Goal: Task Accomplishment & Management: Manage account settings

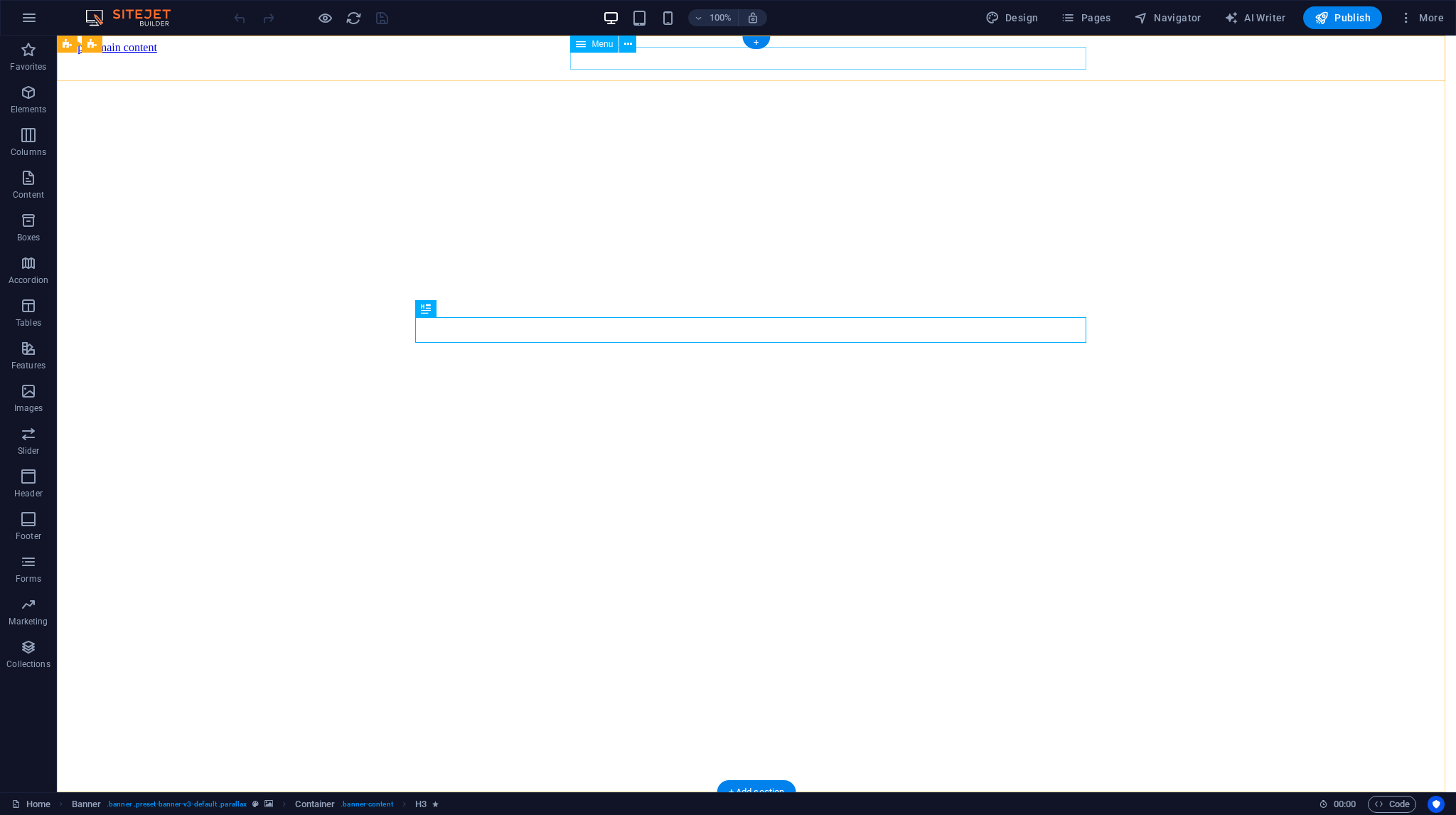
select select "3"
select select
select select "5"
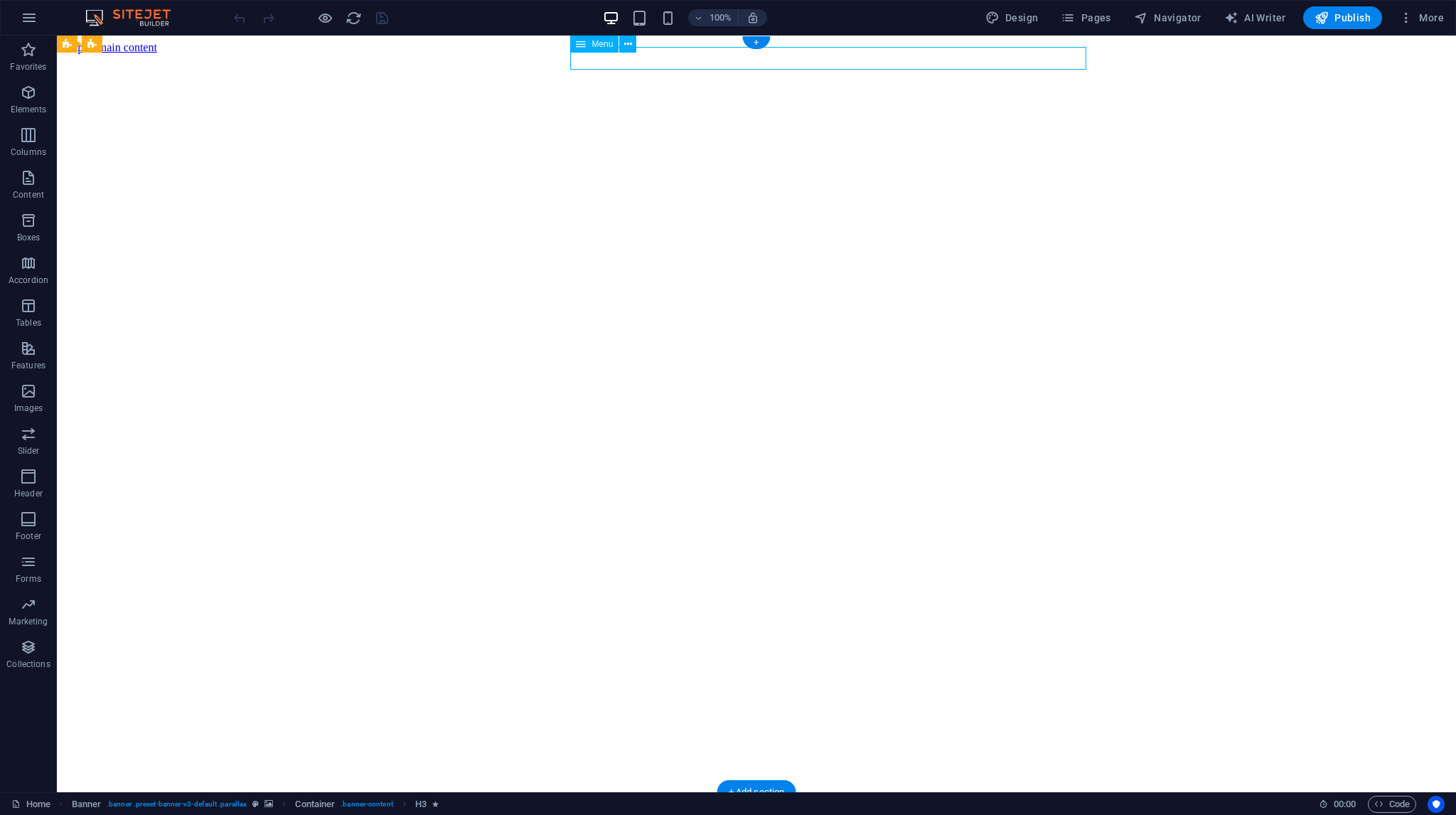
select select
select select "4"
select select
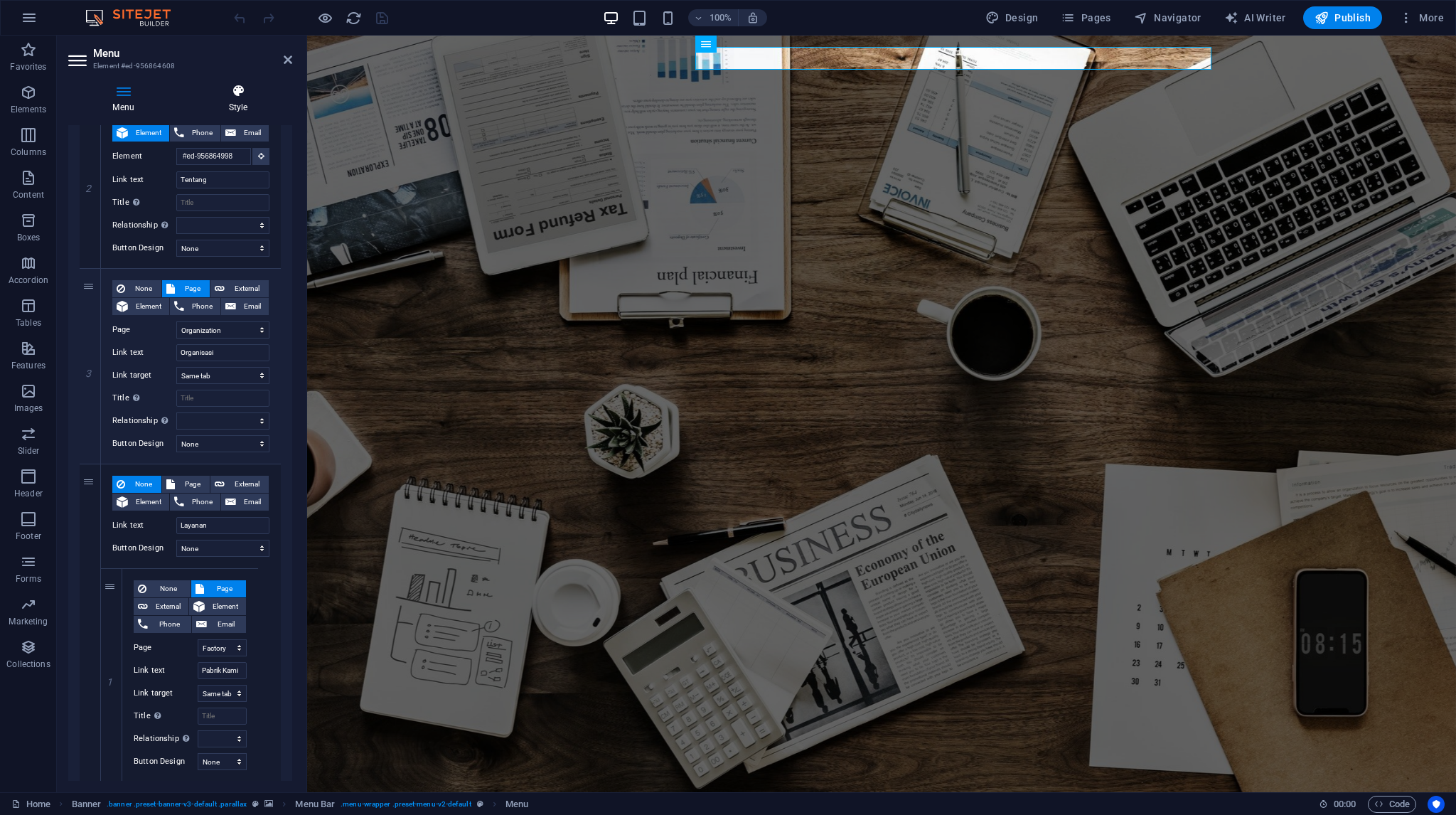
click at [236, 104] on h4 "Style" at bounding box center [238, 99] width 108 height 30
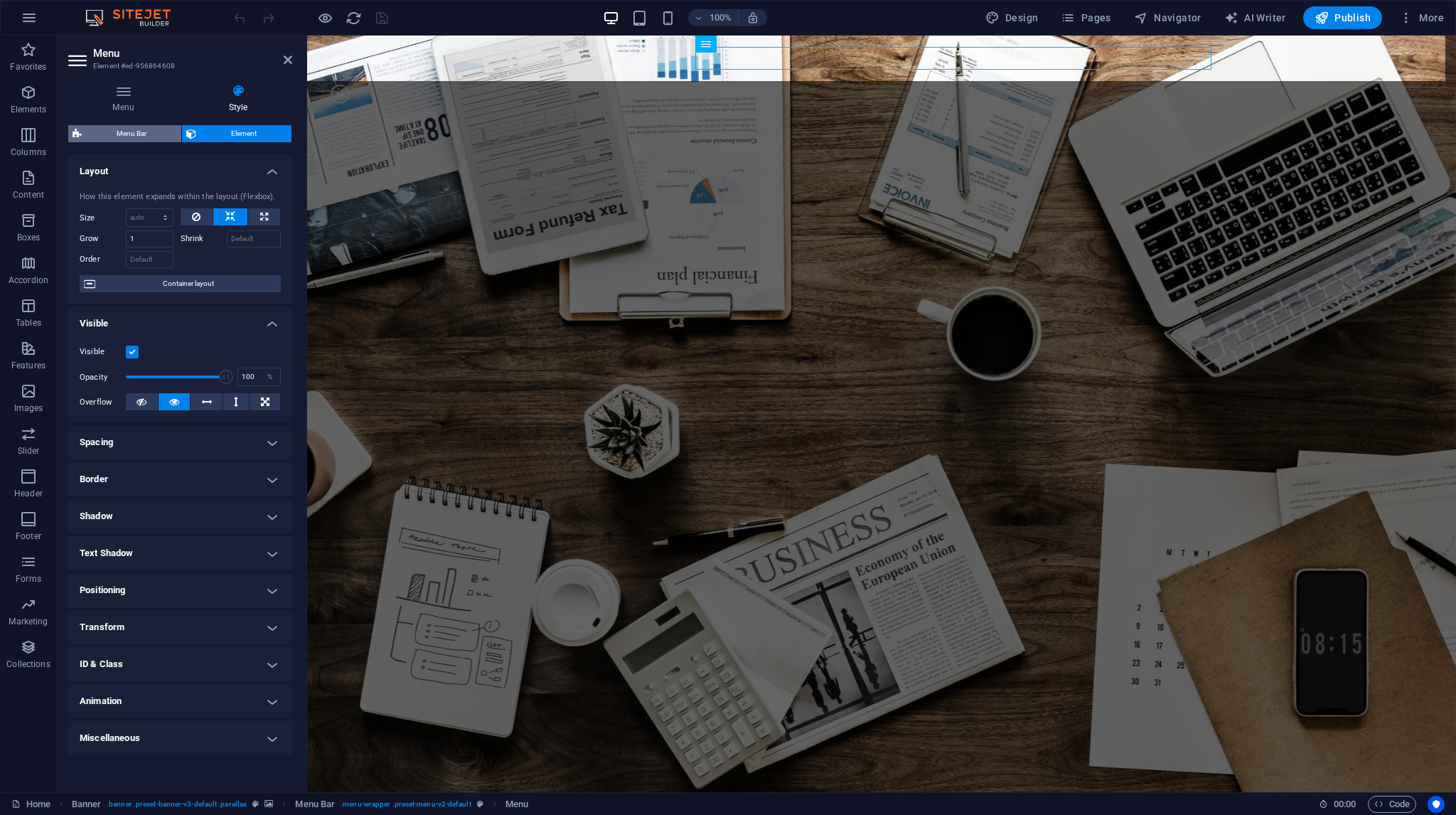
click at [116, 137] on span "Menu Bar" at bounding box center [131, 133] width 91 height 17
select select "rem"
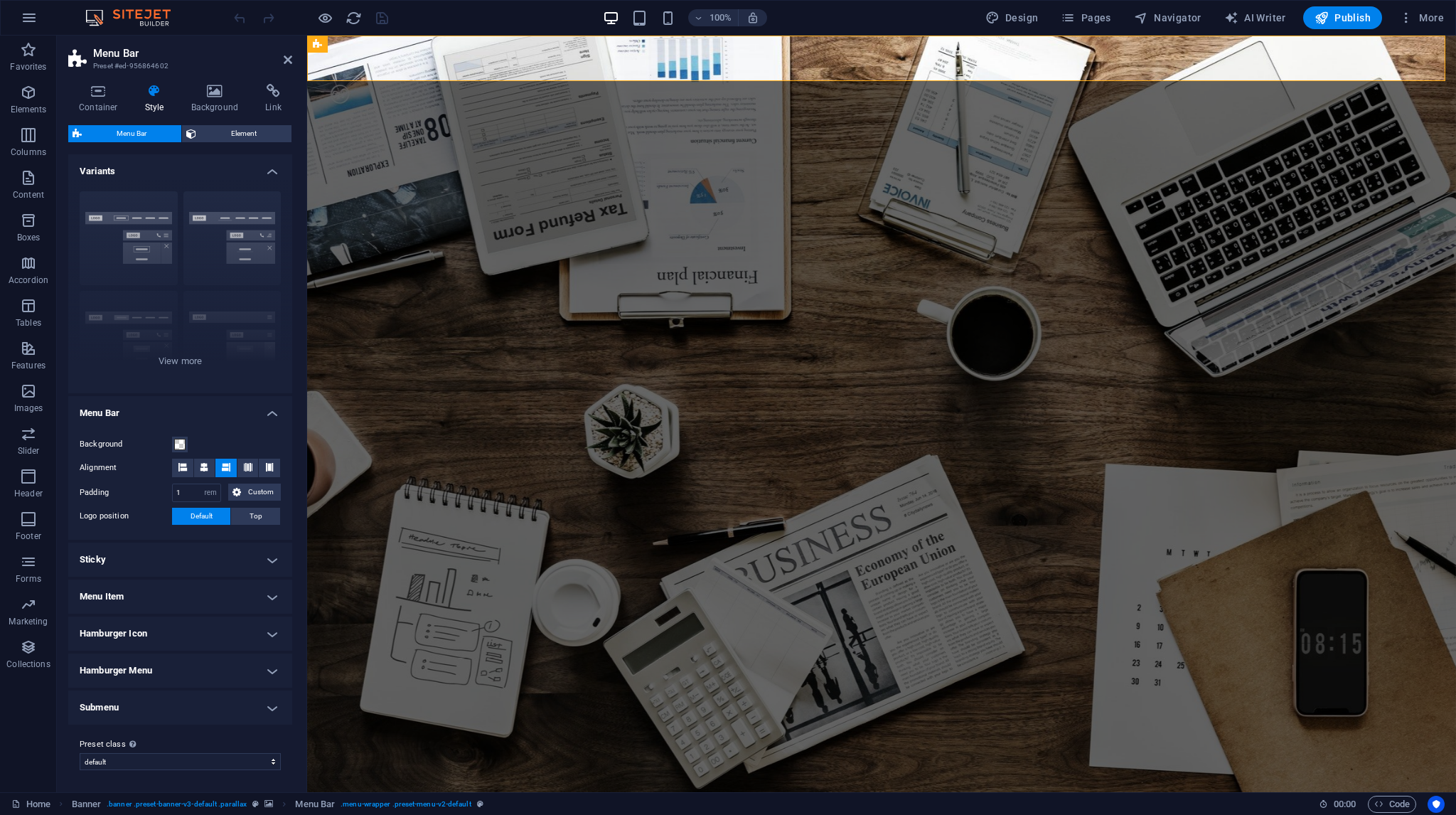
click at [179, 593] on h4 "Menu Item" at bounding box center [179, 597] width 224 height 34
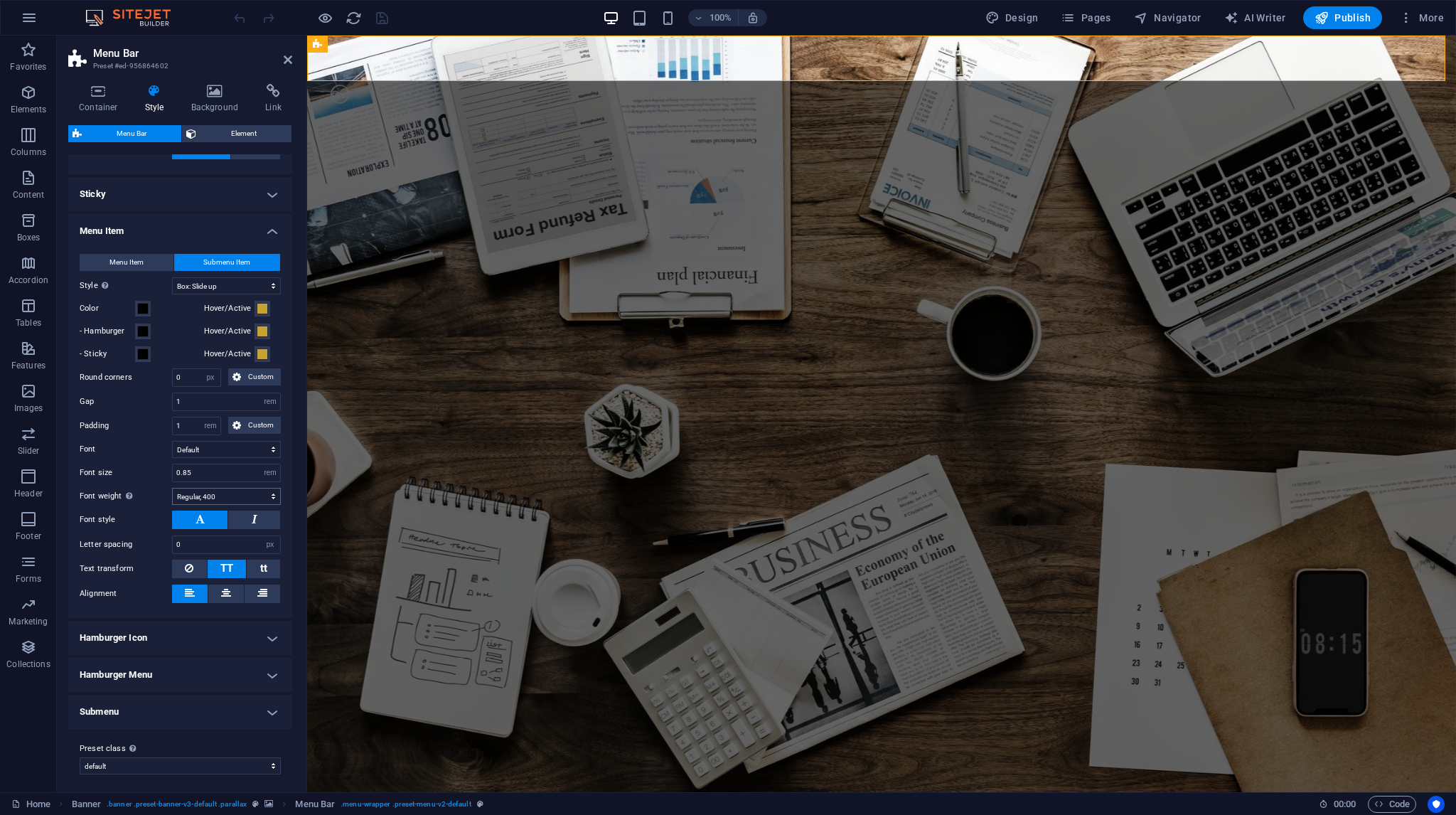
scroll to position [367, 0]
click at [188, 708] on h4 "Submenu" at bounding box center [179, 710] width 224 height 34
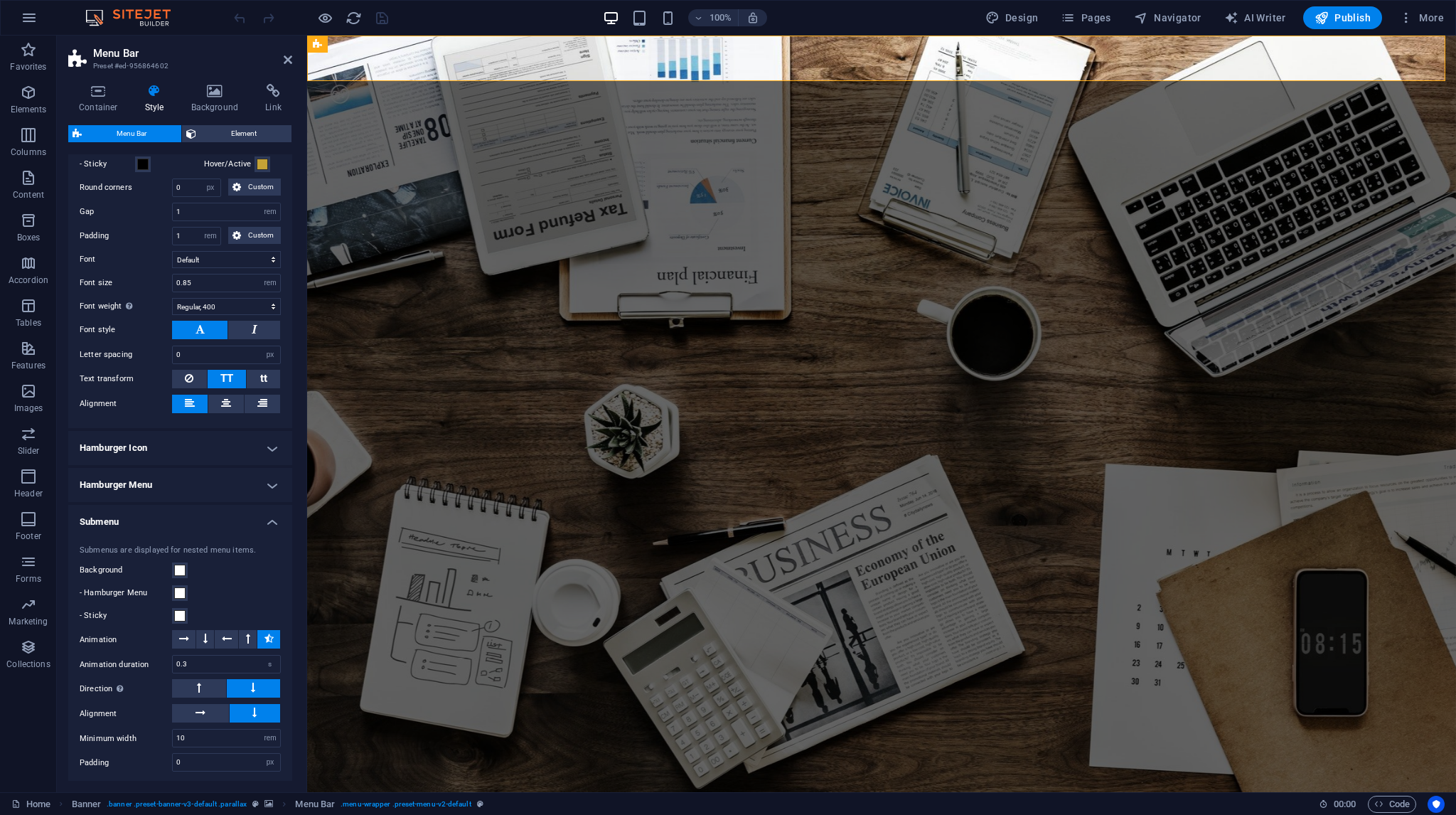
scroll to position [613, 0]
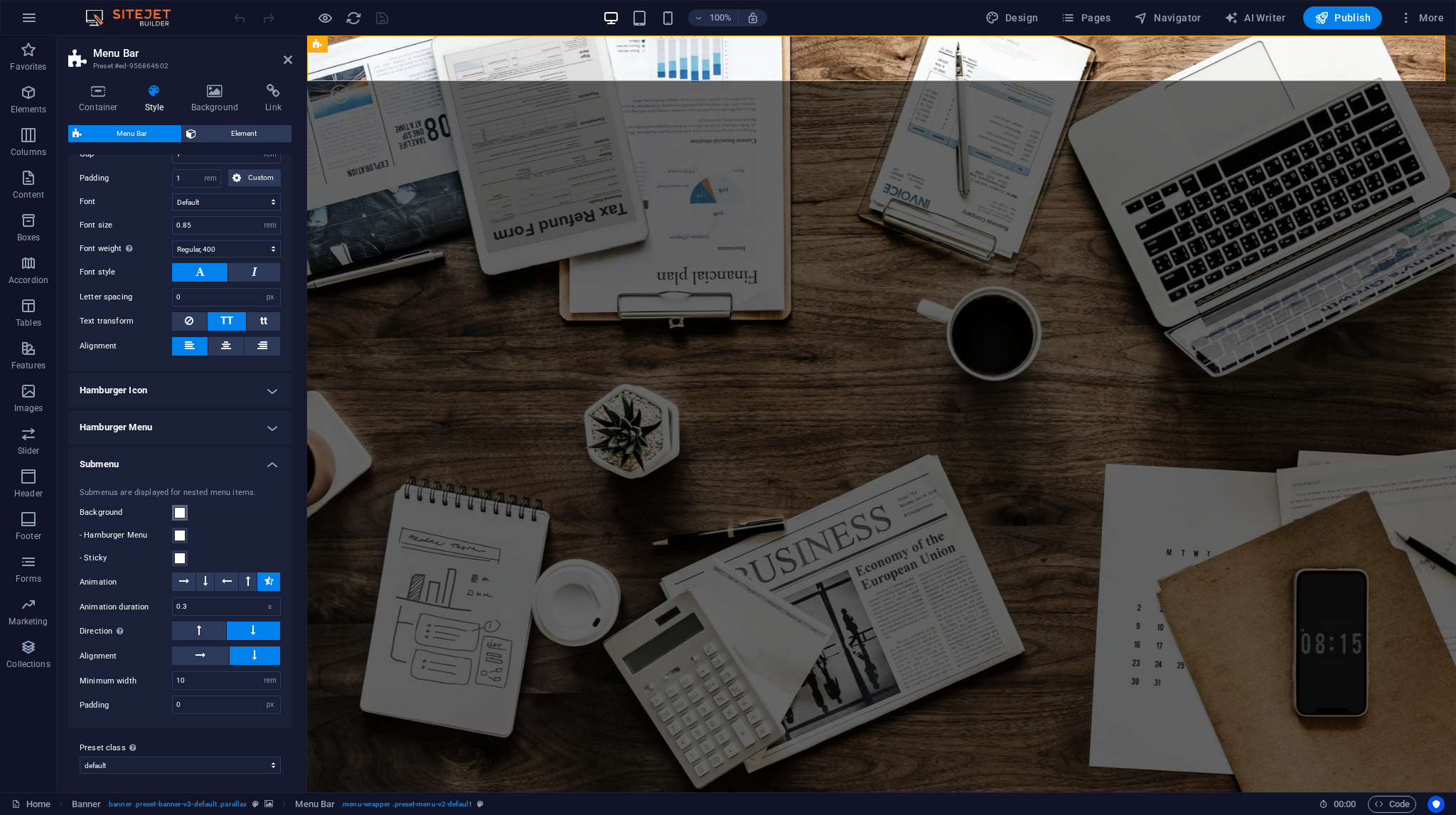
click at [180, 507] on span at bounding box center [179, 513] width 11 height 11
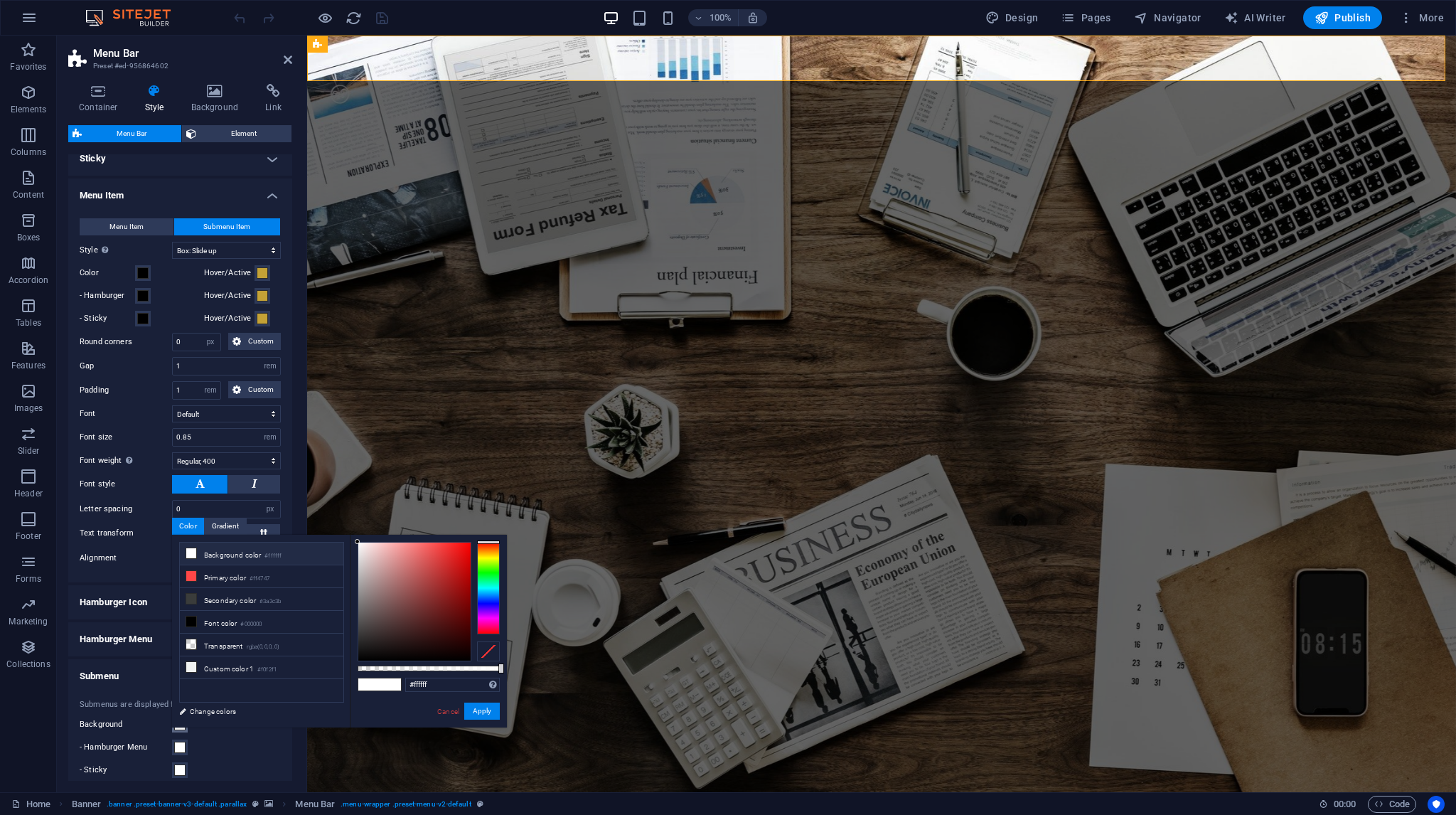
scroll to position [399, 0]
click at [139, 552] on label "Alignment" at bounding box center [125, 560] width 92 height 17
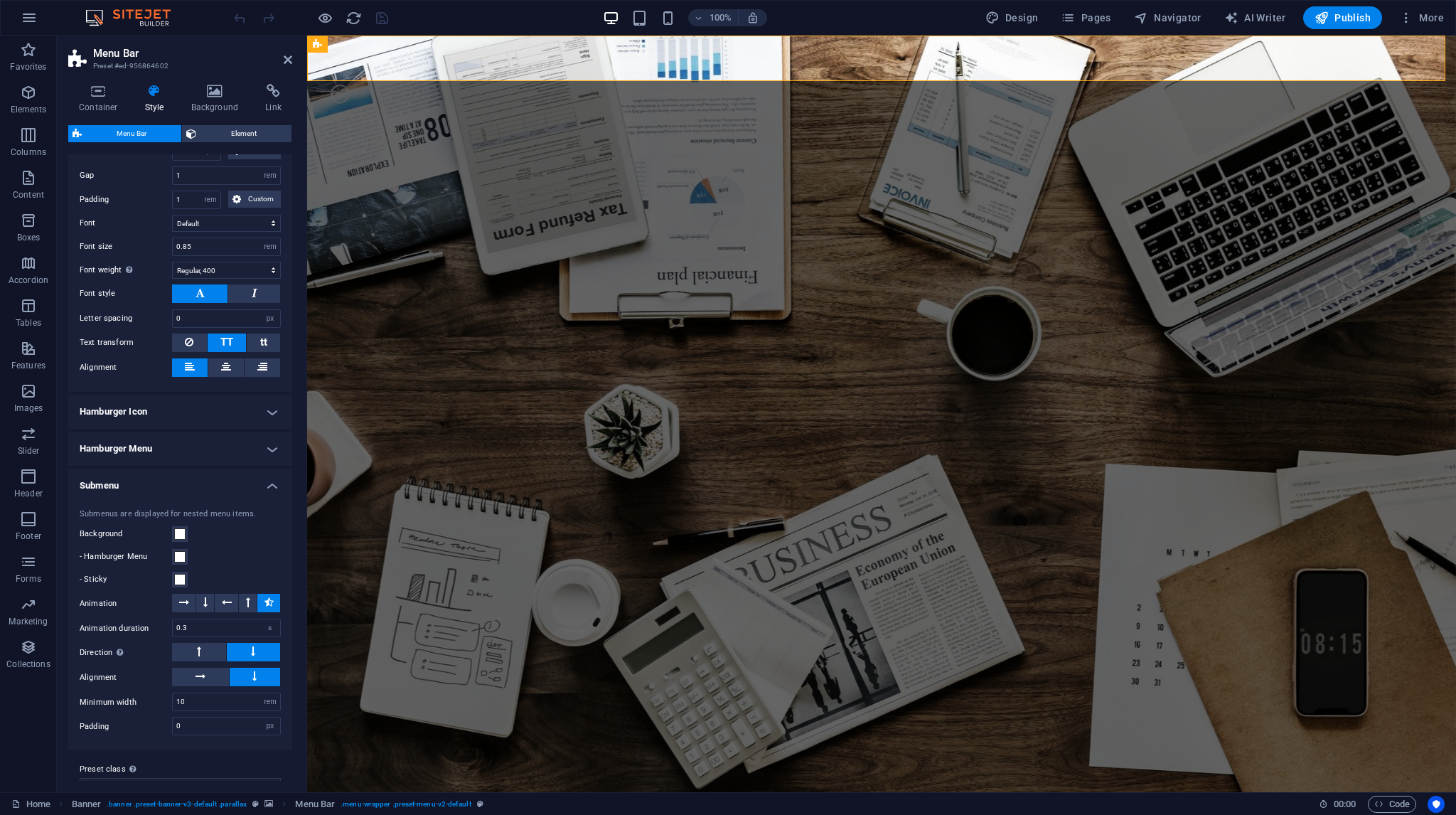
scroll to position [613, 0]
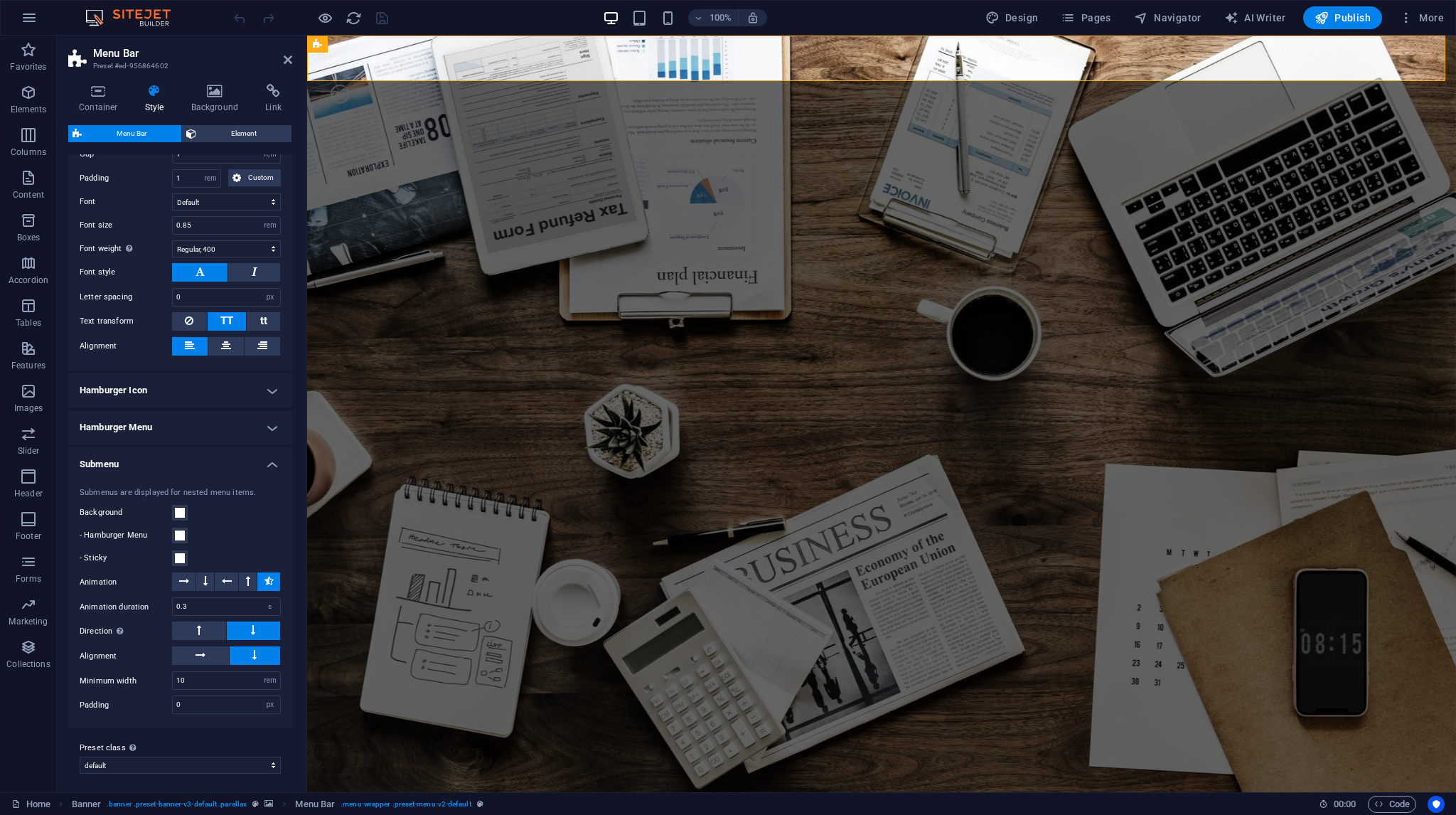
click at [131, 464] on h4 "Submenu" at bounding box center [179, 460] width 224 height 26
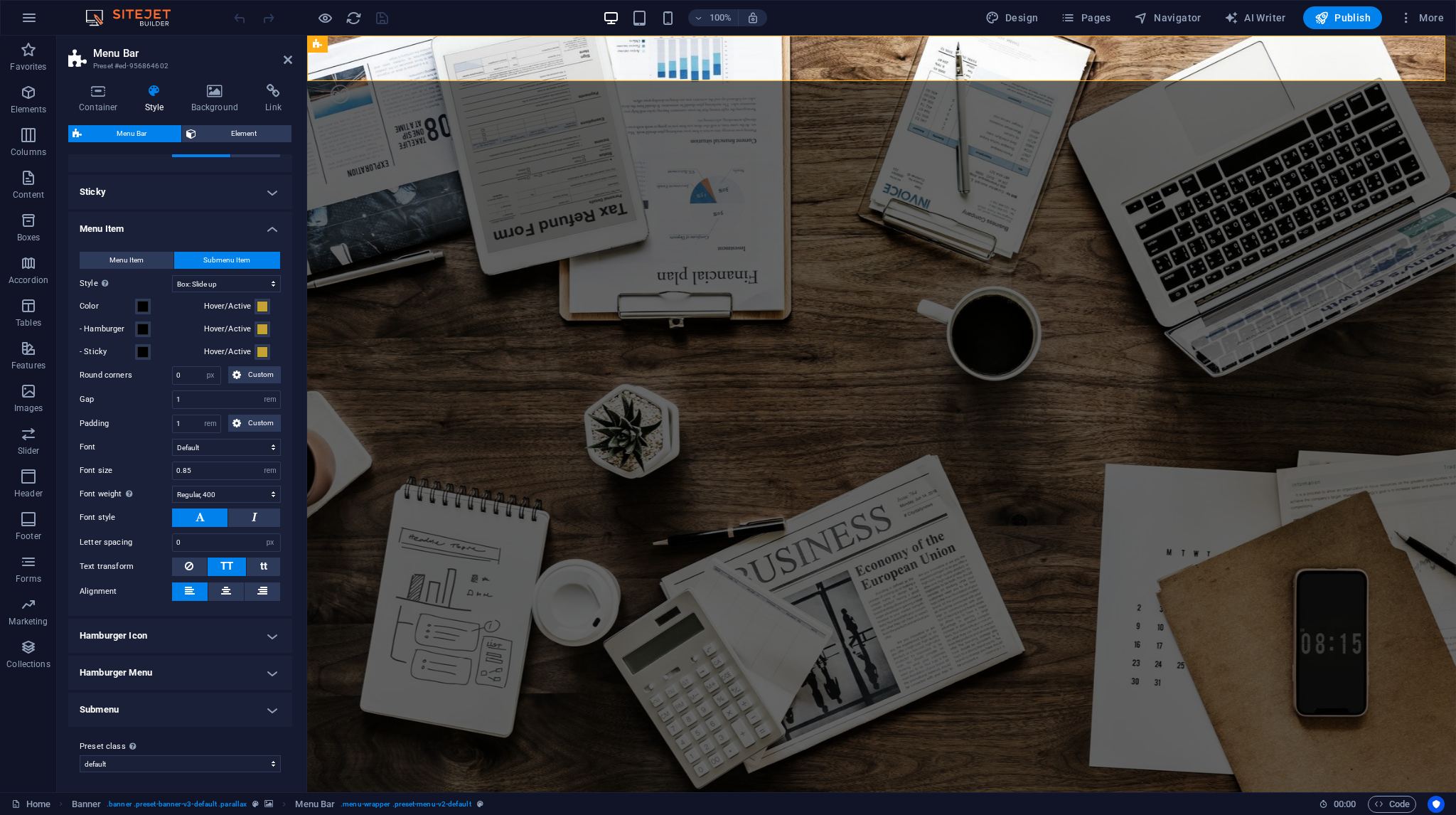
click at [145, 703] on h4 "Submenu" at bounding box center [179, 709] width 224 height 34
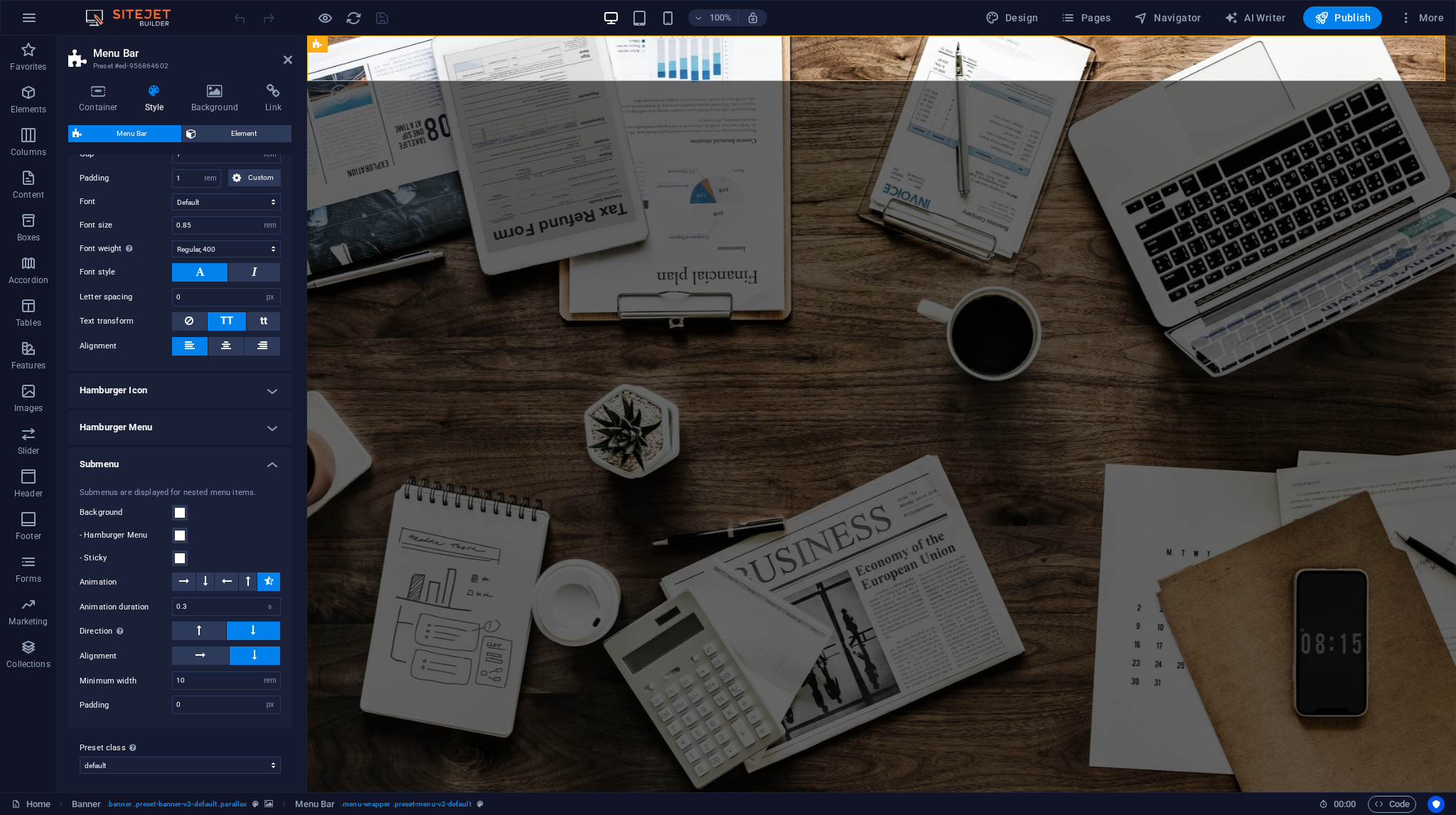
click at [257, 459] on h4 "Submenu" at bounding box center [179, 460] width 224 height 26
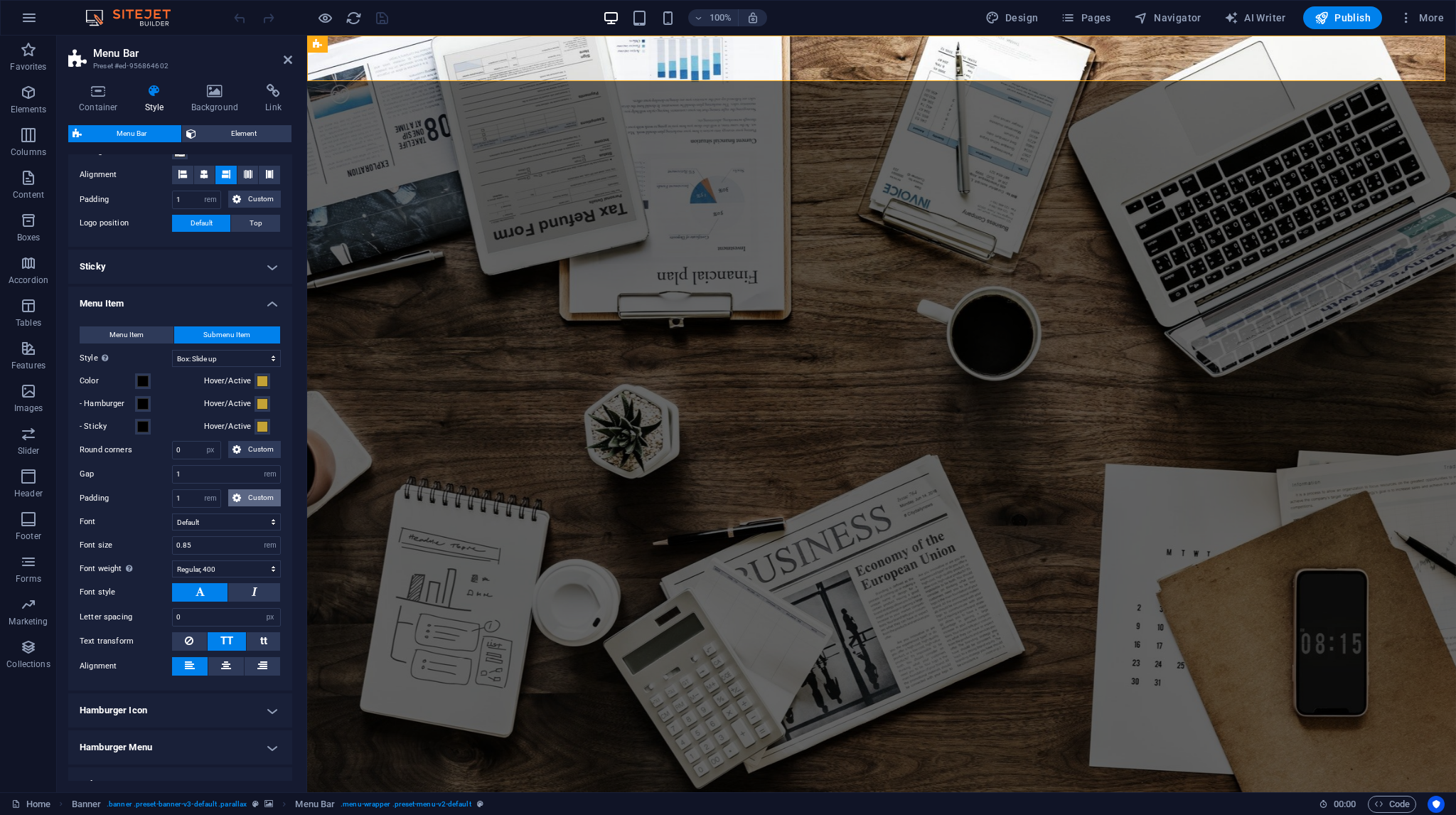
scroll to position [367, 0]
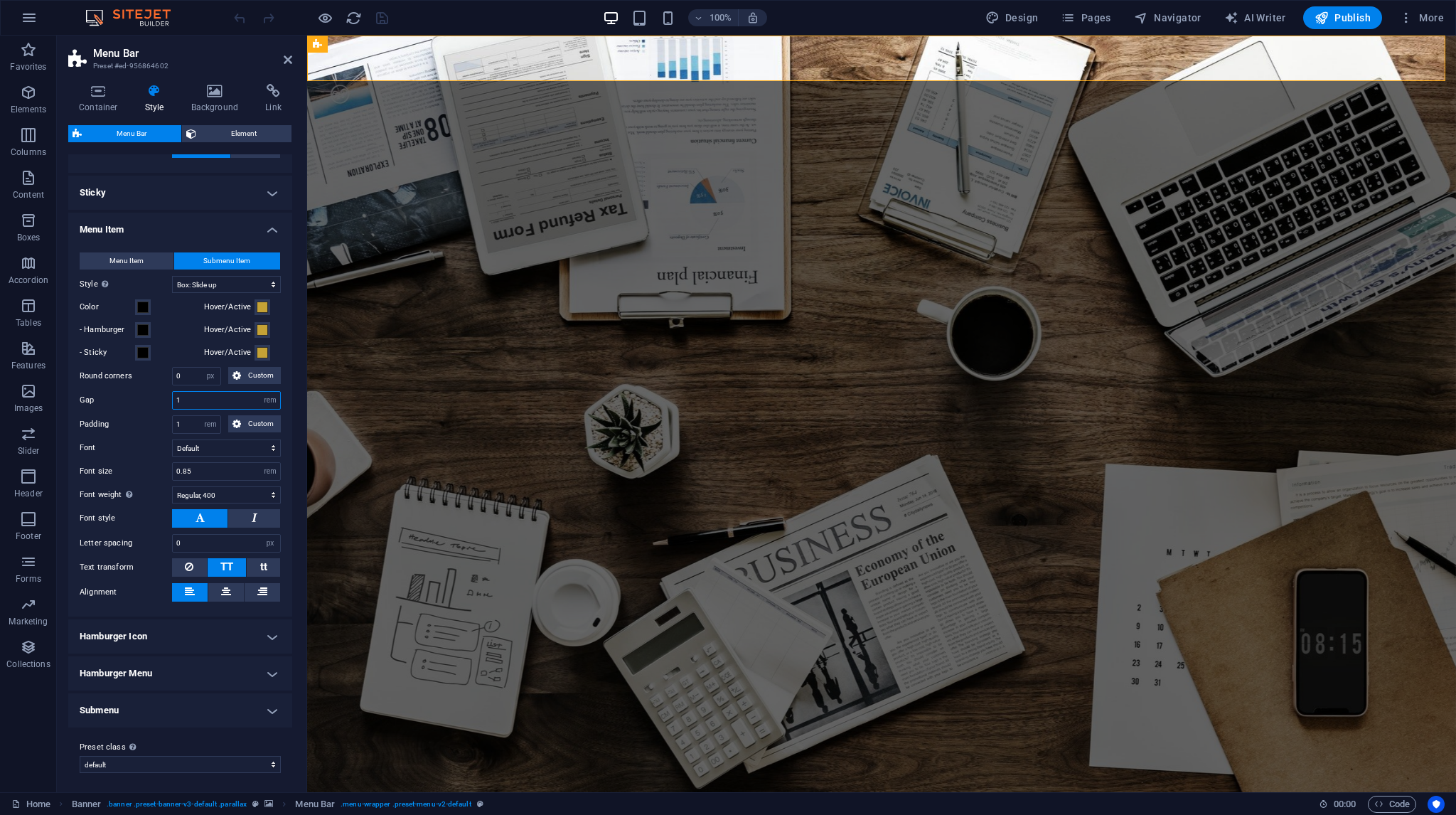
drag, startPoint x: 197, startPoint y: 393, endPoint x: 169, endPoint y: 395, distance: 28.1
click at [169, 395] on div "Gap 1 px rem % vh vw" at bounding box center [179, 400] width 201 height 19
click at [271, 402] on select "px rem % vh vw" at bounding box center [270, 400] width 20 height 17
click at [221, 401] on input "number" at bounding box center [226, 400] width 108 height 17
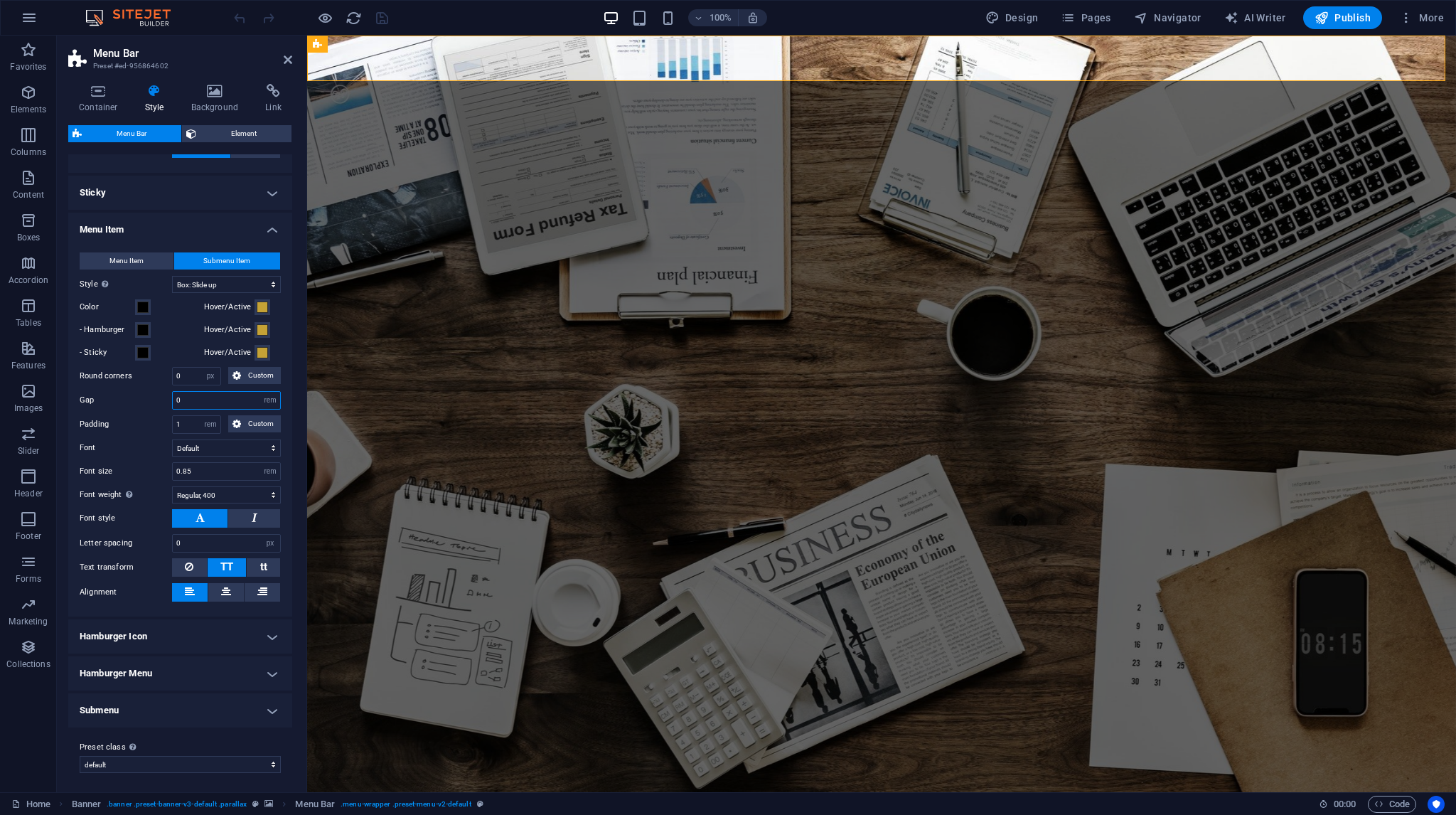
type input "0"
click at [131, 403] on div "Gap 0 px rem % vh vw" at bounding box center [179, 400] width 201 height 19
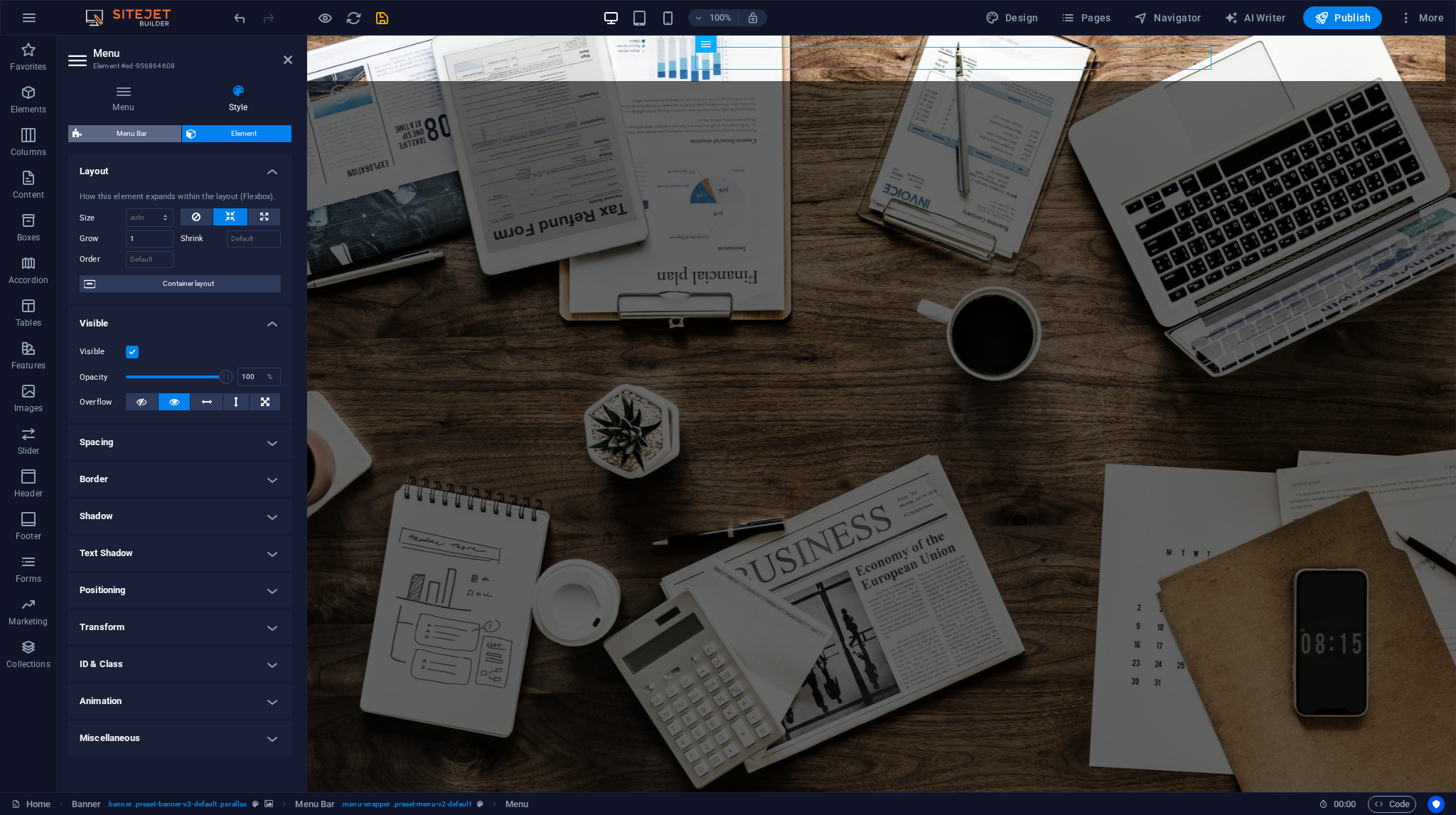
click at [137, 137] on span "Menu Bar" at bounding box center [131, 133] width 91 height 17
select select "rem"
select select "hover_box_bottom"
select select "px"
select select "rem"
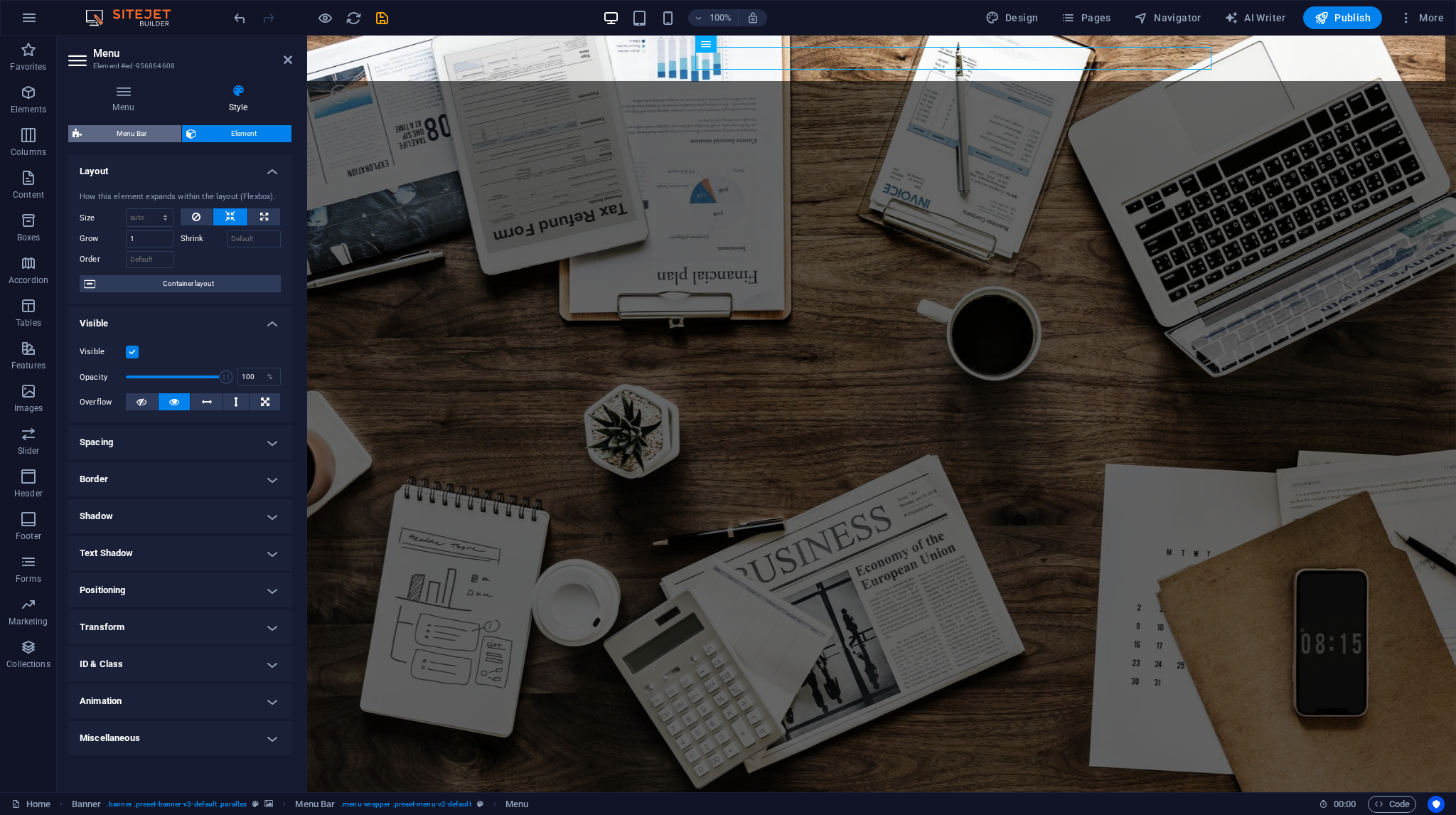
select select "rem"
select select "400"
select select "px"
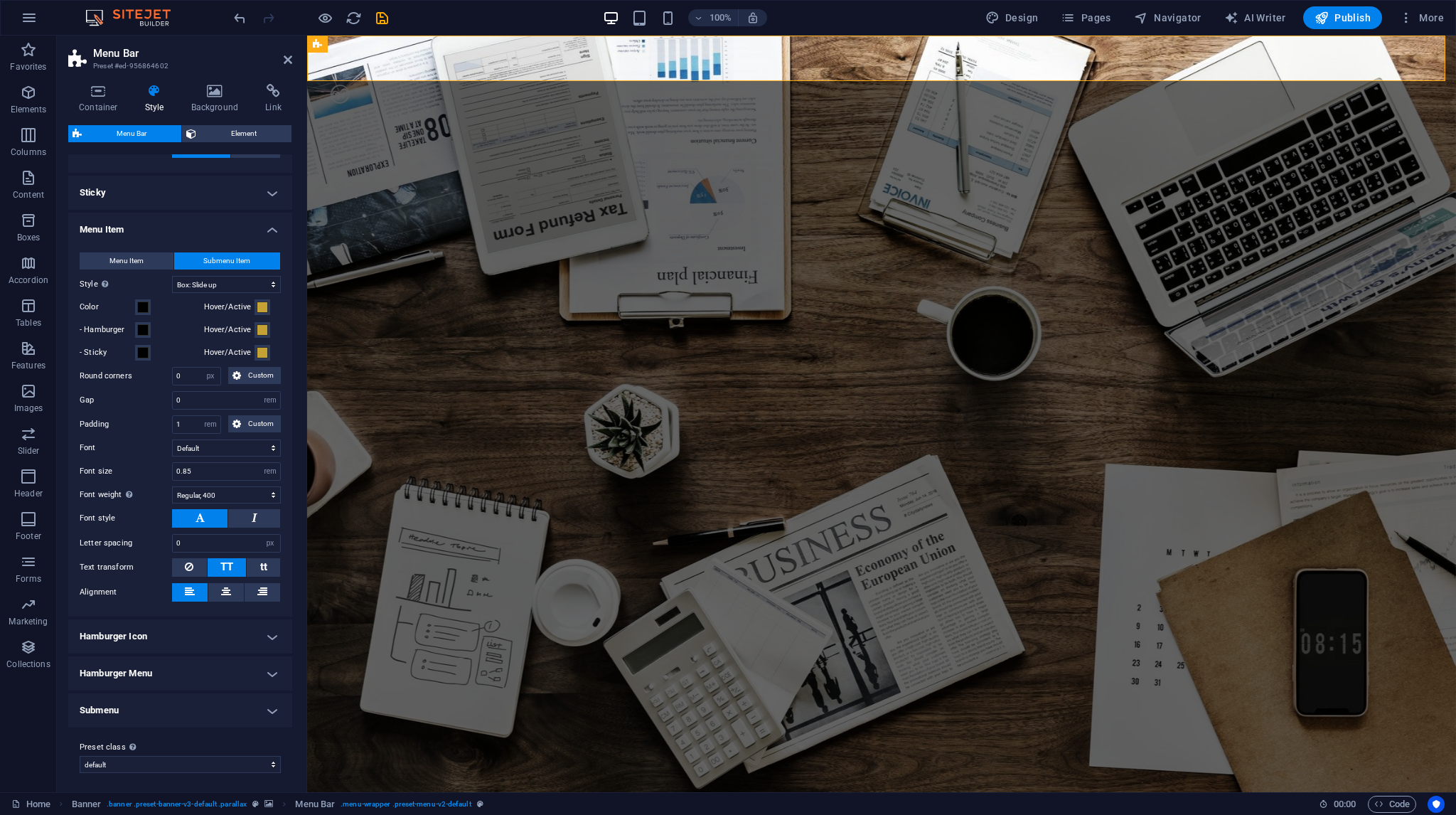
click at [175, 668] on h4 "Hamburger Menu" at bounding box center [179, 674] width 224 height 34
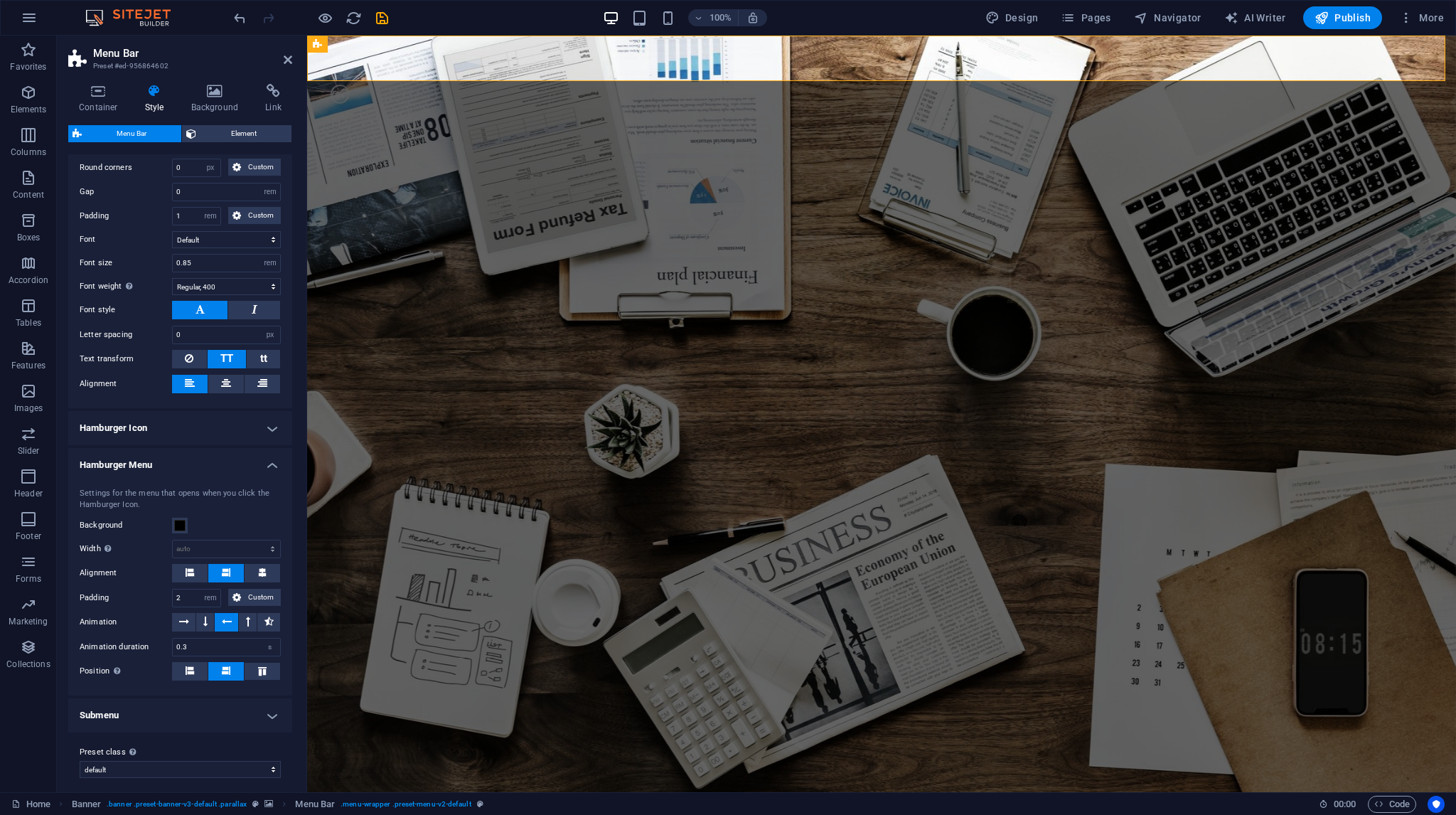
scroll to position [579, 0]
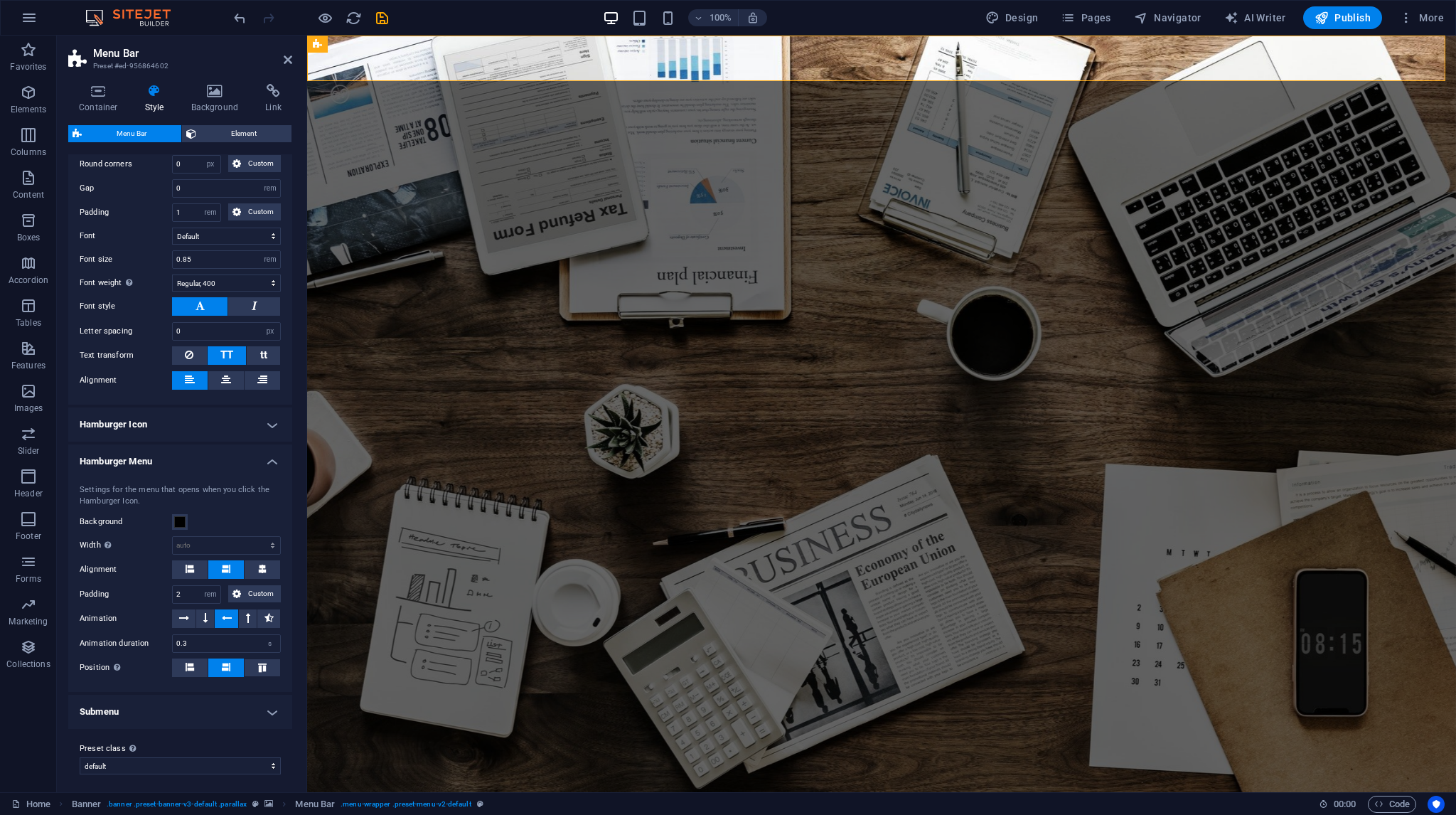
click at [174, 458] on h4 "Hamburger Menu" at bounding box center [179, 458] width 224 height 26
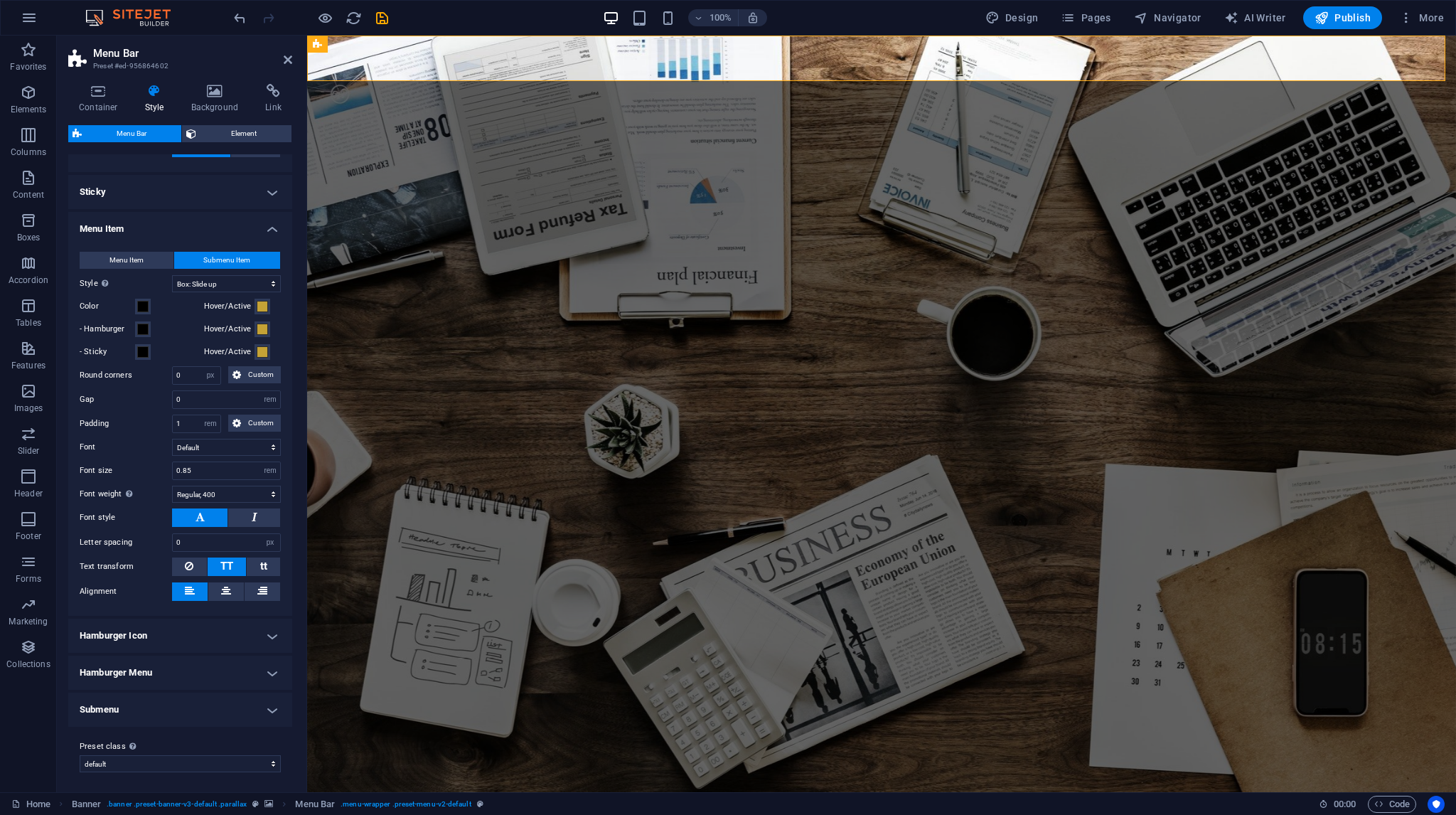
scroll to position [367, 0]
click at [151, 699] on h4 "Submenu" at bounding box center [179, 710] width 224 height 34
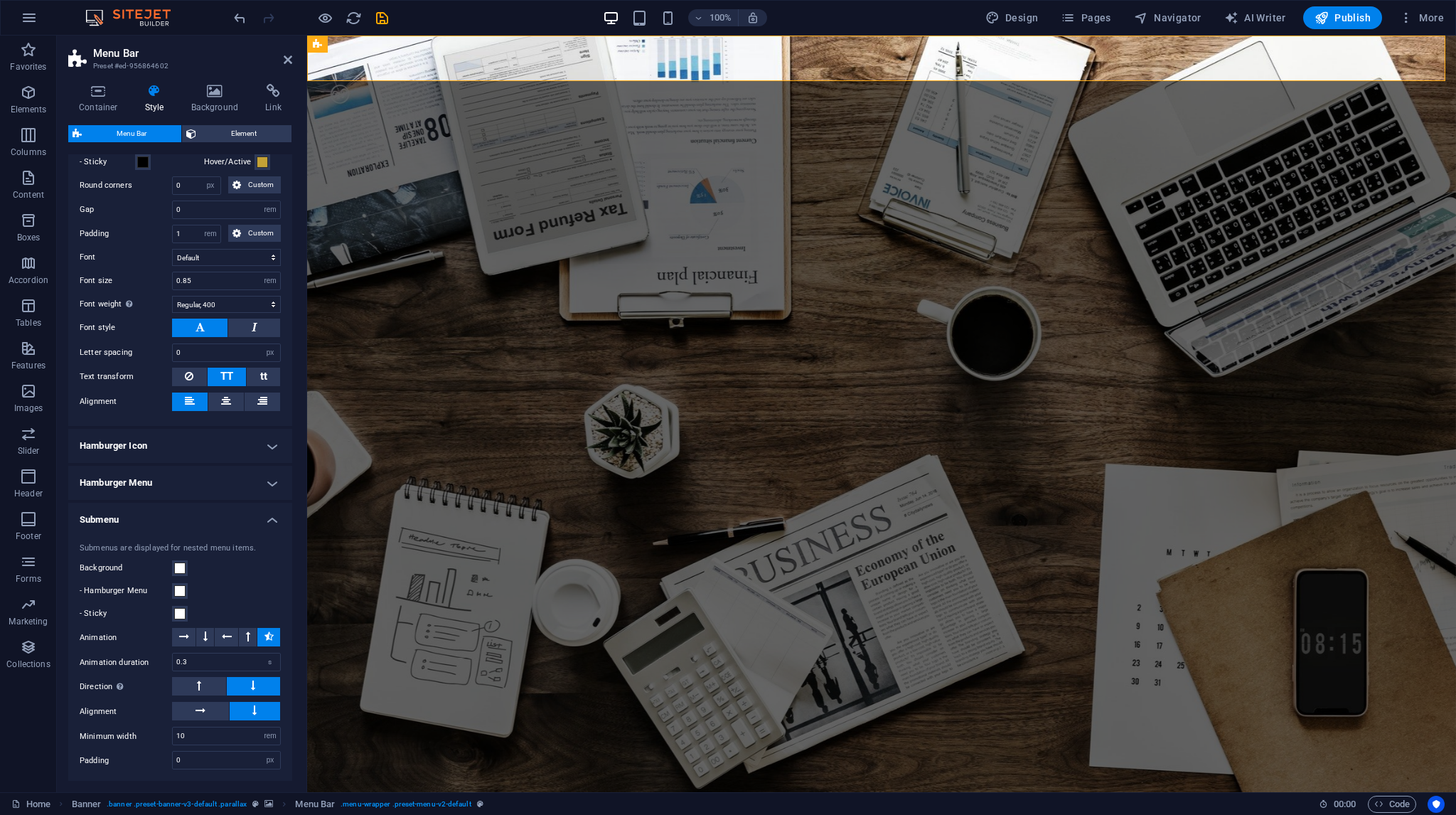
scroll to position [613, 0]
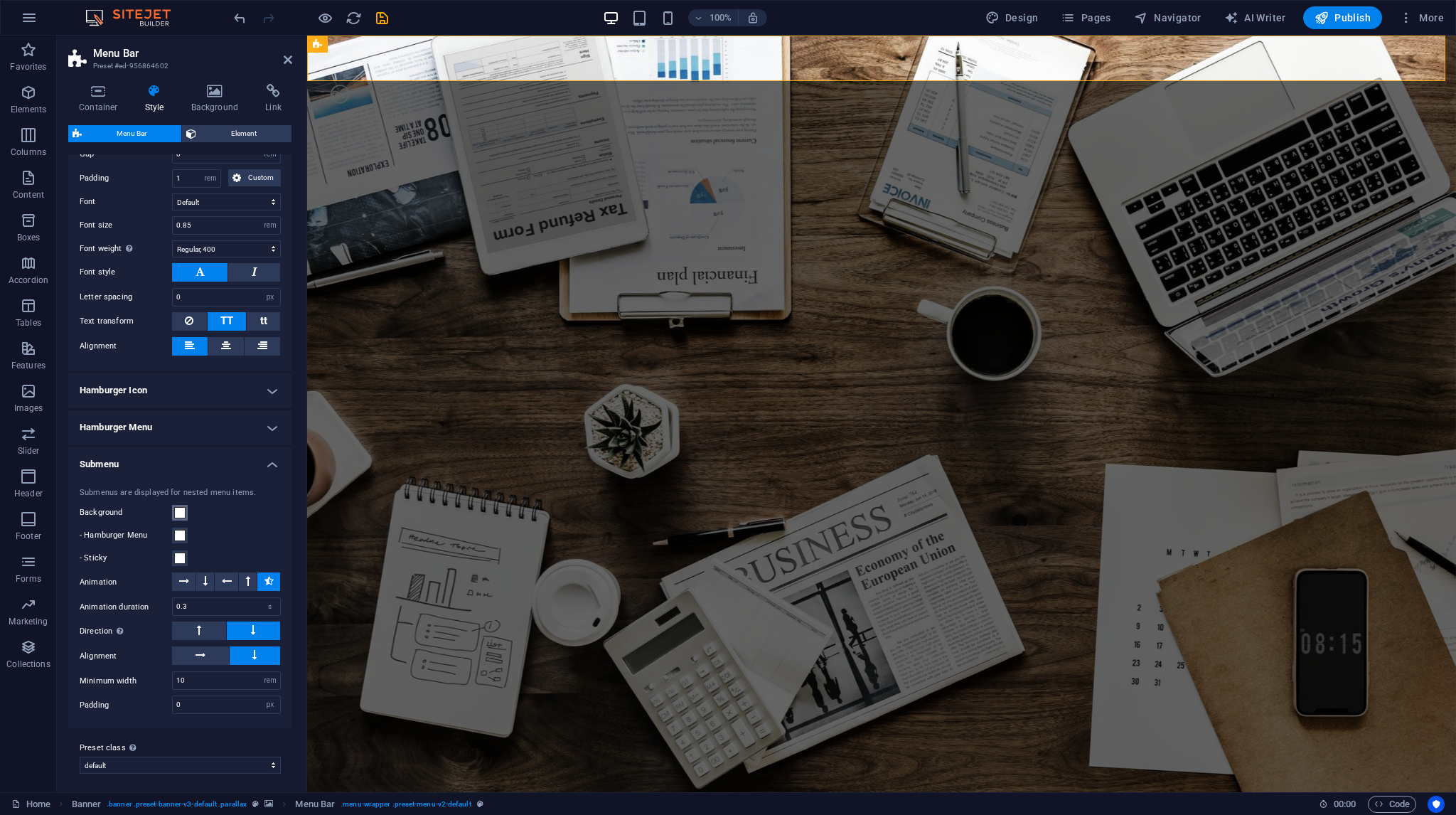
click at [182, 510] on span at bounding box center [179, 513] width 11 height 11
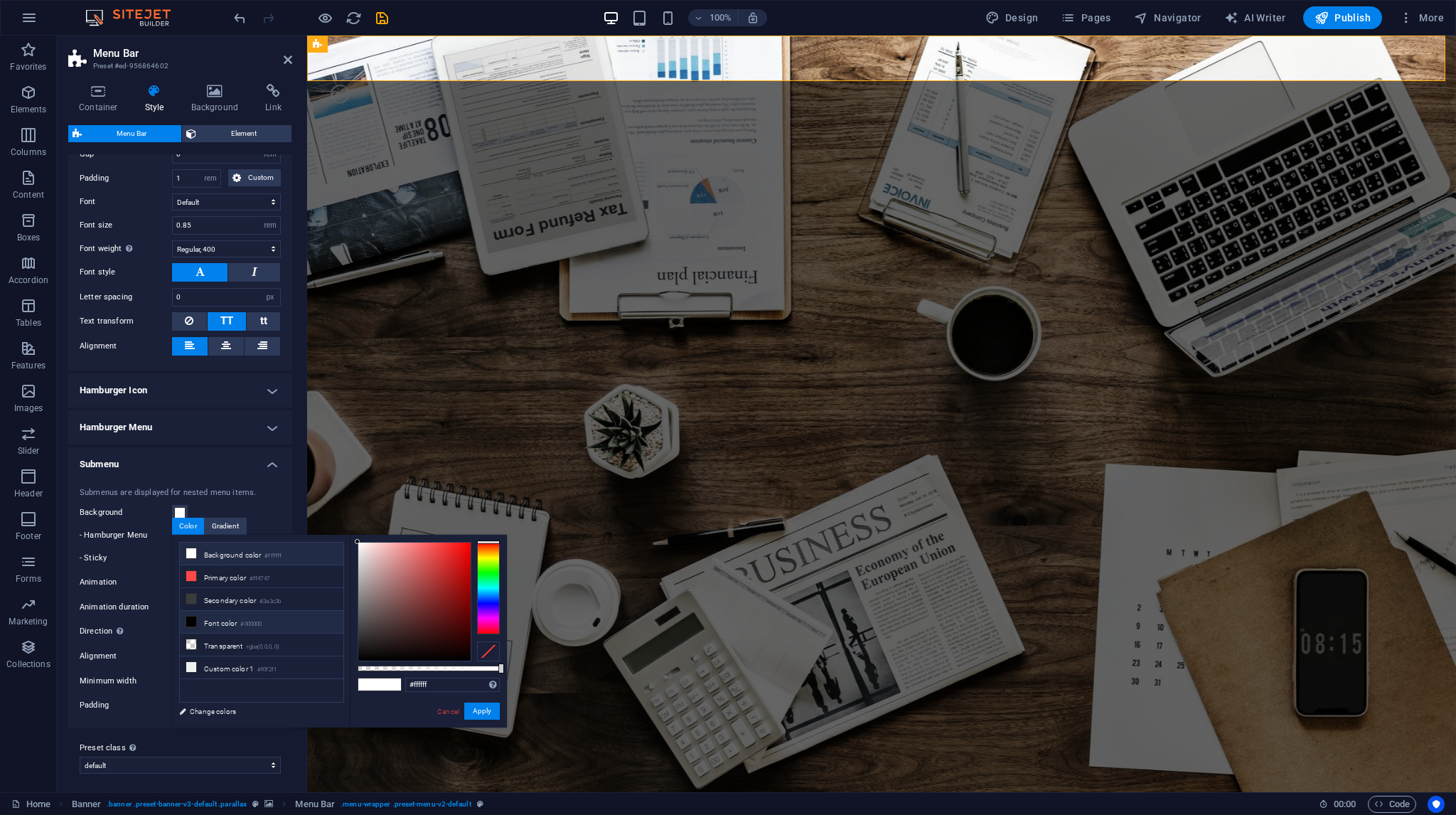
click at [214, 614] on li "Font color #000000" at bounding box center [261, 622] width 163 height 23
type input "#000000"
click at [480, 706] on button "Apply" at bounding box center [482, 711] width 36 height 17
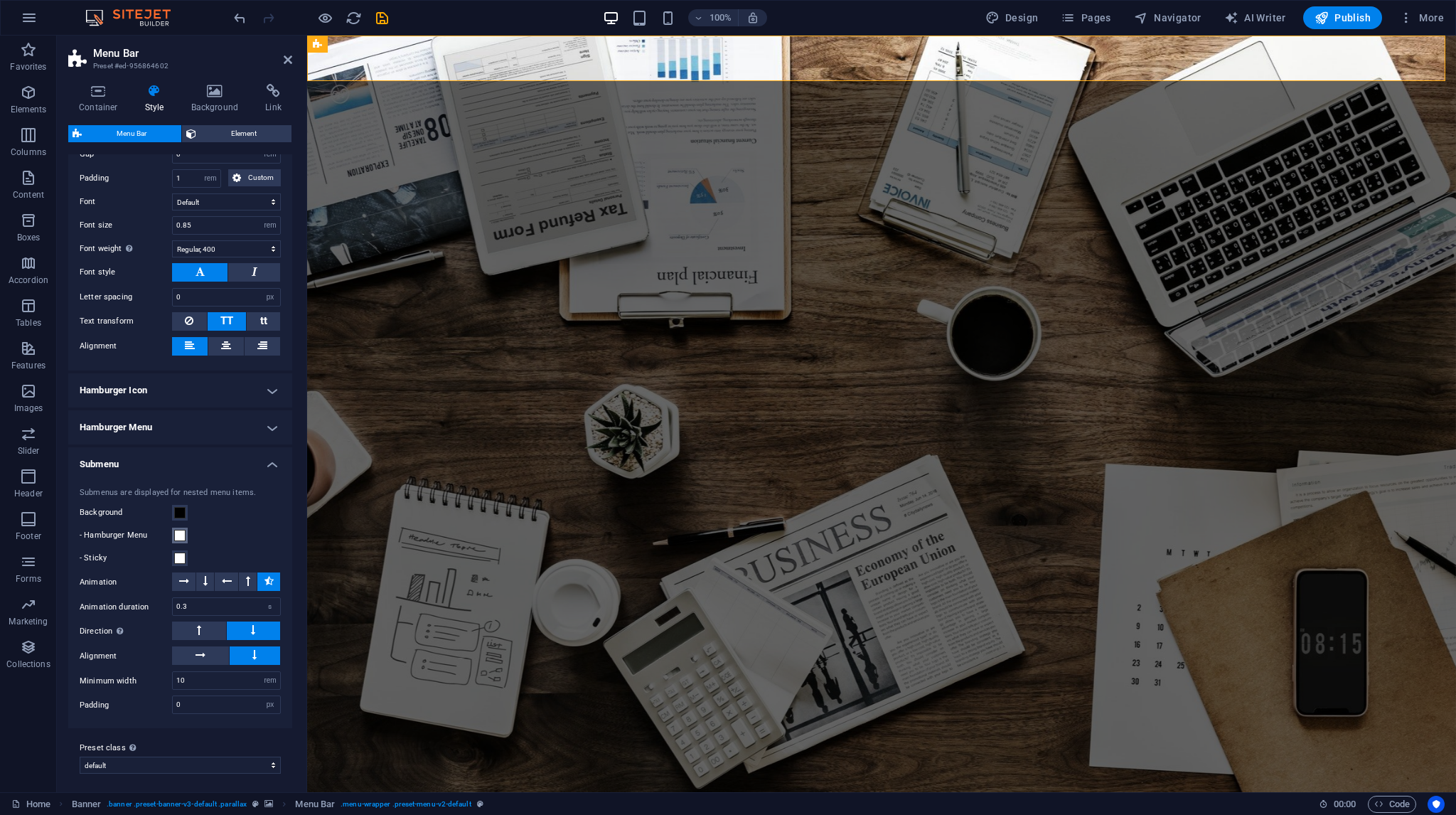
click at [182, 530] on span at bounding box center [179, 535] width 11 height 11
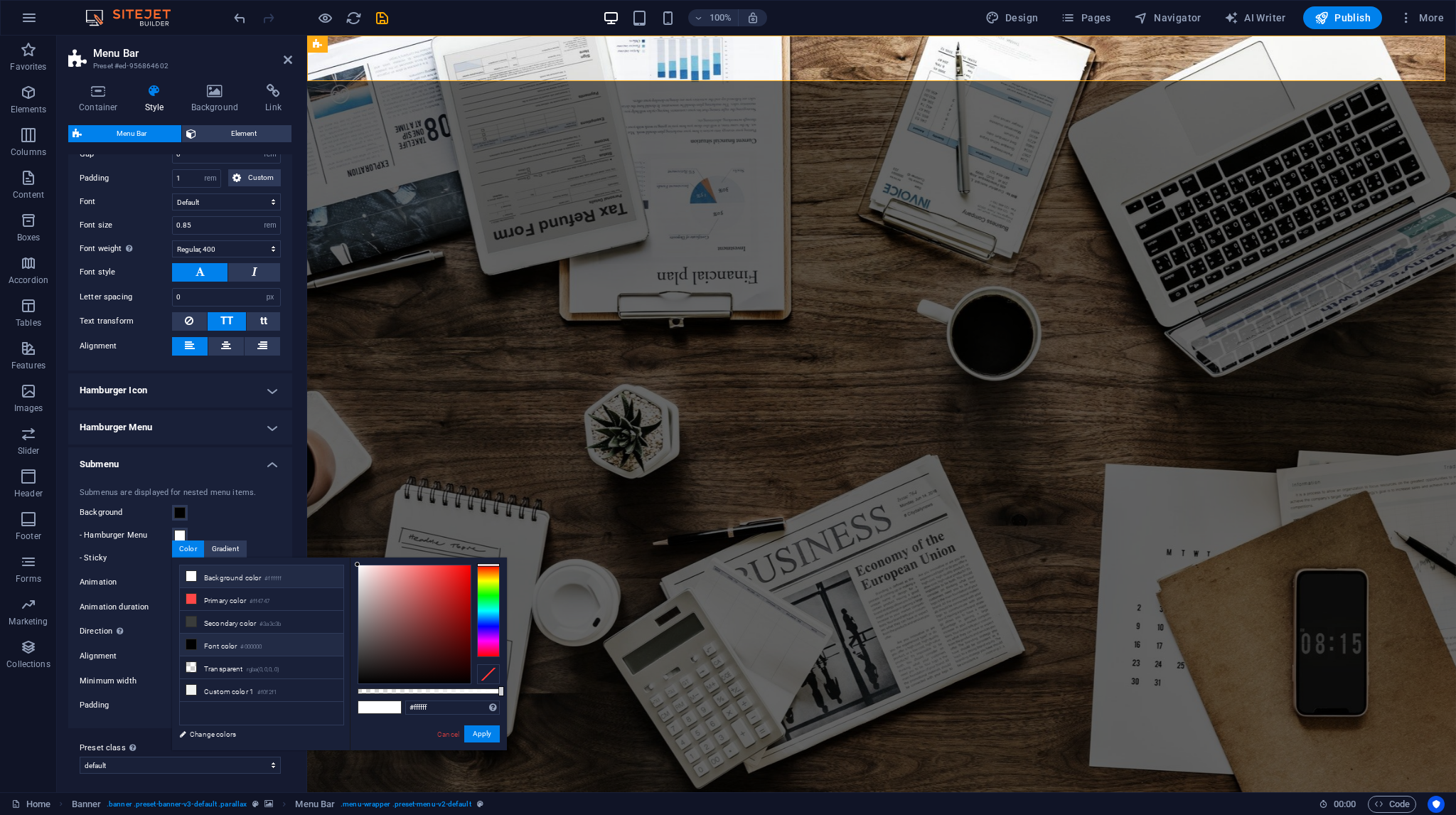
click at [276, 641] on li "Font color #000000" at bounding box center [261, 645] width 163 height 23
click at [487, 734] on button "Apply" at bounding box center [482, 733] width 36 height 17
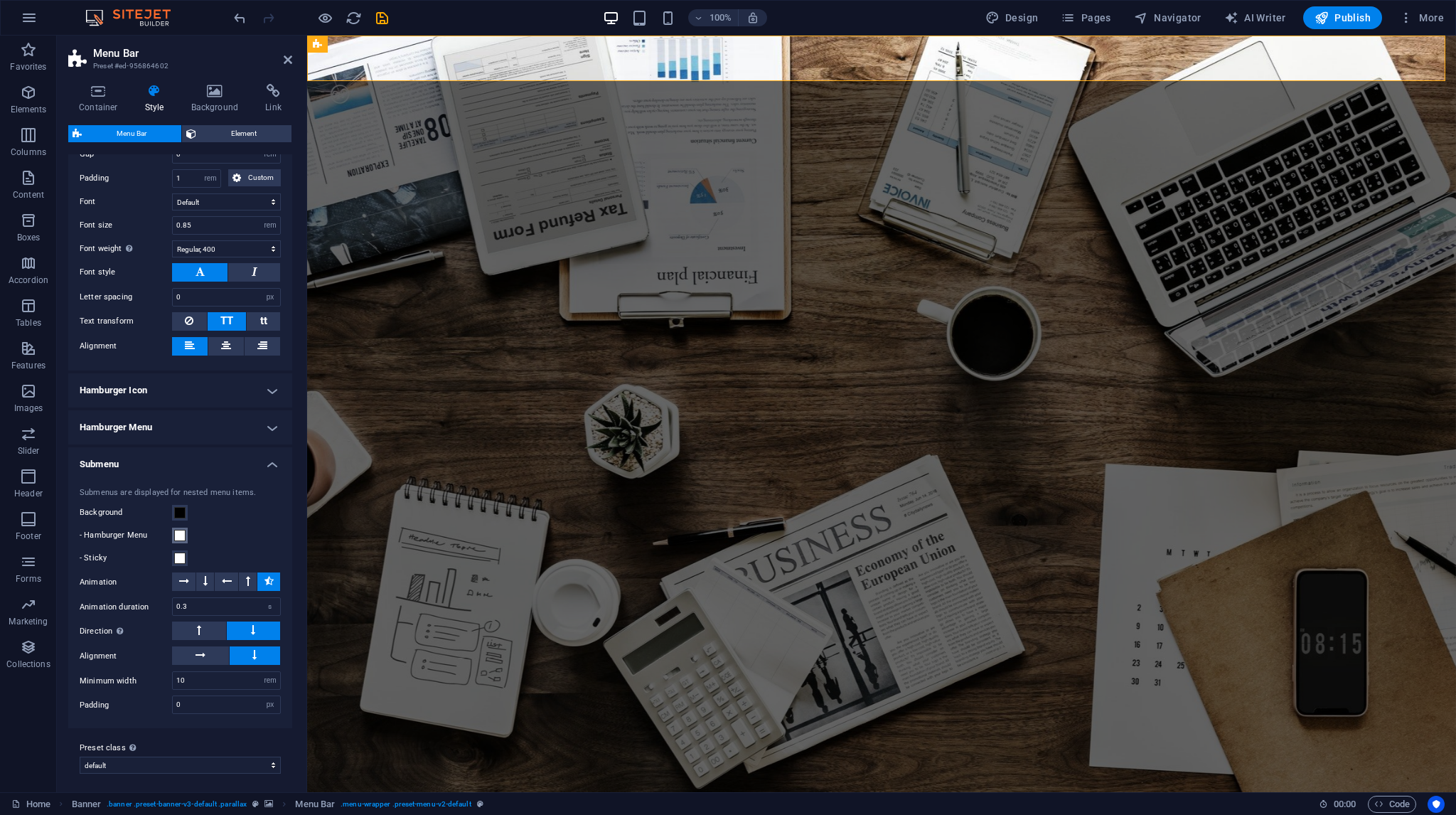
click at [180, 534] on span at bounding box center [179, 535] width 11 height 11
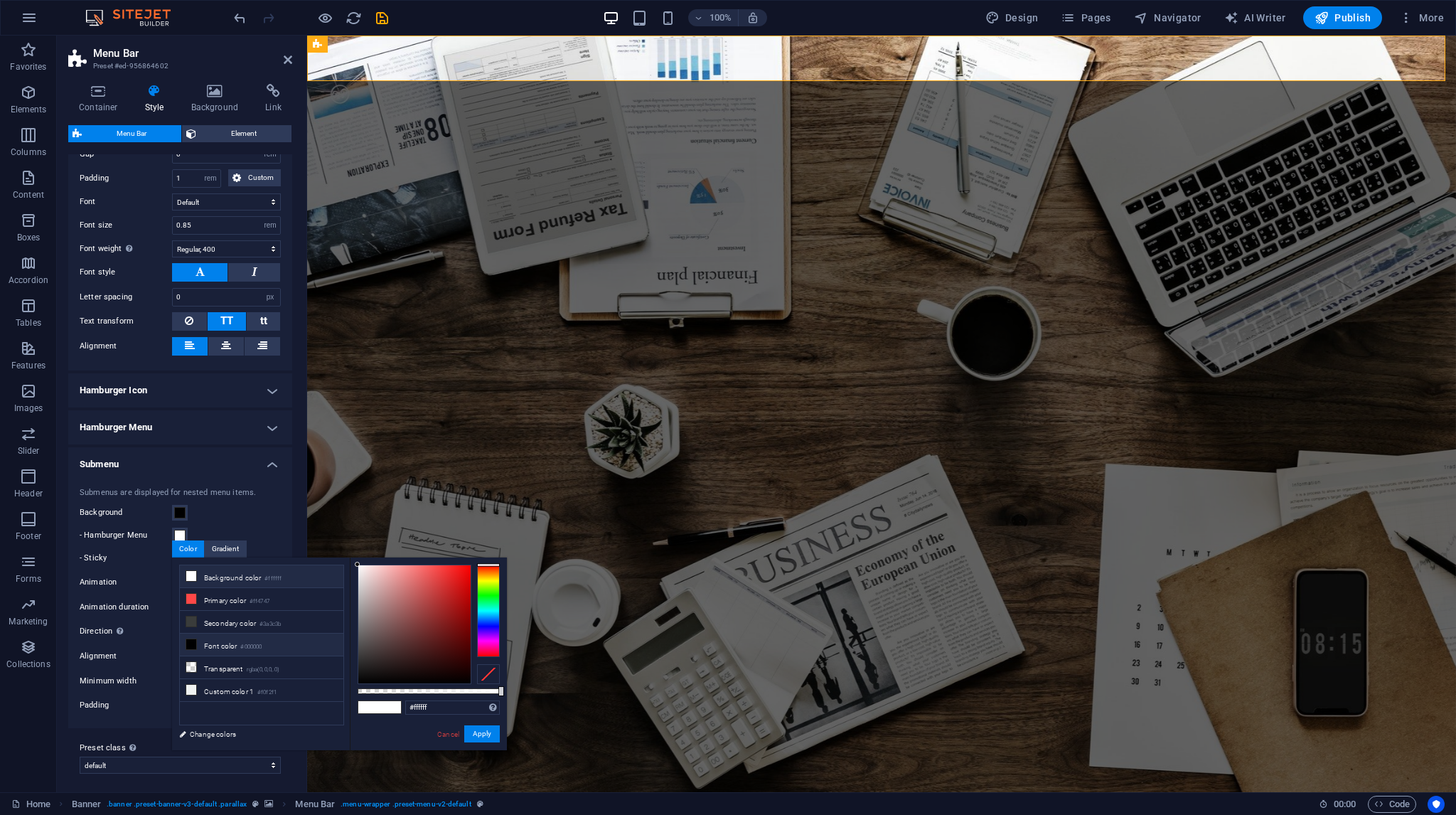
click at [253, 636] on li "Font color #000000" at bounding box center [261, 645] width 163 height 23
type input "#000000"
click at [494, 732] on button "Apply" at bounding box center [482, 733] width 36 height 17
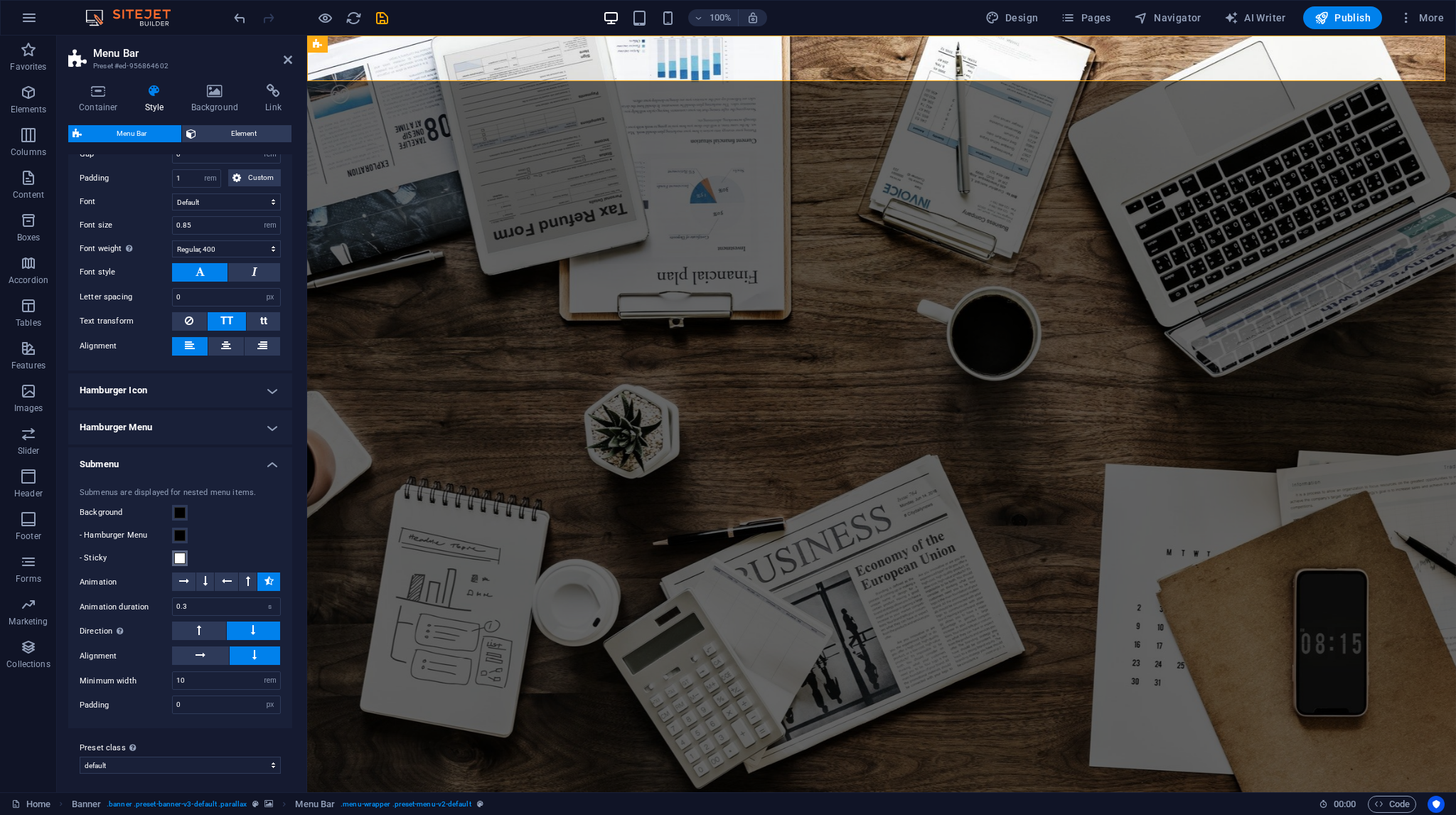
click at [179, 557] on span at bounding box center [179, 558] width 11 height 11
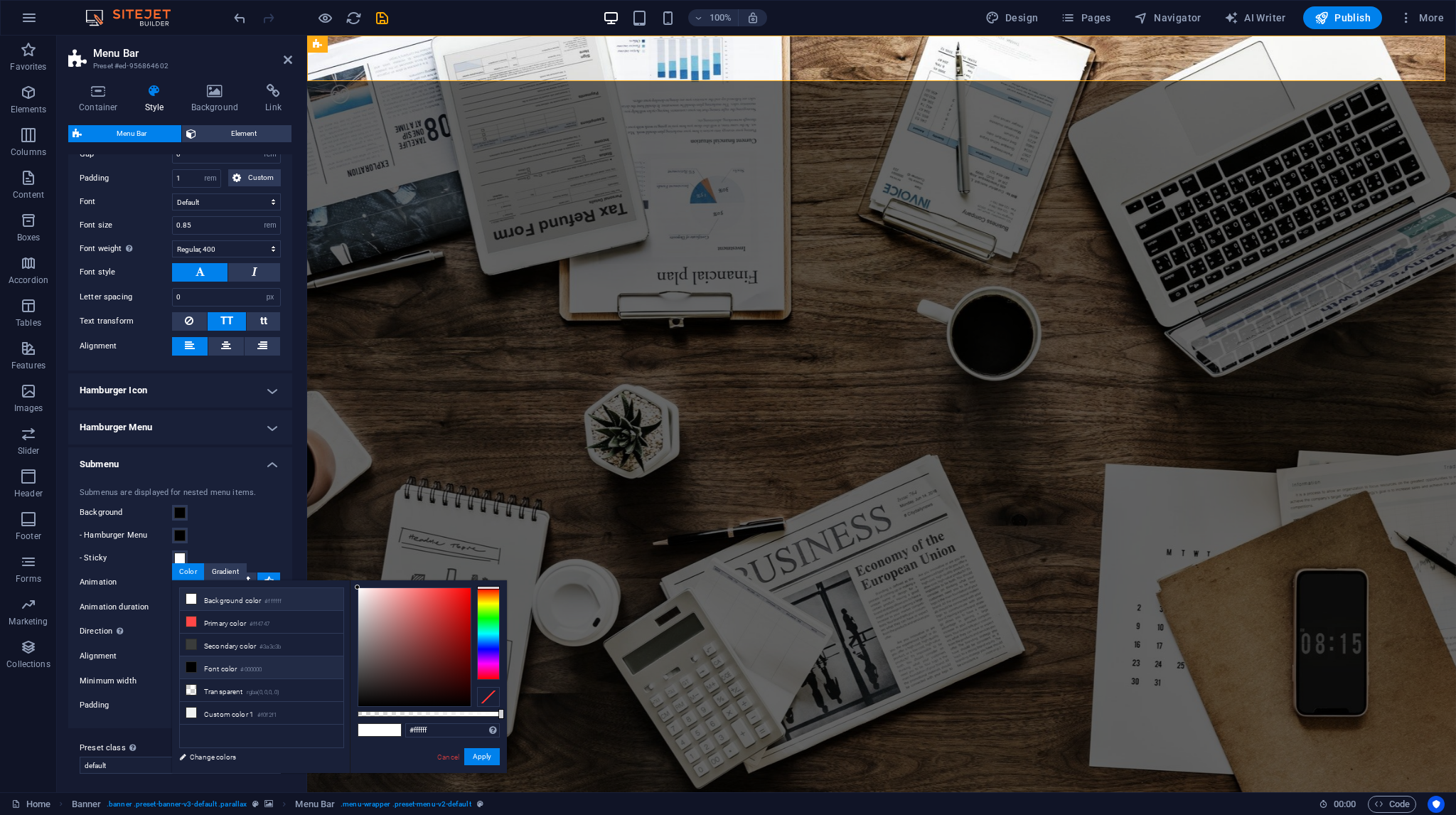
click at [230, 660] on li "Font color #000000" at bounding box center [261, 668] width 163 height 23
type input "#000000"
drag, startPoint x: 487, startPoint y: 760, endPoint x: 142, endPoint y: 707, distance: 349.0
click at [487, 760] on button "Apply" at bounding box center [482, 756] width 36 height 17
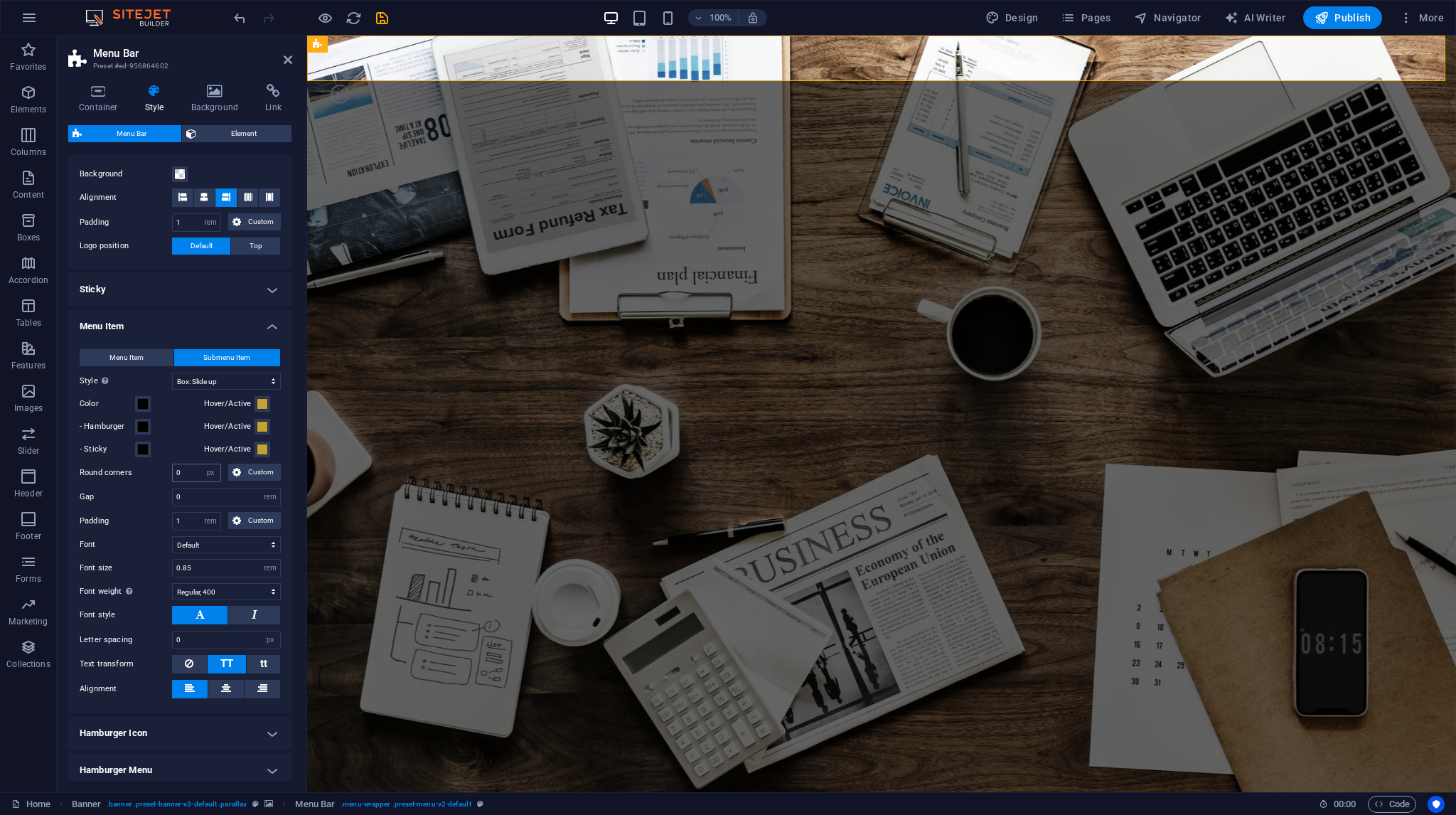
scroll to position [257, 0]
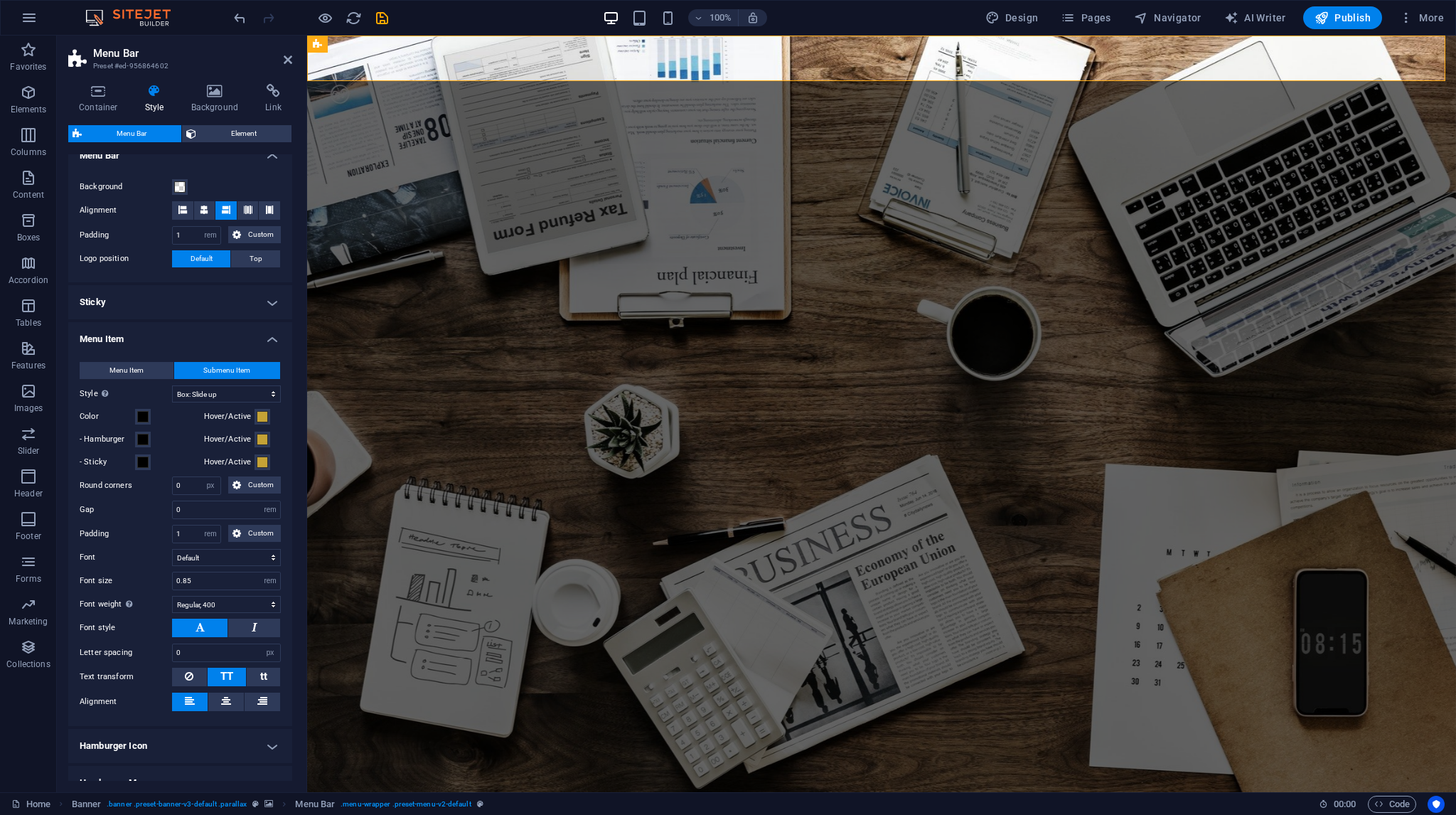
click at [184, 299] on h4 "Sticky" at bounding box center [179, 302] width 224 height 34
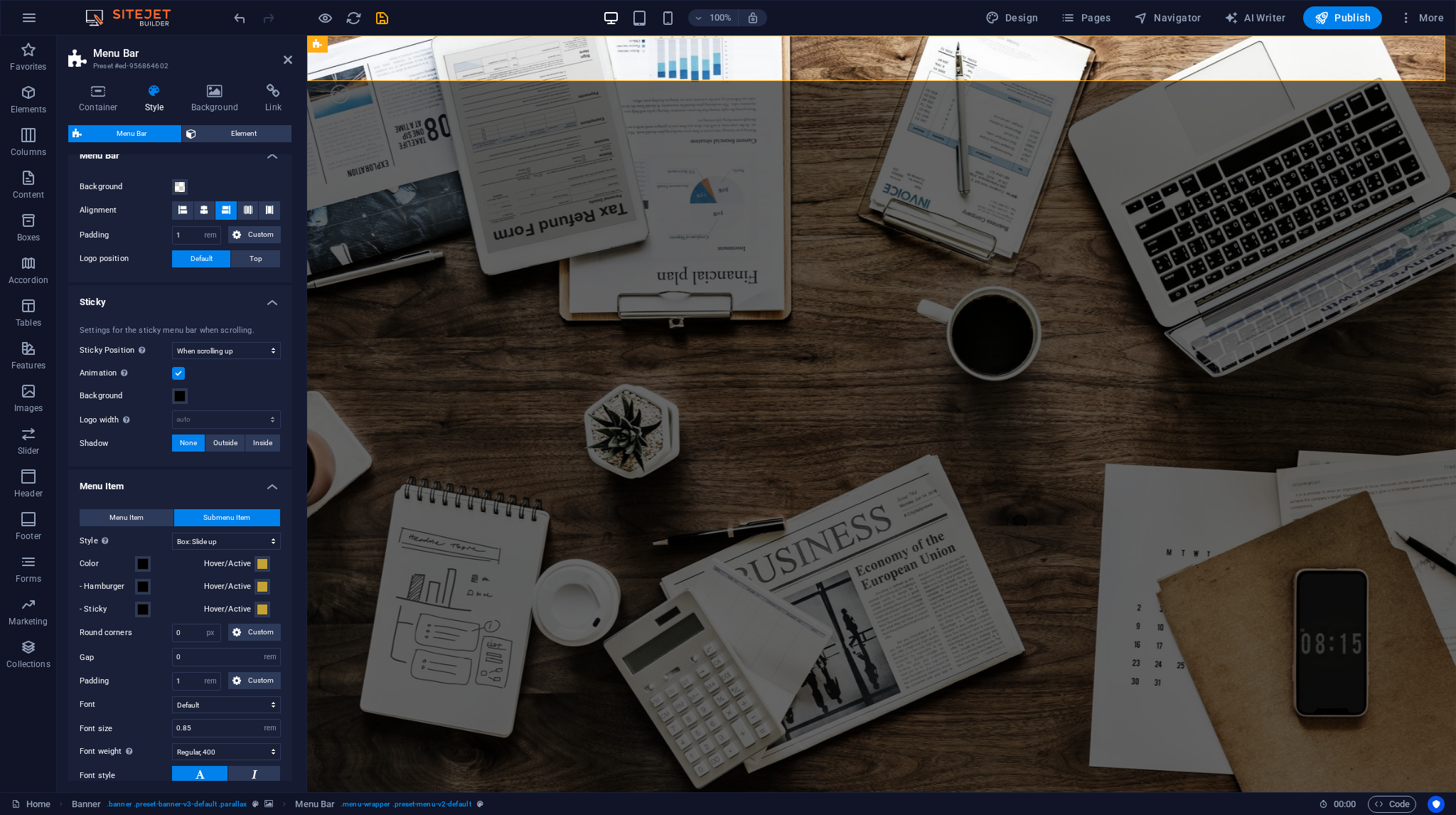
click at [225, 298] on h4 "Sticky" at bounding box center [179, 298] width 224 height 26
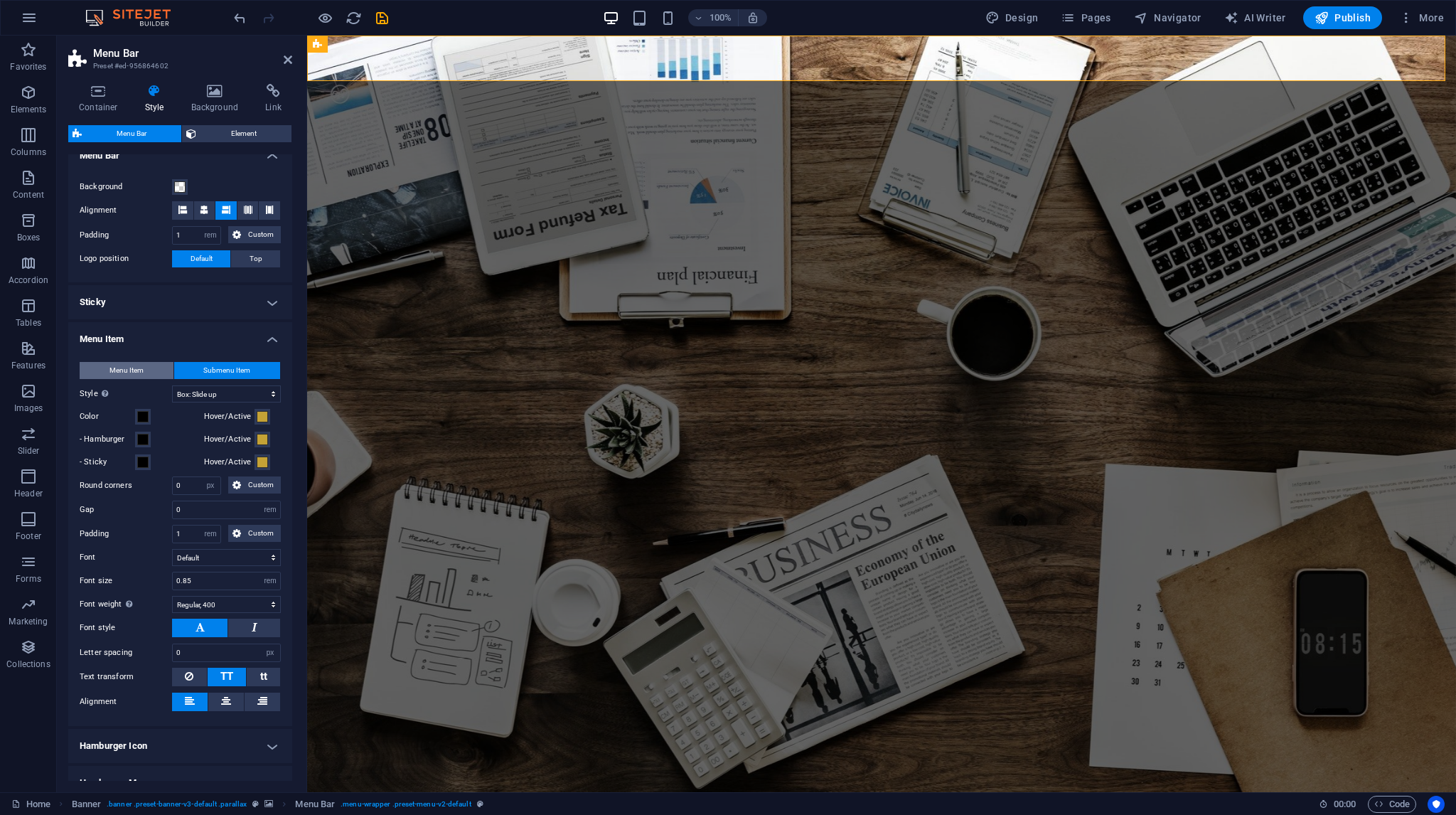
click at [135, 373] on span "Menu Item" at bounding box center [126, 370] width 34 height 17
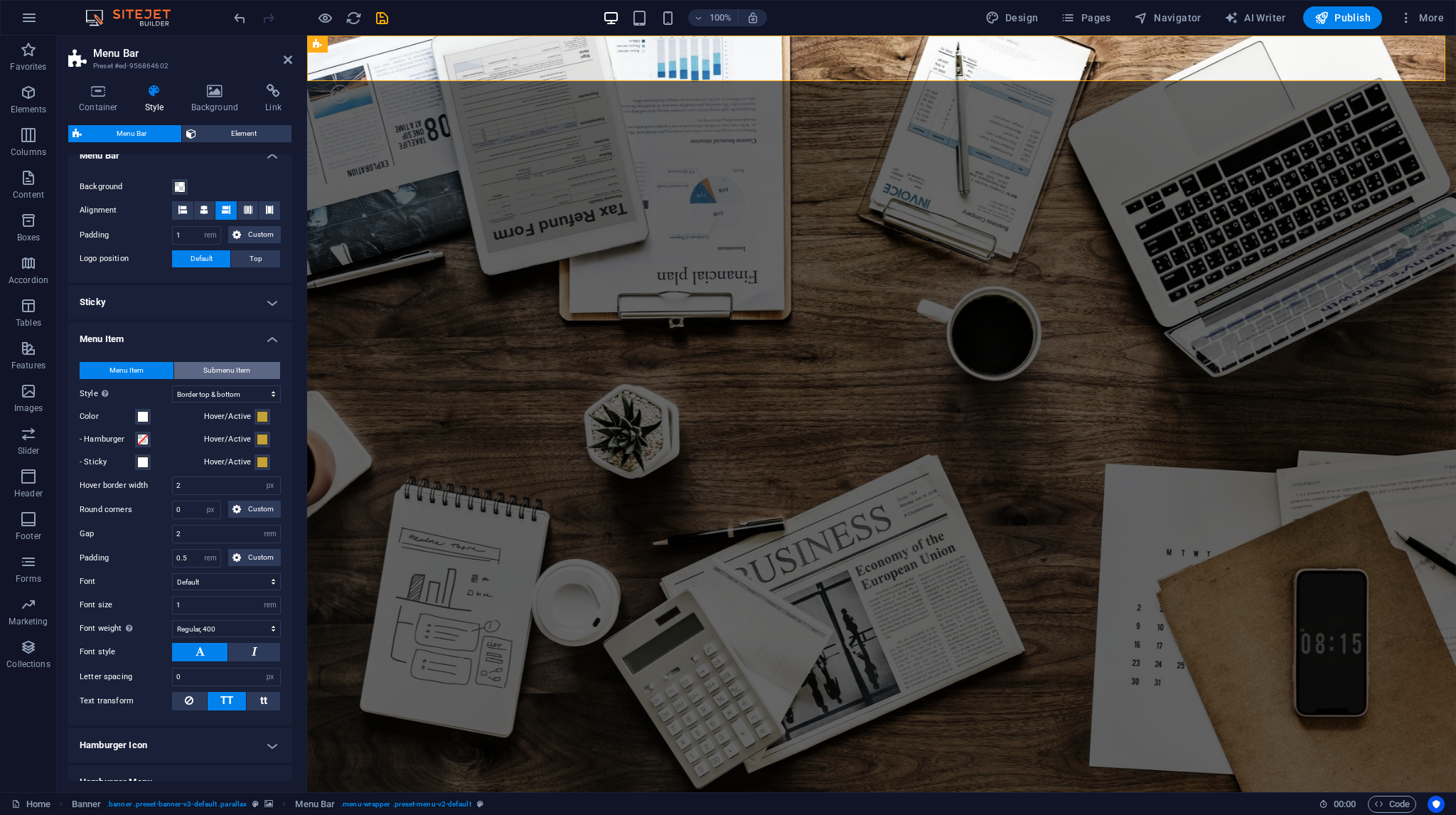
click at [203, 369] on span "Submenu Item" at bounding box center [226, 370] width 47 height 17
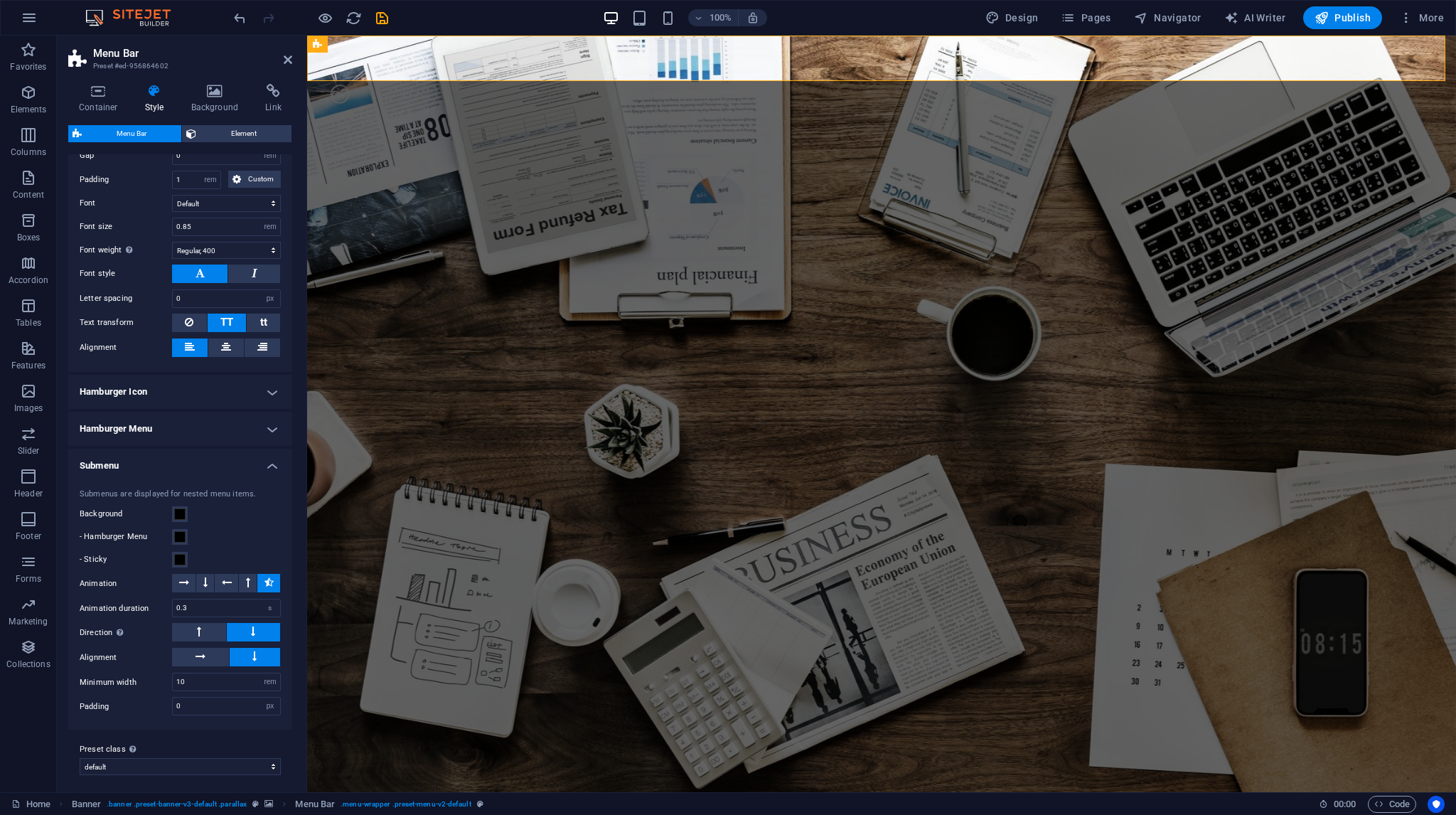
scroll to position [613, 0]
click at [383, 15] on icon "save" at bounding box center [382, 18] width 16 height 16
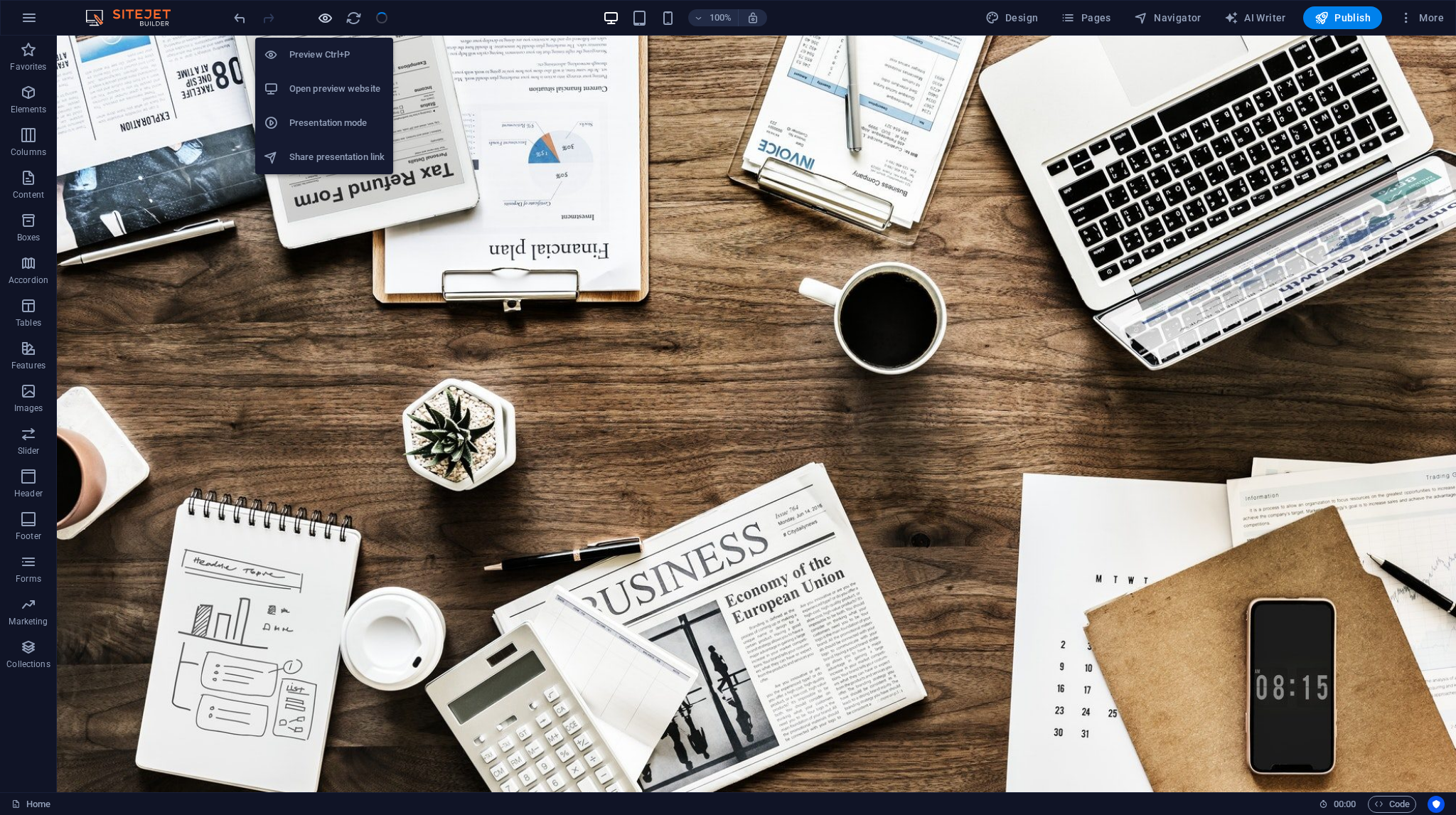
click at [327, 15] on icon "button" at bounding box center [325, 18] width 16 height 16
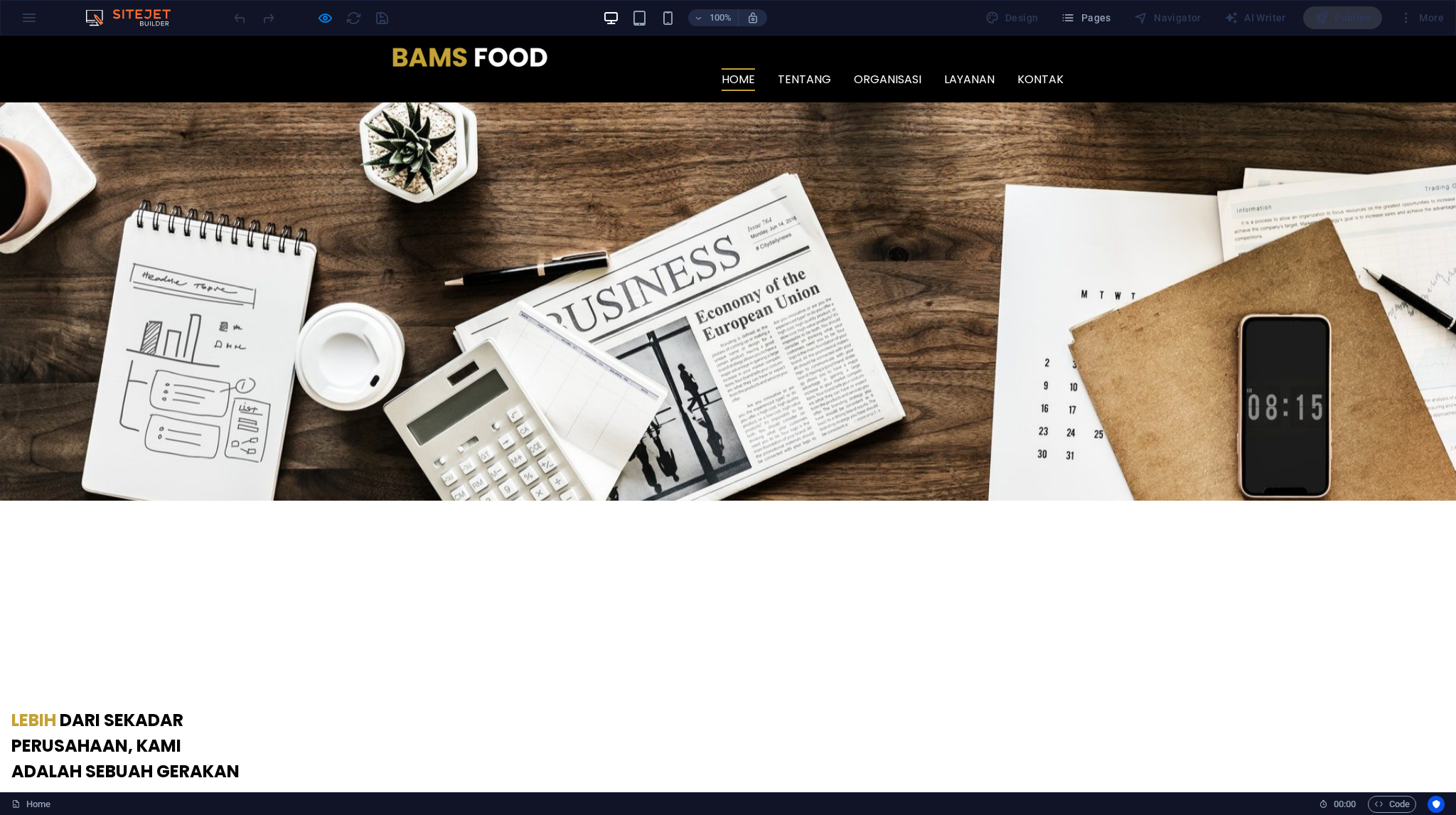
scroll to position [498, 0]
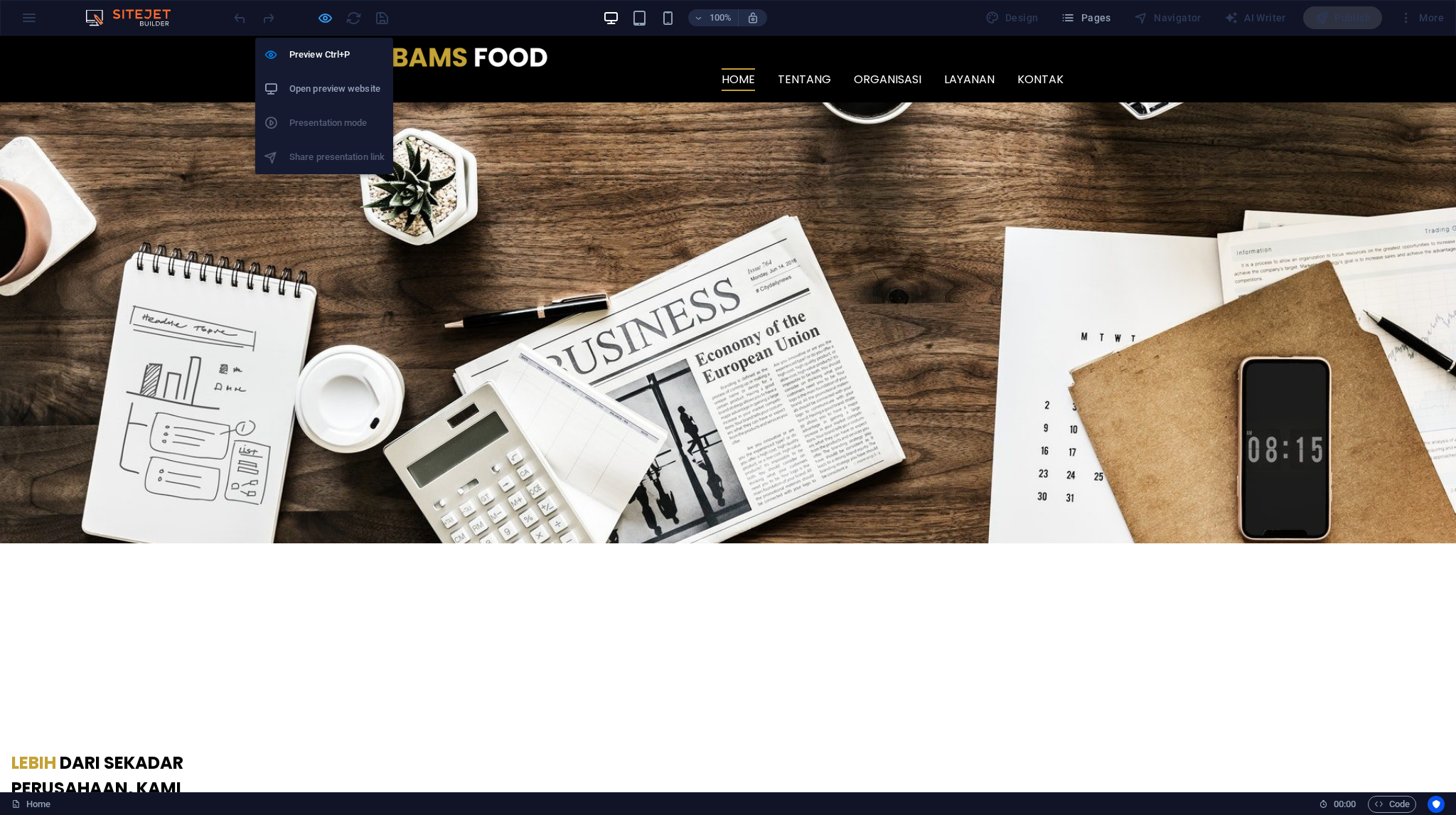
click at [323, 15] on icon "button" at bounding box center [325, 18] width 16 height 16
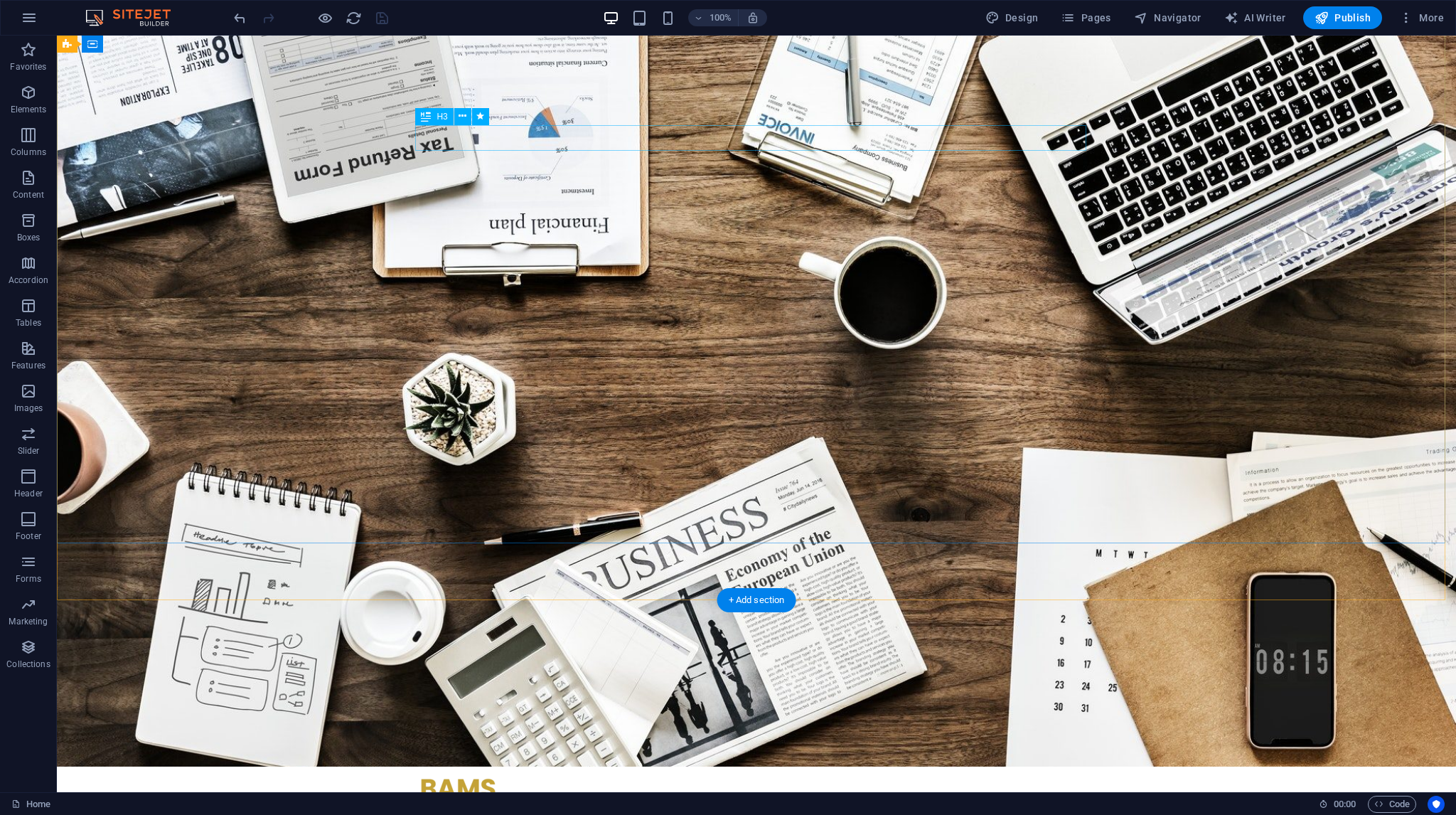
scroll to position [0, 0]
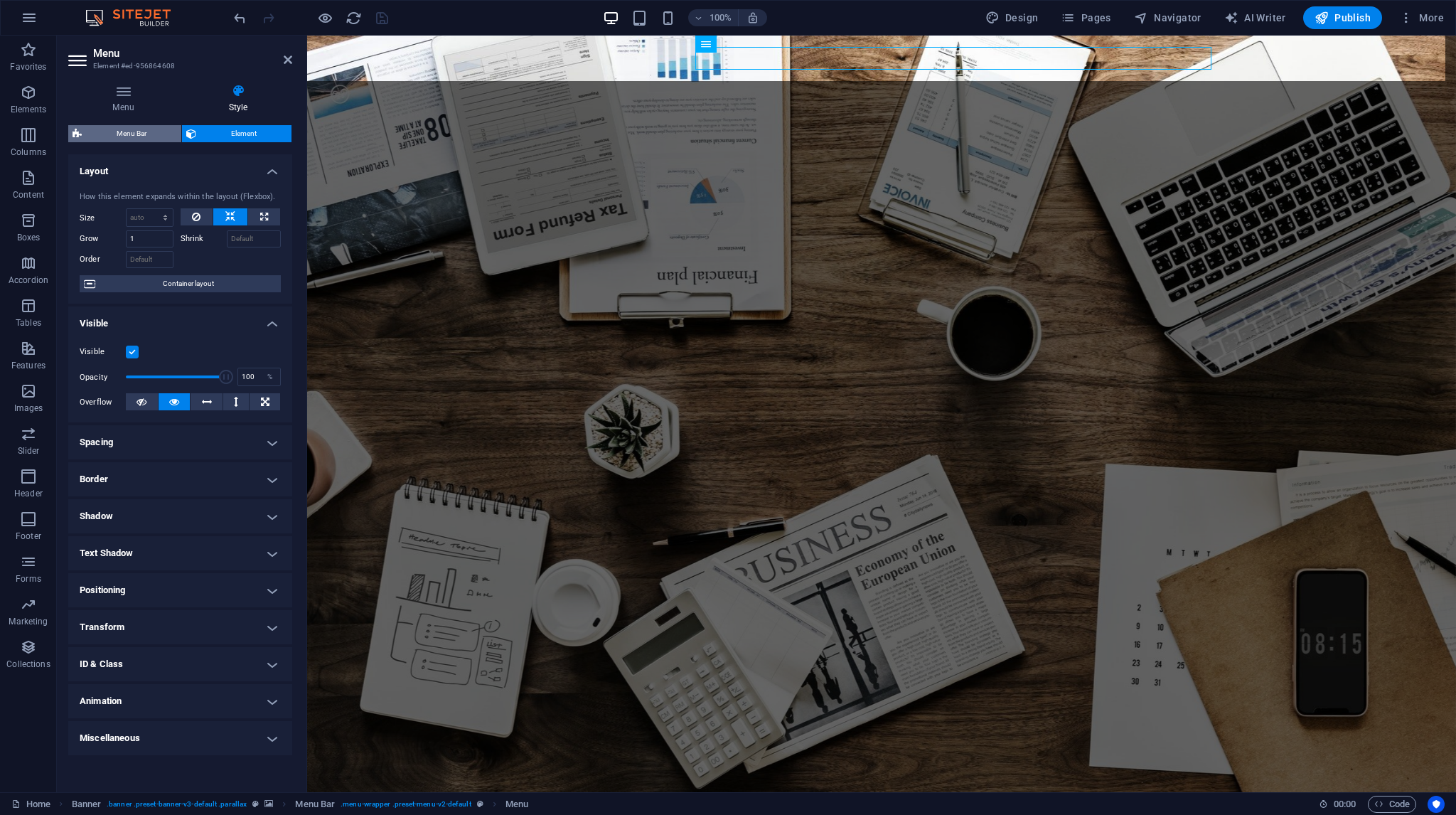
click at [112, 132] on span "Menu Bar" at bounding box center [131, 133] width 91 height 17
select select "rem"
select select "hover_box_bottom"
select select "px"
select select "rem"
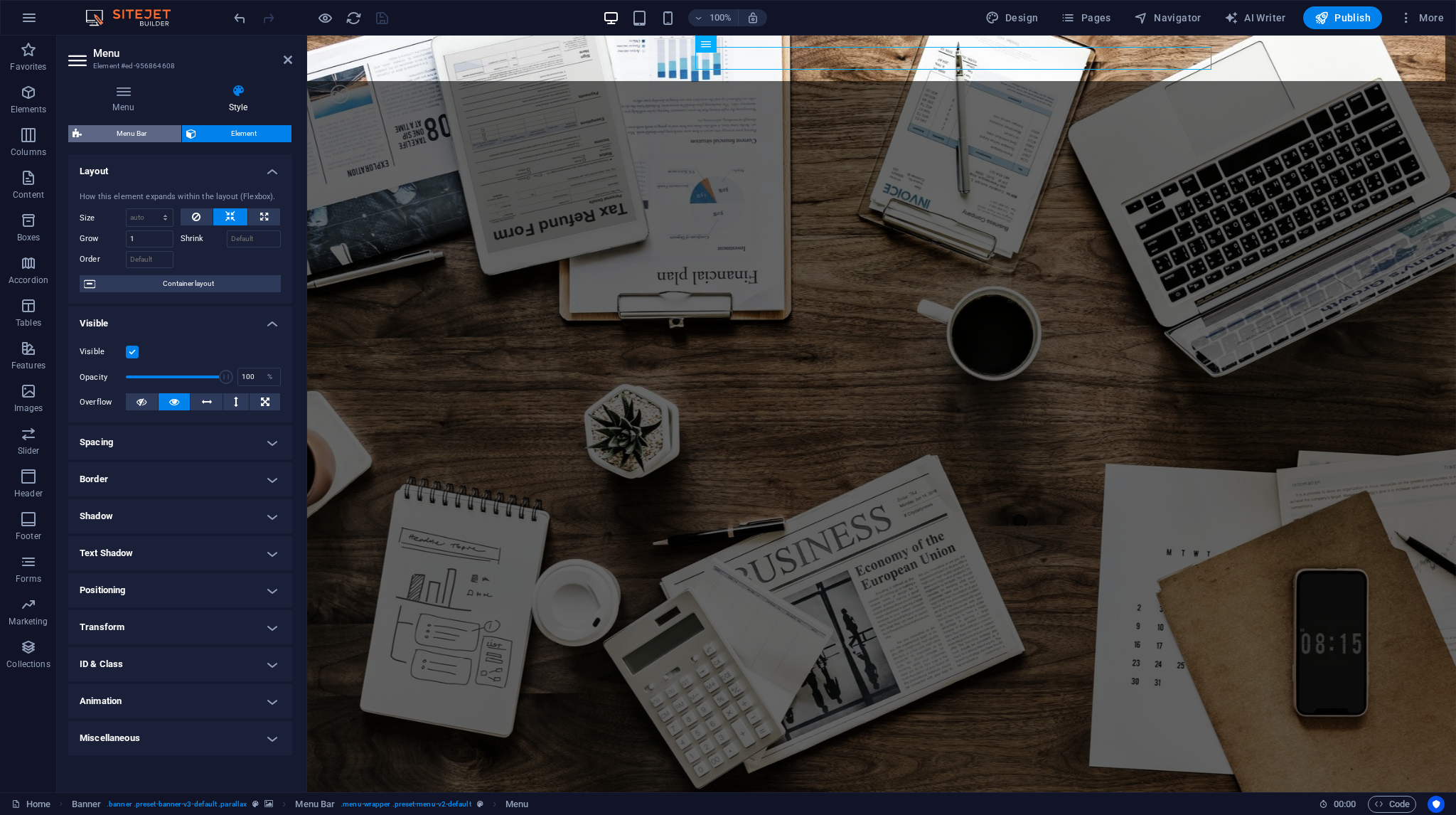
select select "rem"
select select "400"
select select "px"
select select "rem"
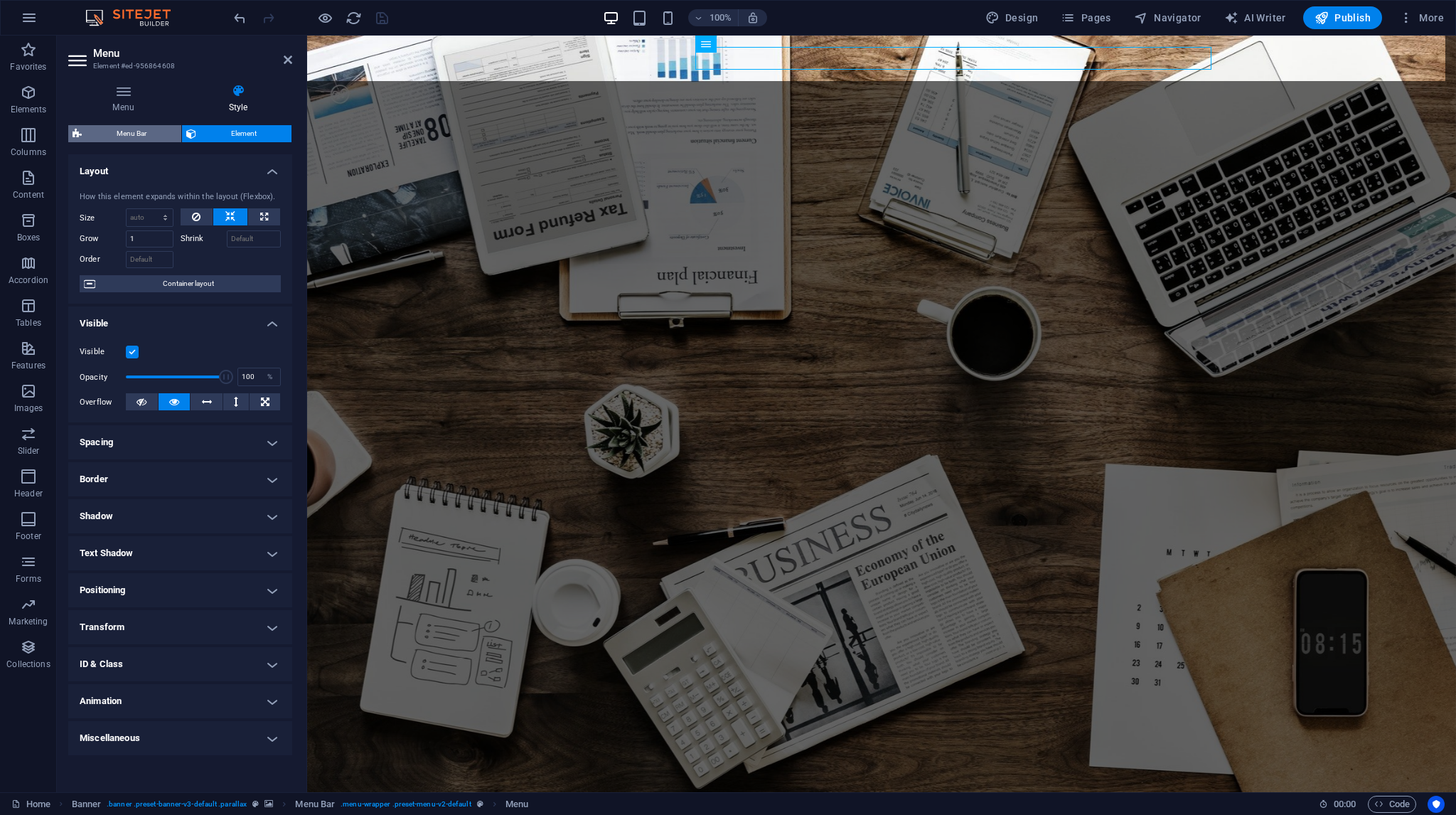
select select "px"
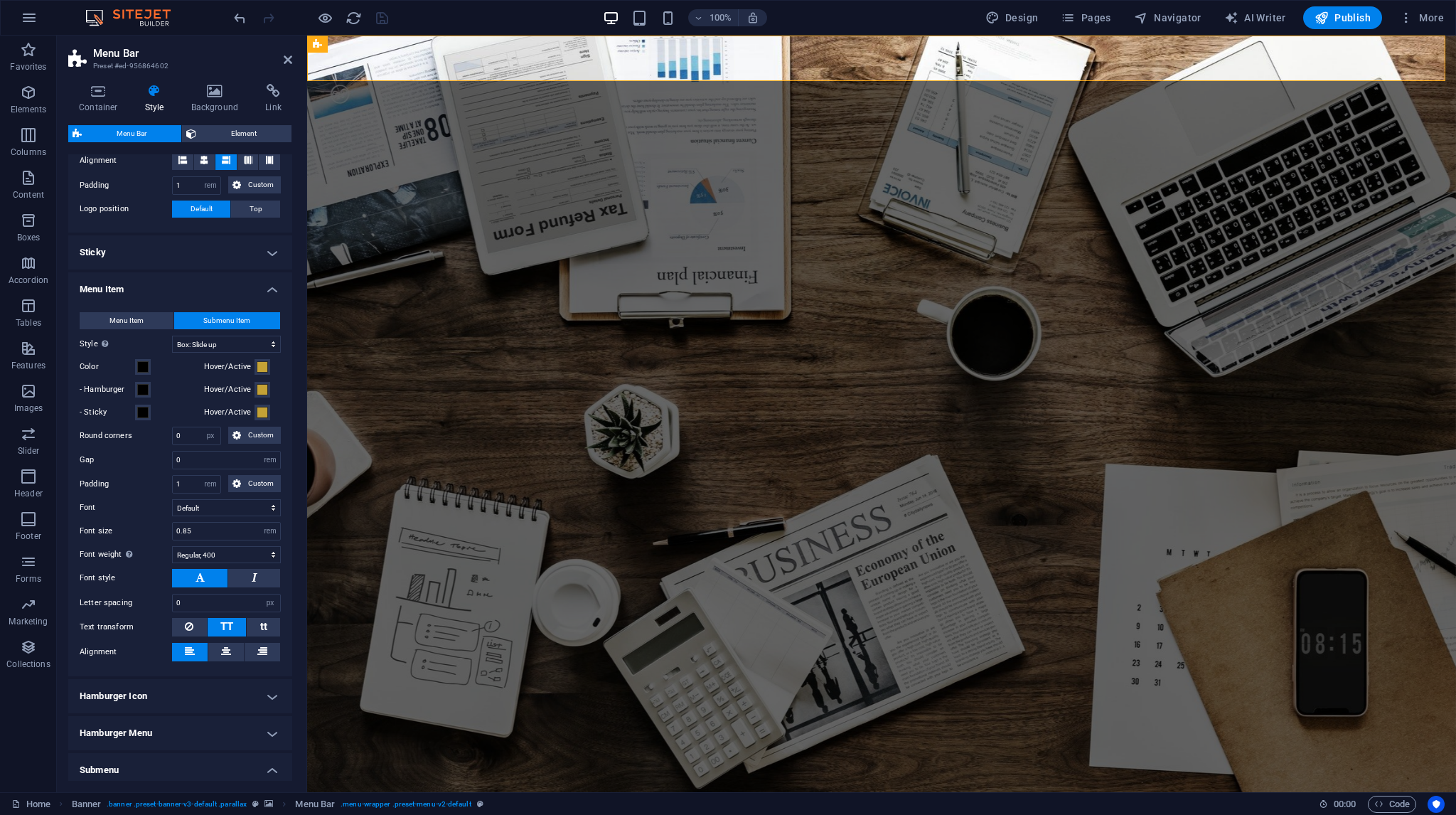
scroll to position [427, 0]
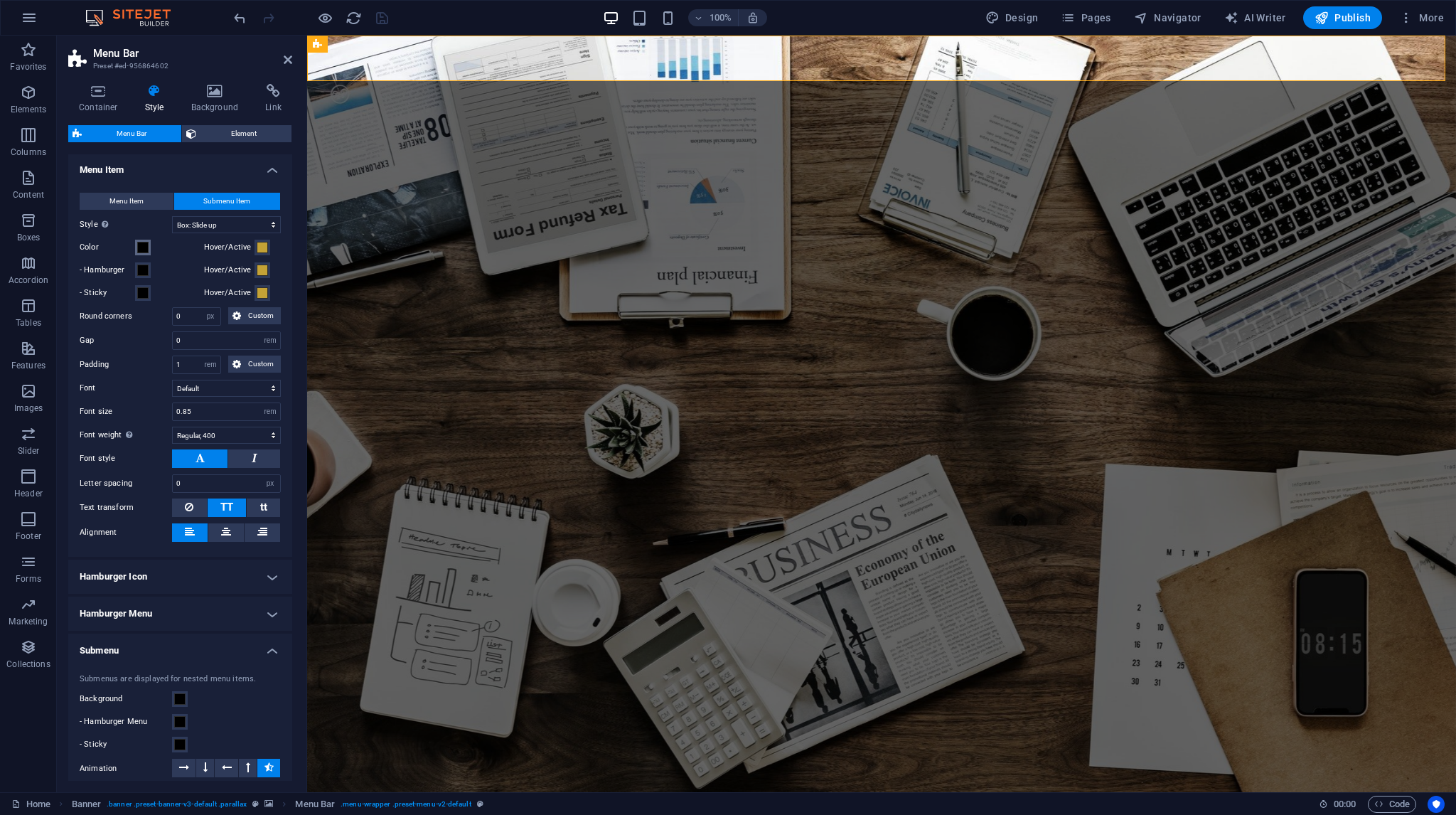
click at [142, 245] on span at bounding box center [143, 247] width 11 height 11
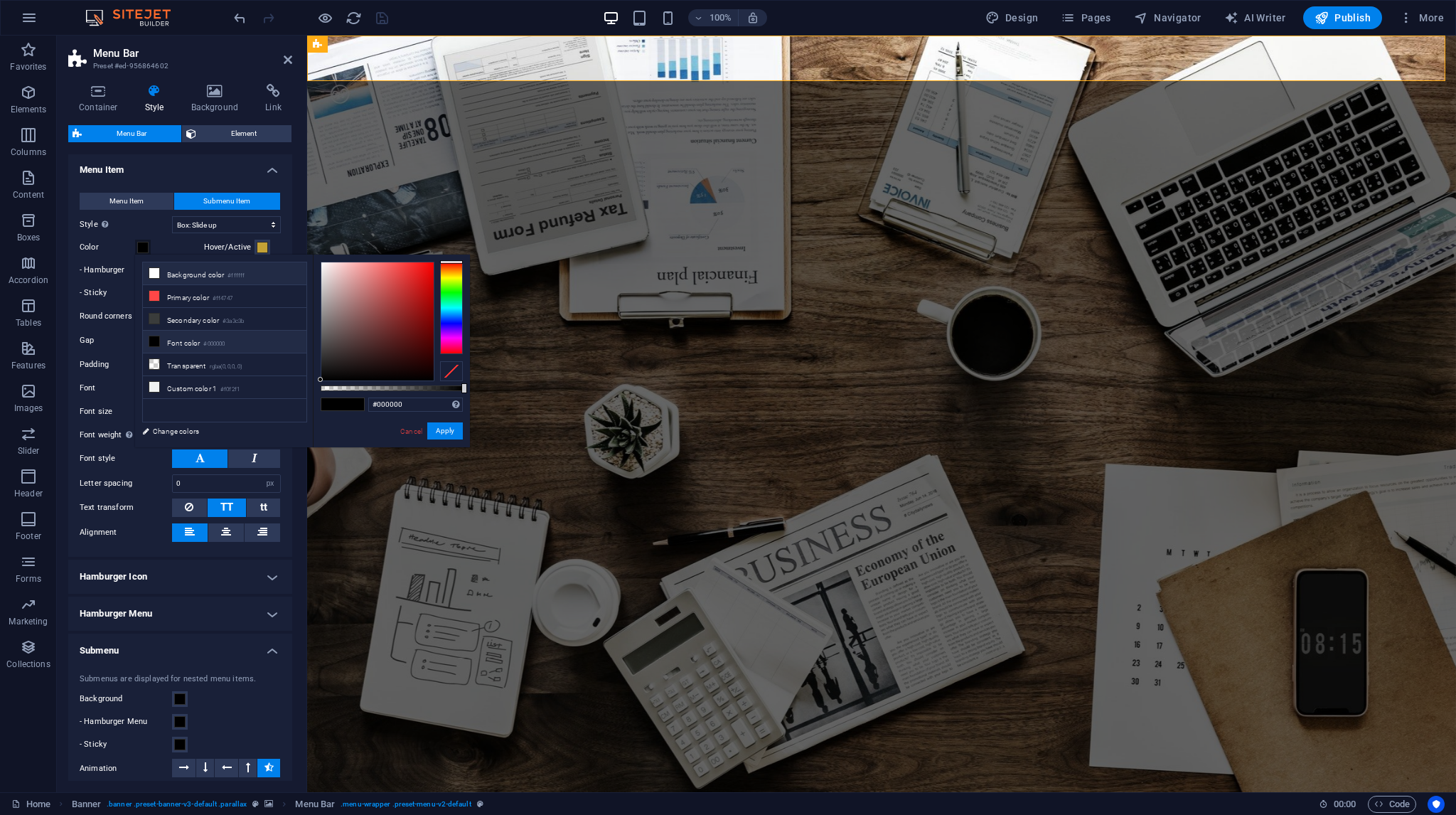
click at [176, 278] on li "Background color #ffffff" at bounding box center [225, 273] width 163 height 23
type input "#ffffff"
click at [436, 427] on button "Apply" at bounding box center [445, 430] width 36 height 17
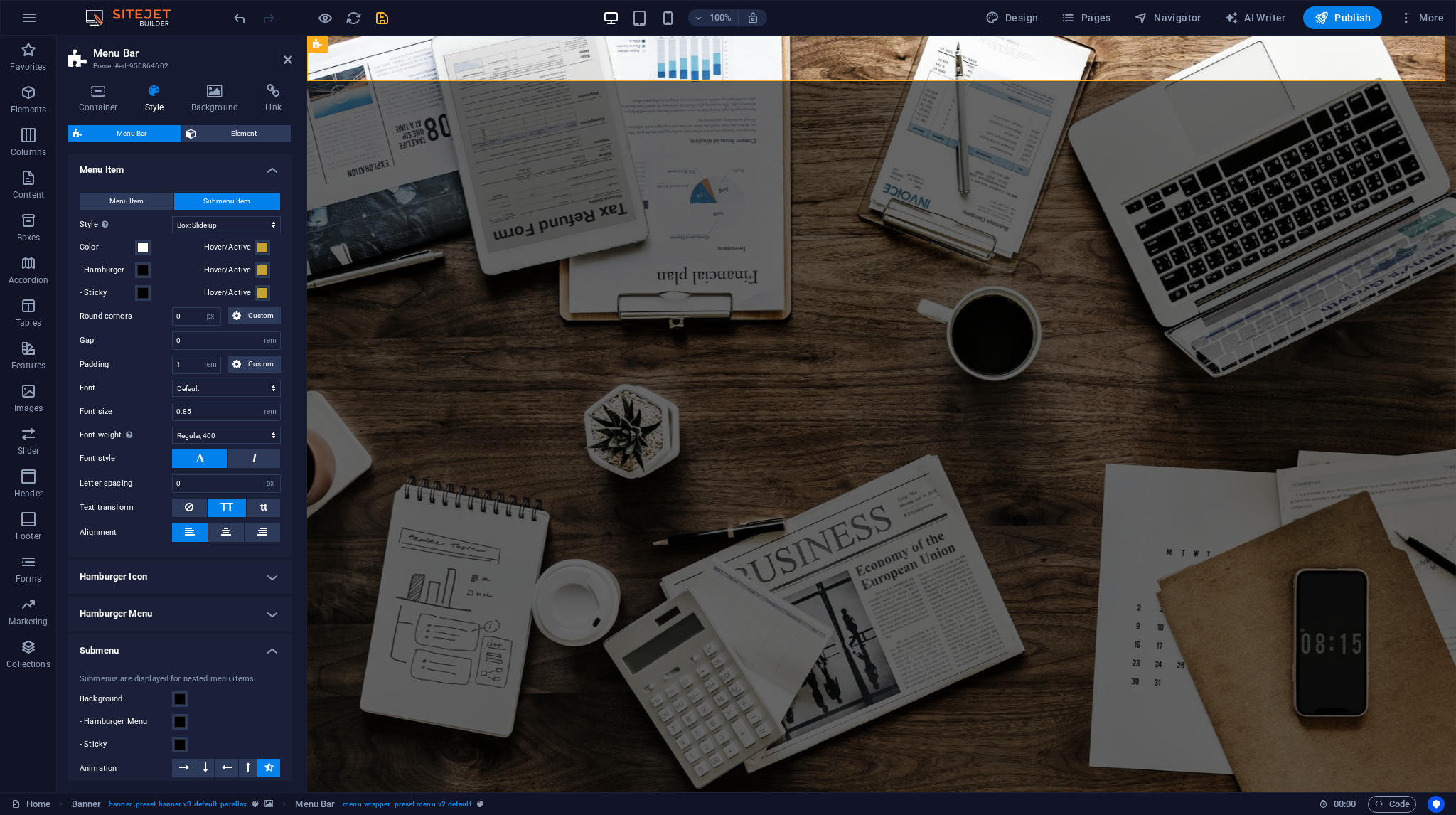
click at [386, 17] on icon "save" at bounding box center [382, 18] width 16 height 16
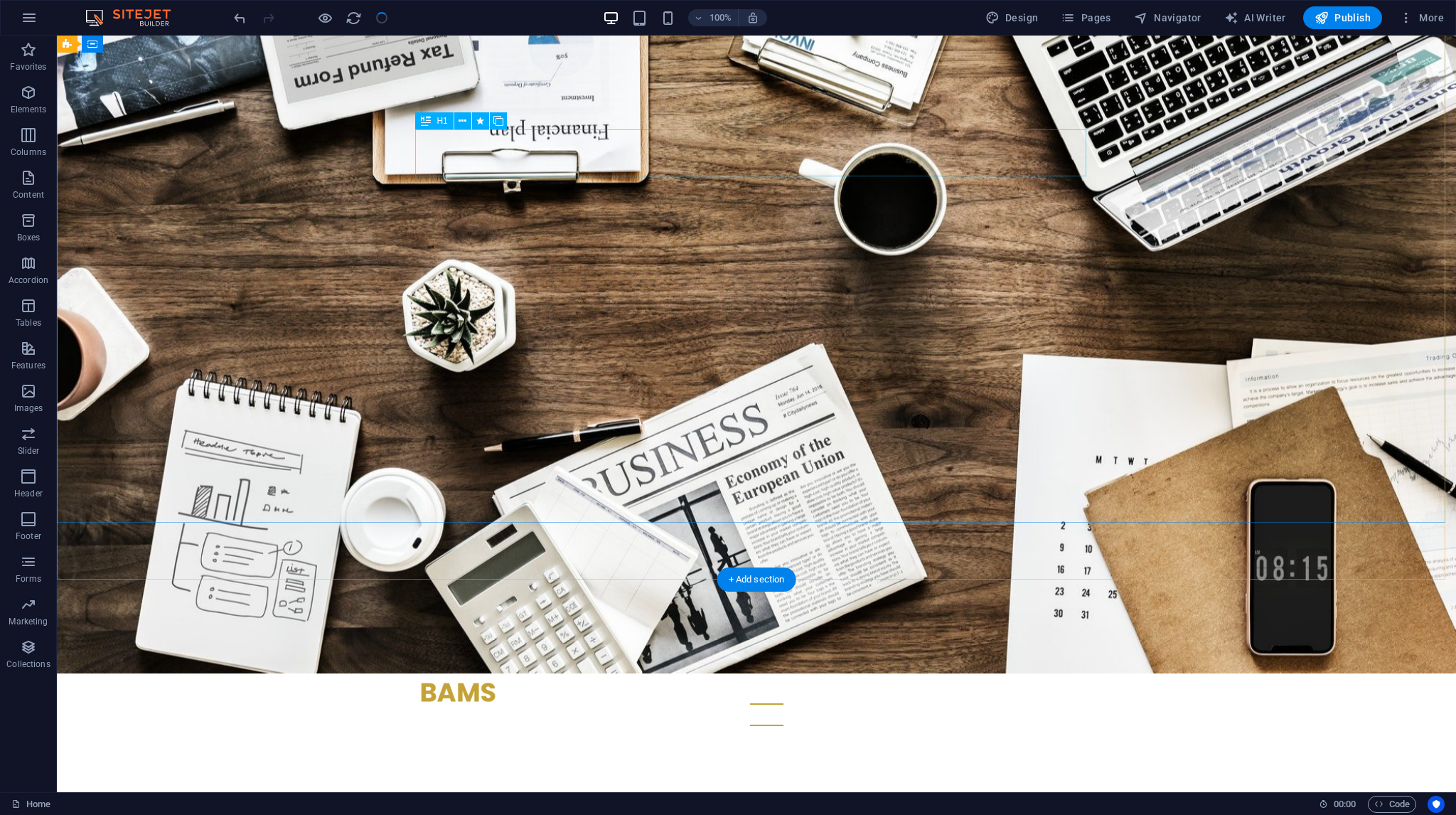
scroll to position [0, 0]
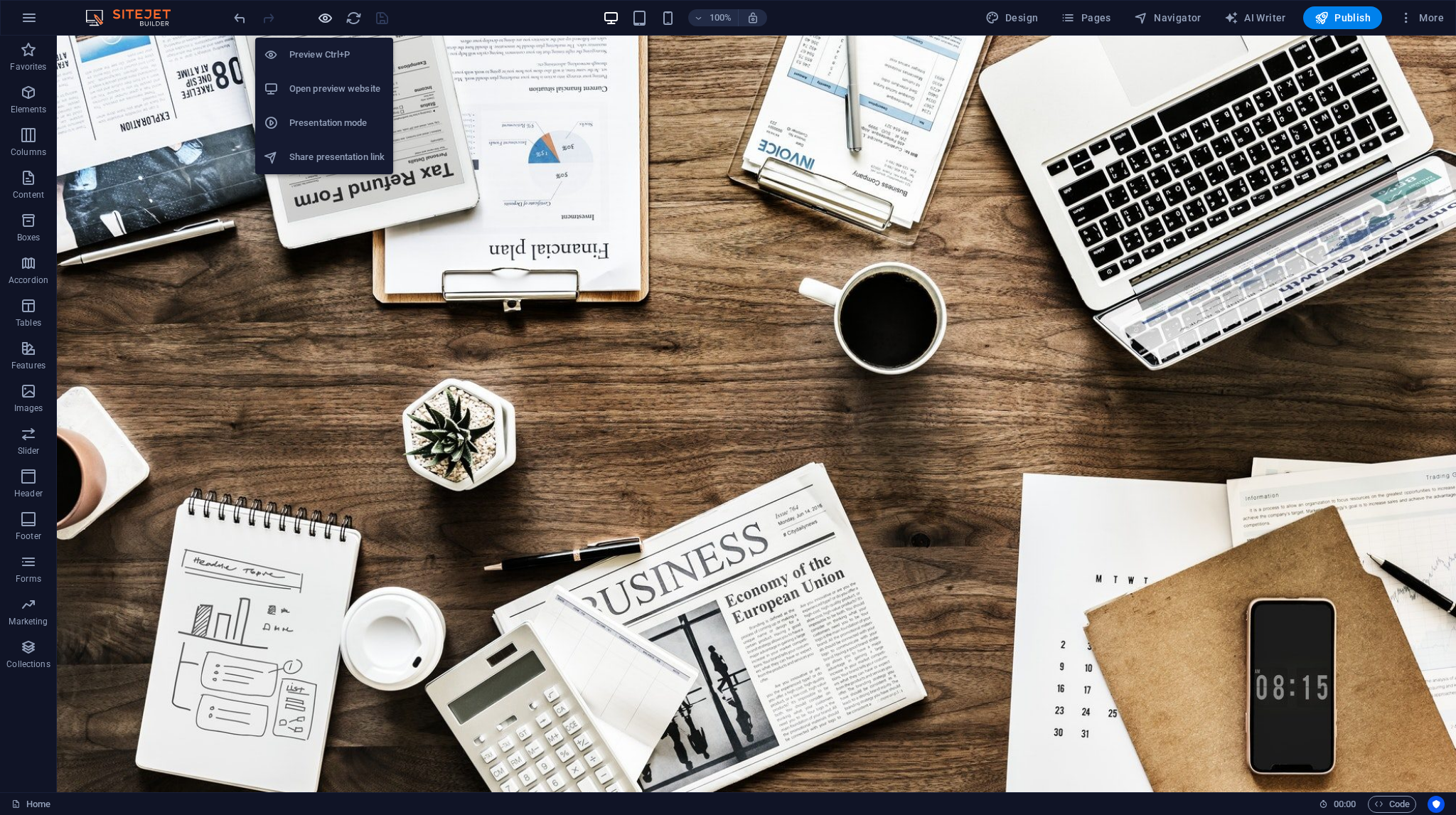
click at [319, 15] on icon "button" at bounding box center [325, 18] width 16 height 16
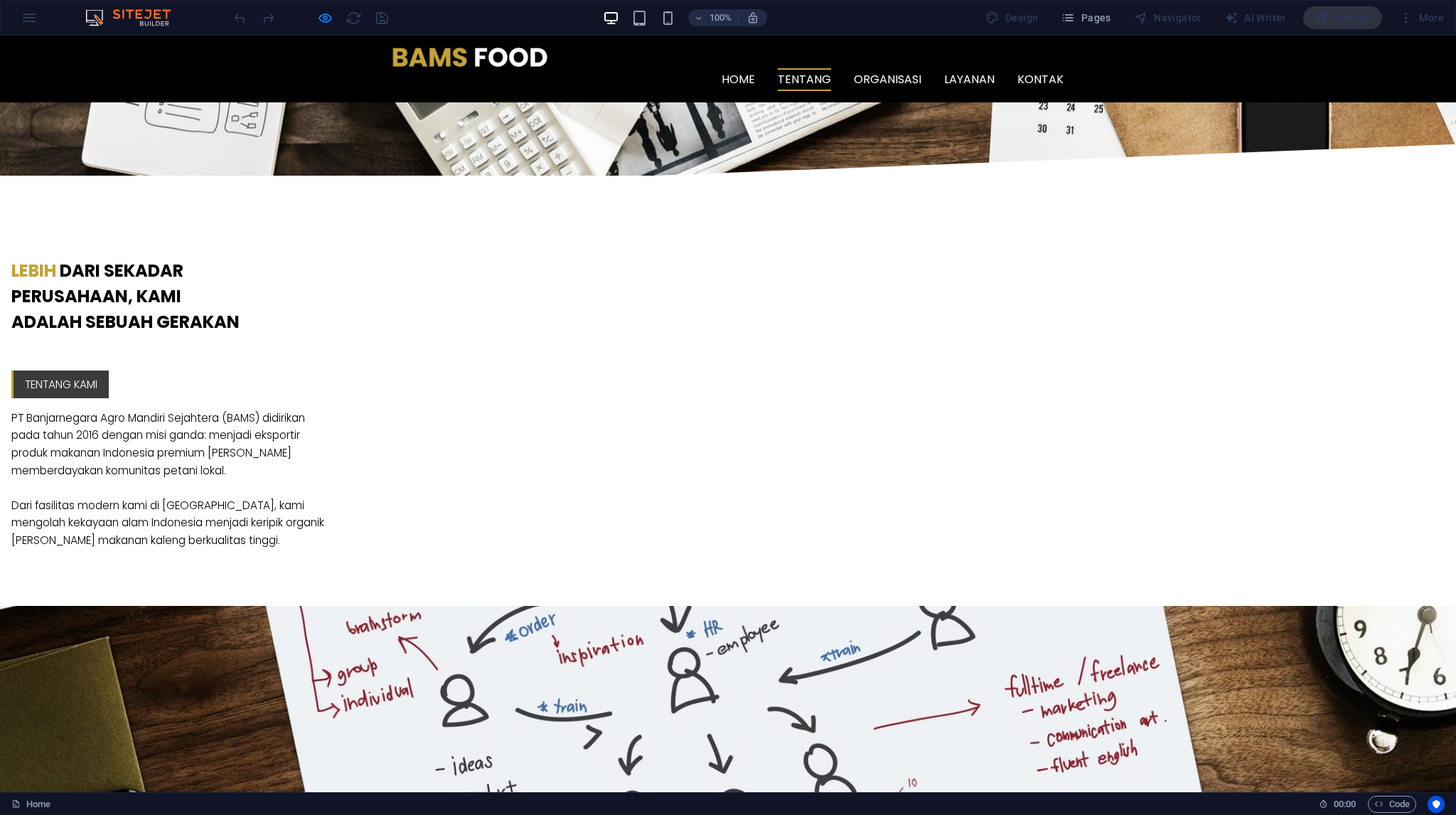
scroll to position [924, 0]
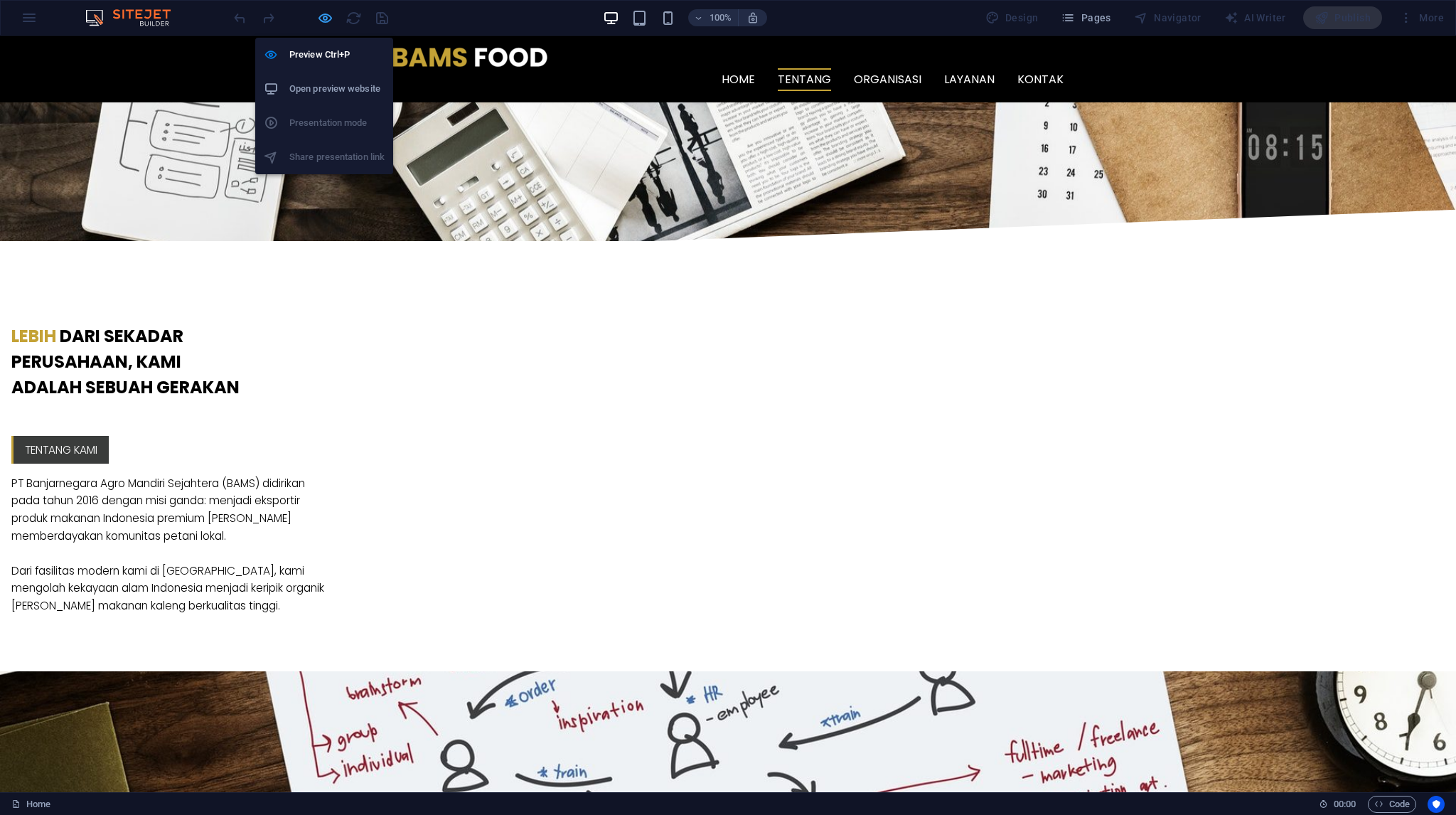
click at [322, 26] on icon "button" at bounding box center [325, 18] width 16 height 16
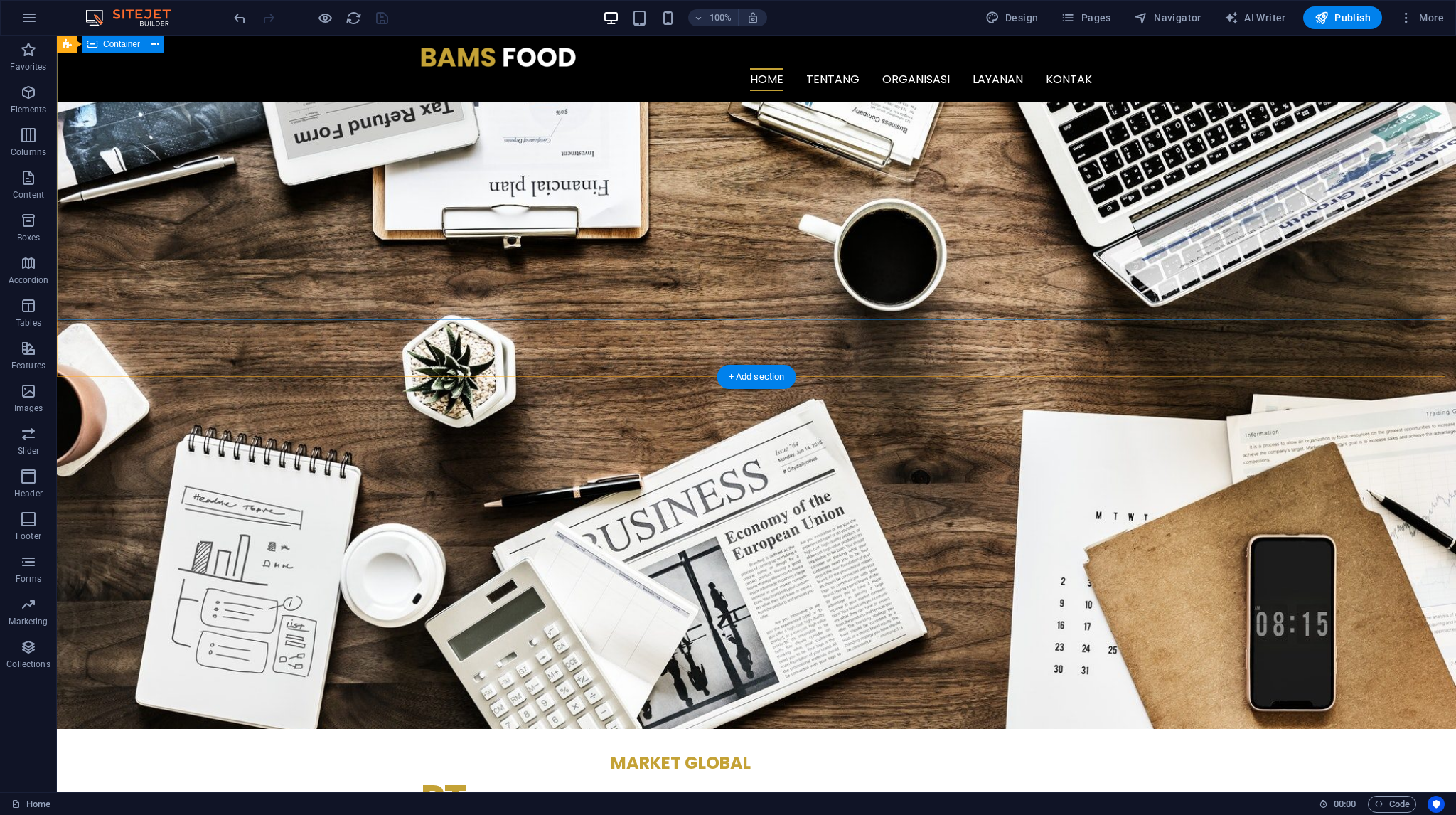
scroll to position [142, 0]
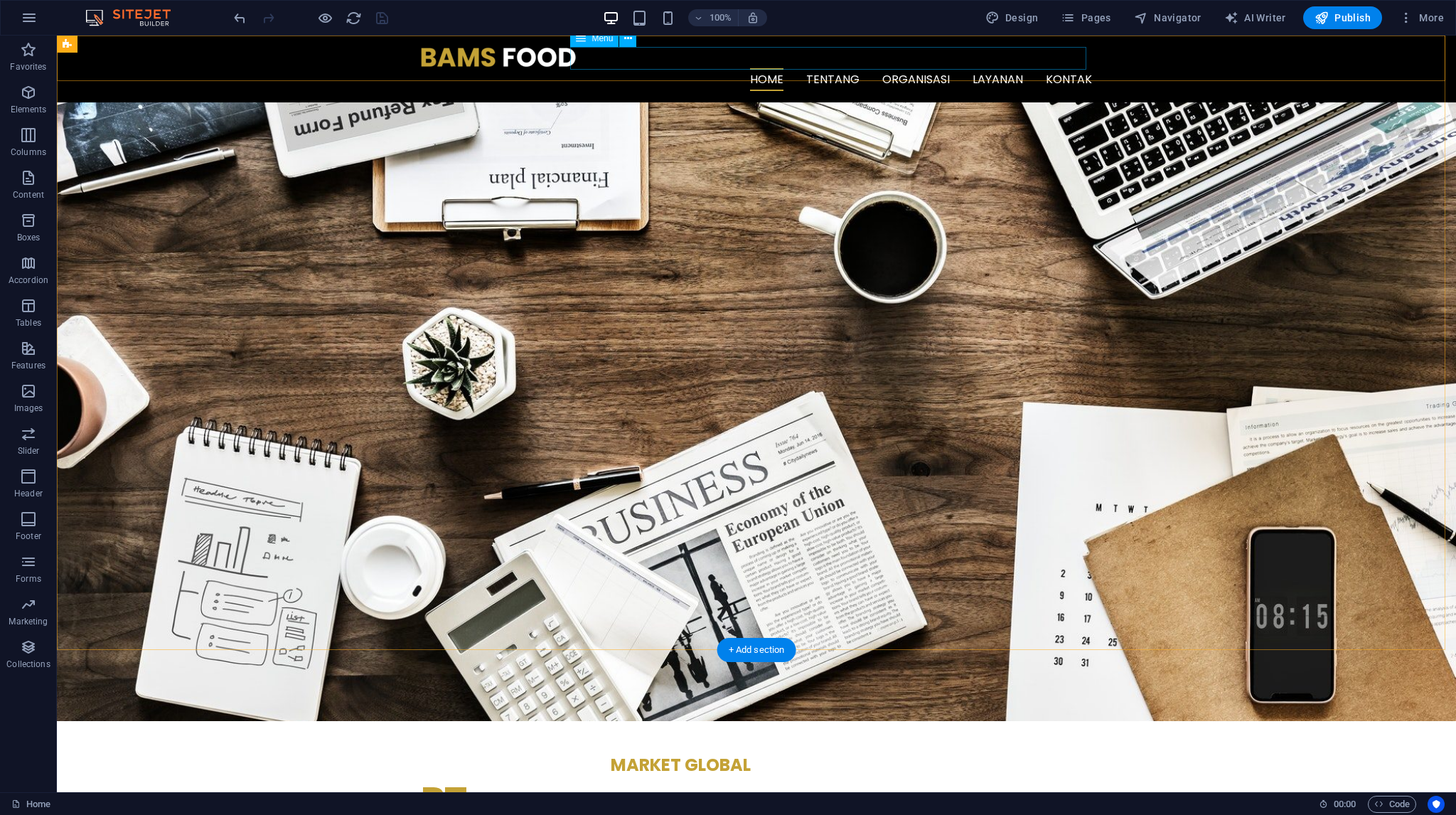
click at [1001, 68] on nav "Home Tentang Organisasi Layanan Pabrik Kami Kanal Distribusi Produk & Program K…" at bounding box center [757, 79] width 671 height 23
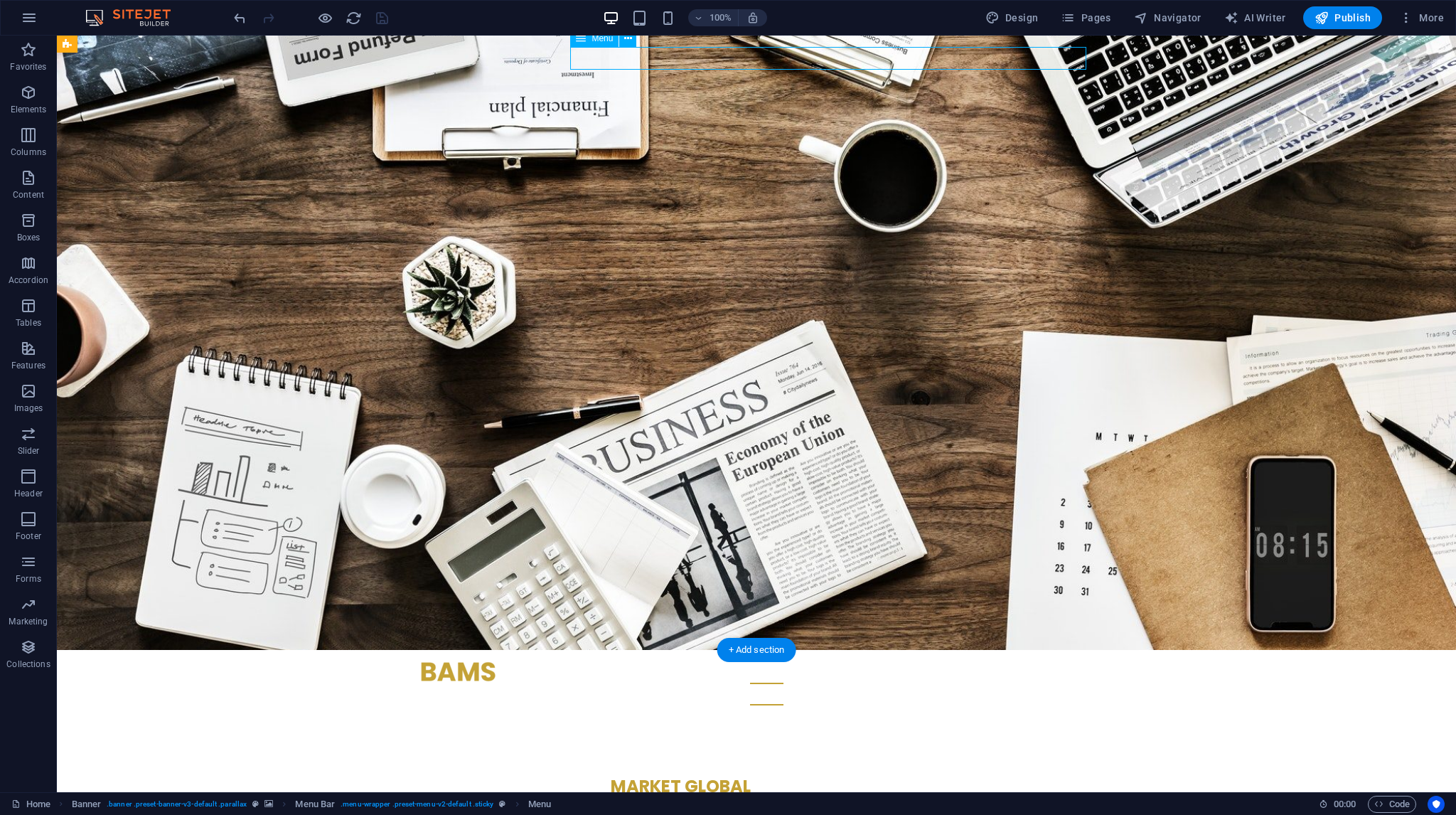
scroll to position [0, 0]
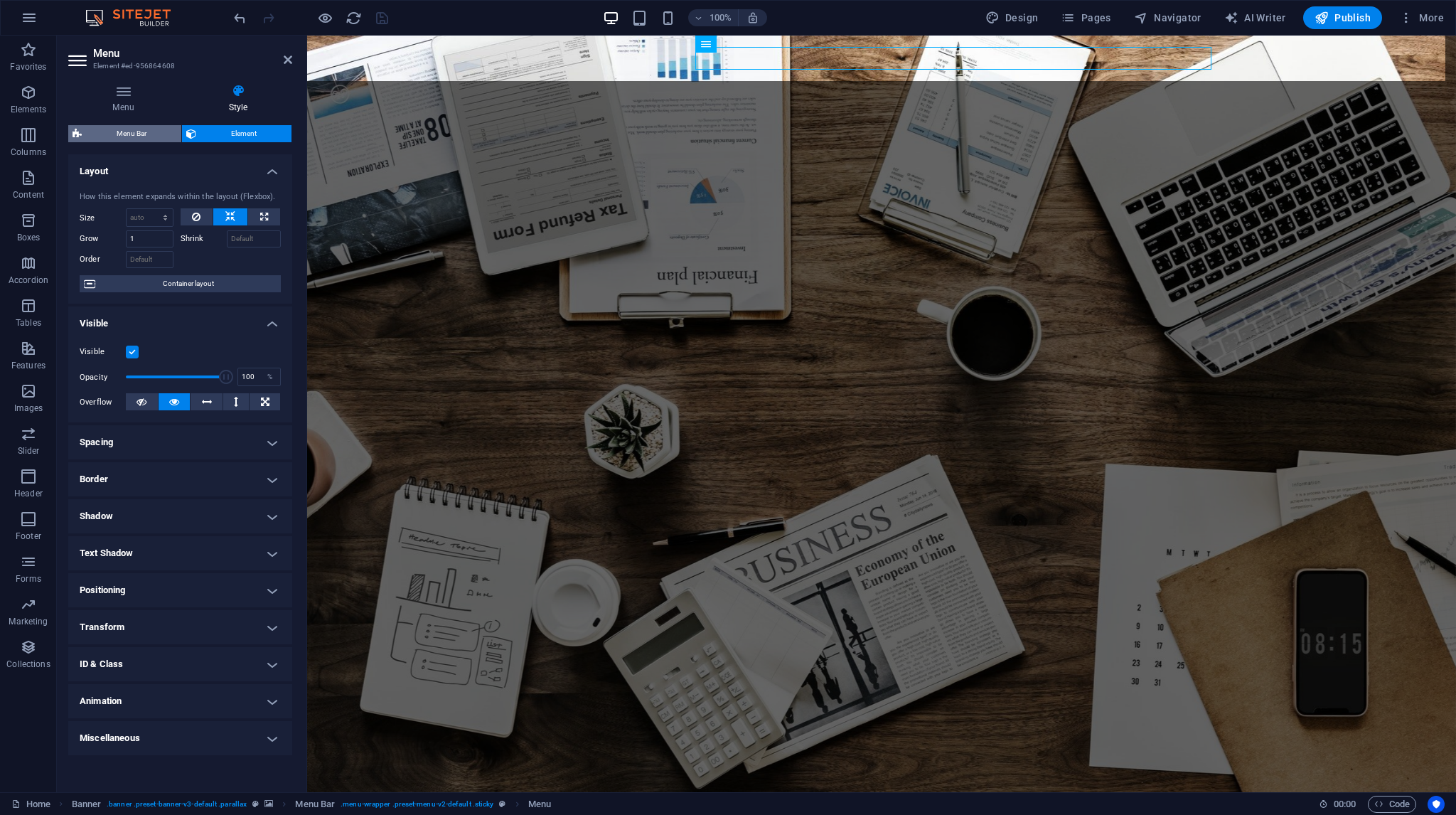
click at [119, 140] on span "Menu Bar" at bounding box center [131, 133] width 91 height 17
select select "rem"
select select "hover_box_bottom"
select select "px"
select select "rem"
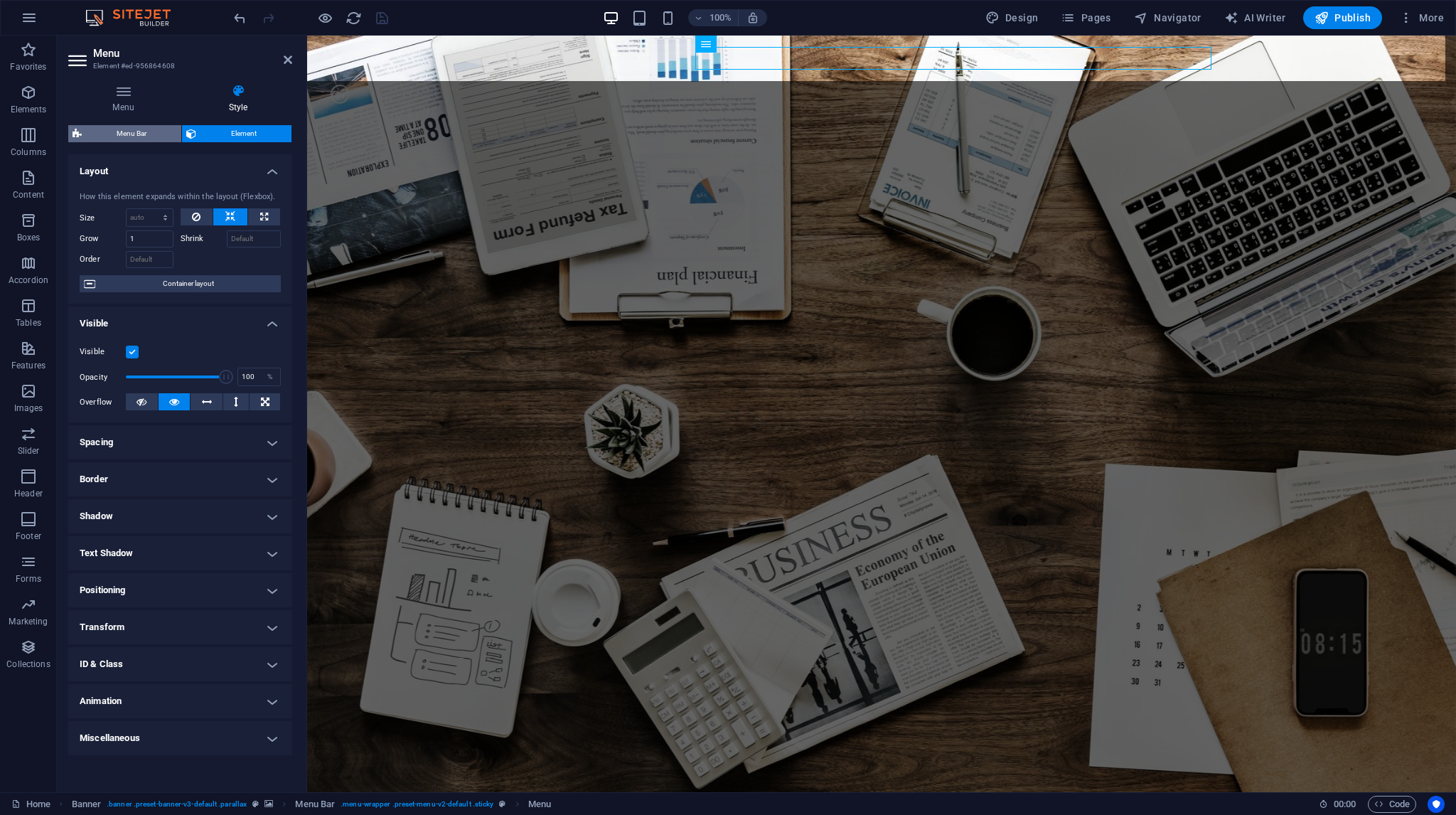
select select "rem"
select select "400"
select select "px"
select select "rem"
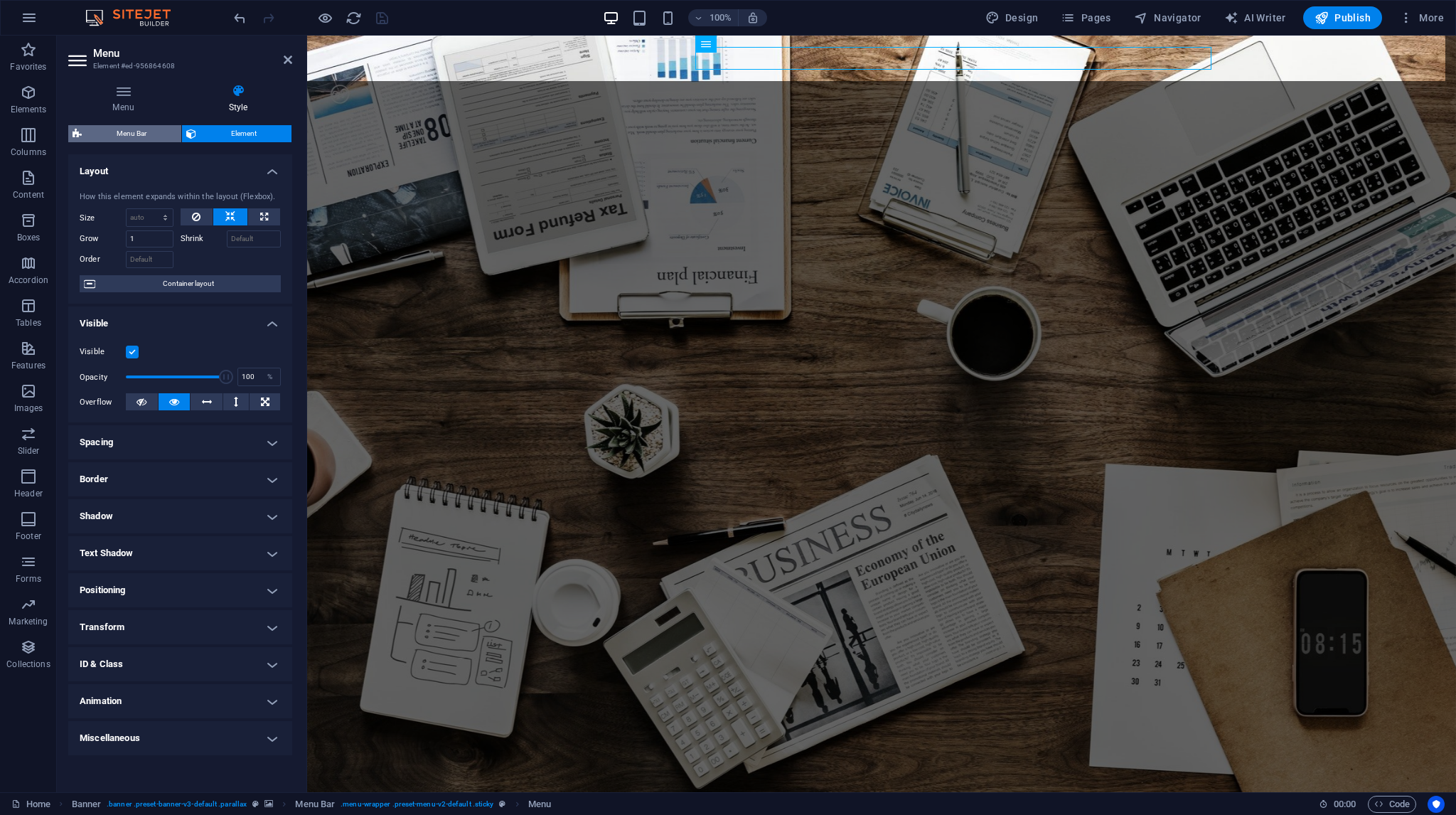
select select "px"
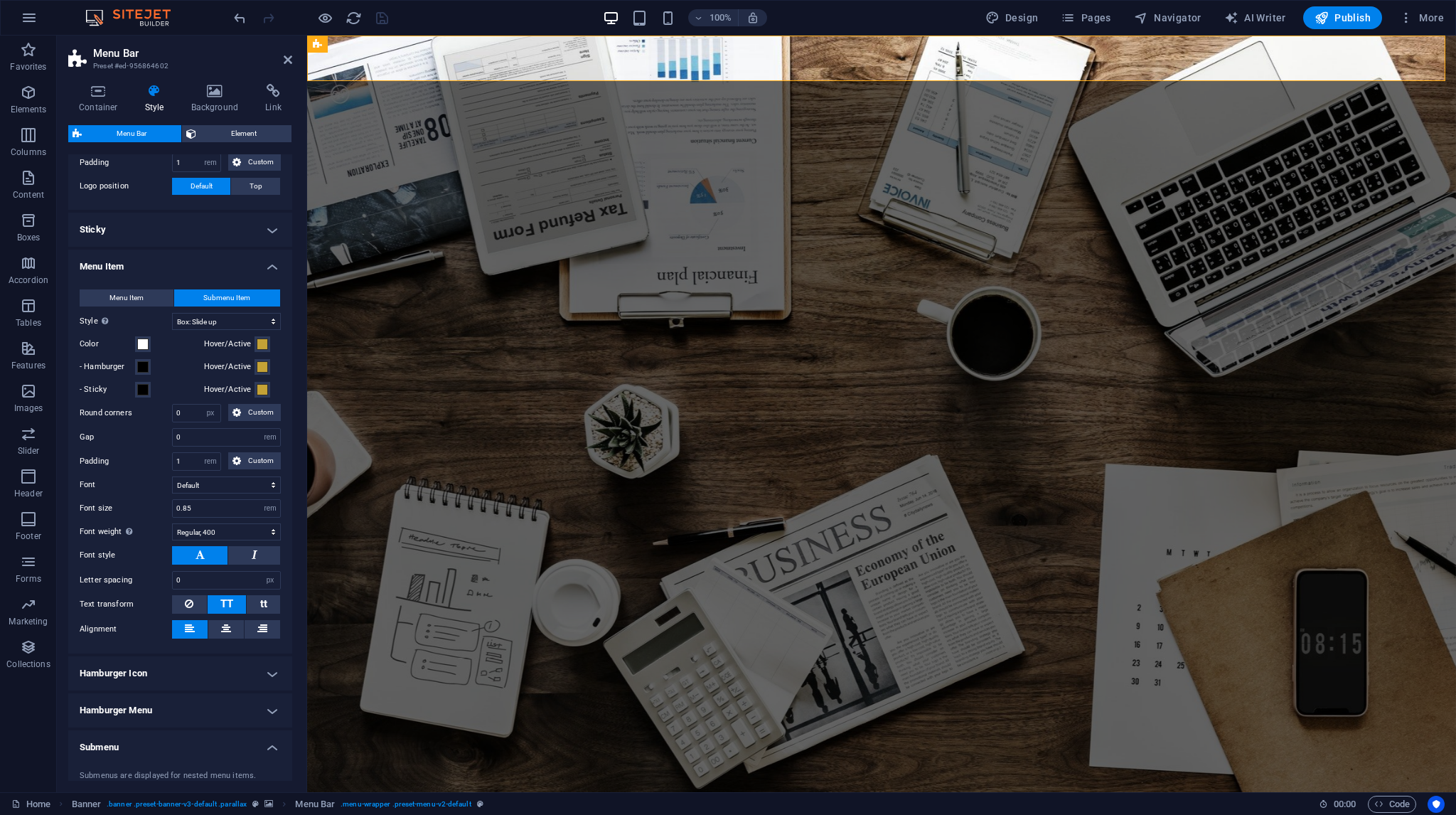
scroll to position [257, 0]
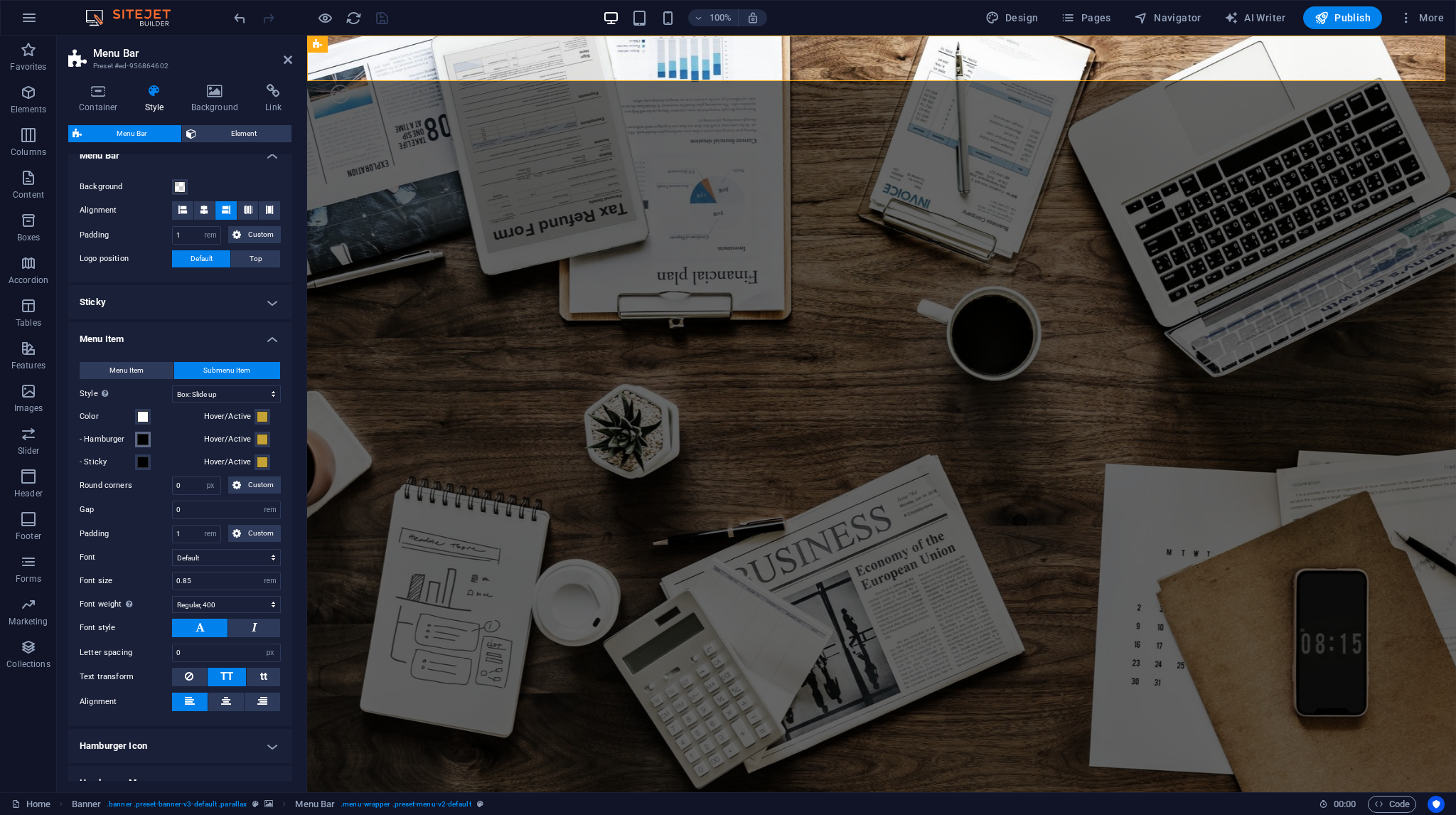
click at [145, 436] on span at bounding box center [143, 439] width 11 height 11
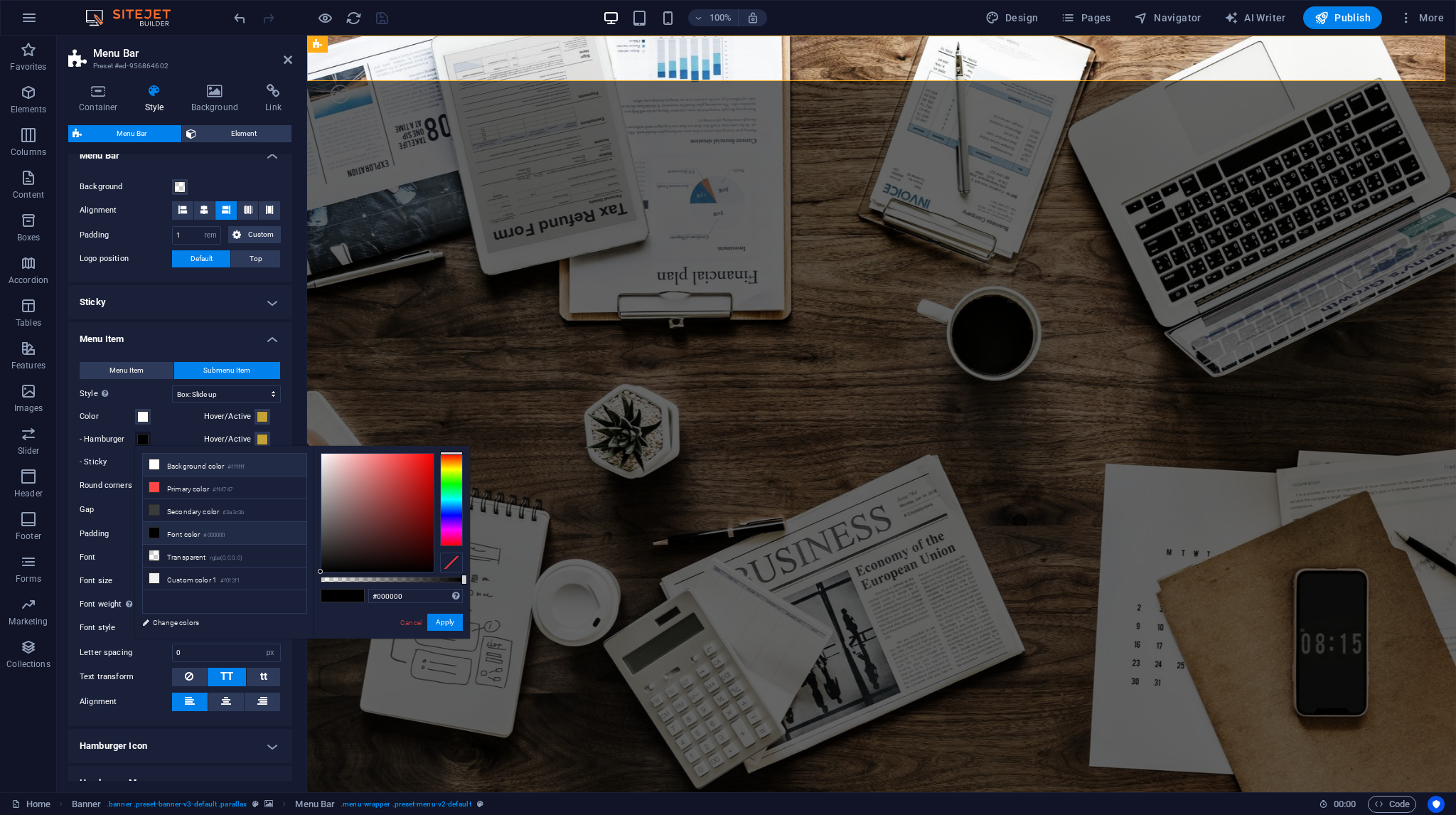
click at [171, 467] on li "Background color #ffffff" at bounding box center [225, 465] width 163 height 23
type input "#ffffff"
click at [433, 616] on button "Apply" at bounding box center [445, 622] width 36 height 17
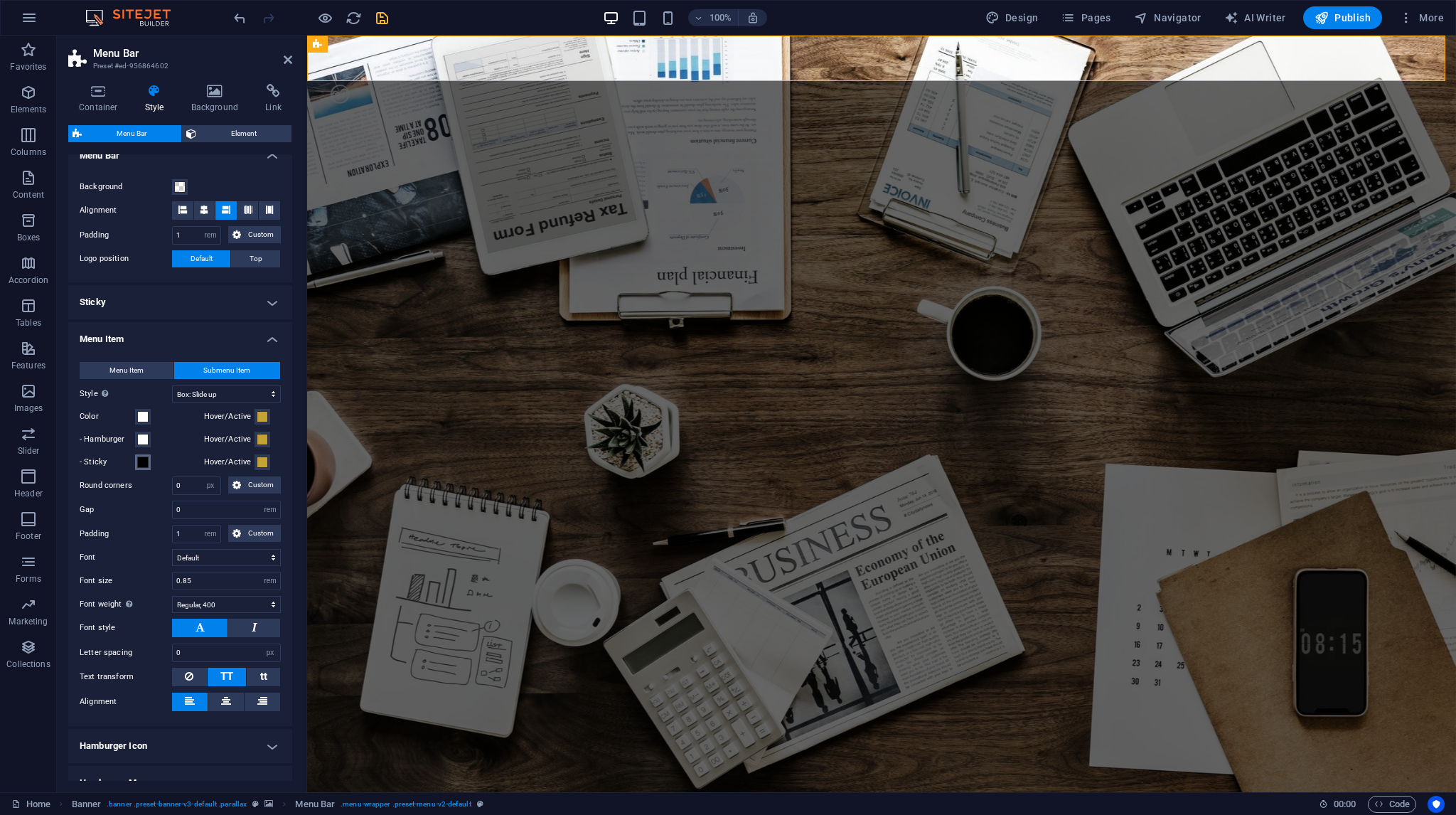
click at [139, 464] on span at bounding box center [143, 462] width 11 height 11
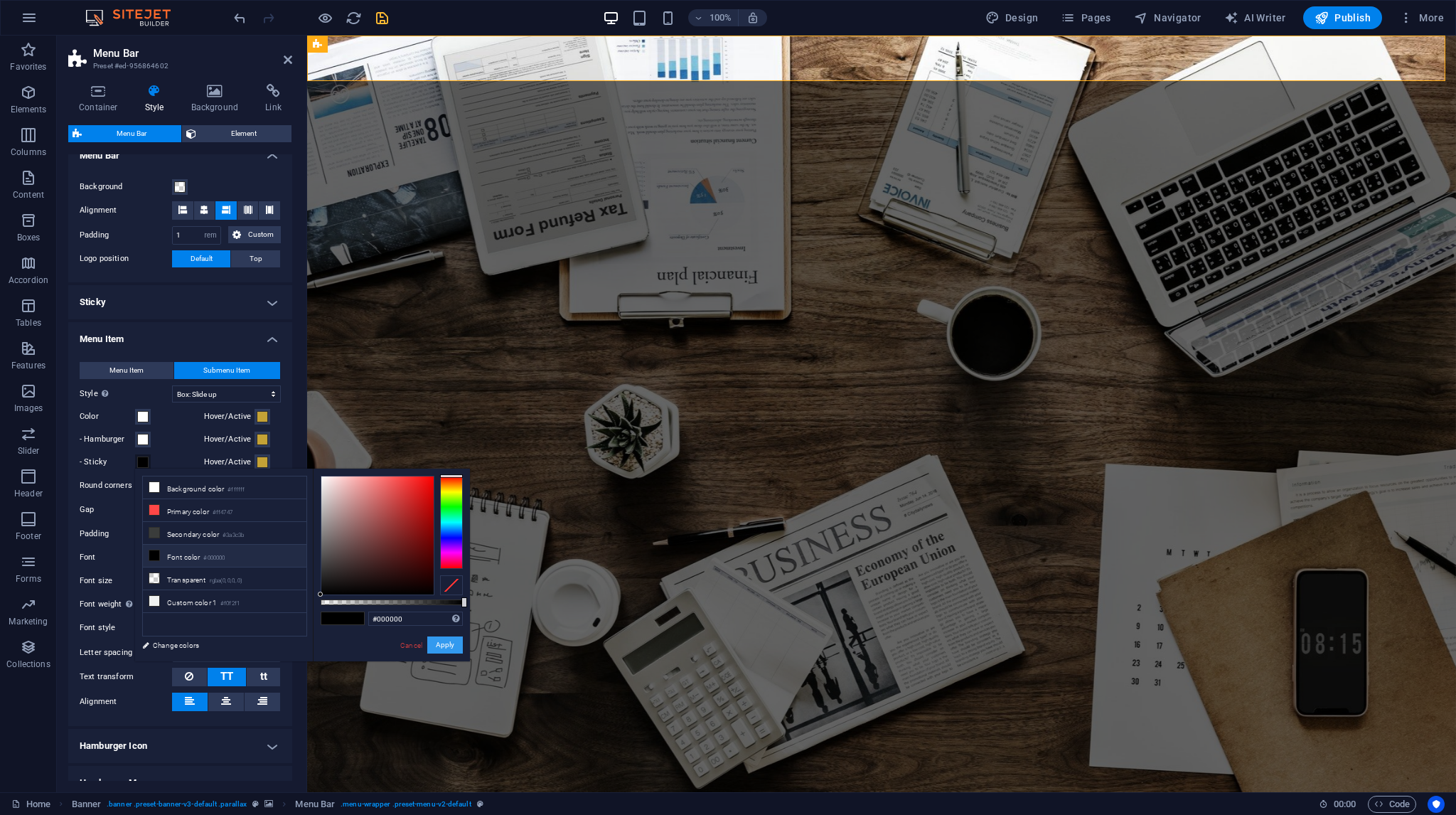
click at [433, 644] on button "Apply" at bounding box center [445, 644] width 36 height 17
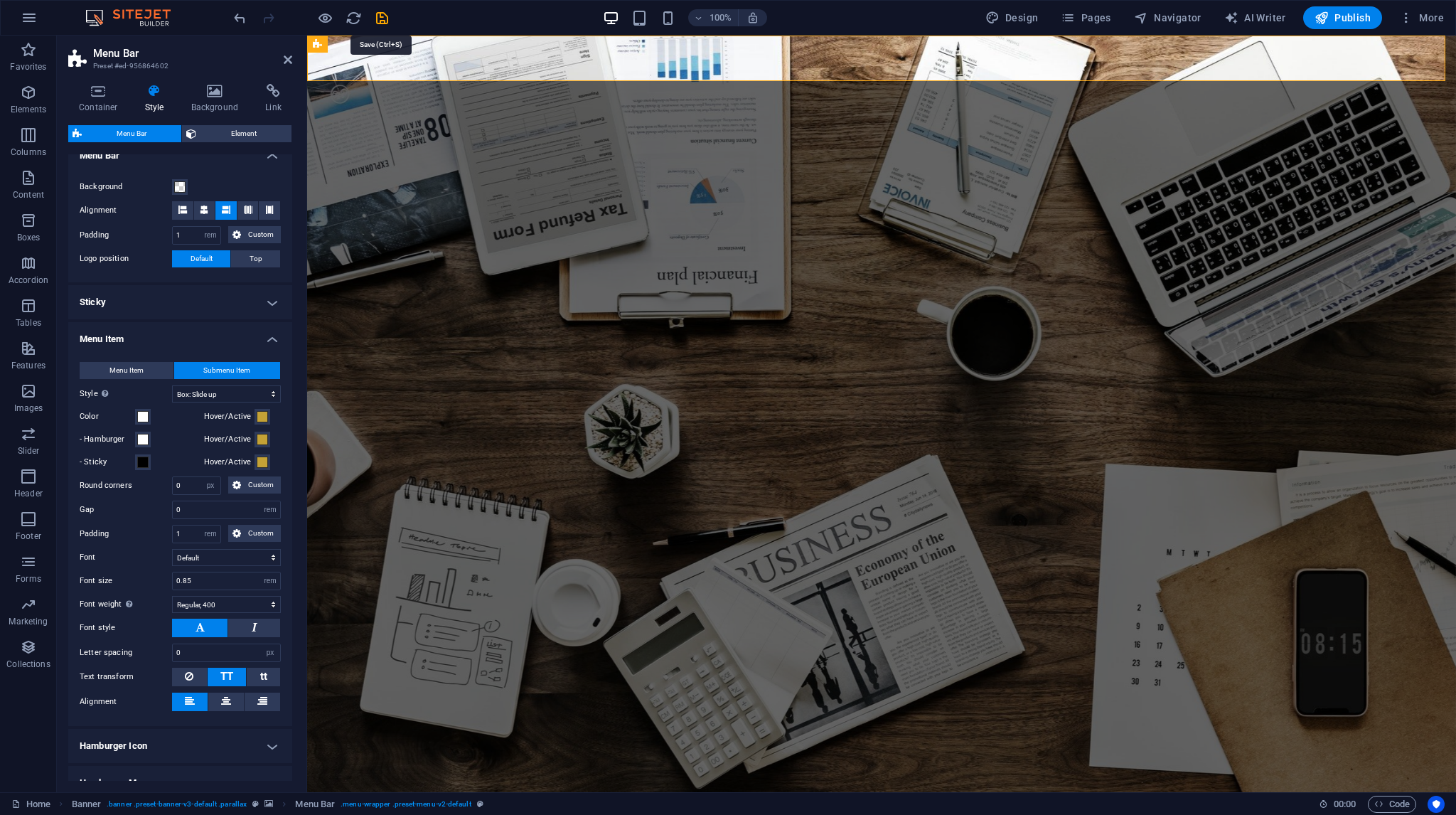
click at [381, 20] on icon "save" at bounding box center [382, 18] width 16 height 16
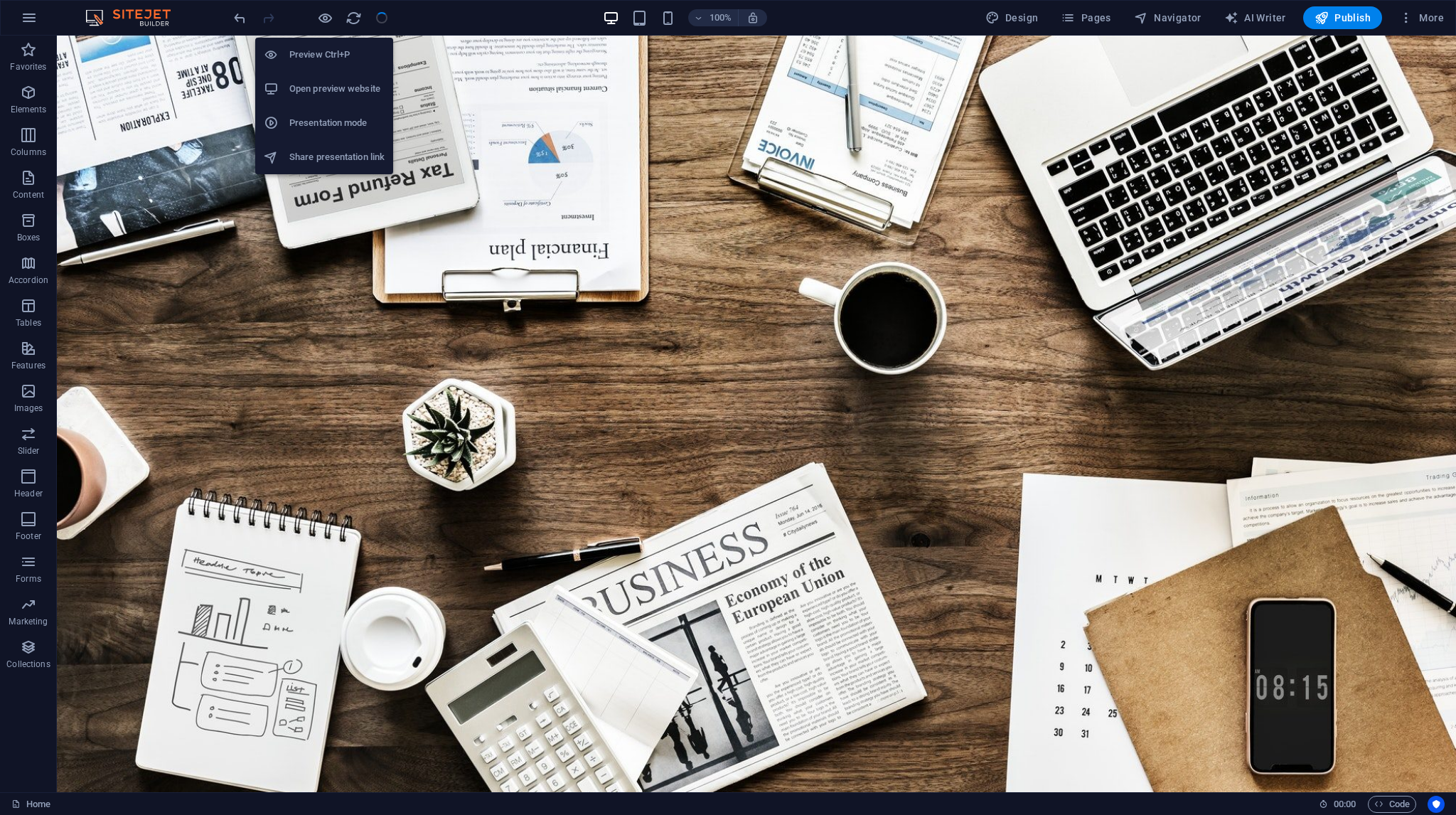
click at [330, 89] on h6 "Open preview website" at bounding box center [337, 88] width 95 height 17
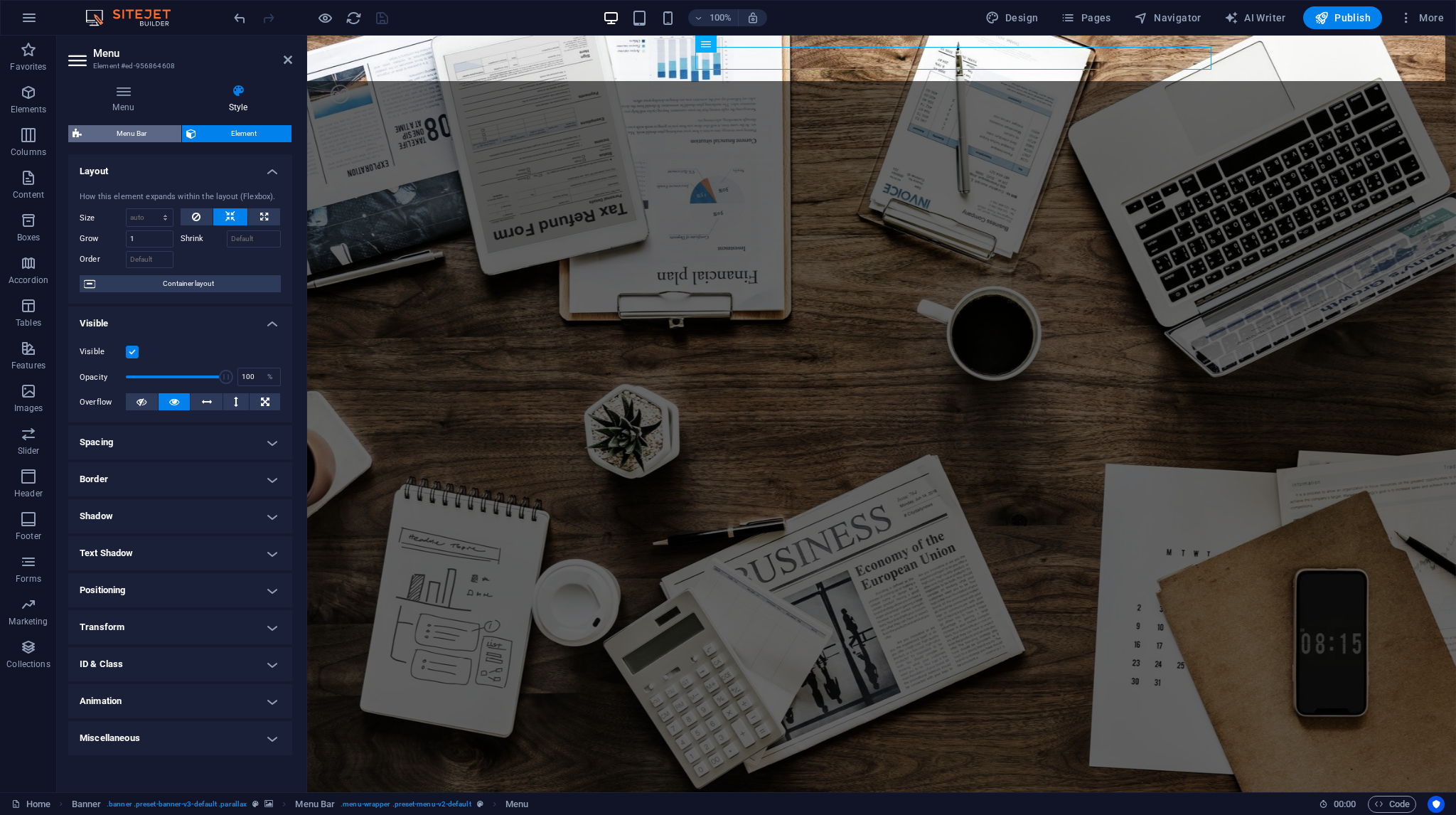
click at [127, 133] on span "Menu Bar" at bounding box center [131, 133] width 91 height 17
select select "rem"
select select "hover_box_bottom"
select select "px"
select select "rem"
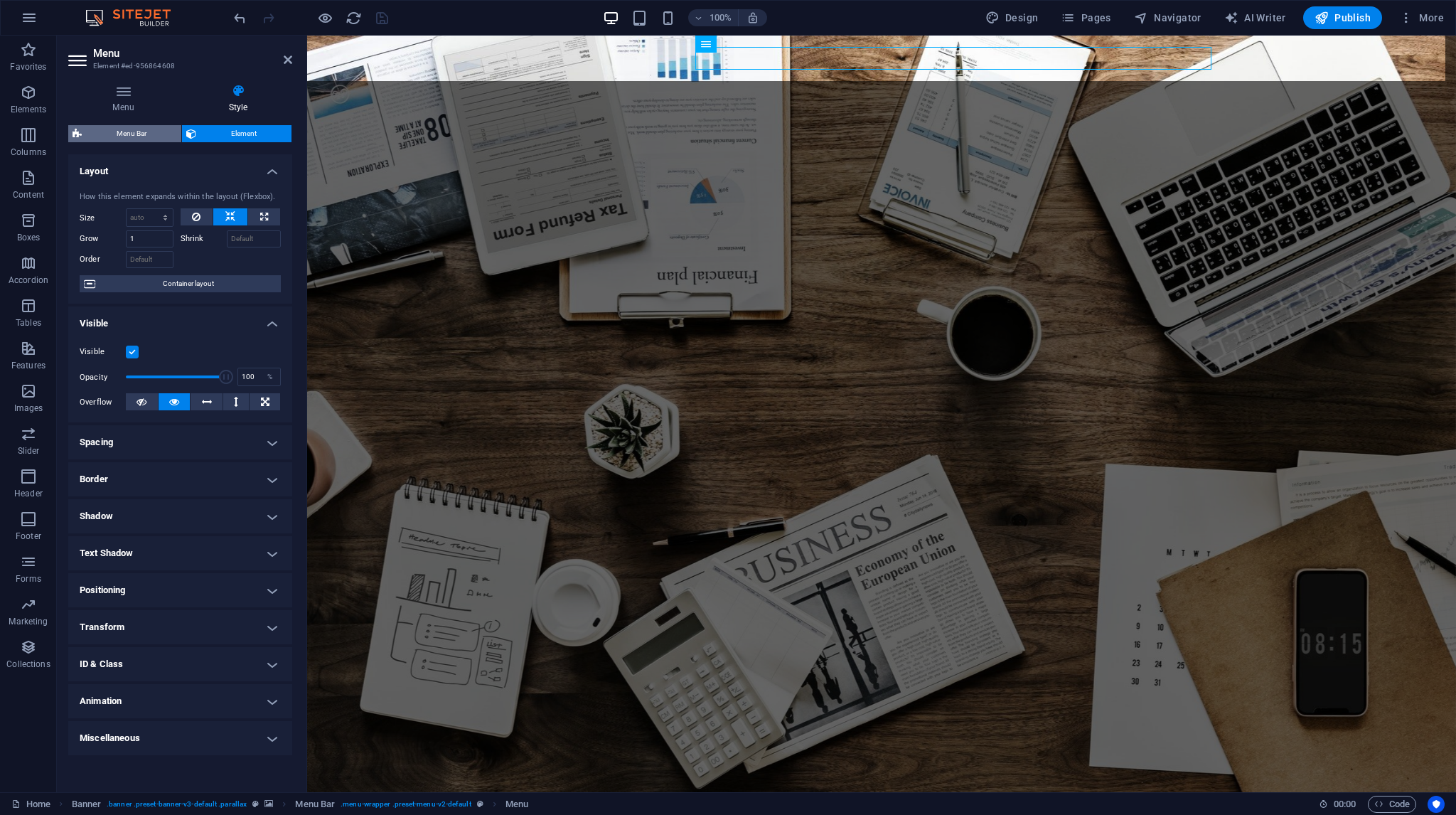
select select "rem"
select select "400"
select select "px"
select select "rem"
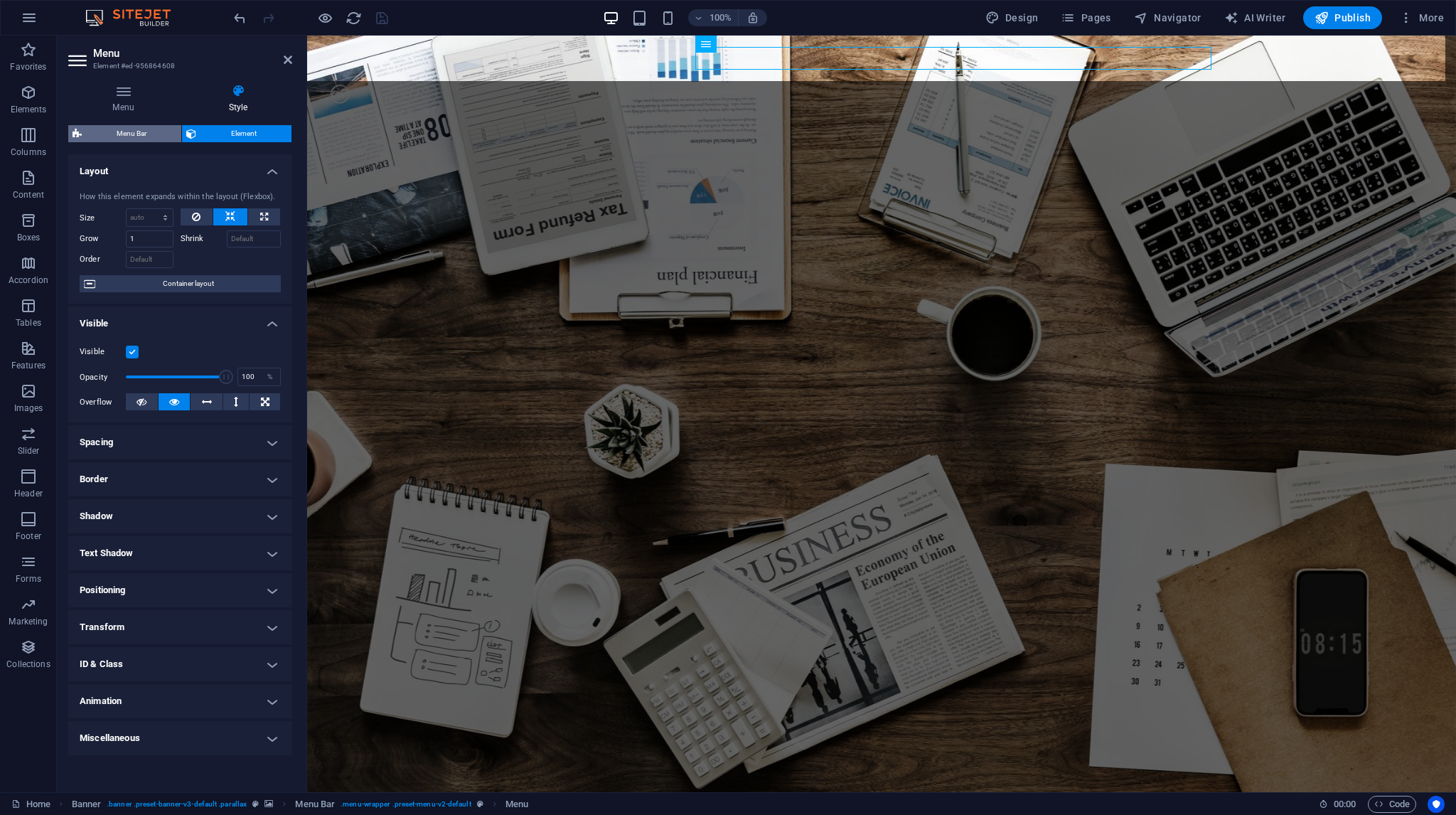
select select "px"
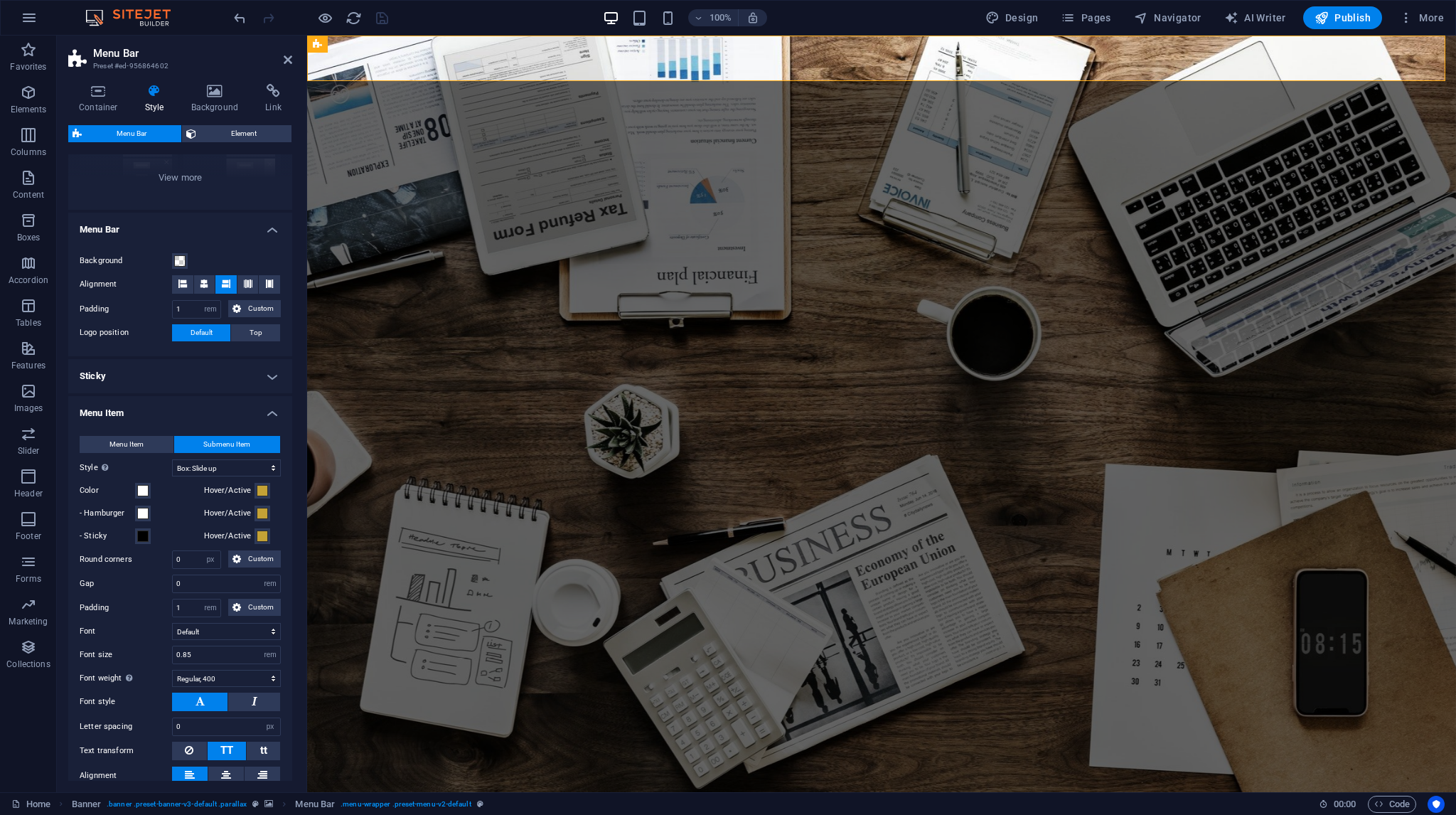
scroll to position [285, 0]
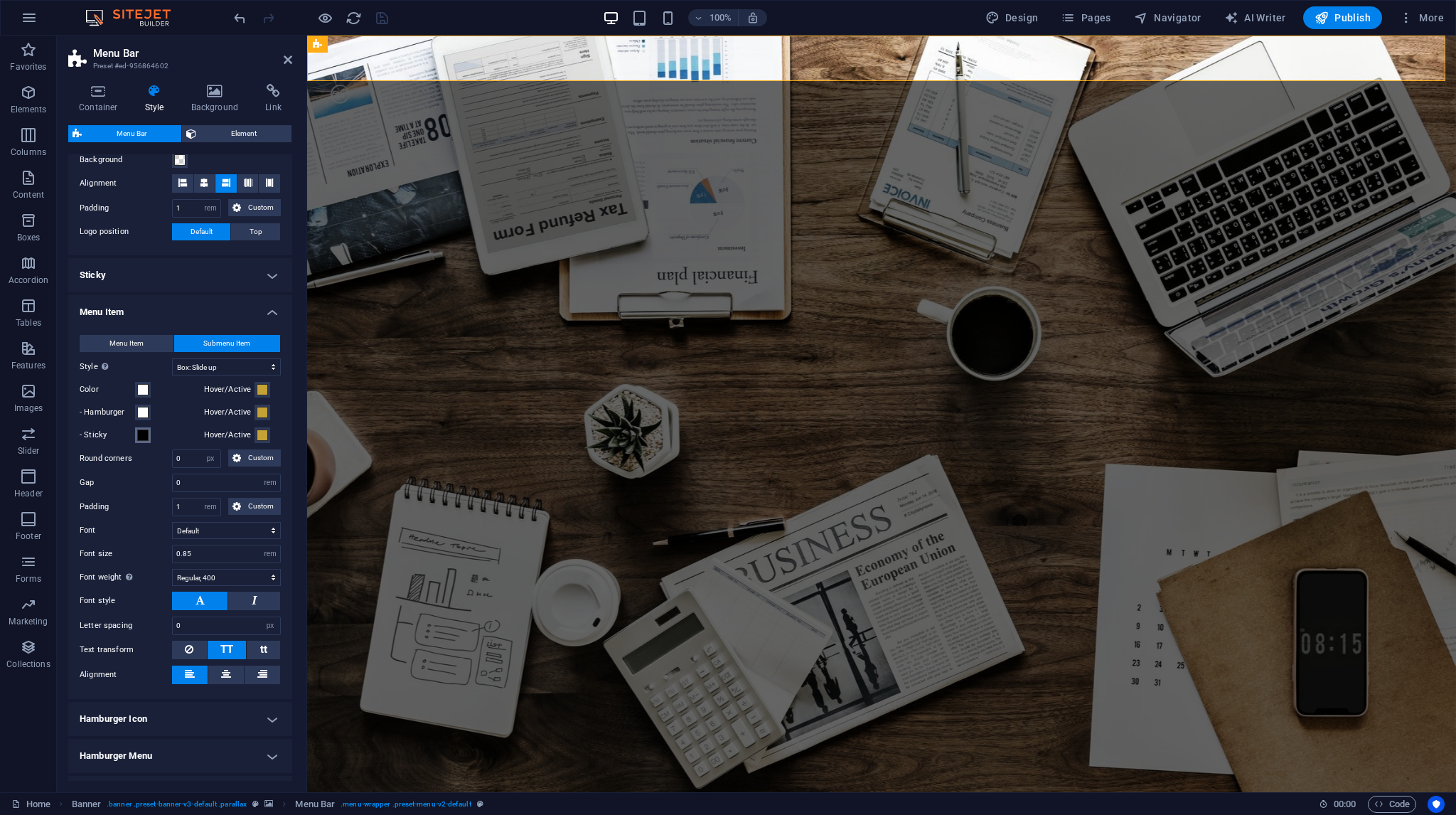
click at [140, 422] on div "Menu Item Submenu Item Style Switch to preview mode and move the mouse over men…" at bounding box center [180, 510] width 230 height 378
click at [139, 443] on div "Menu Item Submenu Item Style Switch to preview mode and move the mouse over men…" at bounding box center [180, 510] width 230 height 378
click at [143, 436] on span at bounding box center [143, 435] width 11 height 11
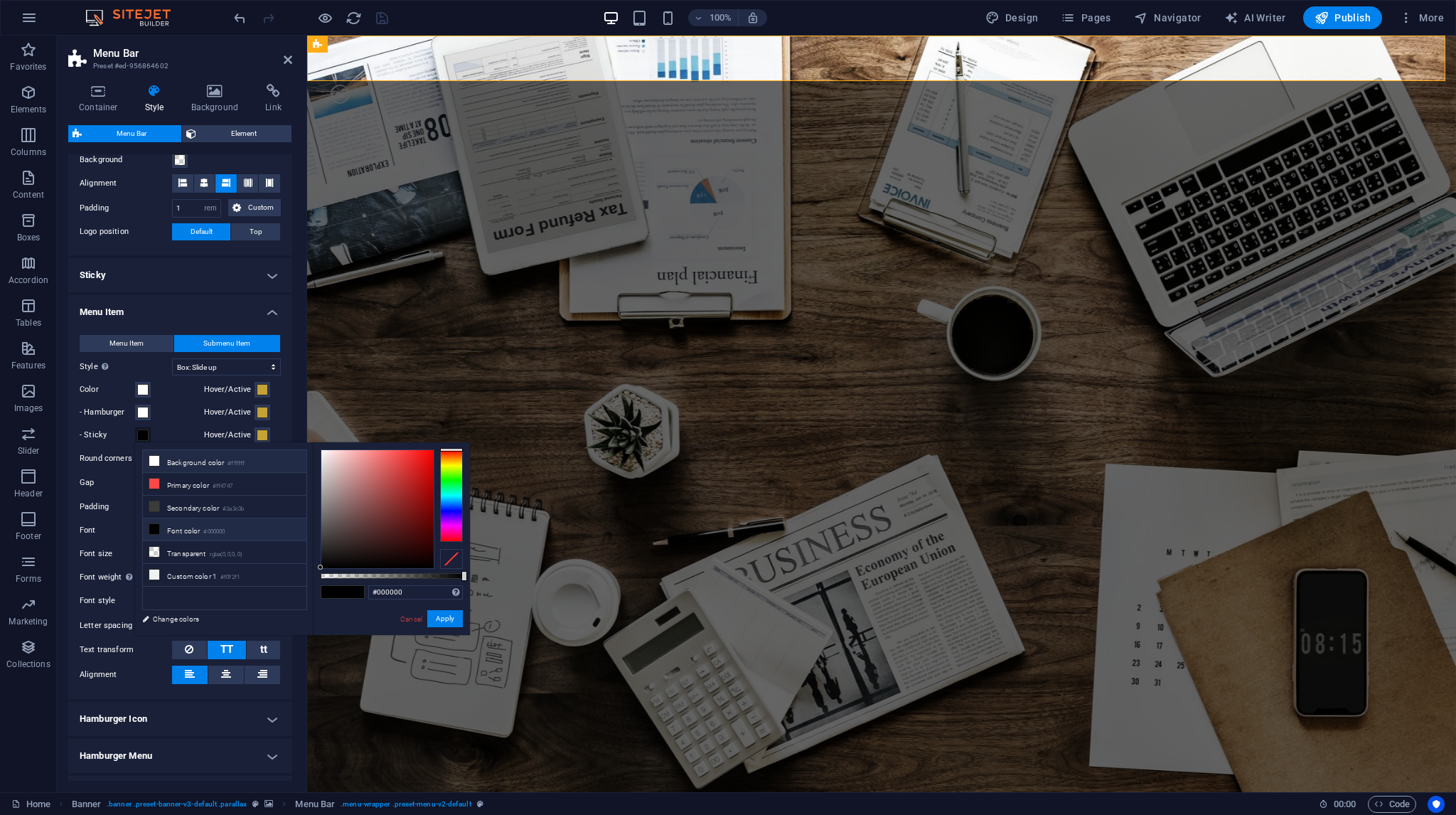
click at [196, 458] on li "Background color #ffffff" at bounding box center [225, 462] width 163 height 23
type input "#ffffff"
drag, startPoint x: 451, startPoint y: 616, endPoint x: 145, endPoint y: 492, distance: 330.2
click at [451, 616] on button "Apply" at bounding box center [445, 618] width 36 height 17
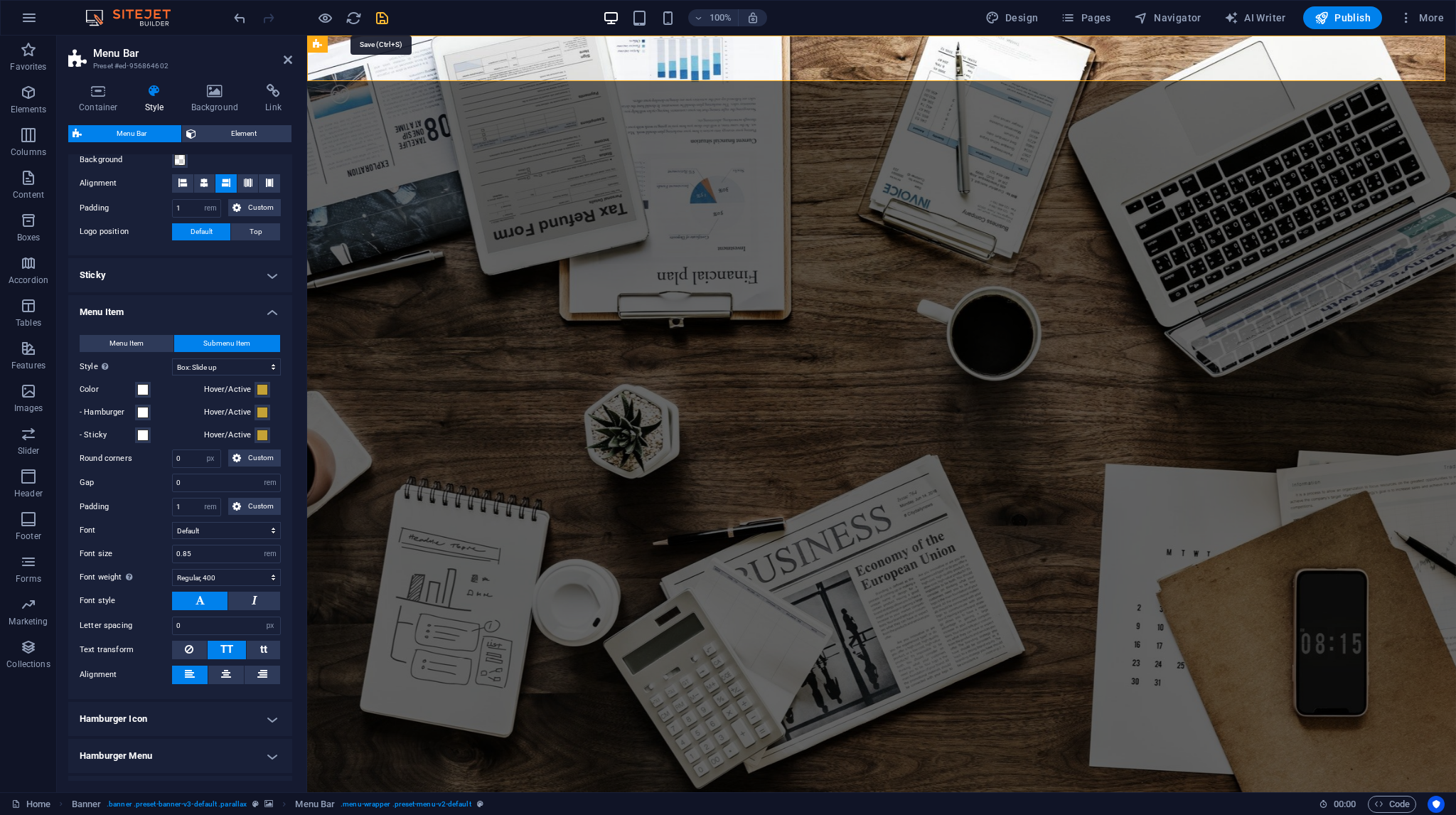
click at [378, 21] on icon "save" at bounding box center [382, 18] width 16 height 16
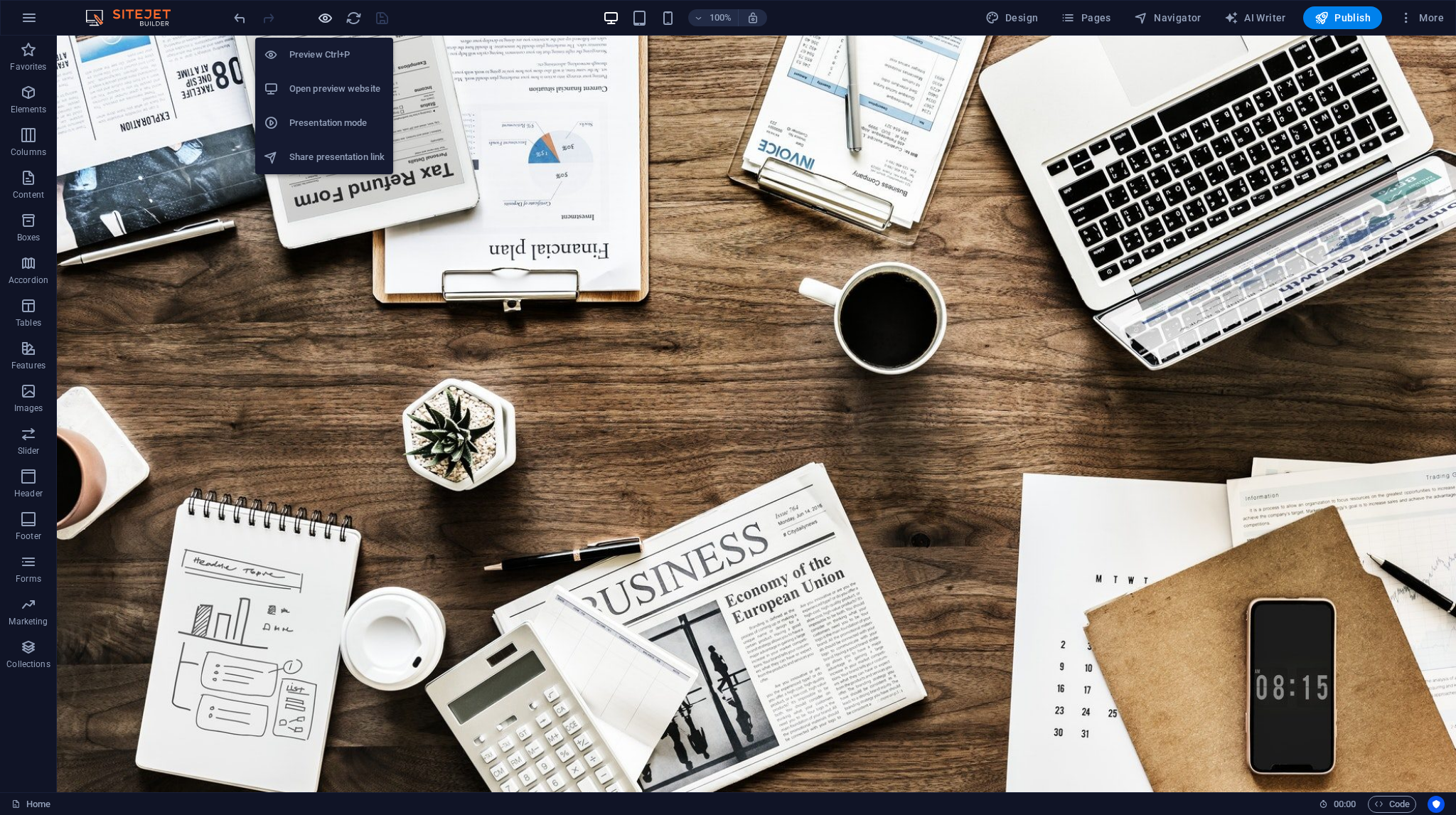
click at [323, 20] on icon "button" at bounding box center [325, 18] width 16 height 16
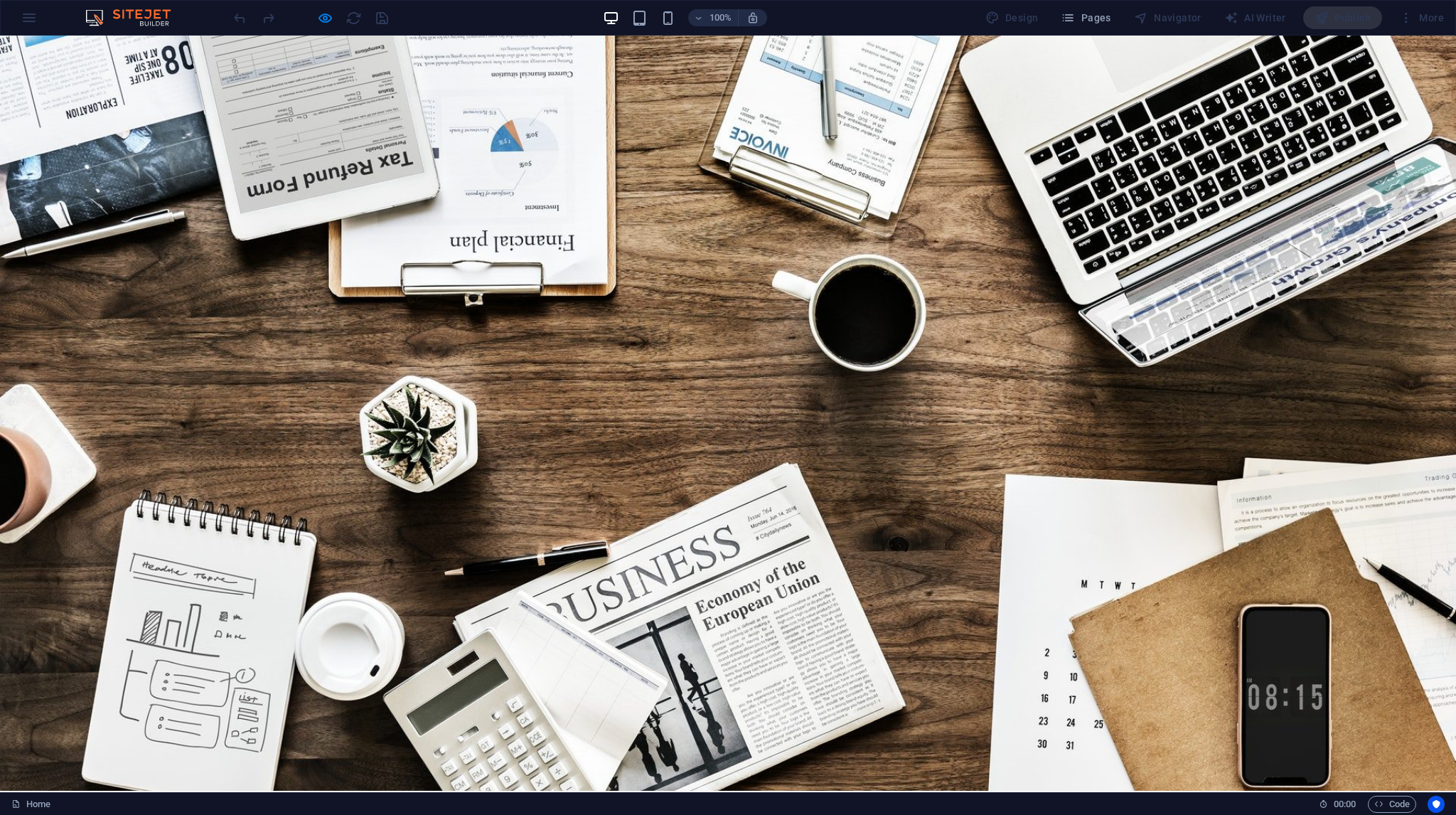
scroll to position [0, 0]
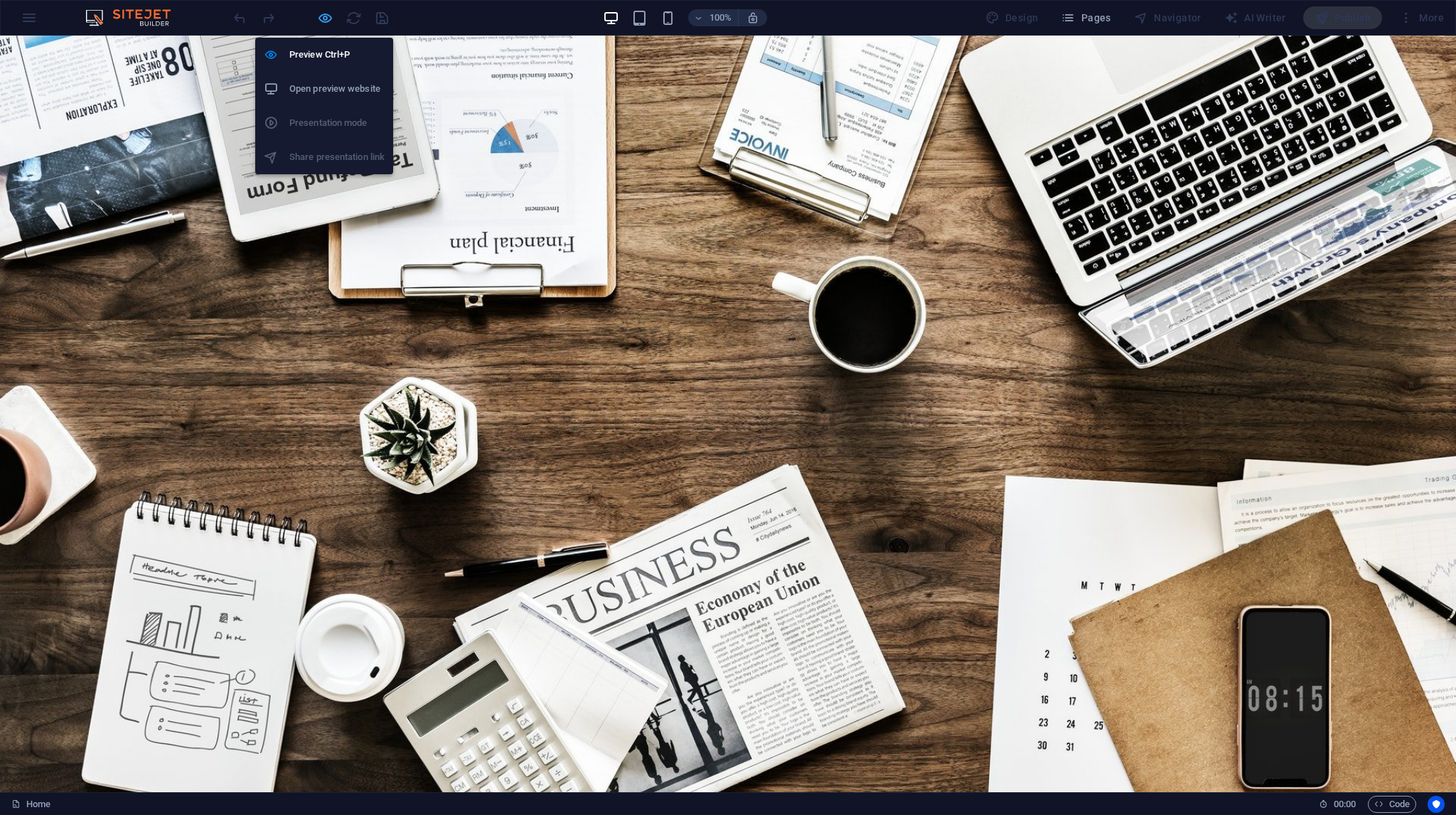
click at [328, 19] on icon "button" at bounding box center [325, 18] width 16 height 16
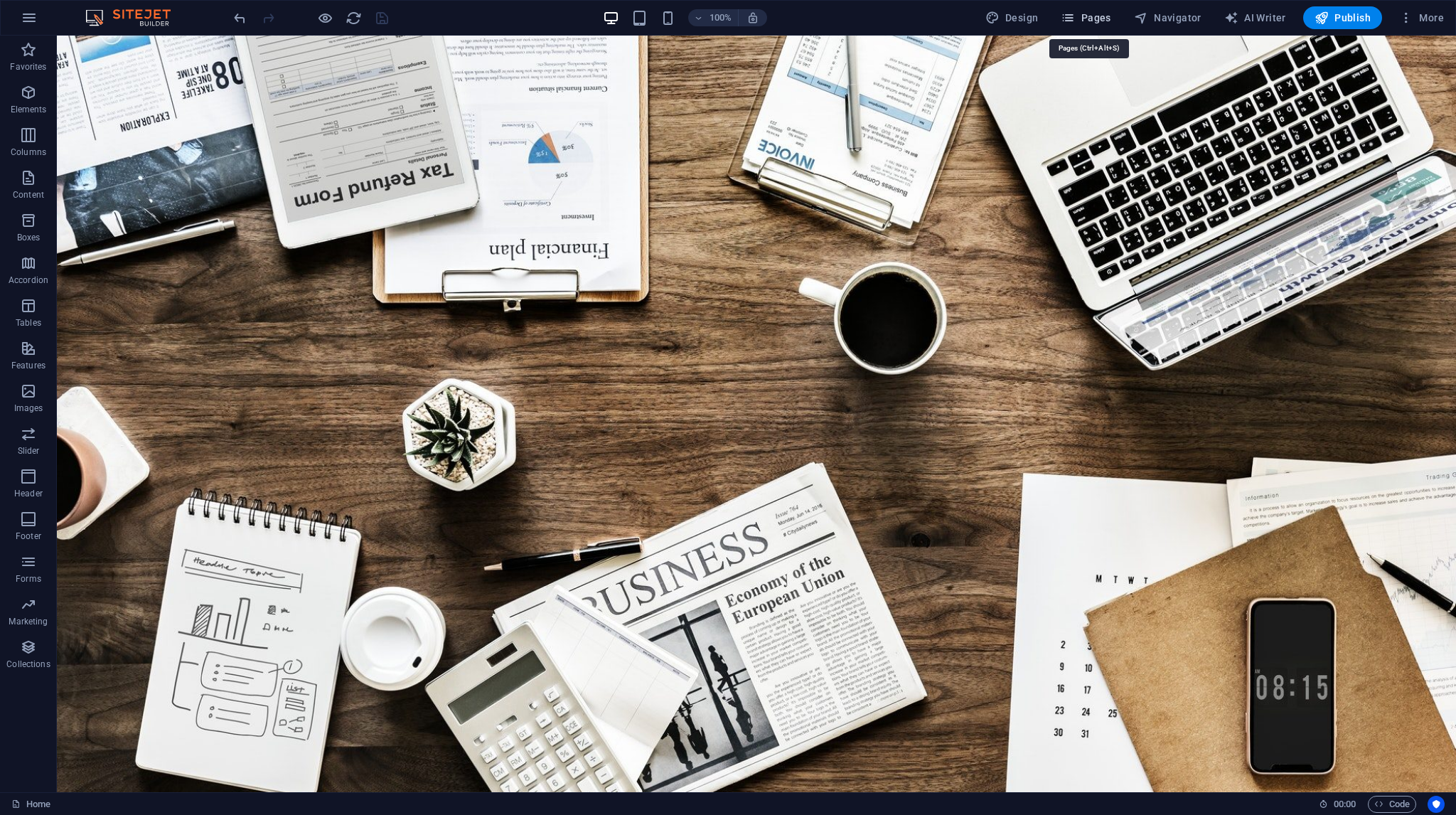
click at [1101, 23] on span "Pages" at bounding box center [1086, 18] width 50 height 15
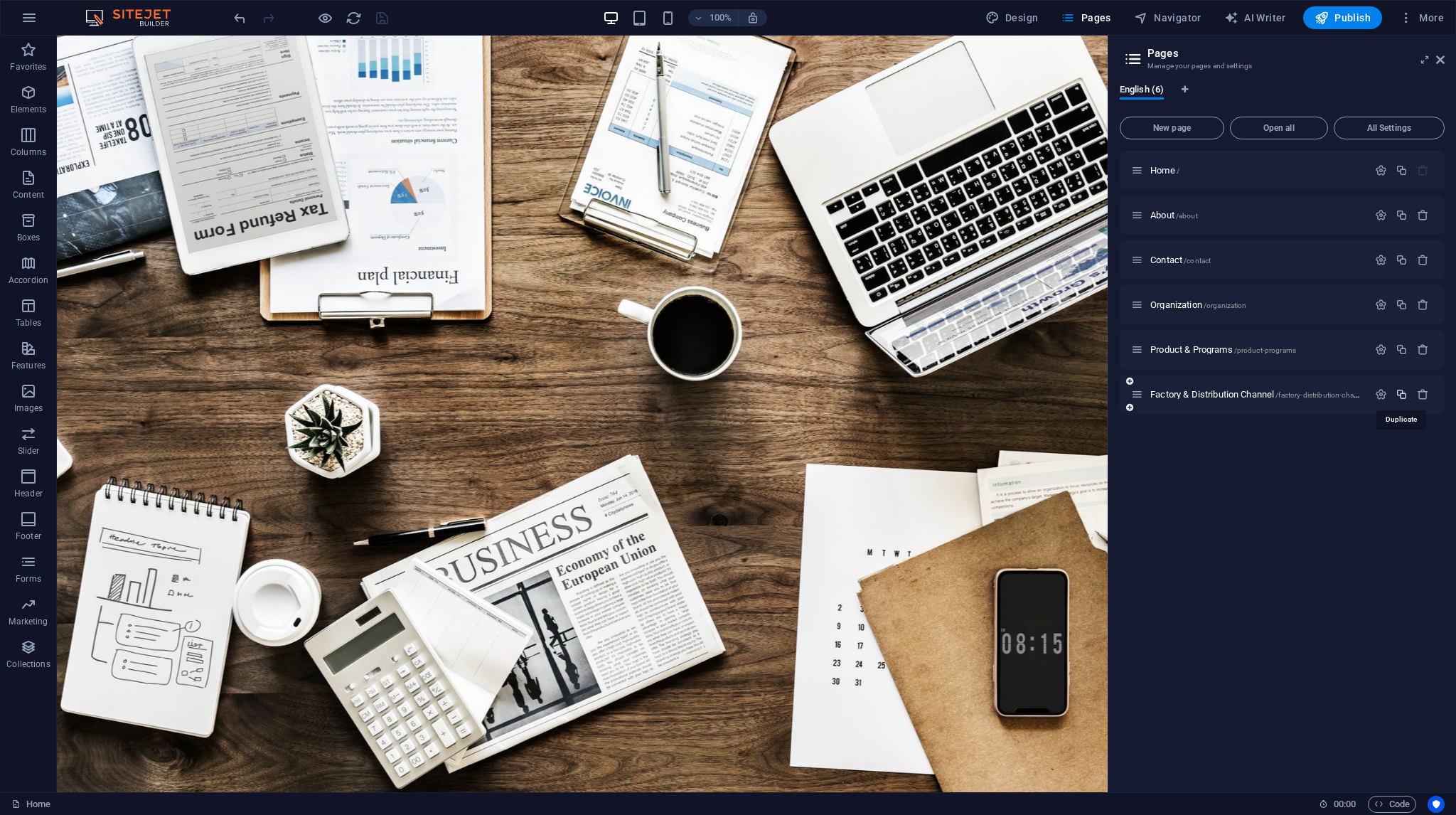
click at [1399, 391] on icon "button" at bounding box center [1401, 394] width 12 height 12
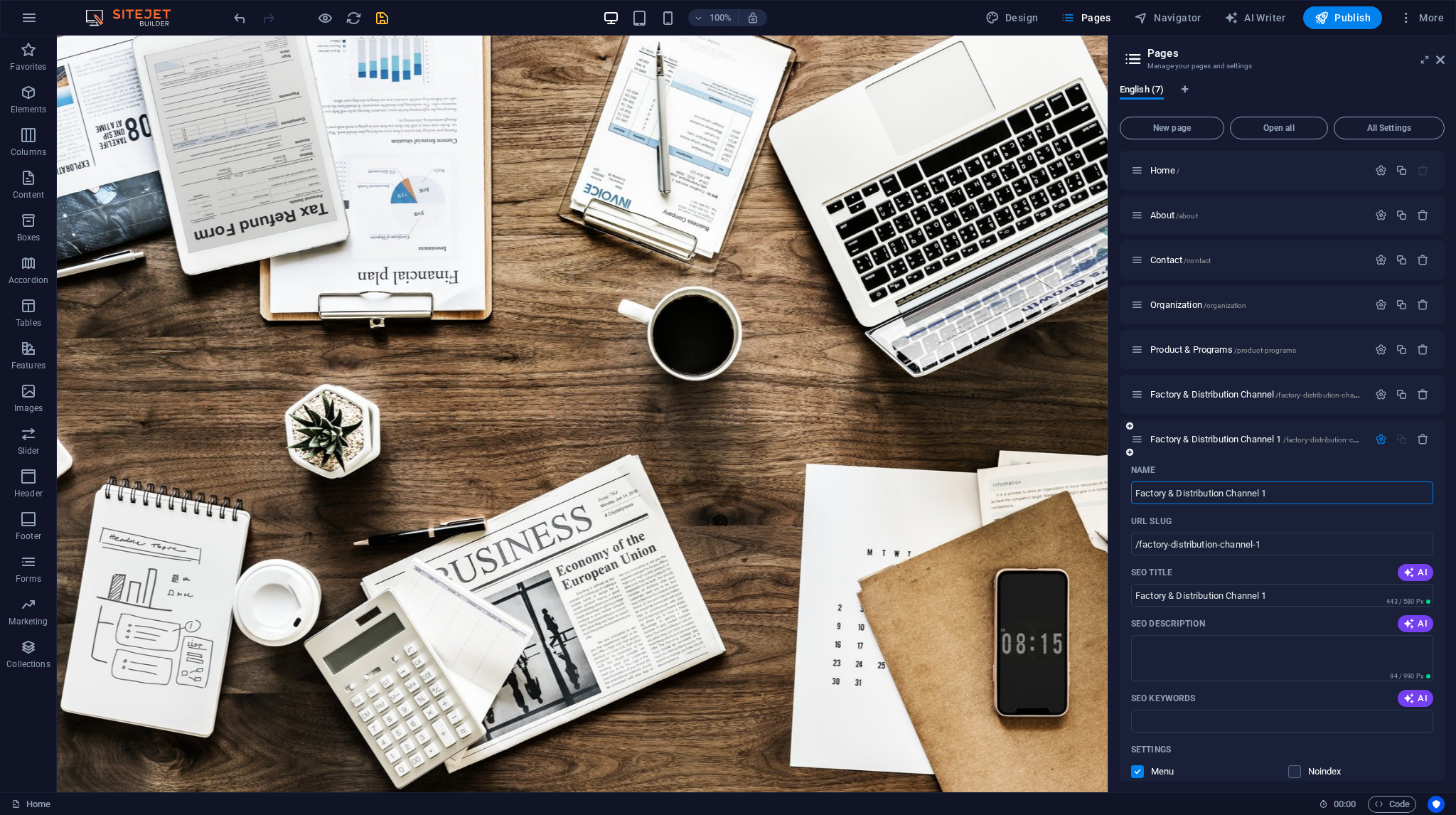
click at [1169, 494] on input "Factory & Distribution Channel 1" at bounding box center [1282, 492] width 302 height 23
drag, startPoint x: 1180, startPoint y: 494, endPoint x: 1125, endPoint y: 496, distance: 55.0
click at [1125, 496] on div "Name Factory & Distribution Channel 1 ​ URL SLUG /factory-distribution-channel-…" at bounding box center [1282, 733] width 325 height 550
type input "Distribution Channel 1"
type input "/distribution-channel-1"
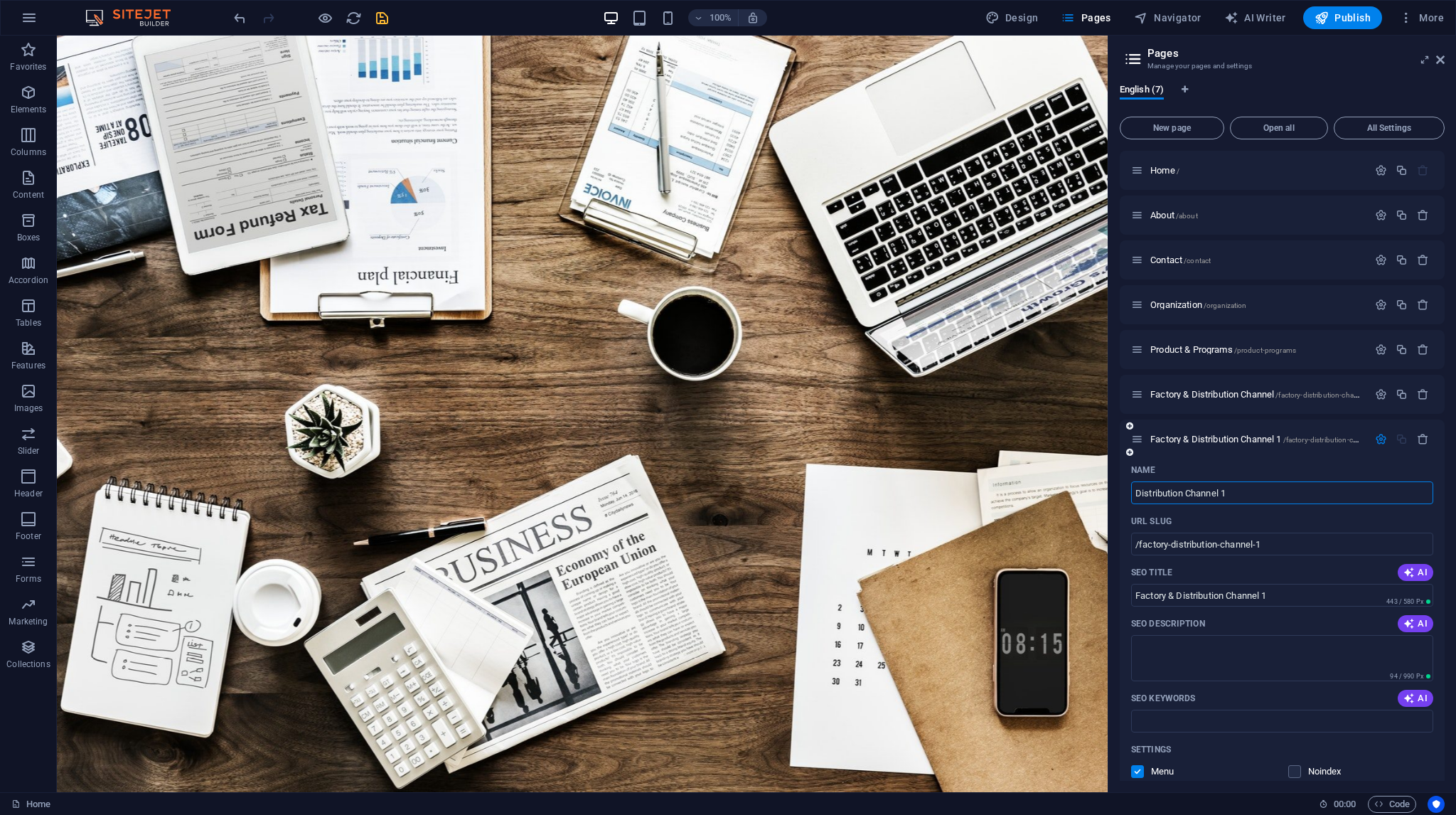
type input "Distribution Channel 1"
click at [1240, 493] on input "Distribution Channel 1" at bounding box center [1282, 492] width 302 height 23
click at [1239, 493] on input "Distribution Channel 1" at bounding box center [1282, 492] width 302 height 23
type input "Distribution Channel"
type input "/distribution-channel"
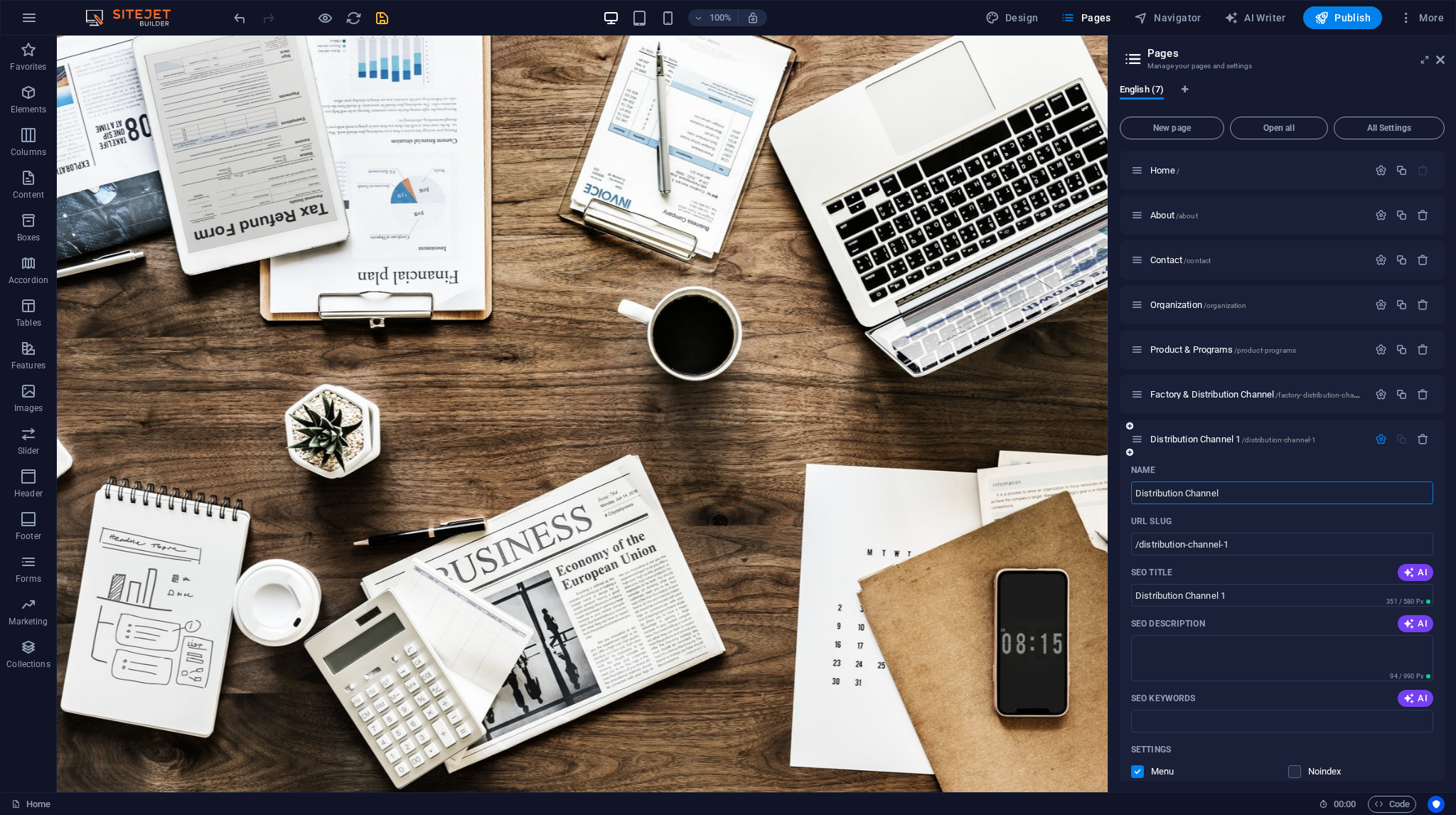
type input "Distribution Channel"
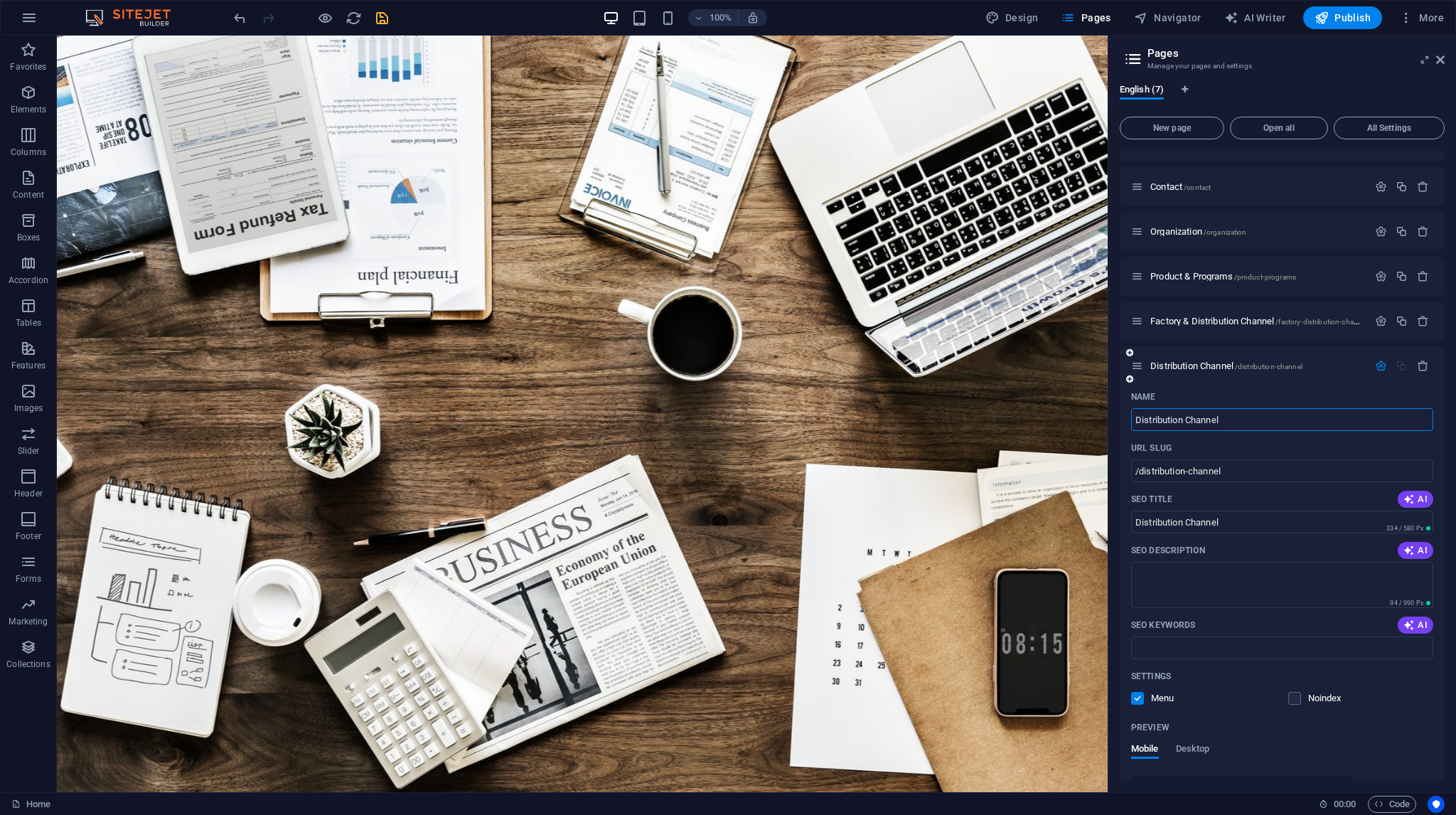
scroll to position [20, 0]
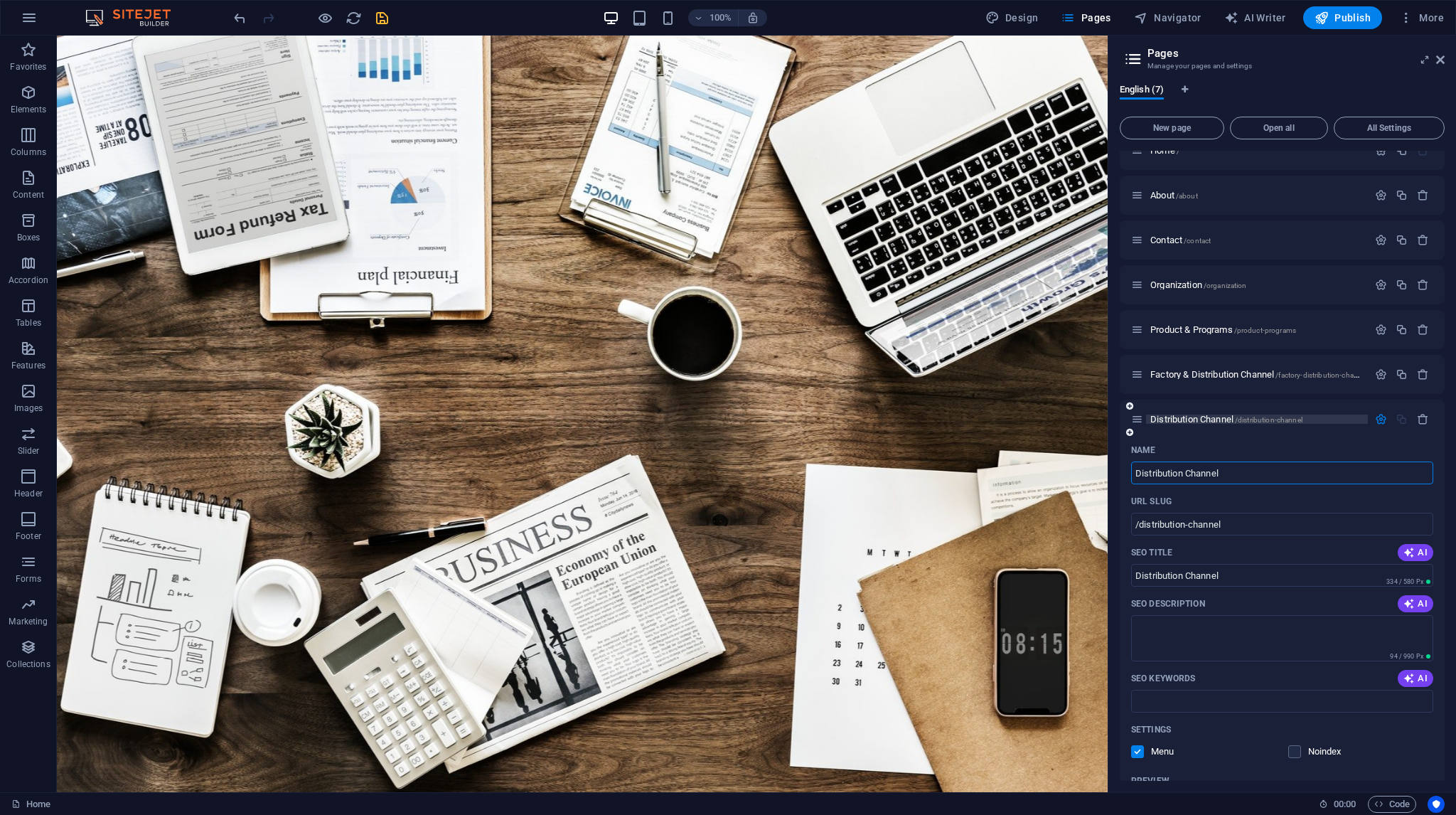
type input "Distribution Channel"
click at [1271, 420] on span "/distribution-channel" at bounding box center [1268, 420] width 68 height 8
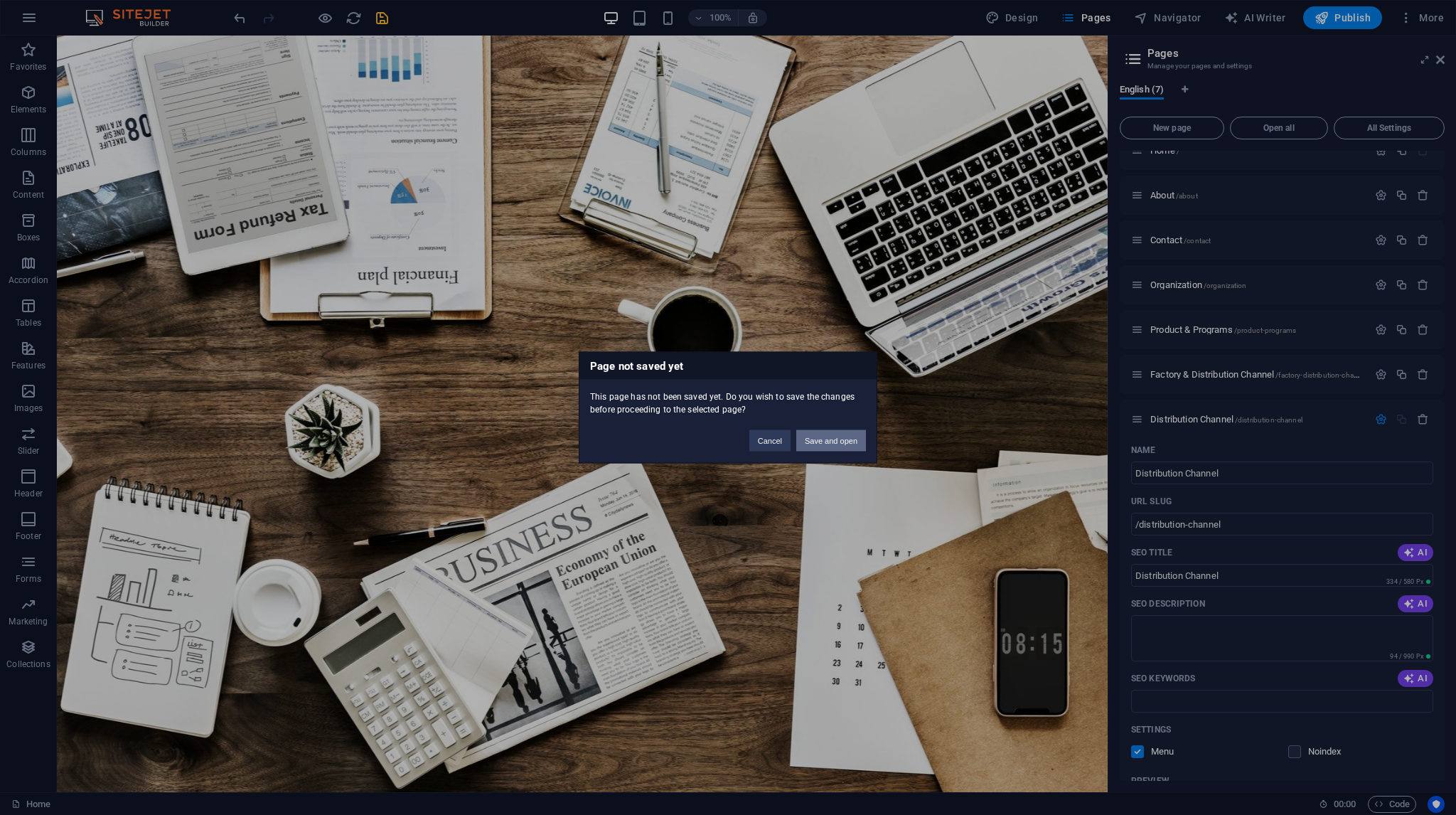
click at [829, 440] on button "Save and open" at bounding box center [831, 441] width 70 height 21
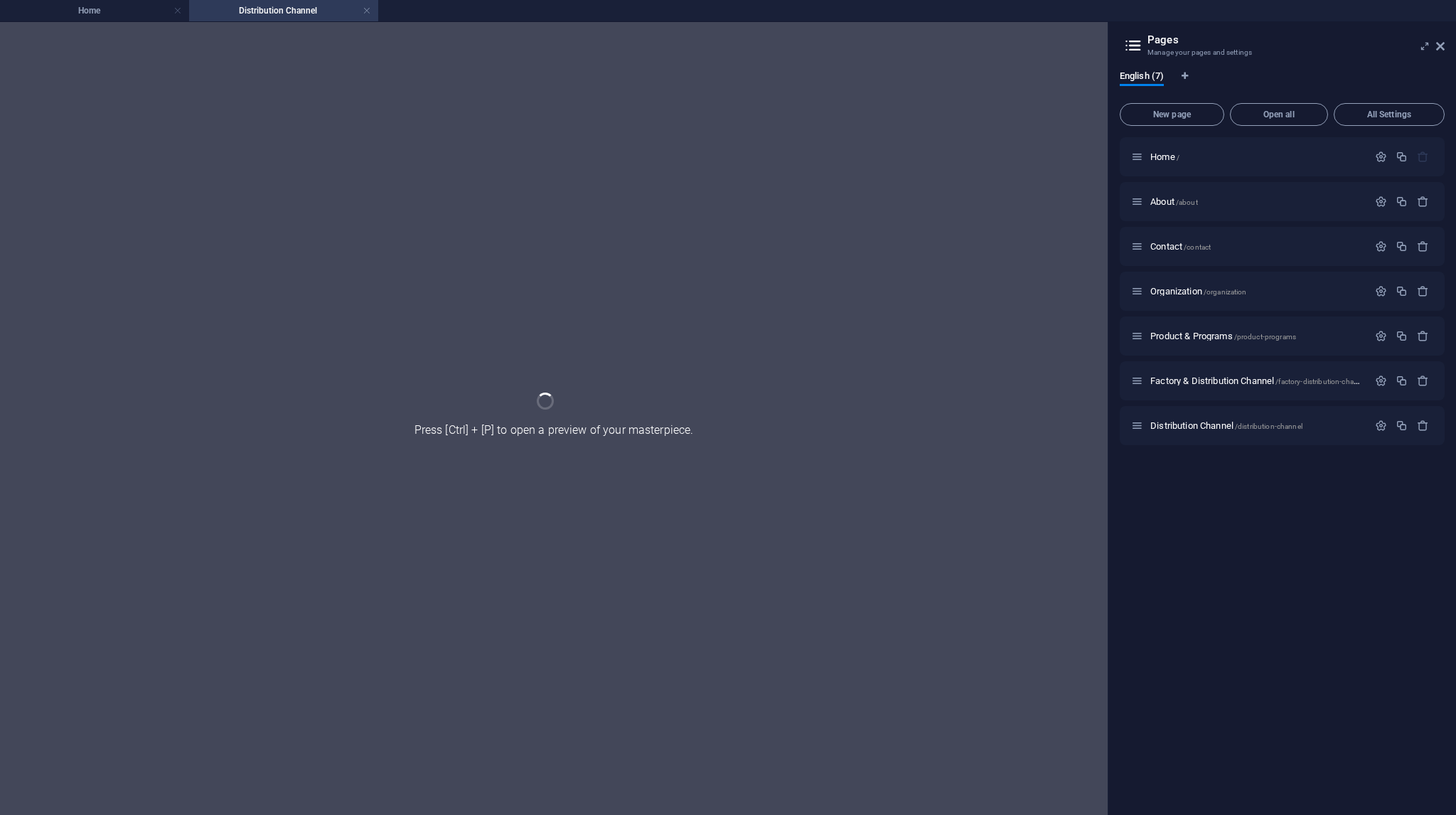
scroll to position [0, 0]
click at [1266, 380] on span "Factory & Distribution Channel /factory-distribution-channel" at bounding box center [1259, 380] width 217 height 11
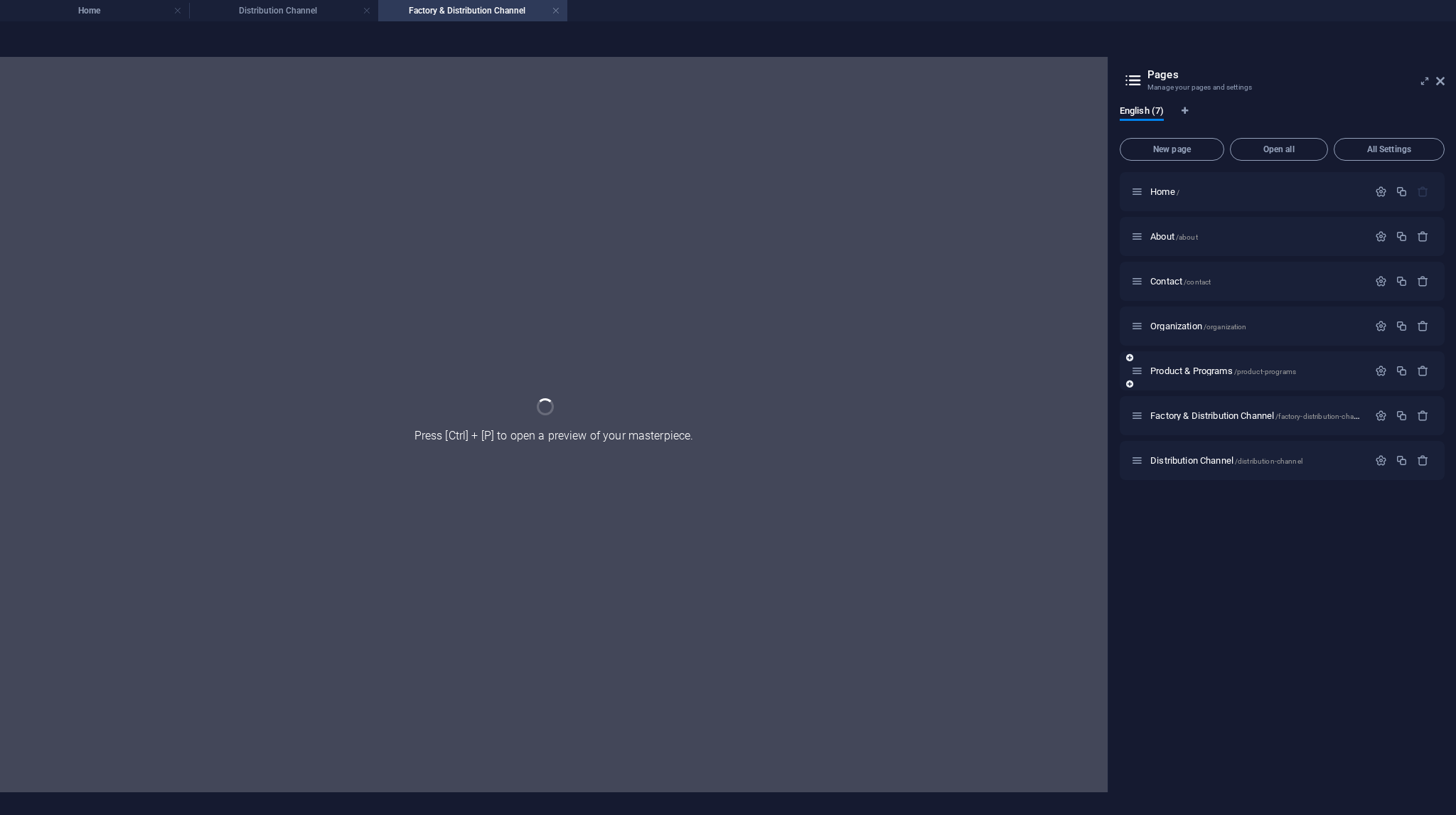
click at [1380, 382] on div "Product & Programs /product-programs" at bounding box center [1282, 370] width 325 height 39
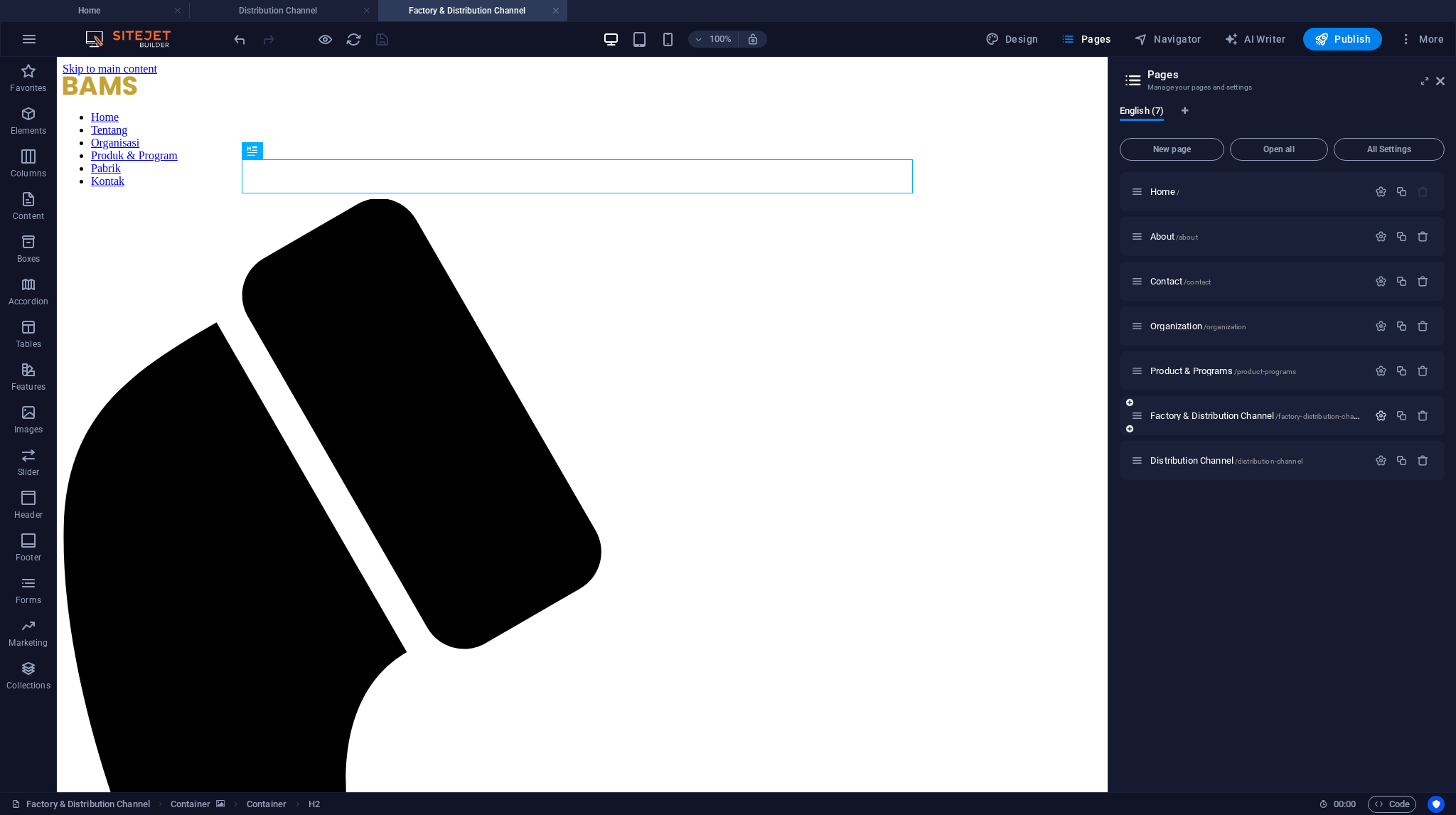
click at [1384, 413] on icon "button" at bounding box center [1381, 416] width 12 height 12
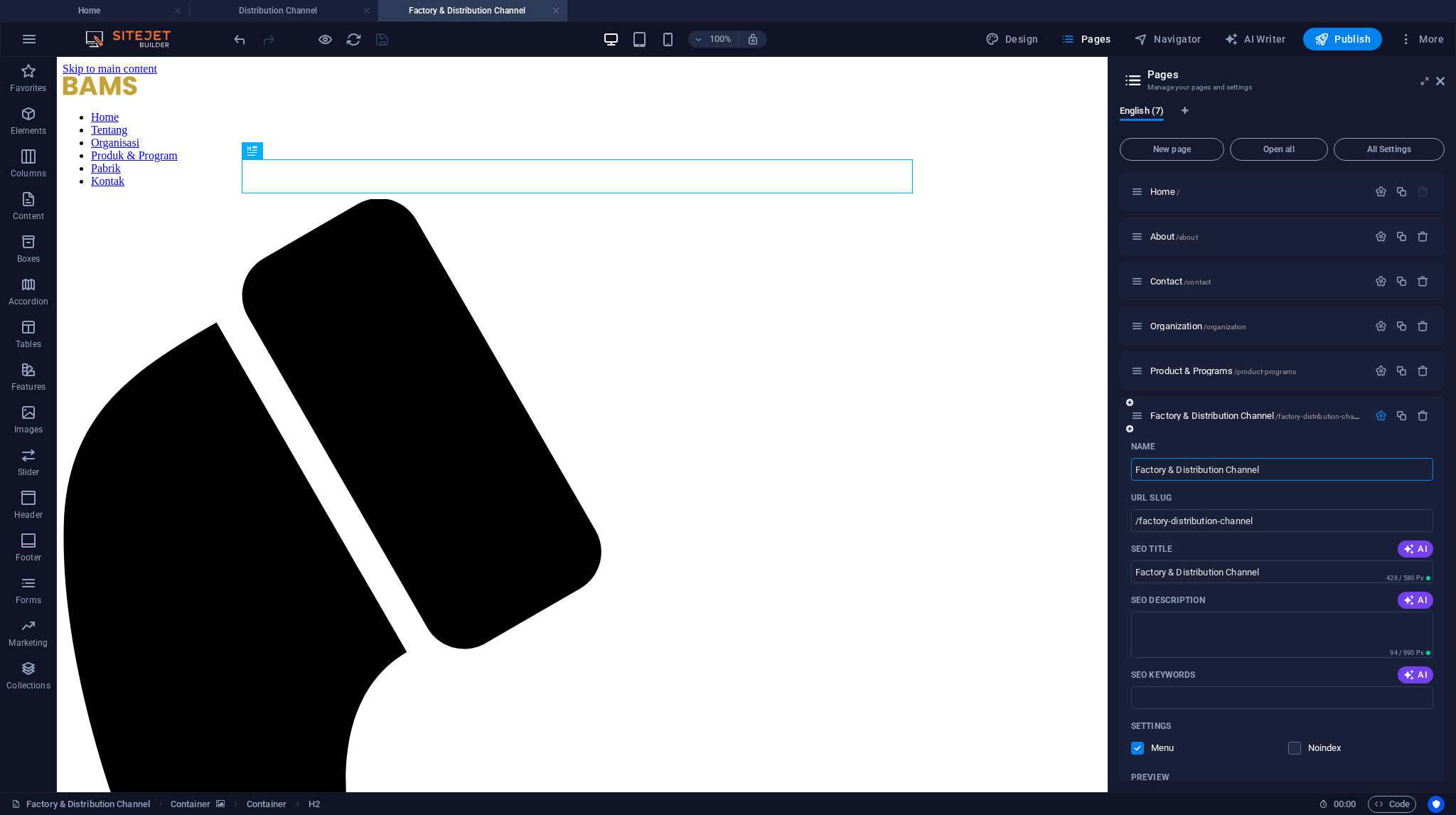
drag, startPoint x: 1275, startPoint y: 467, endPoint x: 1168, endPoint y: 470, distance: 107.0
click at [1168, 470] on input "Factory & Distribution Channel" at bounding box center [1282, 469] width 302 height 23
type input "Factory"
type input "/factory"
type input "Factory"
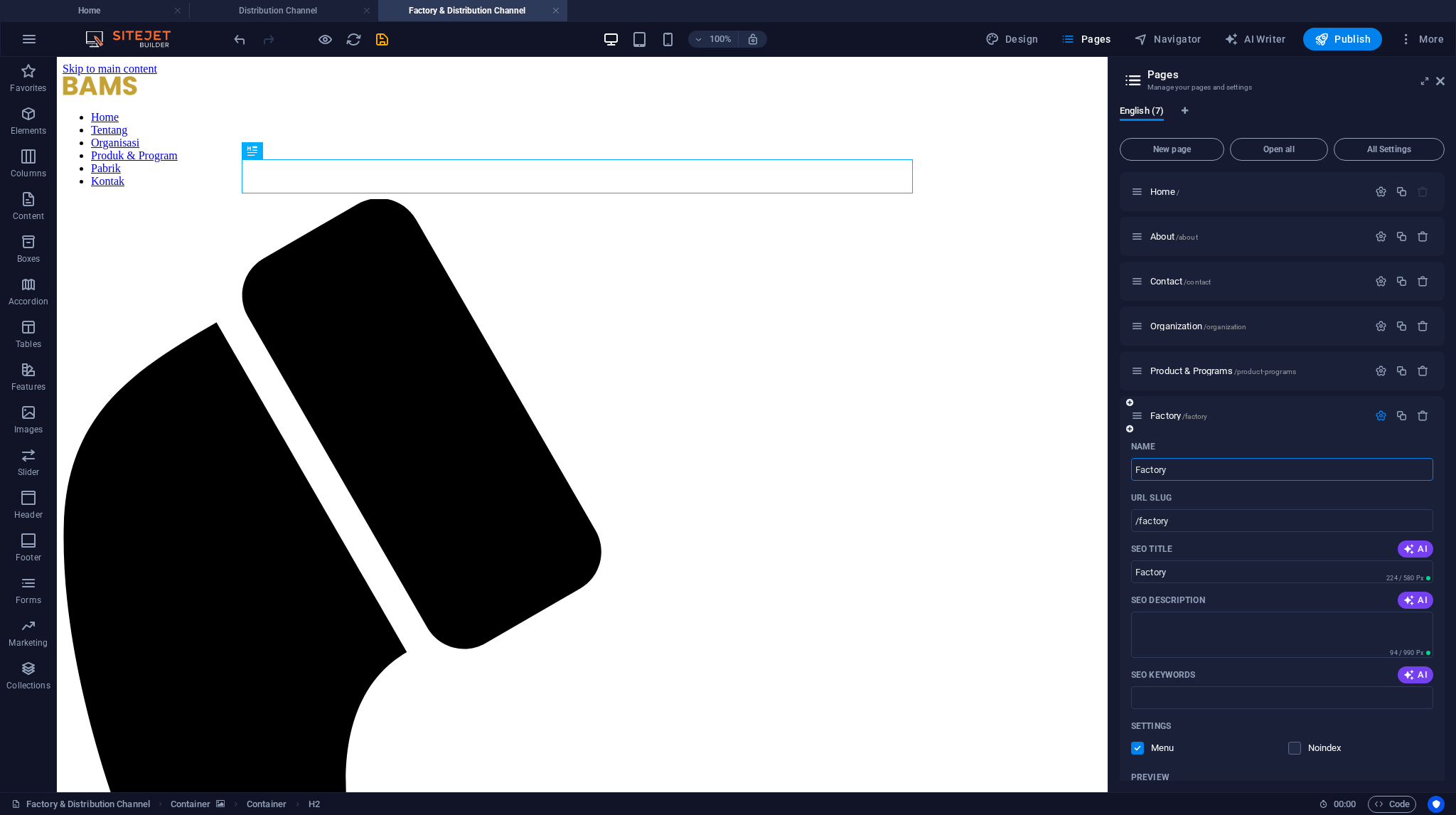
type input "Factory"
click at [1378, 416] on icon "button" at bounding box center [1381, 416] width 12 height 12
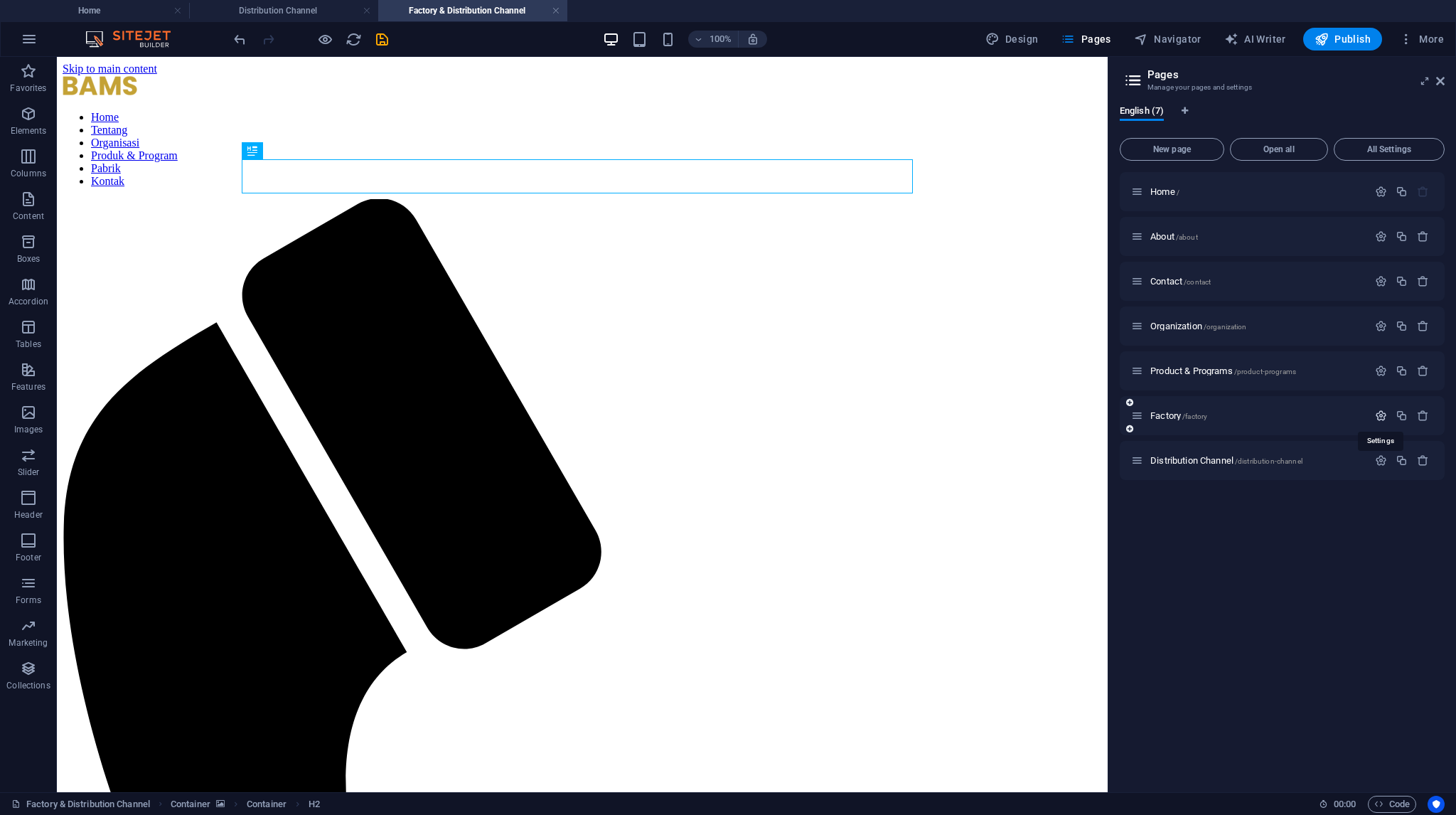
click at [1378, 416] on icon "button" at bounding box center [1381, 416] width 12 height 12
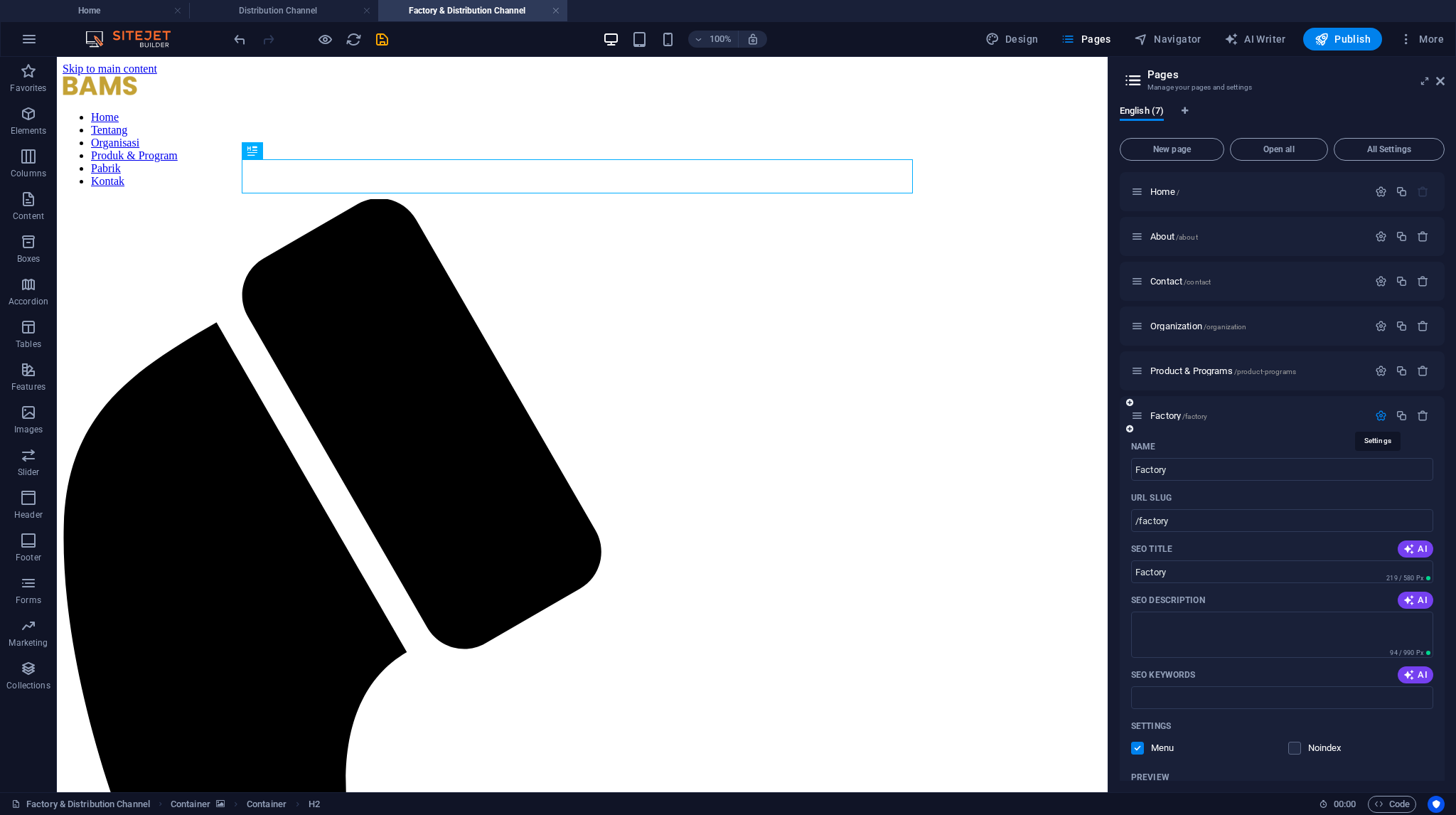
click at [1378, 416] on icon "button" at bounding box center [1381, 416] width 12 height 12
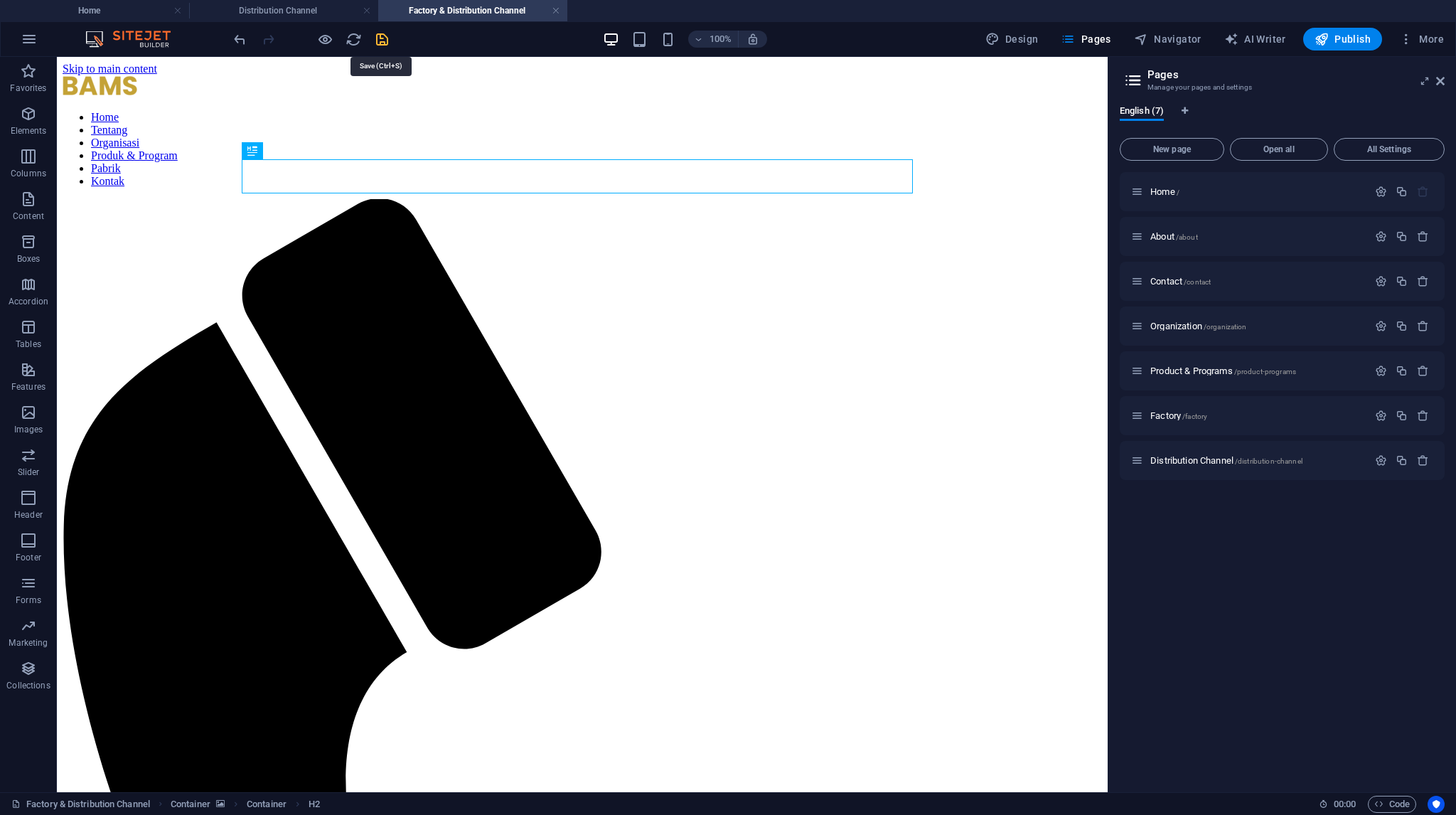
click at [381, 40] on icon "save" at bounding box center [382, 40] width 16 height 16
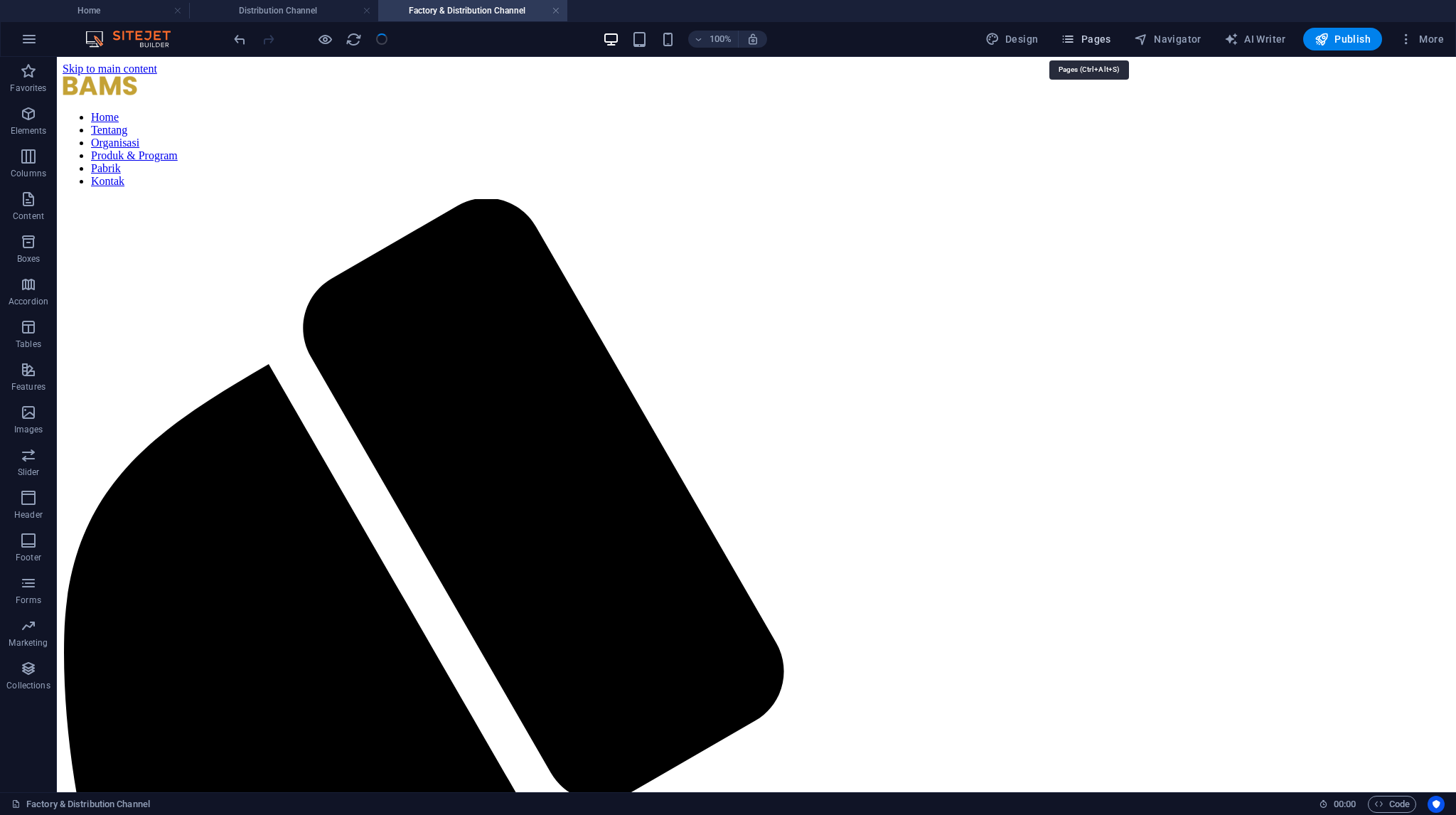
click at [1089, 38] on span "Pages" at bounding box center [1086, 40] width 50 height 15
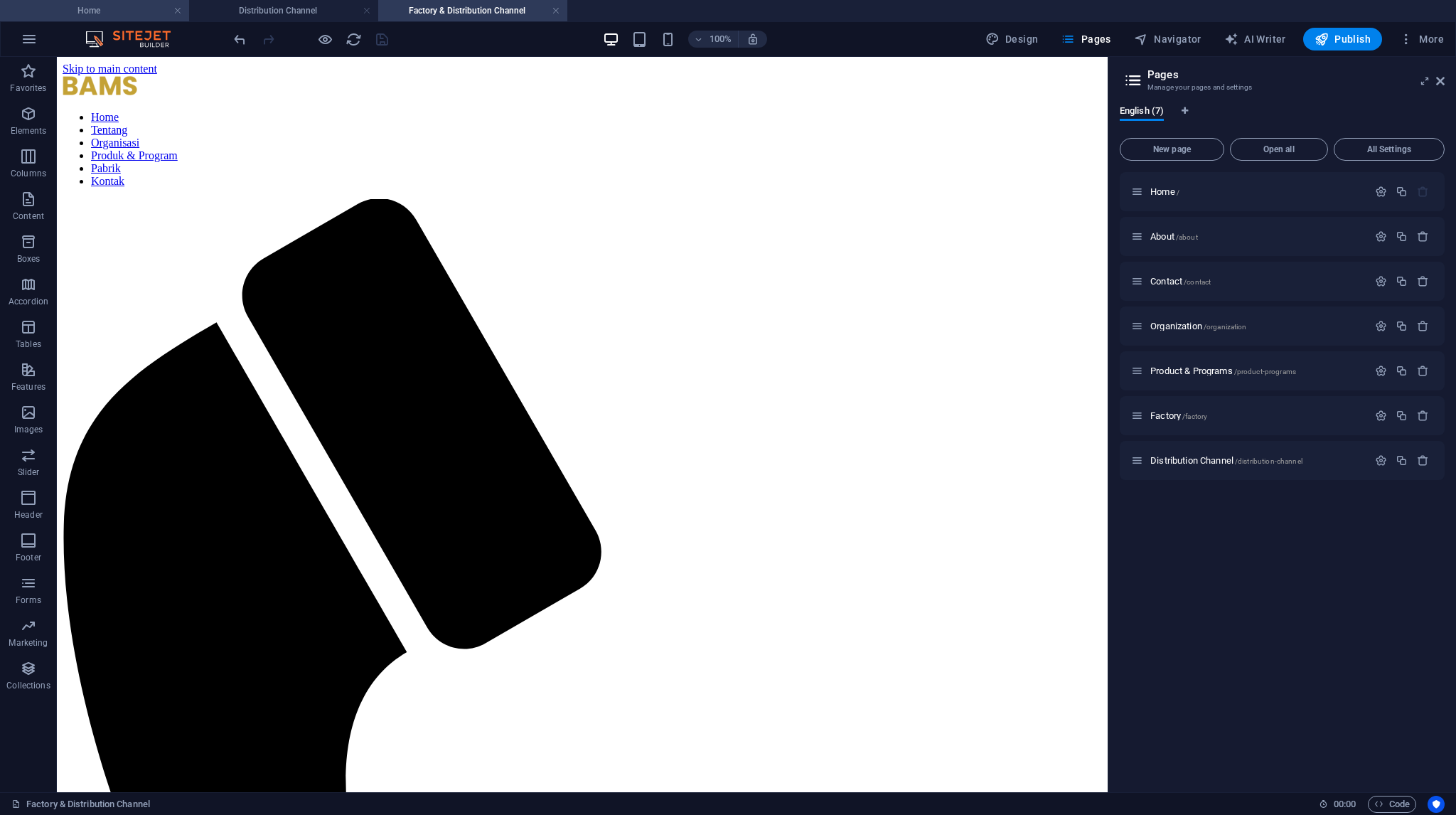
click at [113, 18] on h4 "Home" at bounding box center [95, 11] width 189 height 15
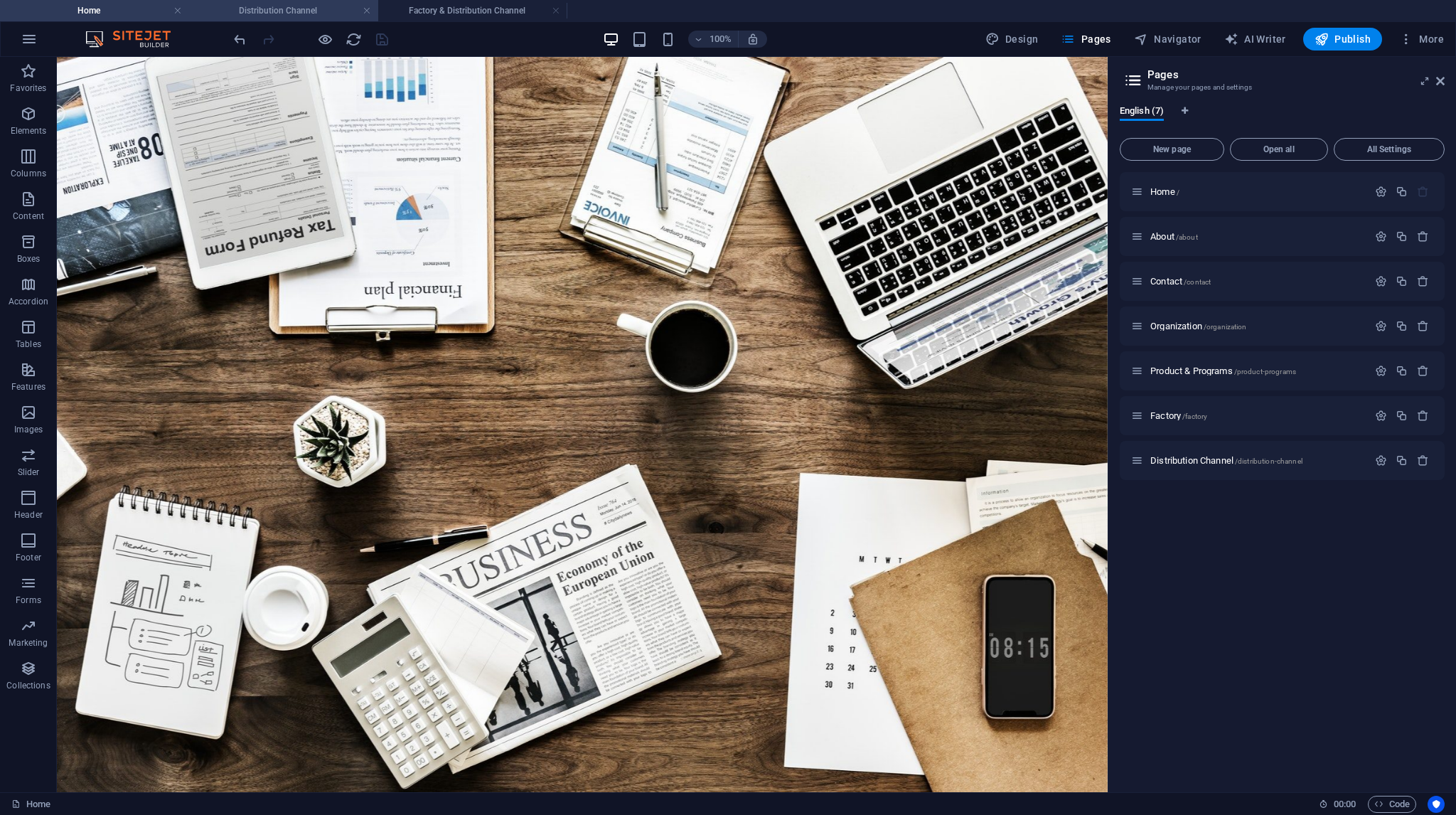
click at [320, 13] on h4 "Distribution Channel" at bounding box center [284, 11] width 189 height 15
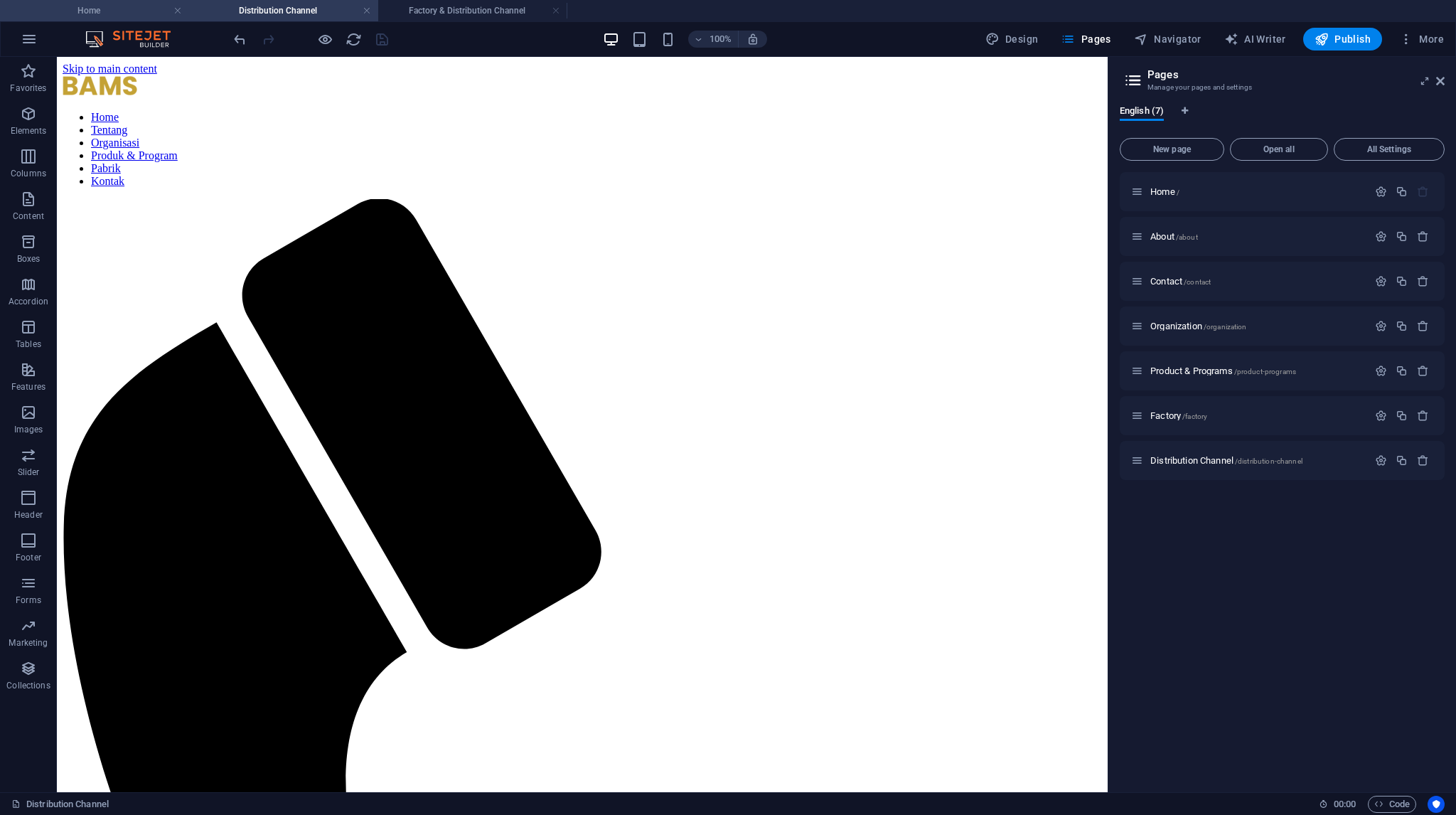
click at [137, 11] on h4 "Home" at bounding box center [95, 11] width 189 height 15
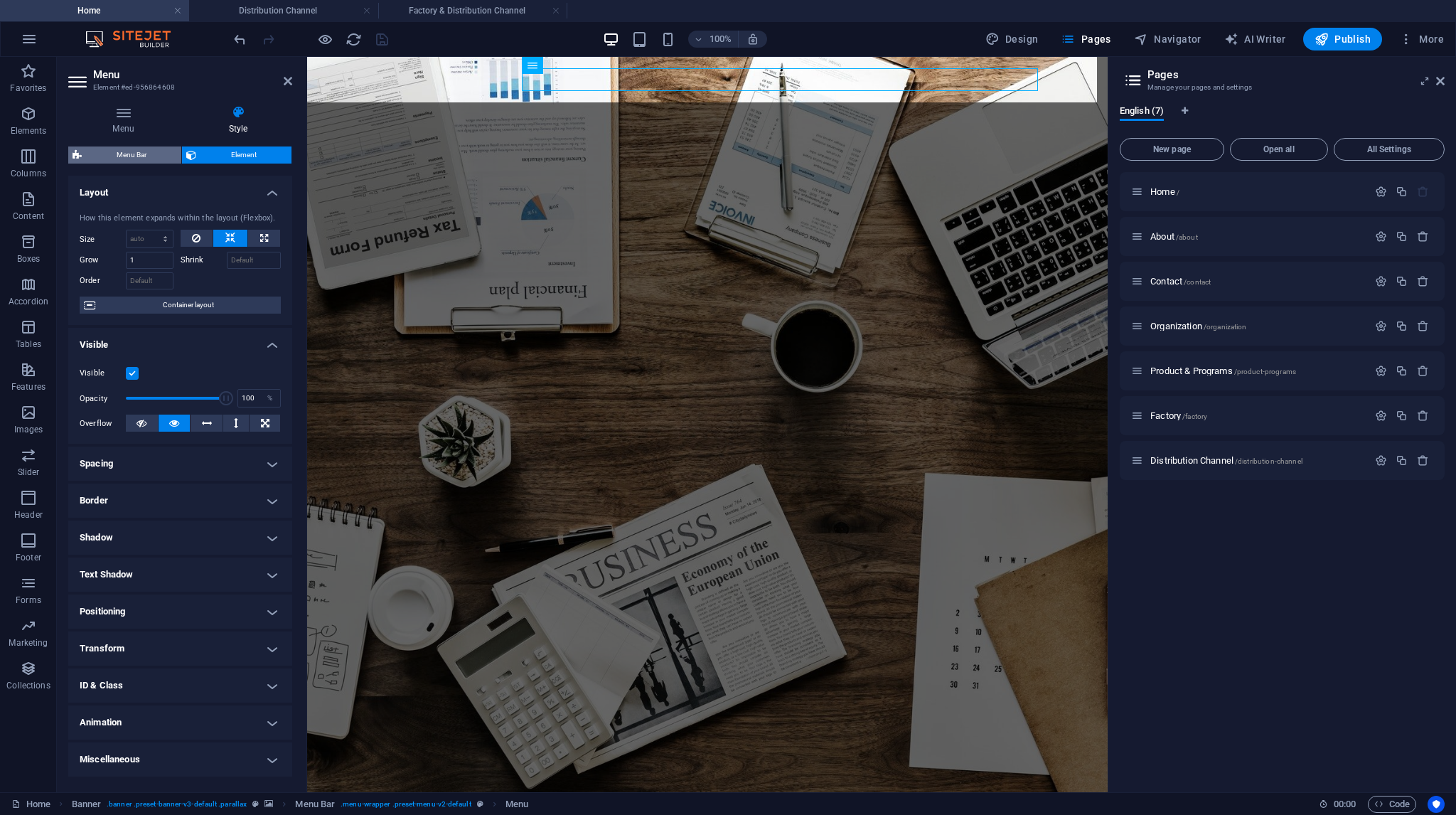
click at [109, 160] on span "Menu Bar" at bounding box center [131, 154] width 91 height 17
select select "rem"
select select "hover_box_bottom"
select select "px"
select select "rem"
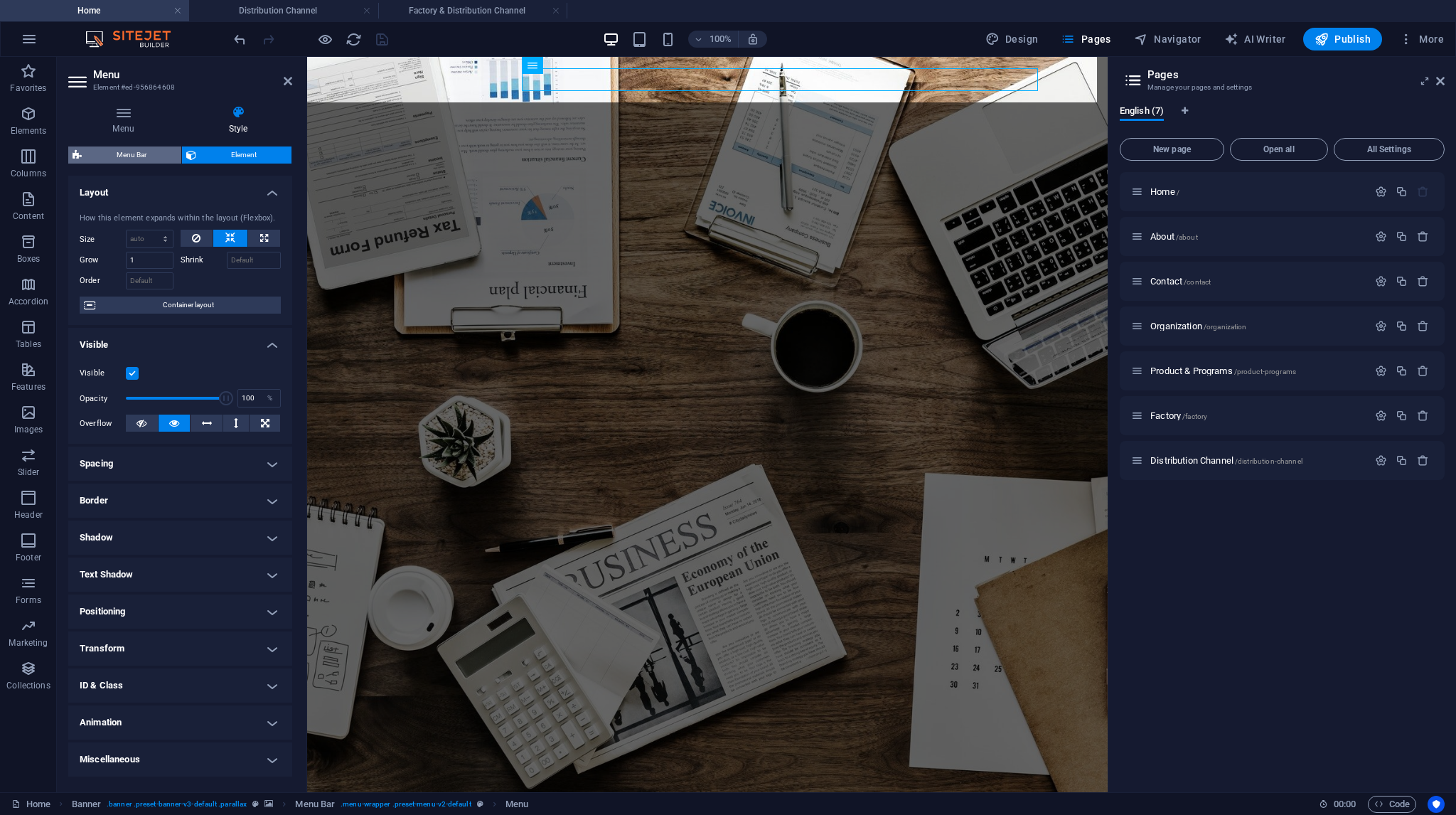
select select "rem"
select select "400"
select select "px"
select select "rem"
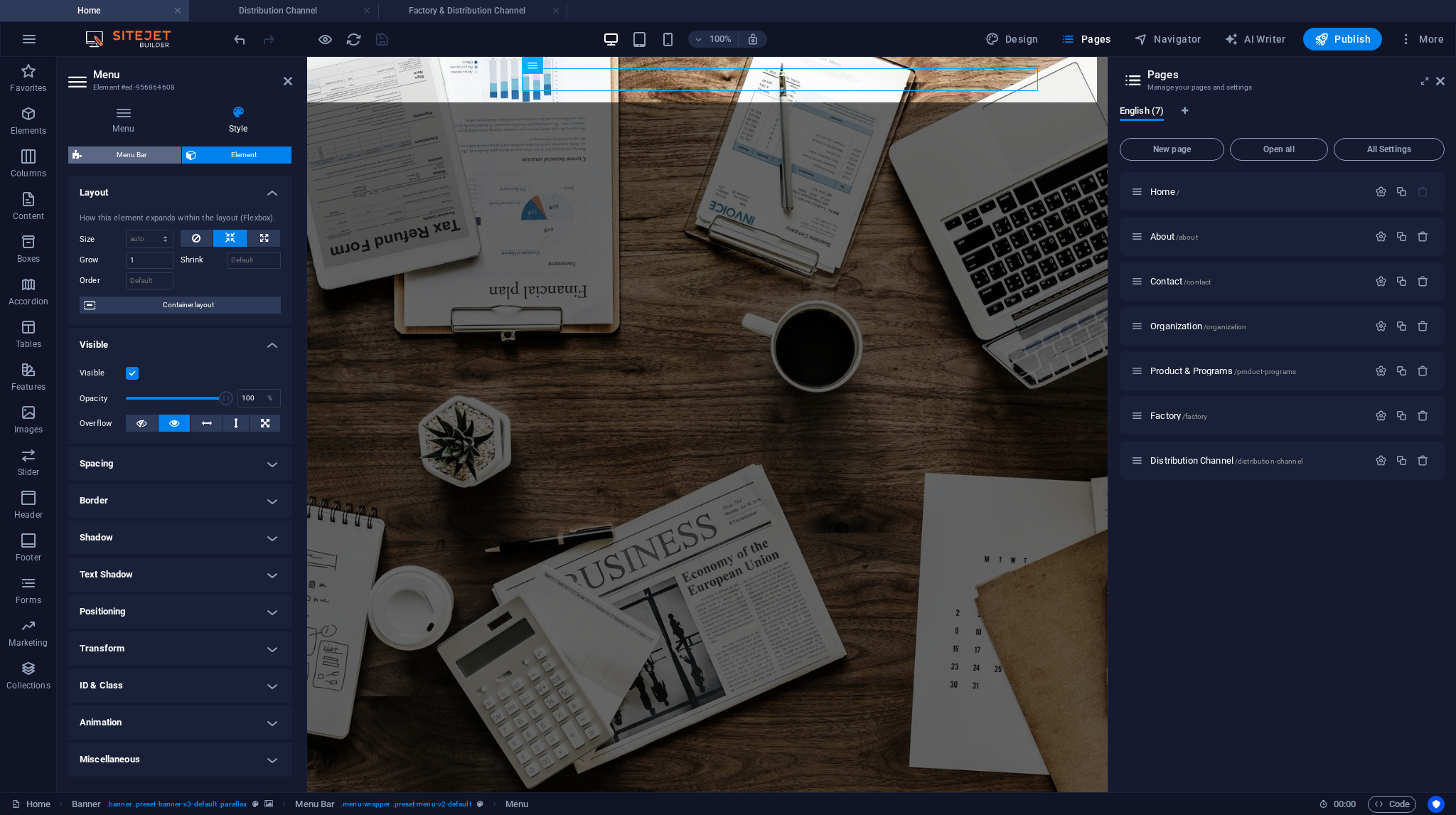
select select "px"
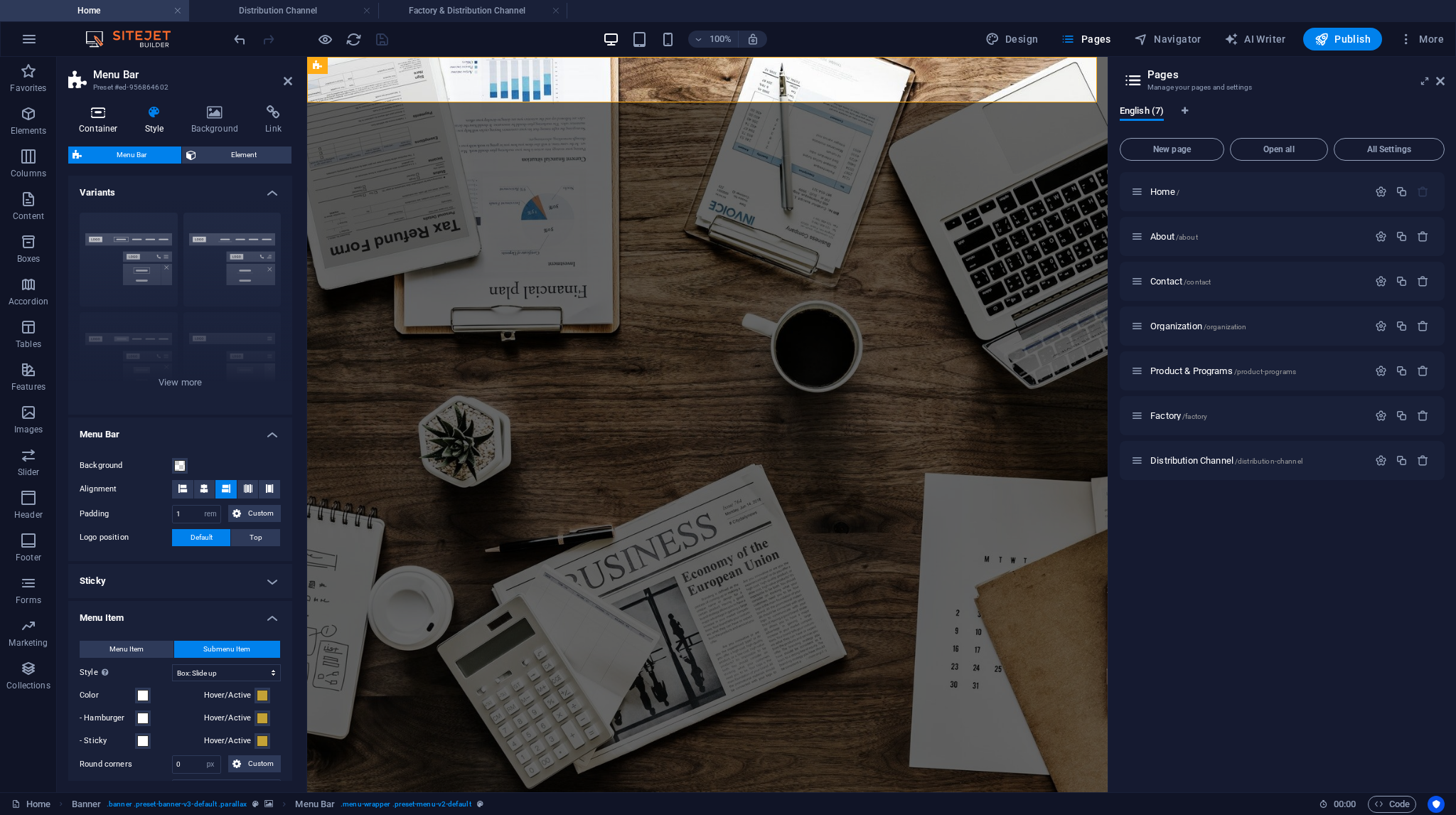
click at [97, 127] on h4 "Container" at bounding box center [101, 120] width 66 height 30
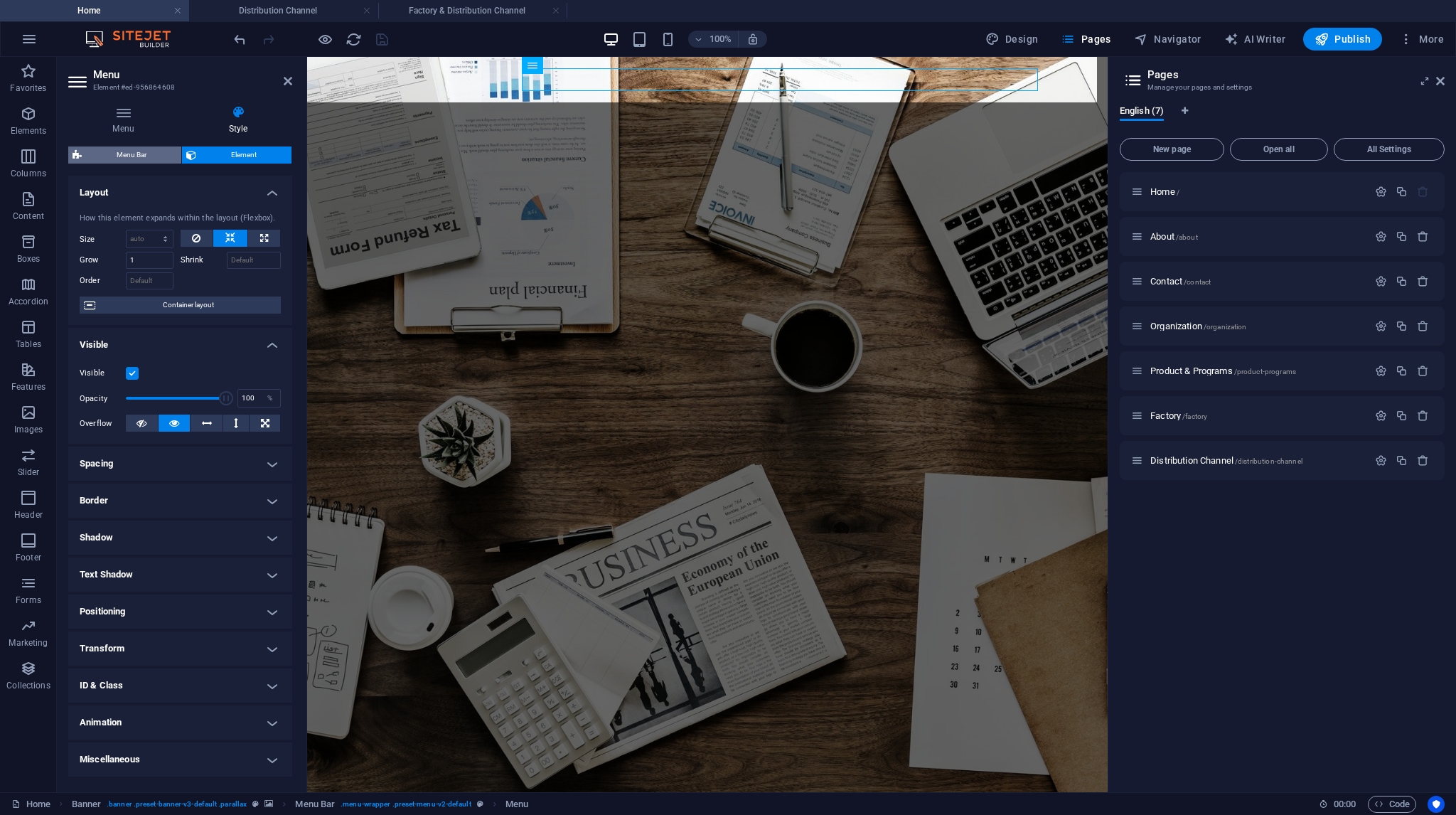
click at [121, 150] on span "Menu Bar" at bounding box center [131, 154] width 91 height 17
select select "rem"
select select "hover_box_bottom"
select select "px"
select select "rem"
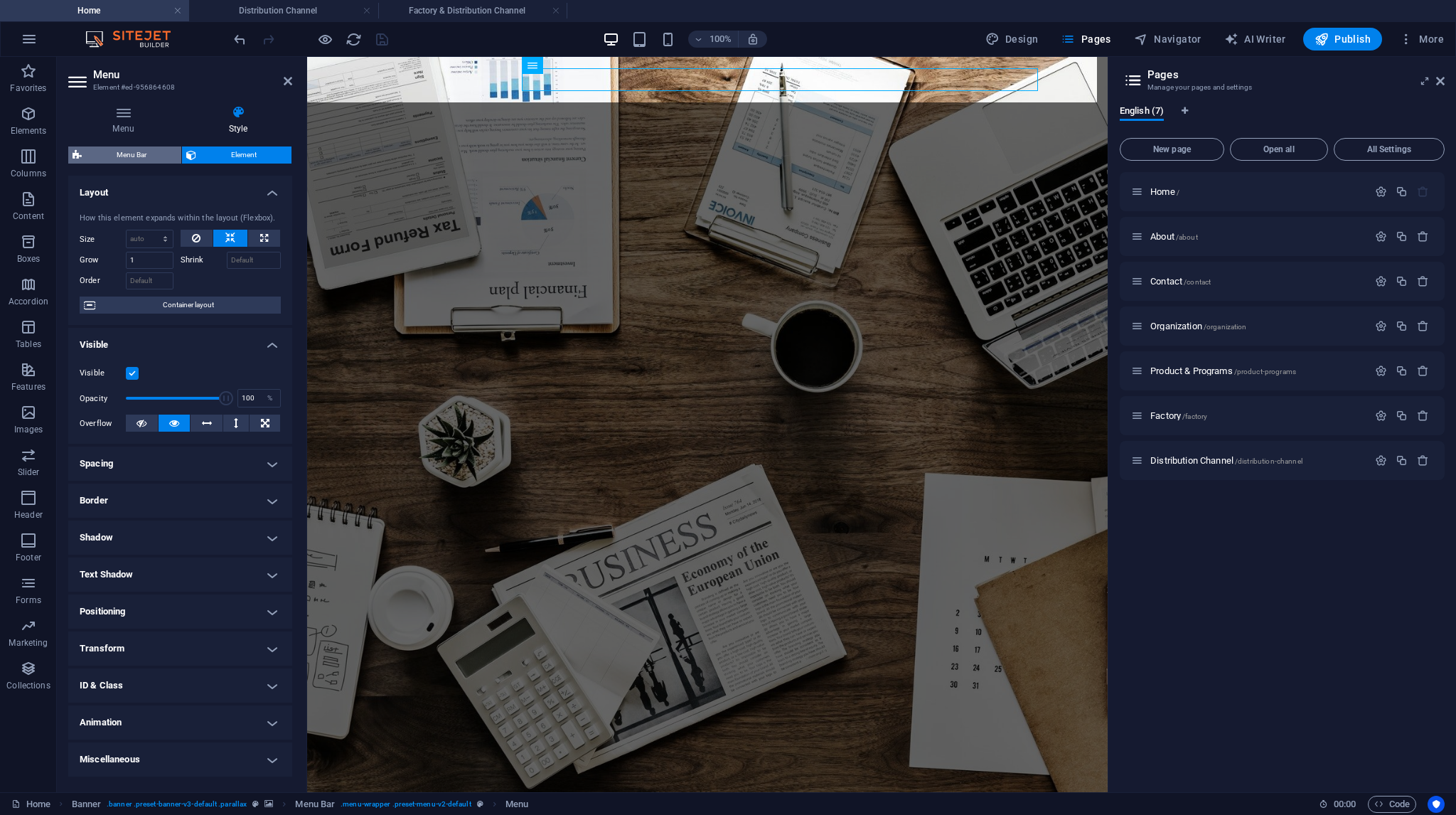
select select "rem"
select select "400"
select select "px"
select select "rem"
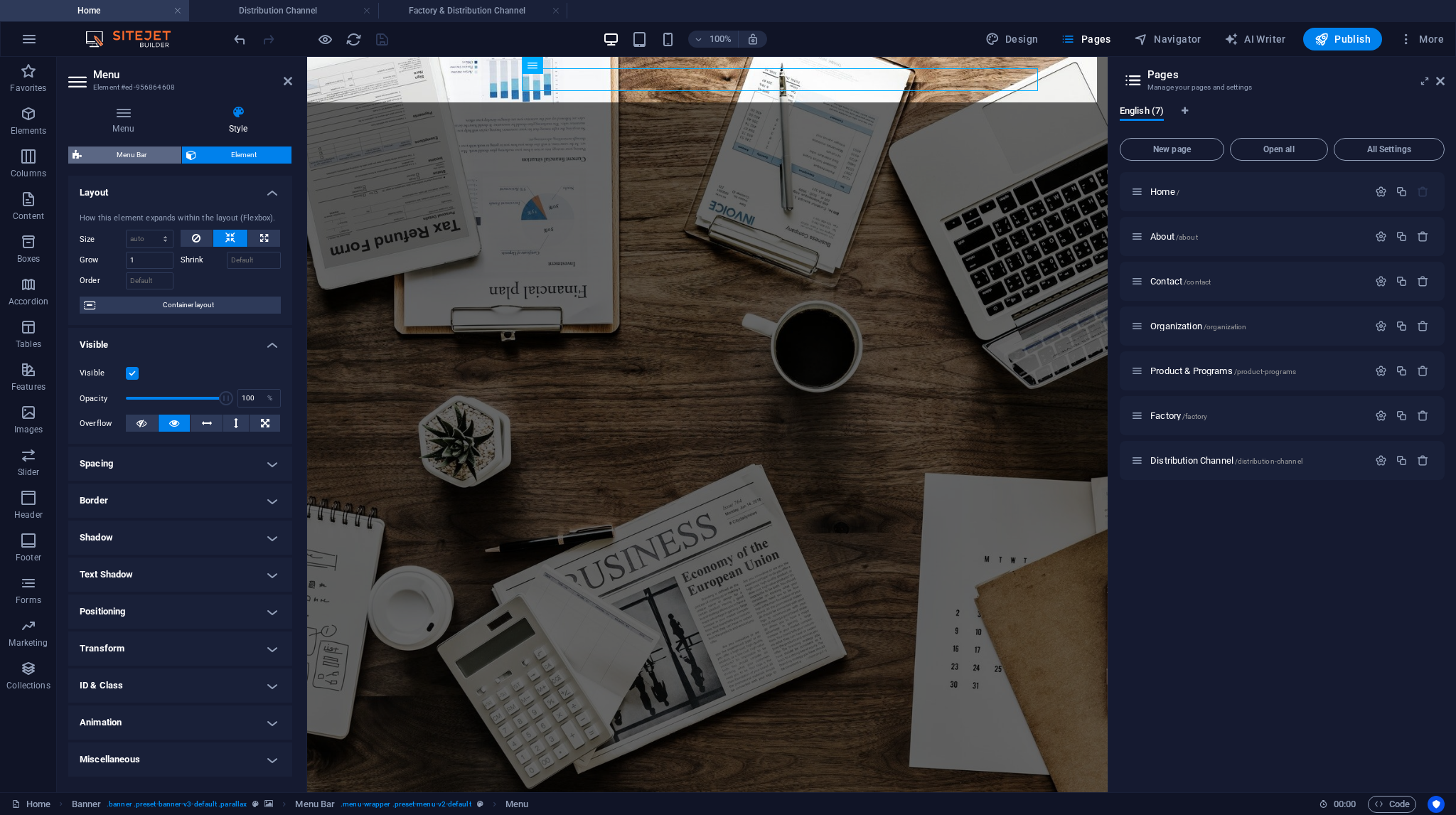
select select "px"
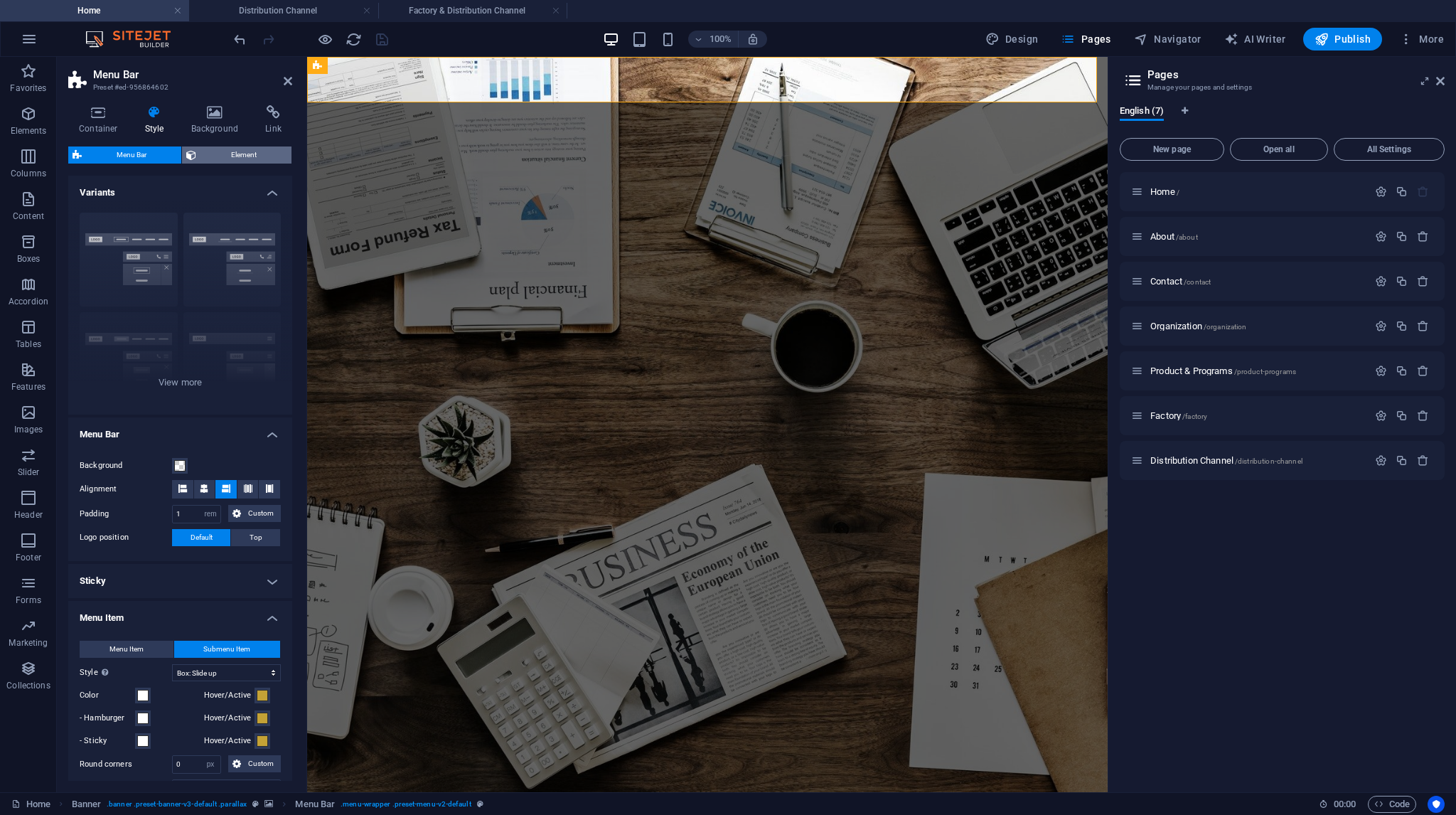
click at [273, 157] on span "Element" at bounding box center [243, 154] width 87 height 17
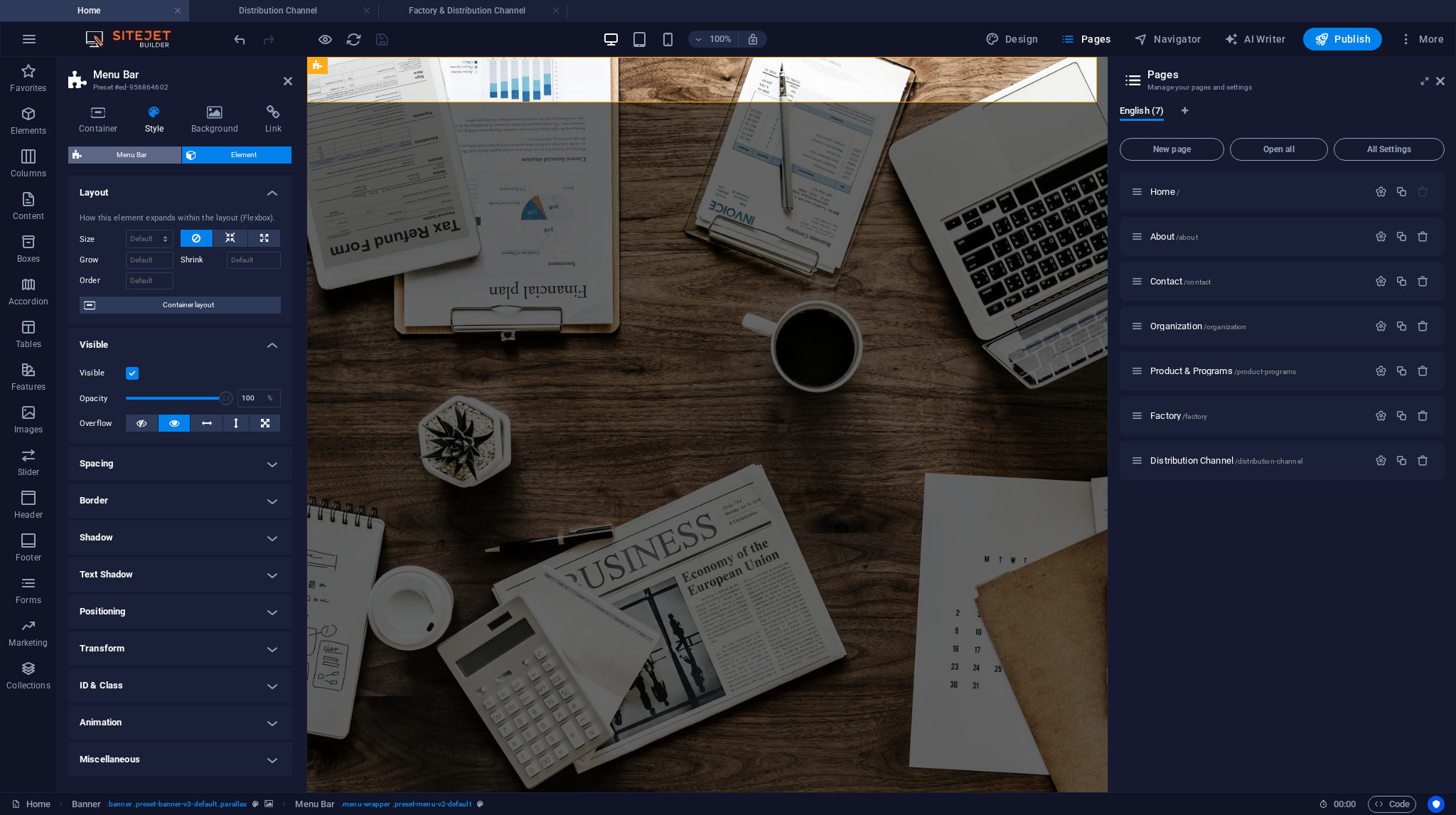
click at [150, 154] on span "Menu Bar" at bounding box center [131, 154] width 91 height 17
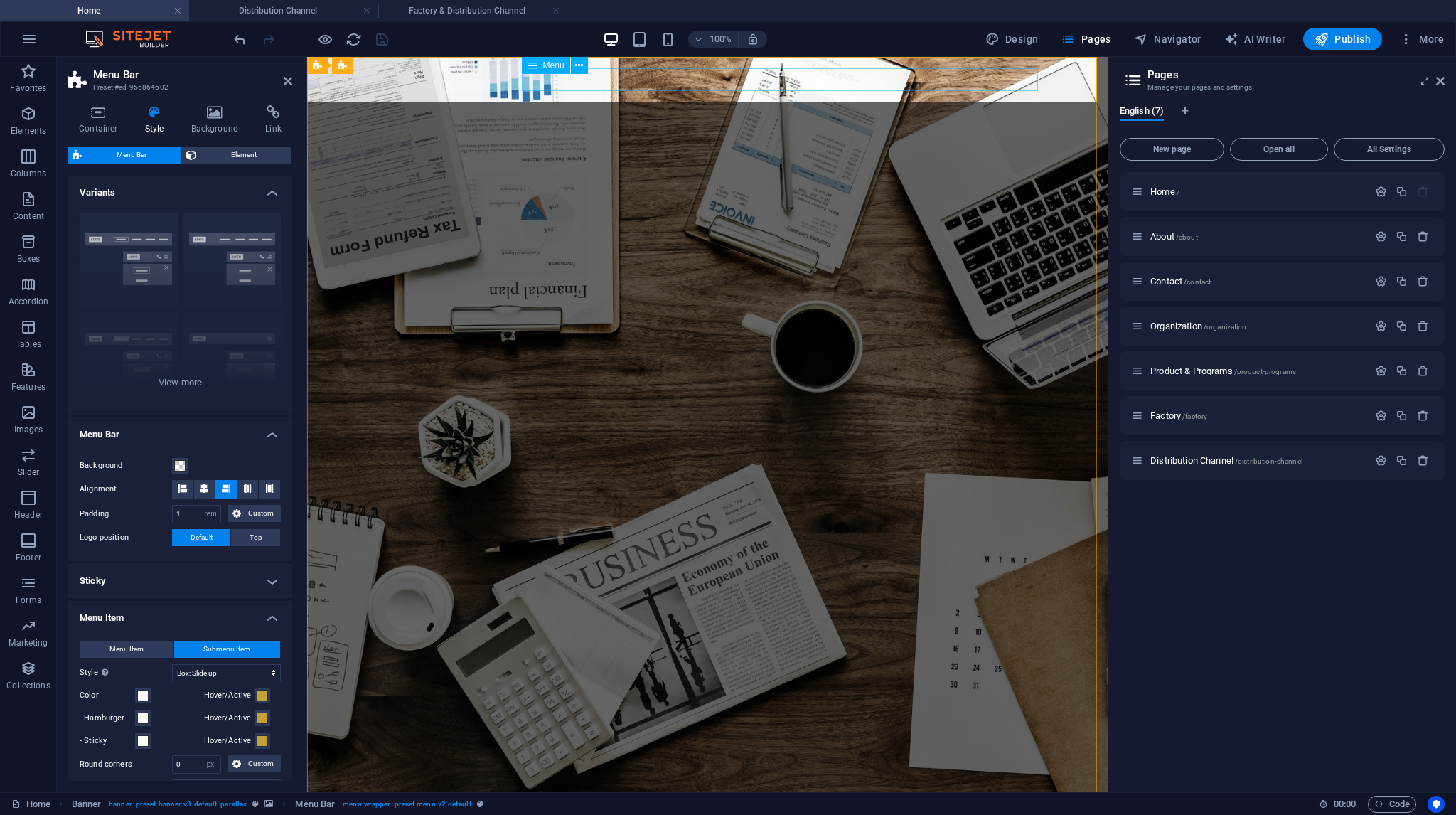
click at [553, 67] on span "Menu" at bounding box center [554, 65] width 21 height 9
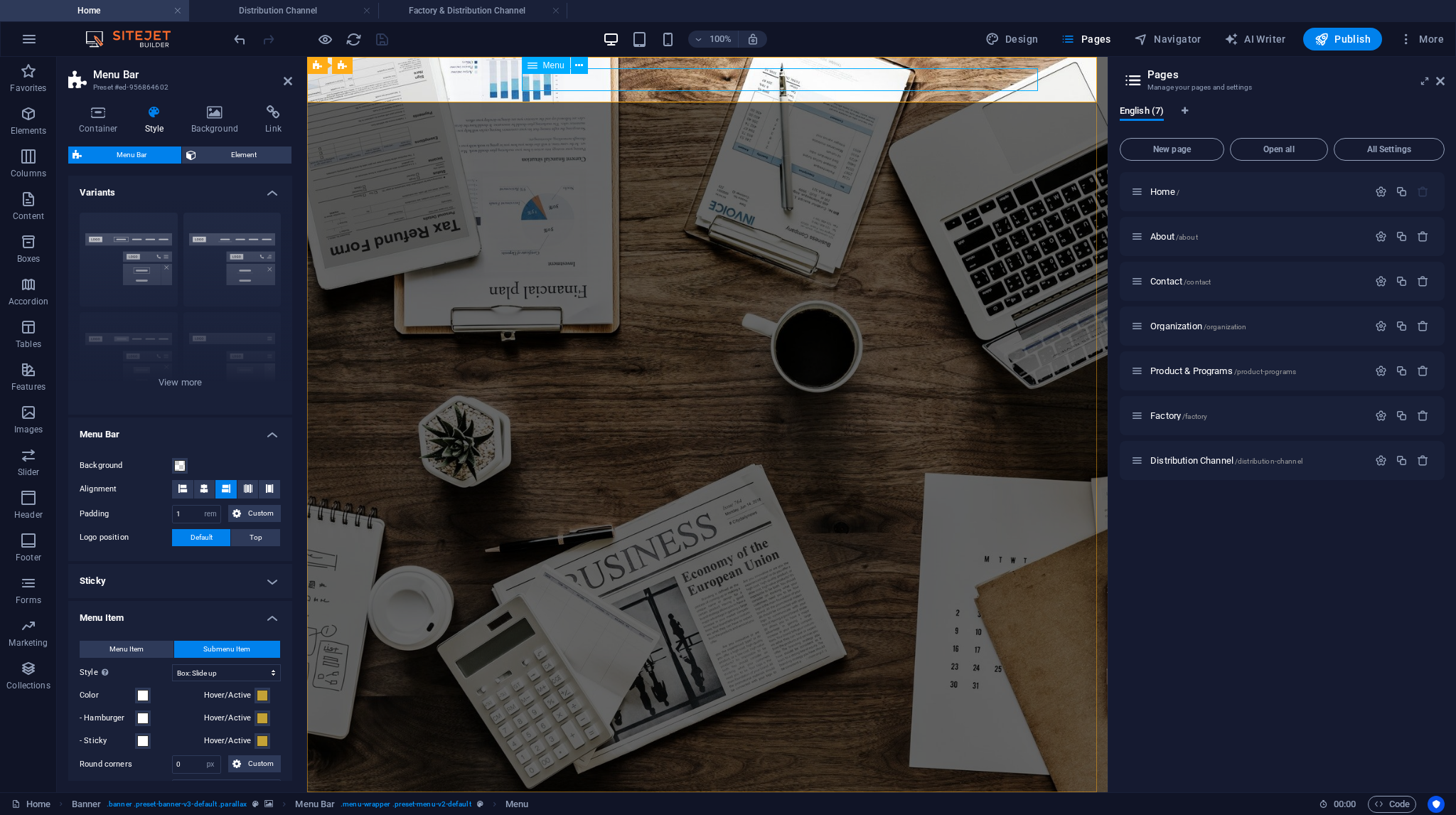
select select "3"
select select
select select "5"
select select
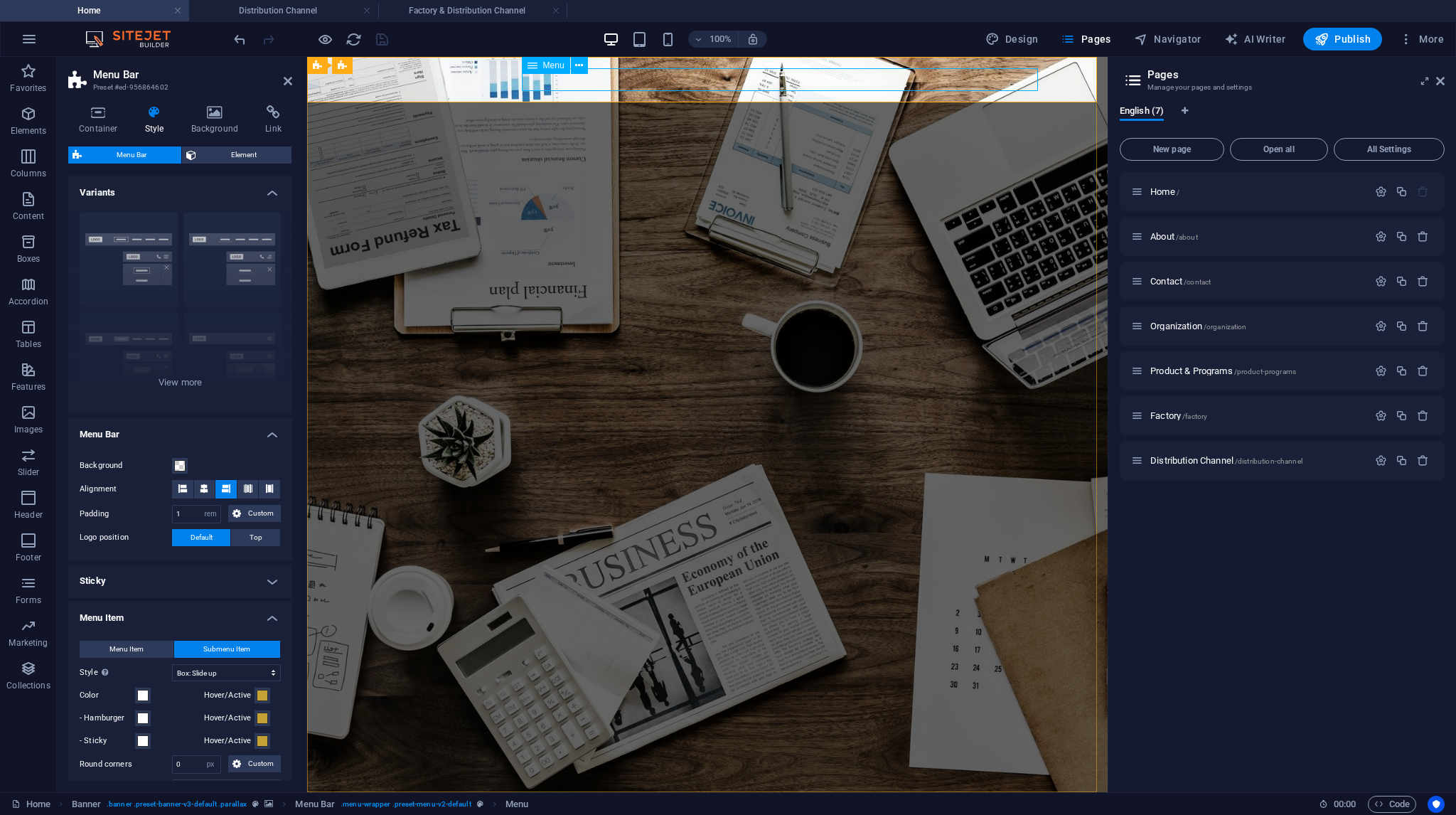
select select "4"
select select
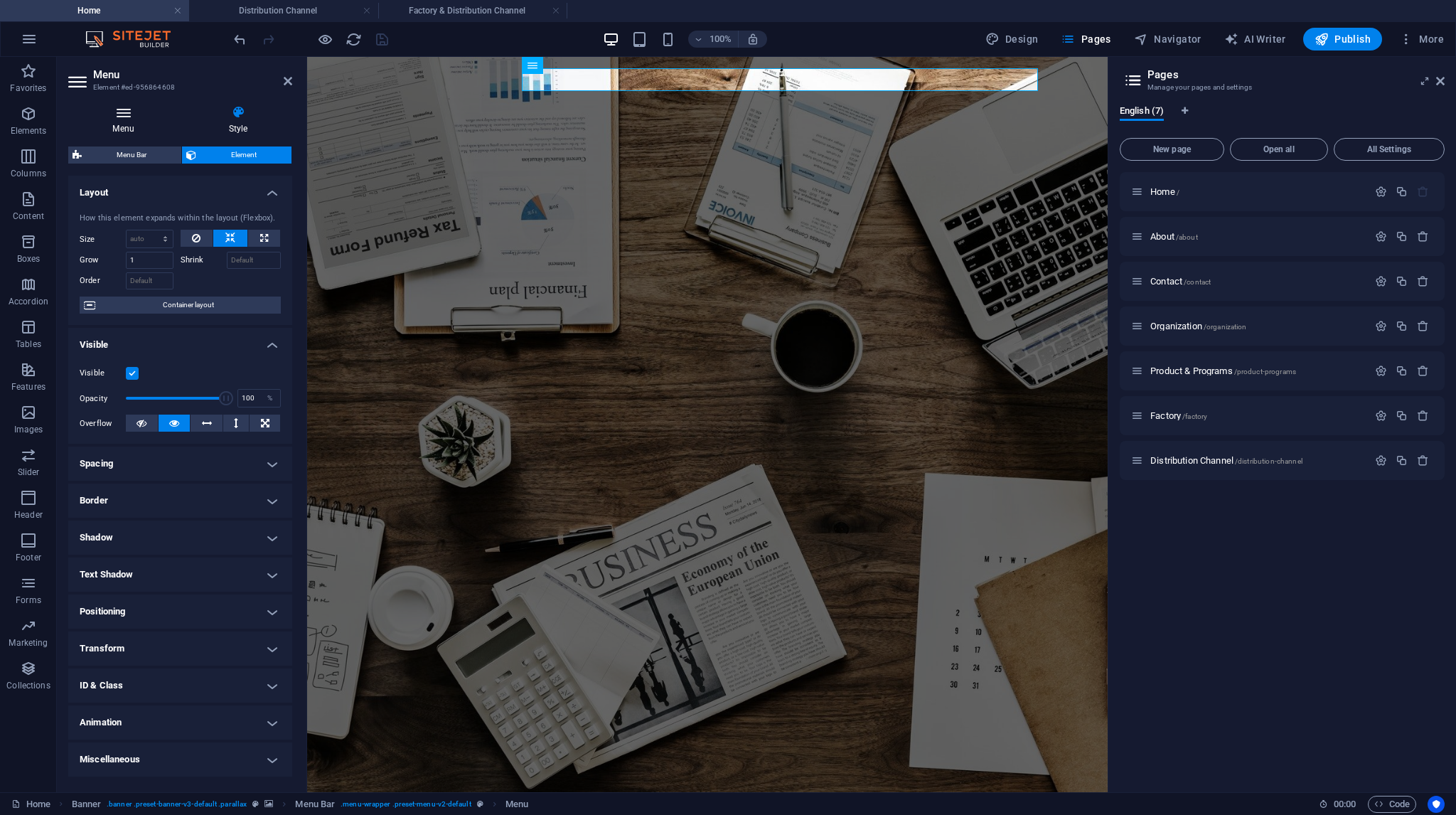
click at [120, 124] on h4 "Menu" at bounding box center [125, 120] width 116 height 30
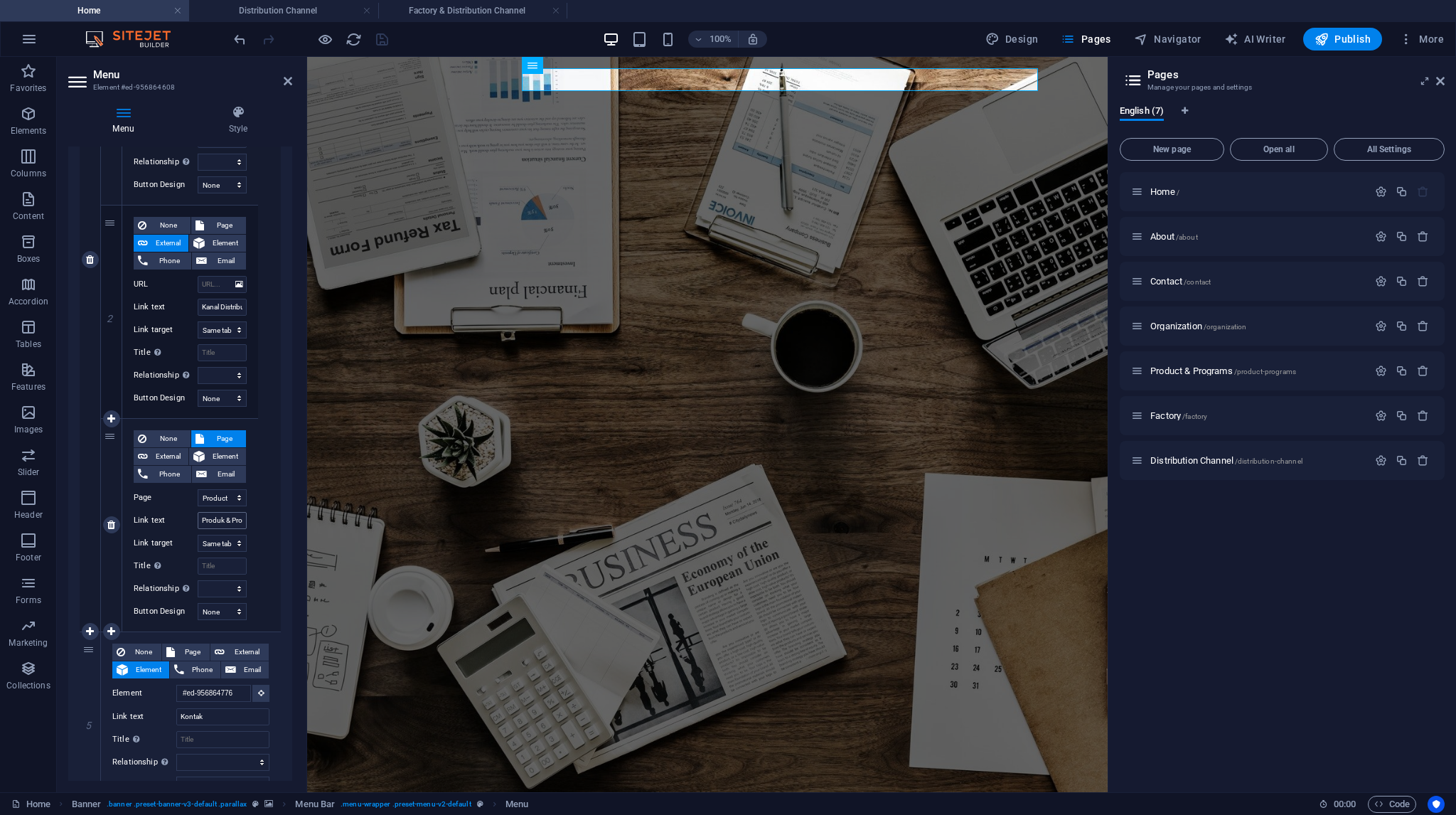
scroll to position [928, 0]
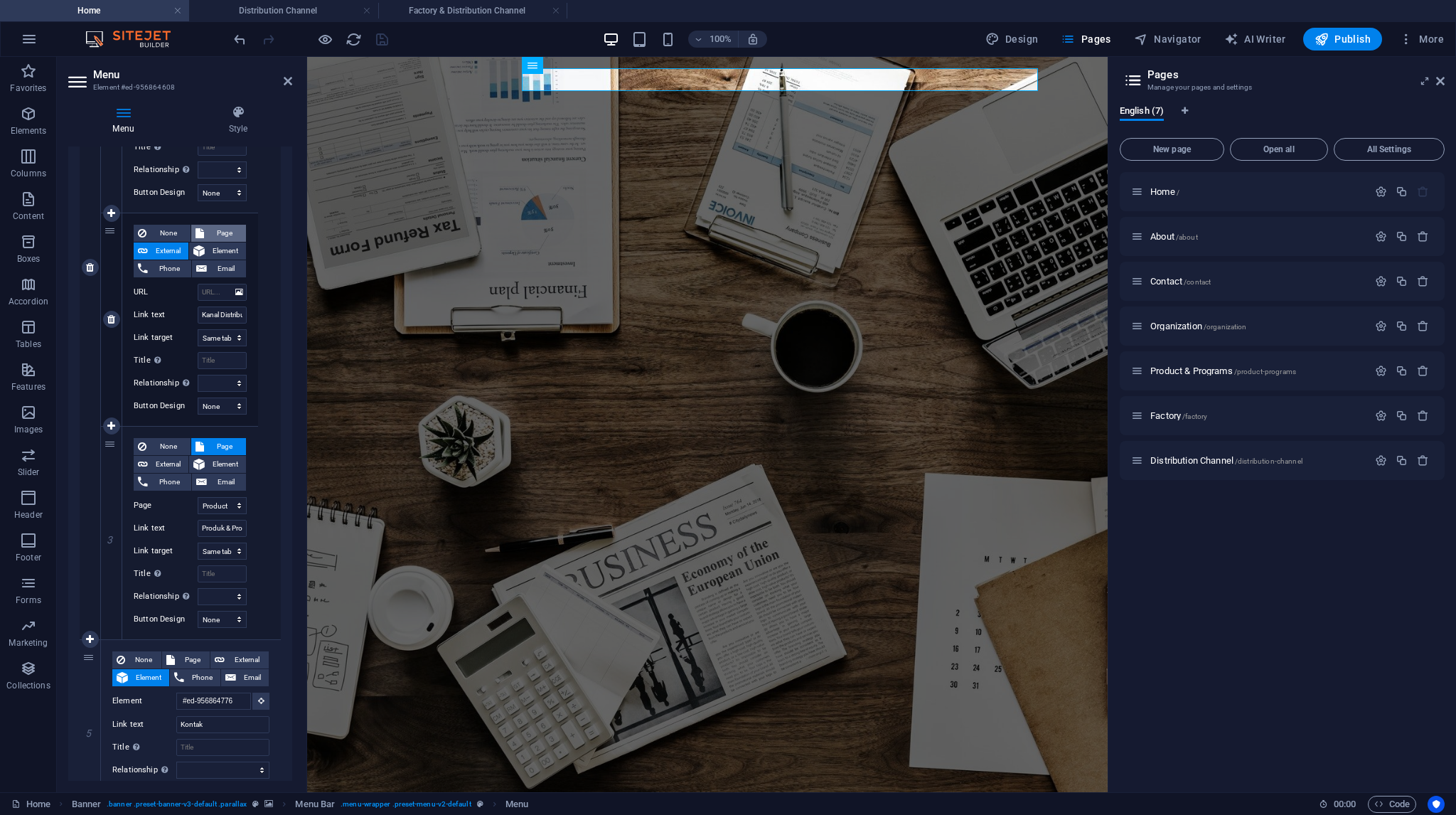
click at [216, 229] on span "Page" at bounding box center [226, 233] width 34 height 17
select select
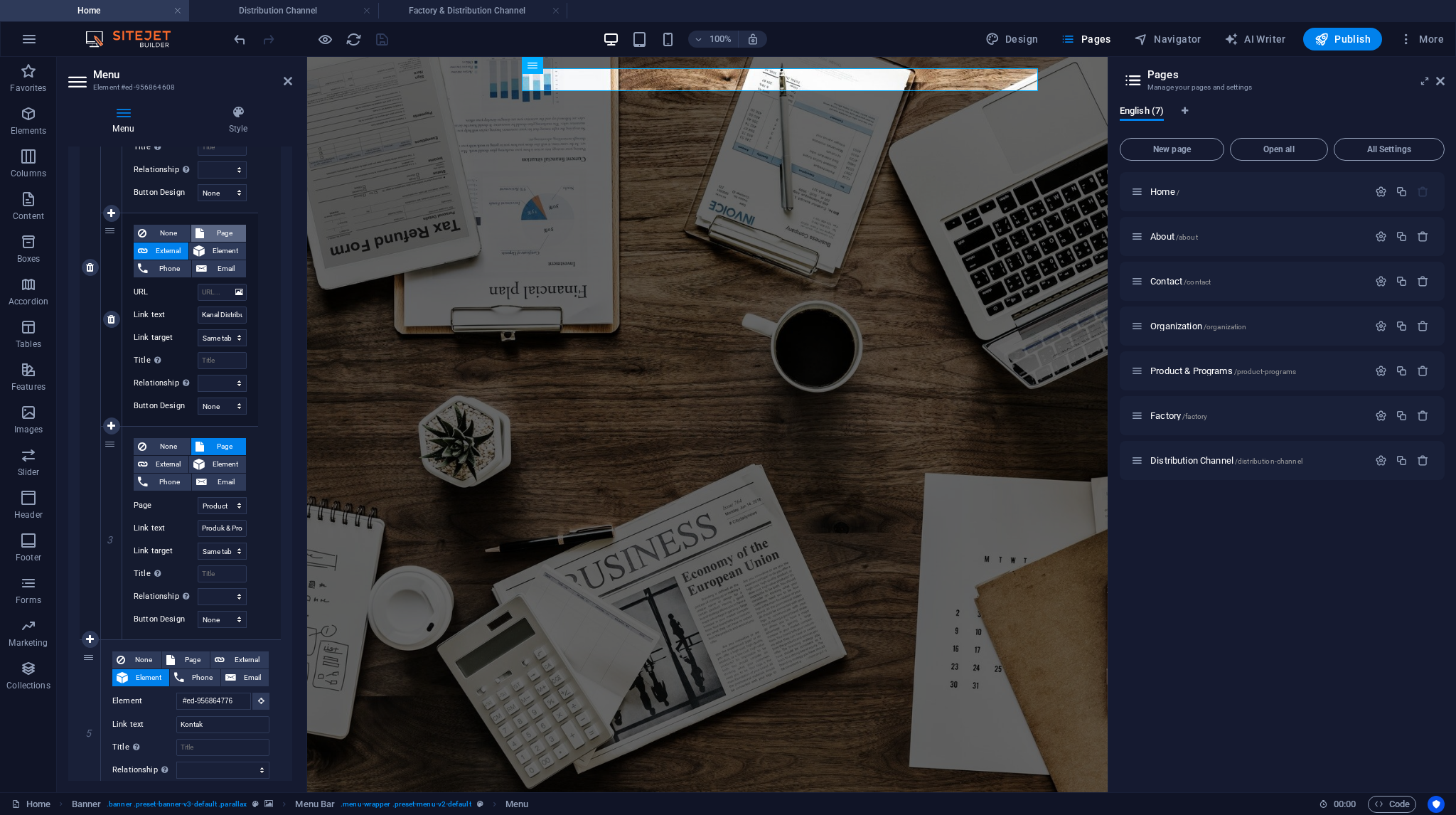
select select
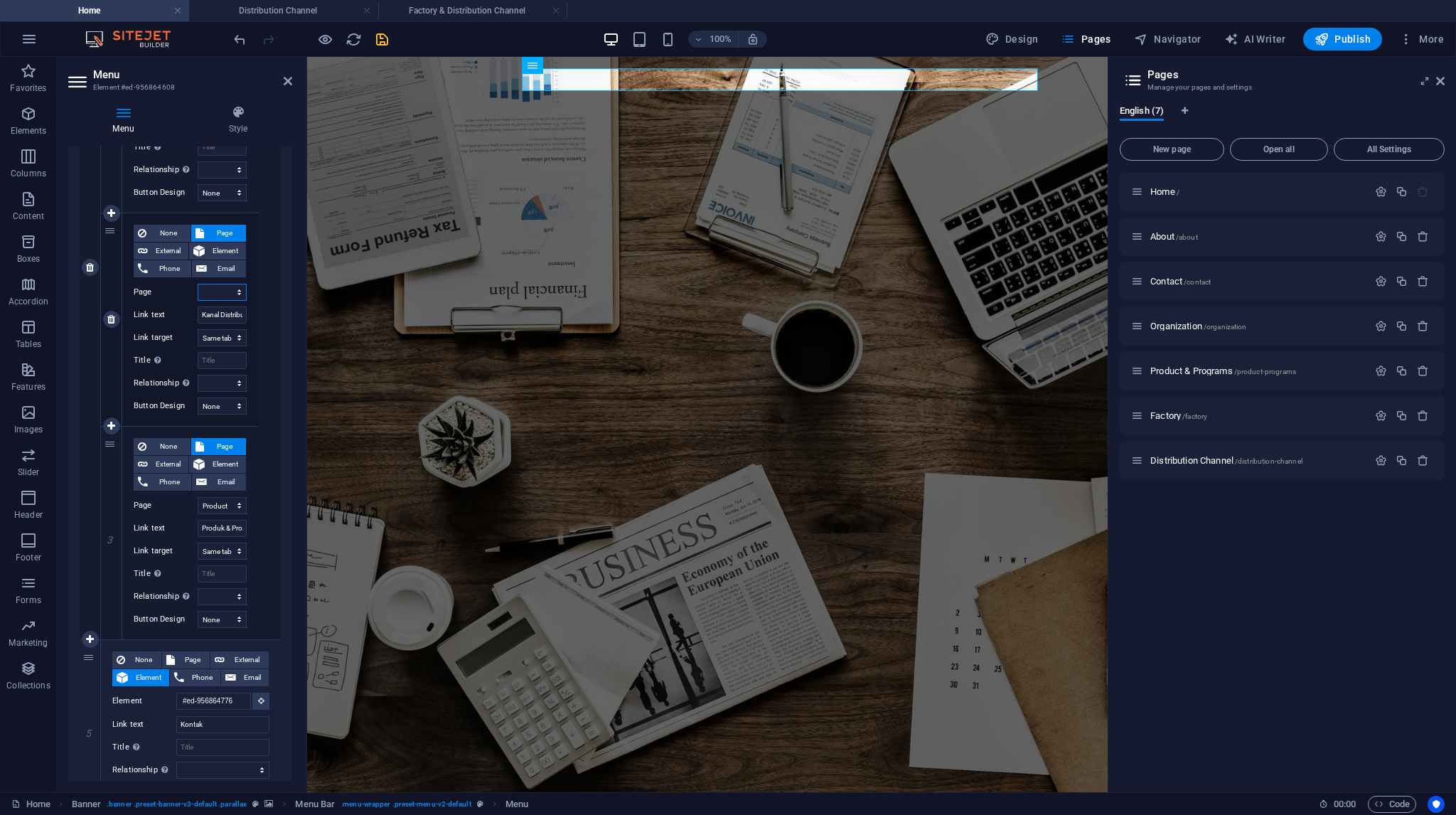
click at [230, 292] on select "Home About Contact Organization Product &amp; Programs Factory Distribution Cha…" at bounding box center [222, 292] width 49 height 17
select select "6"
click at [197, 284] on select "Home About Contact Organization Product &amp; Programs Factory Distribution Cha…" at bounding box center [222, 292] width 49 height 17
select select
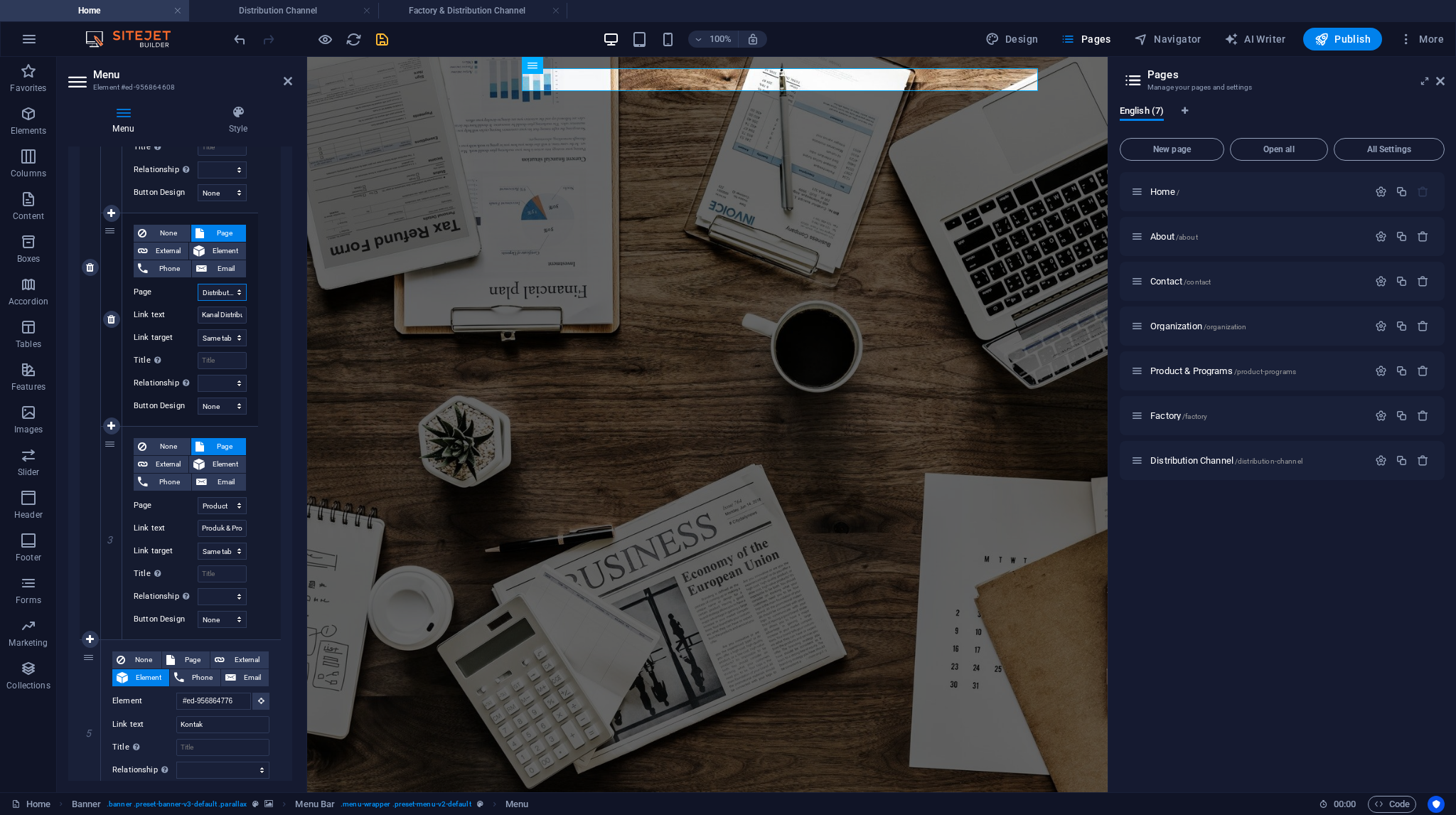
select select
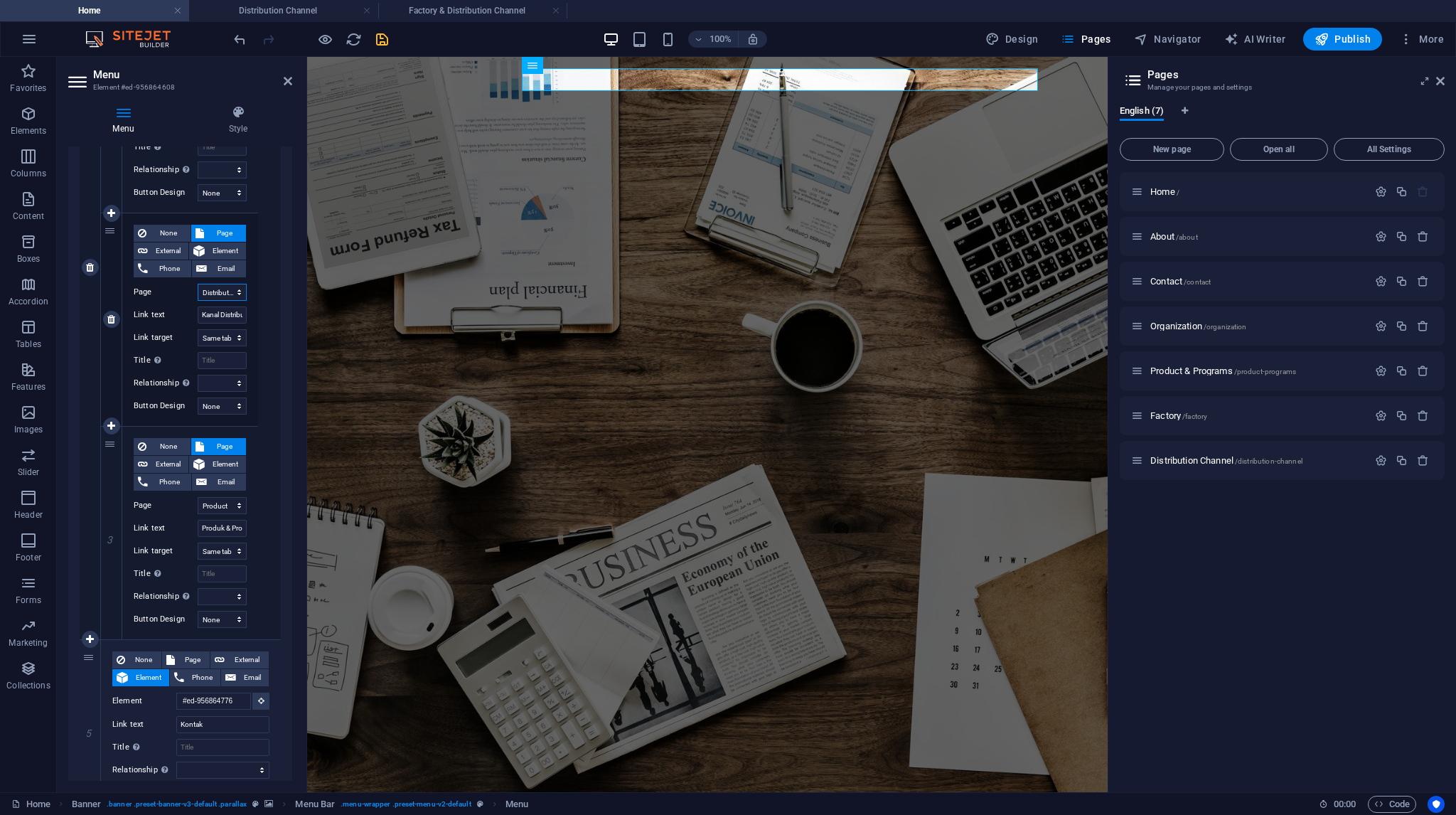
select select
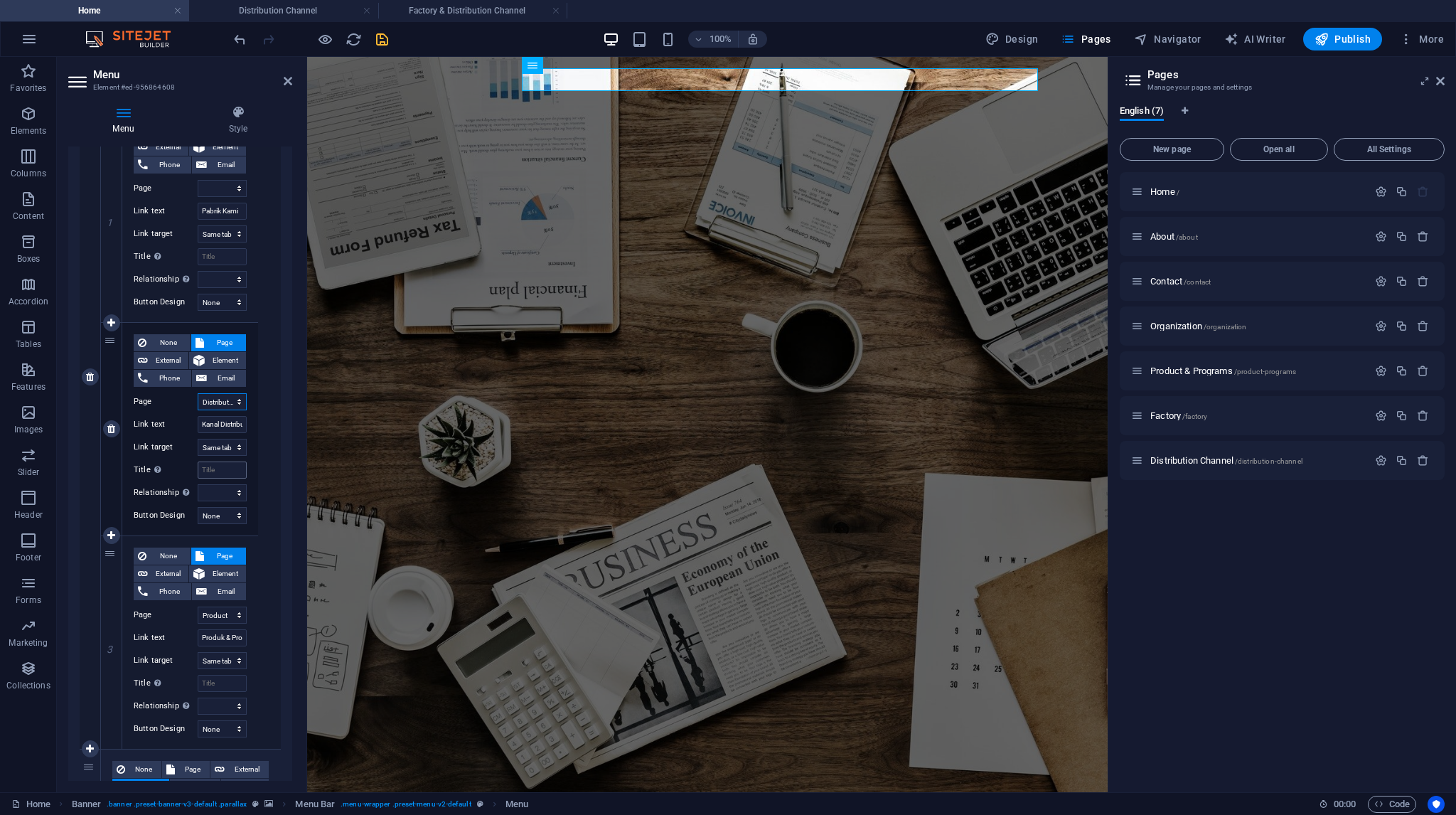
scroll to position [787, 0]
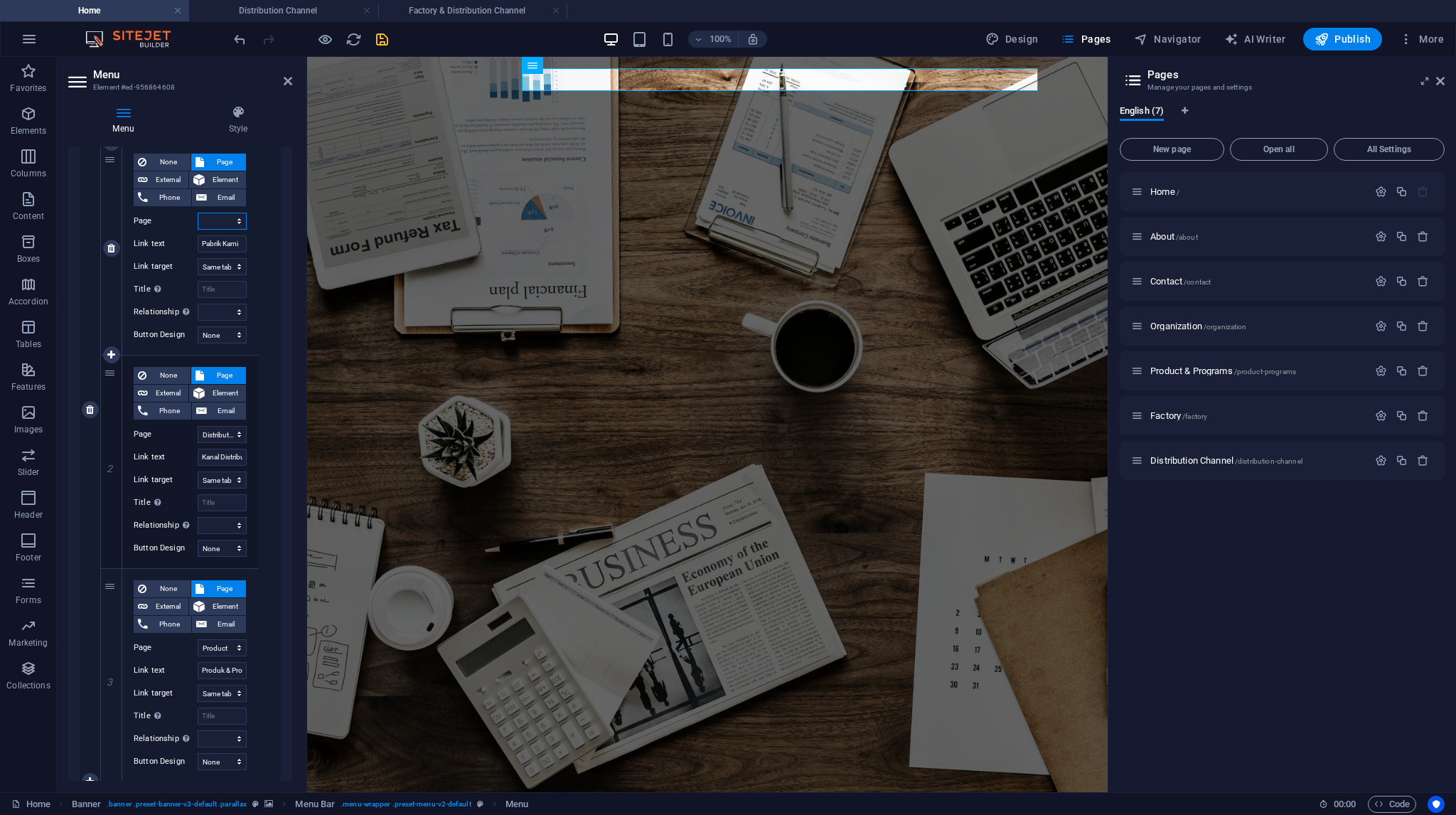
click at [226, 225] on select "Home About Contact Organization Product &amp; Programs Factory Distribution Cha…" at bounding box center [222, 221] width 49 height 17
select select "5"
click at [197, 213] on select "Home About Contact Organization Product &amp; Programs Factory Distribution Cha…" at bounding box center [222, 221] width 49 height 17
select select
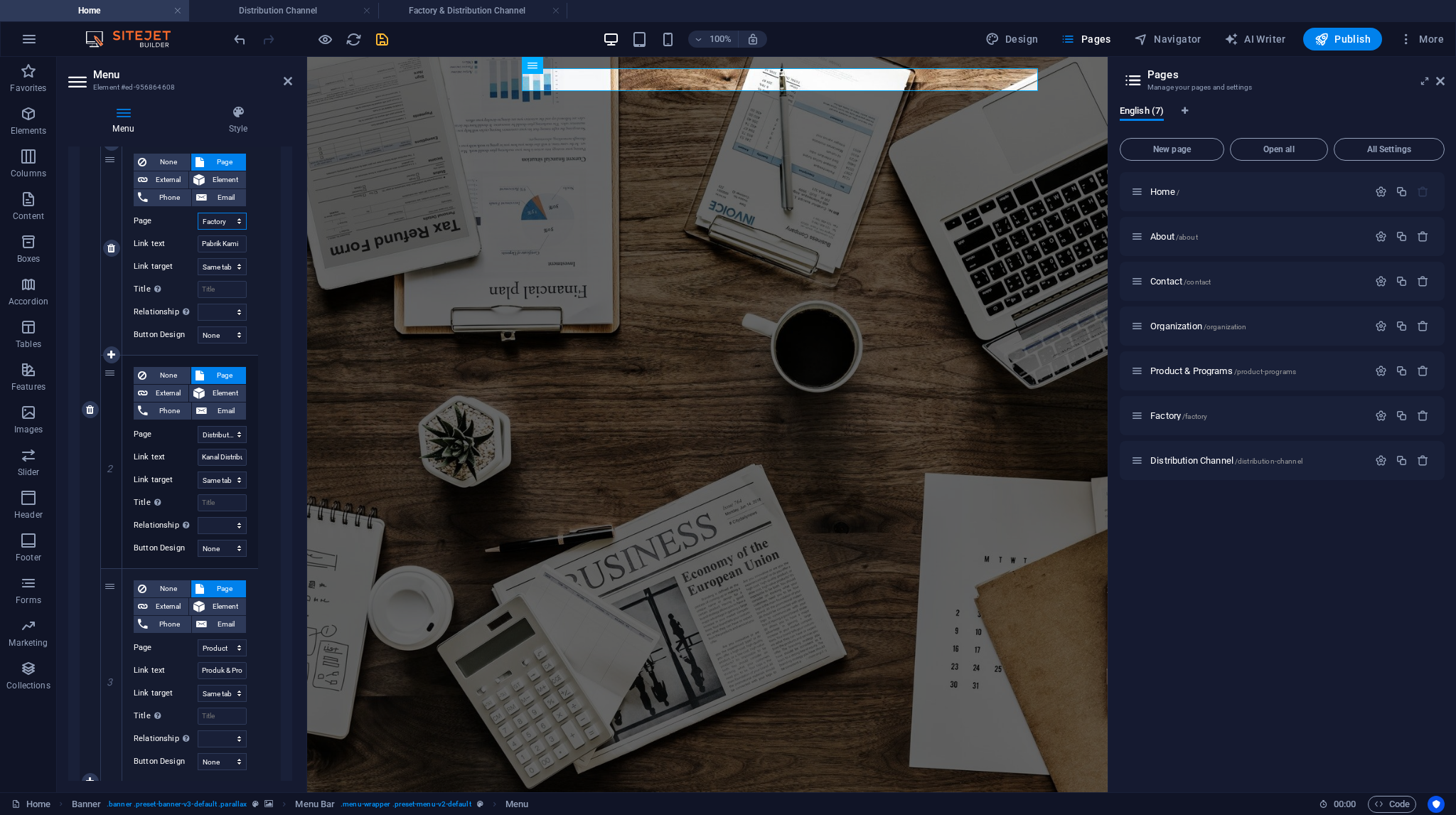
select select
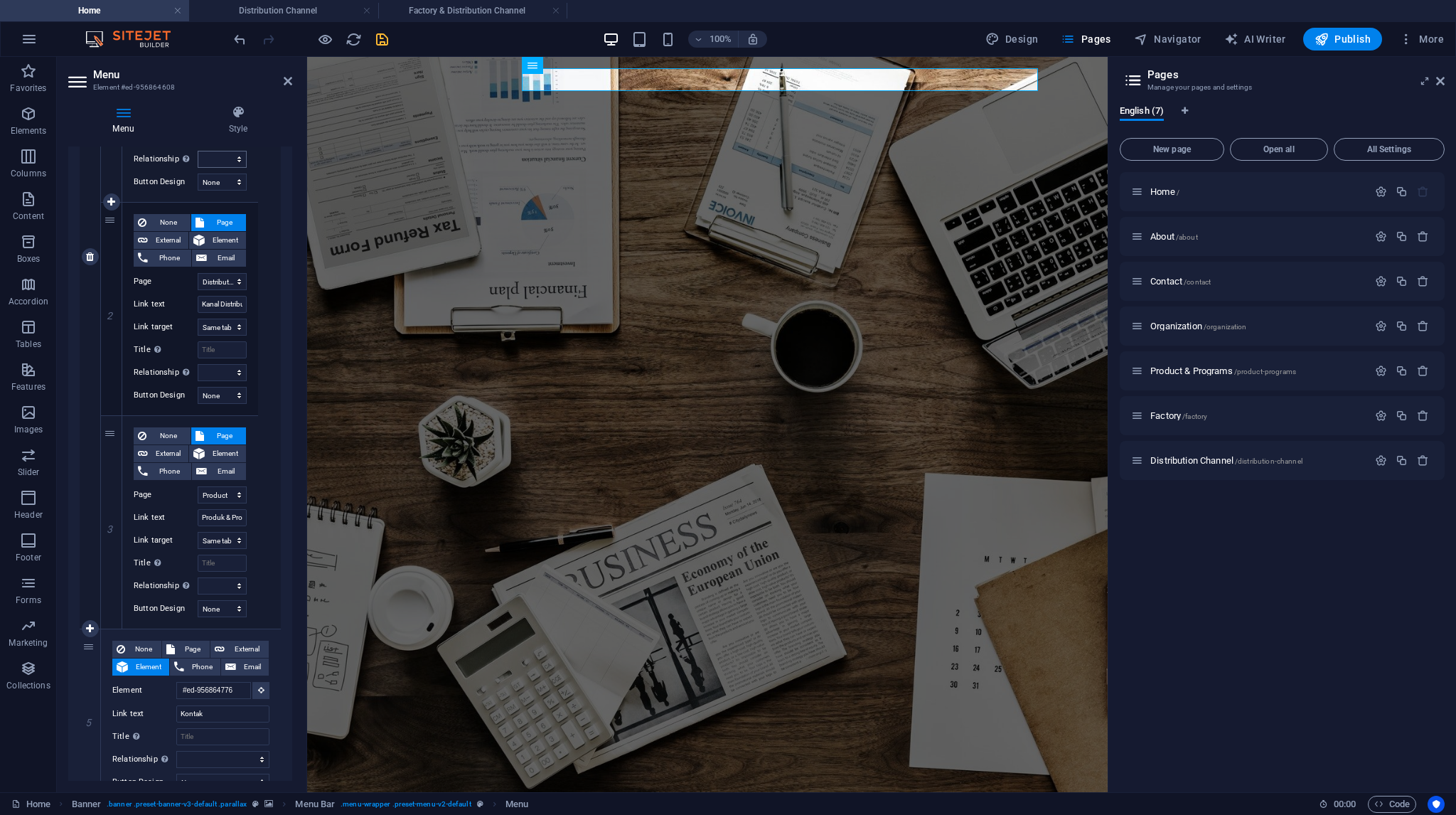
scroll to position [999, 0]
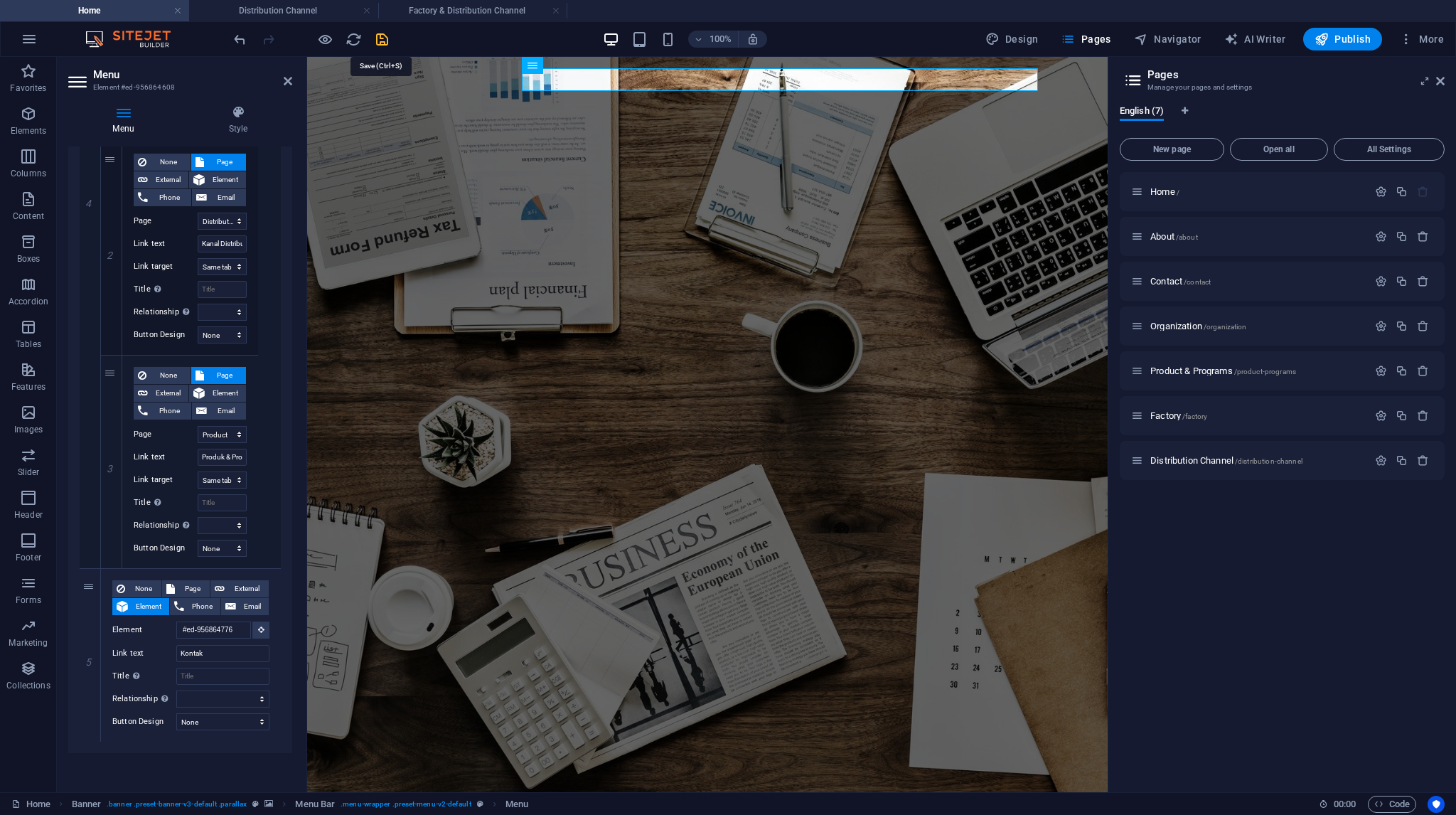
click at [378, 36] on icon "save" at bounding box center [382, 40] width 16 height 16
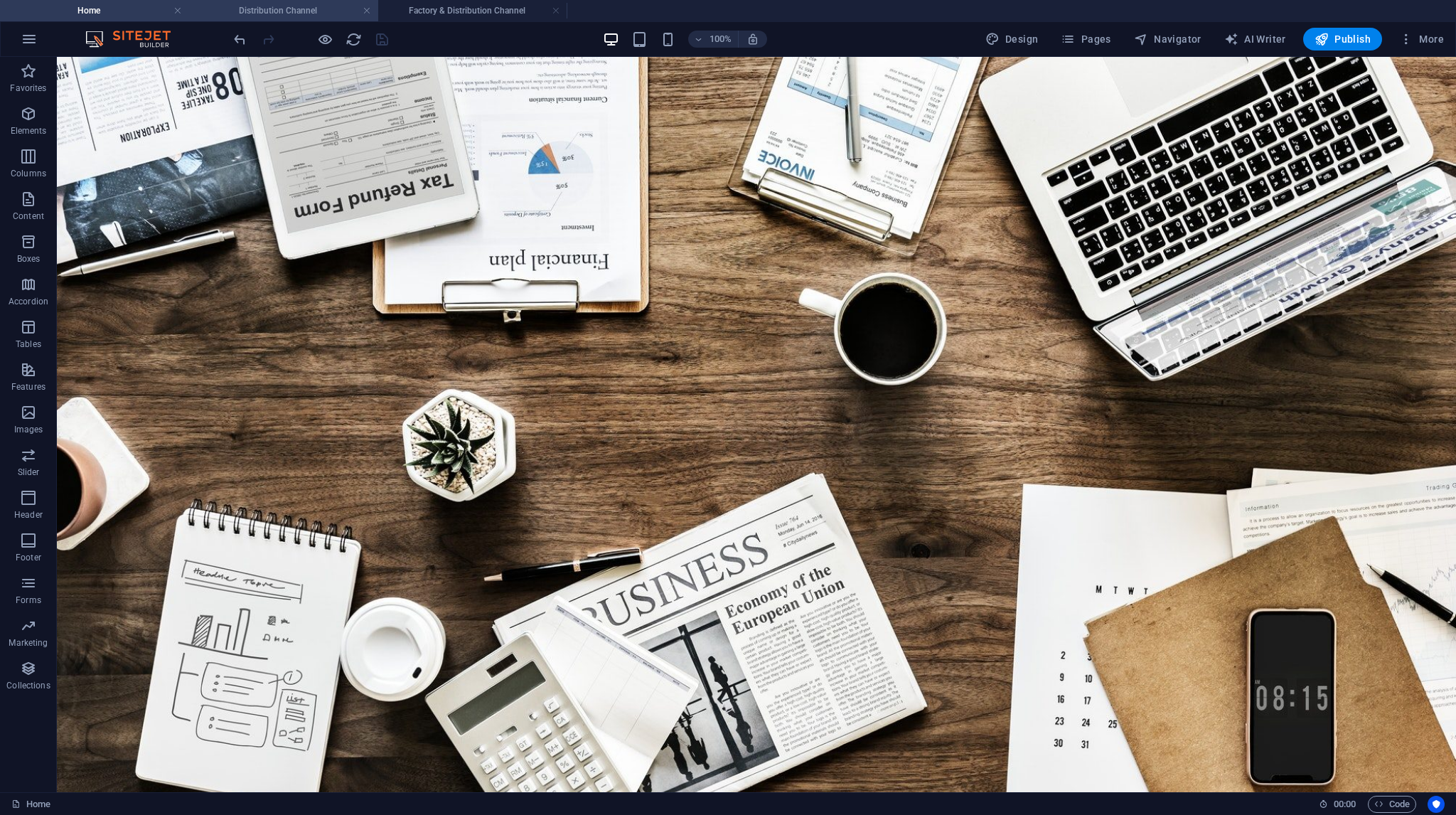
click at [268, 11] on h4 "Distribution Channel" at bounding box center [284, 11] width 189 height 15
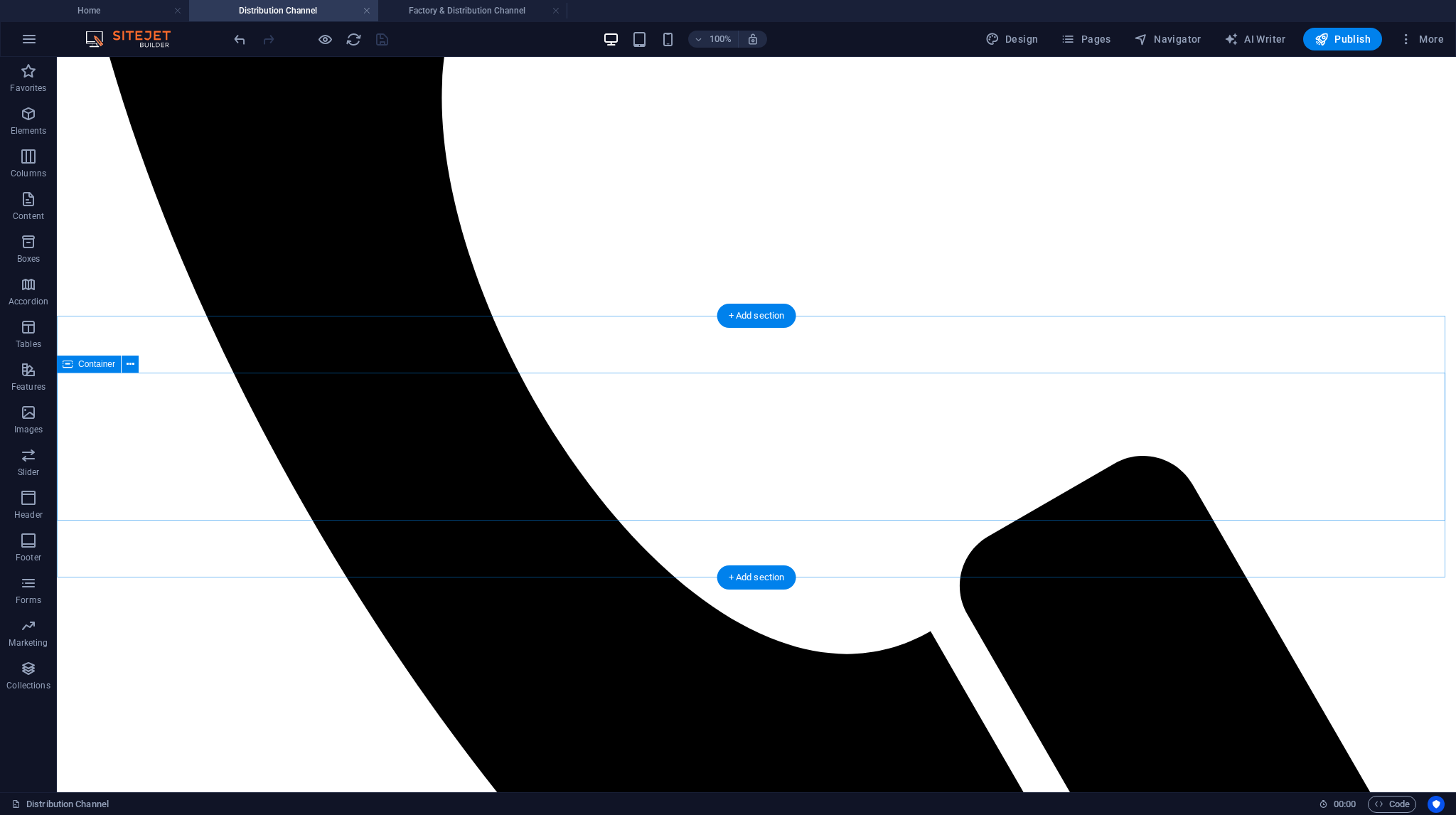
scroll to position [924, 0]
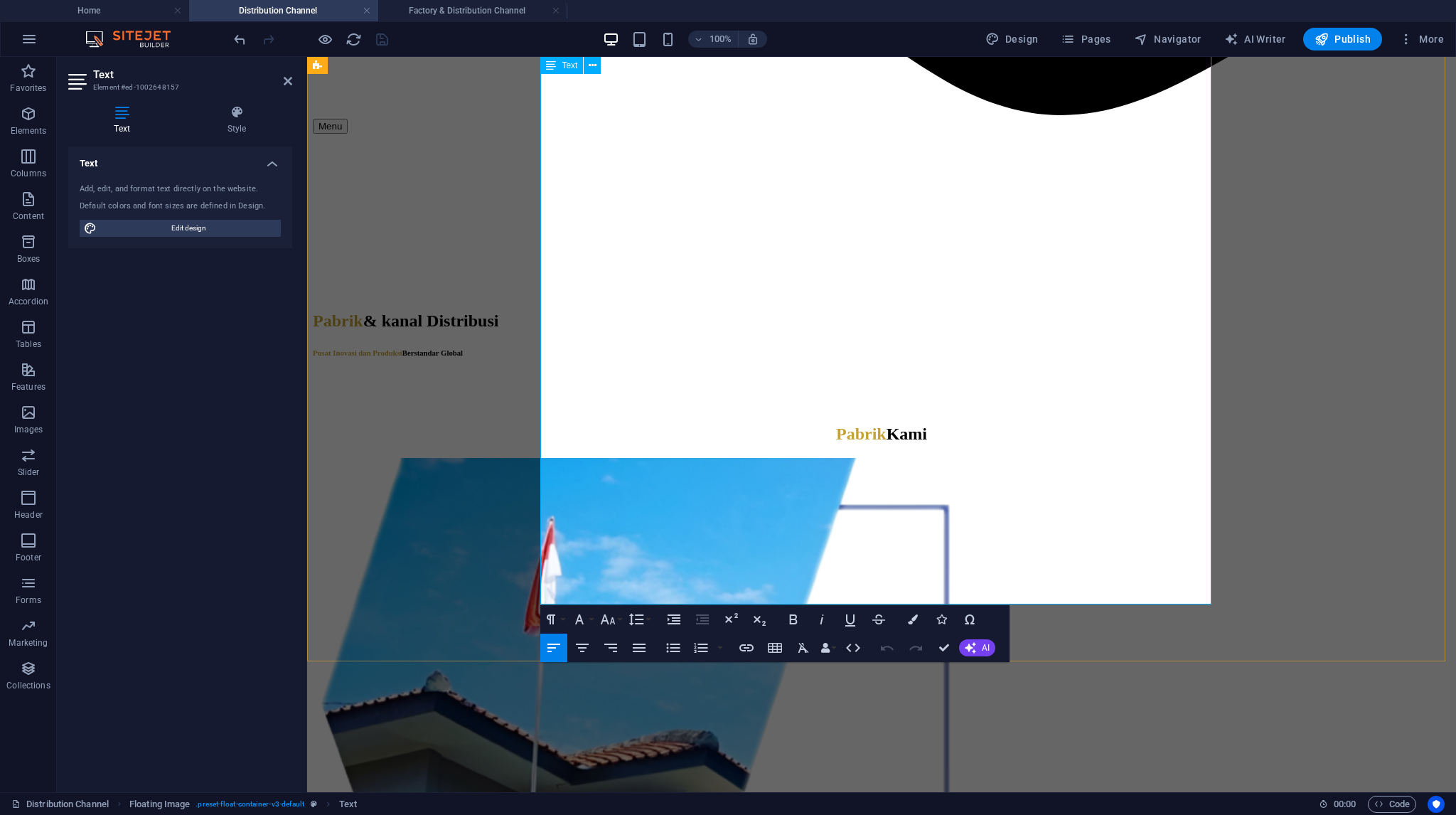
scroll to position [1636, 0]
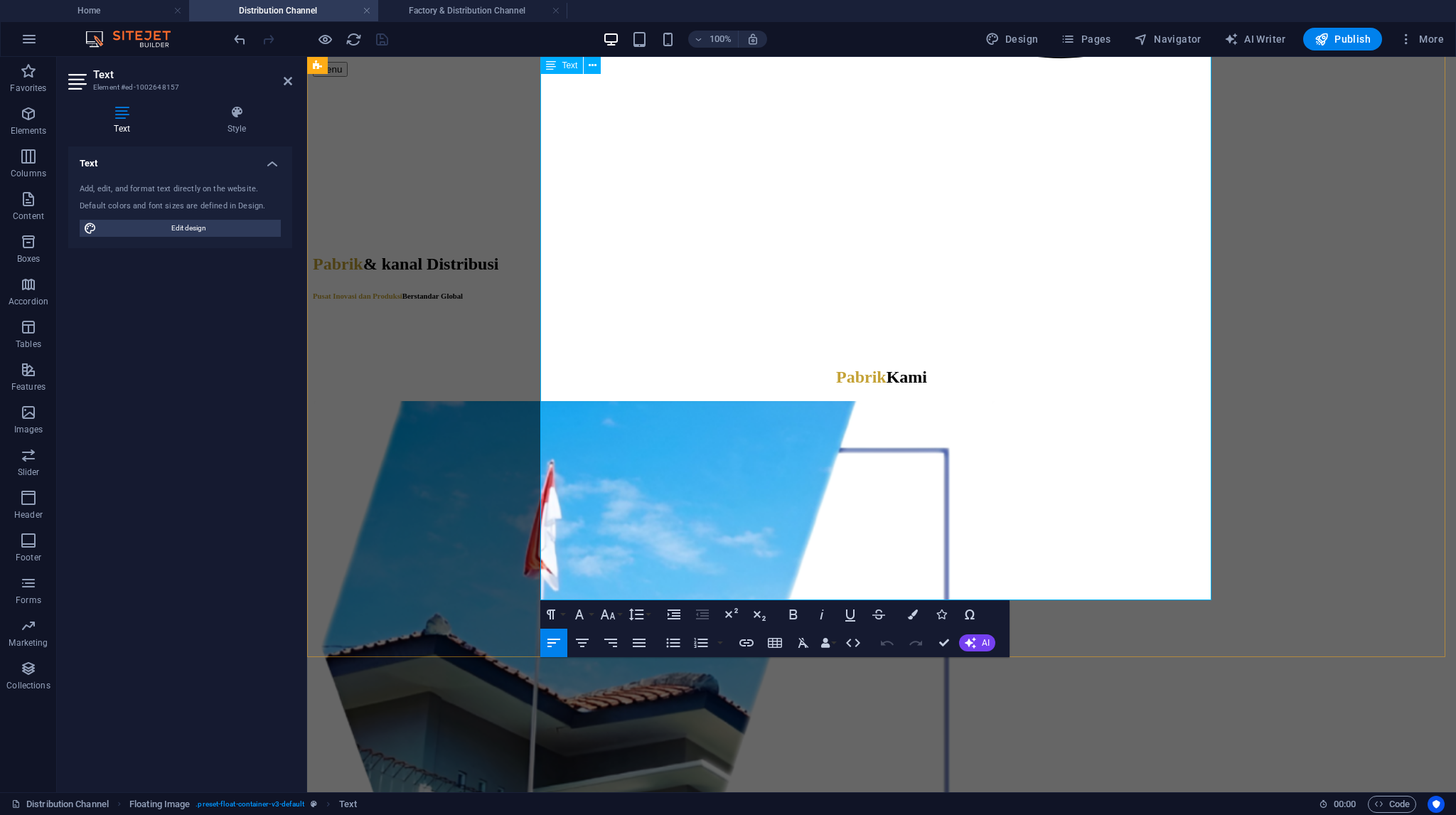
drag, startPoint x: 828, startPoint y: 357, endPoint x: 868, endPoint y: 567, distance: 213.8
copy div "Bagaikan sebuah jaring raksasa yang ujungnya menyentuh pasar-pasar utama di [GE…"
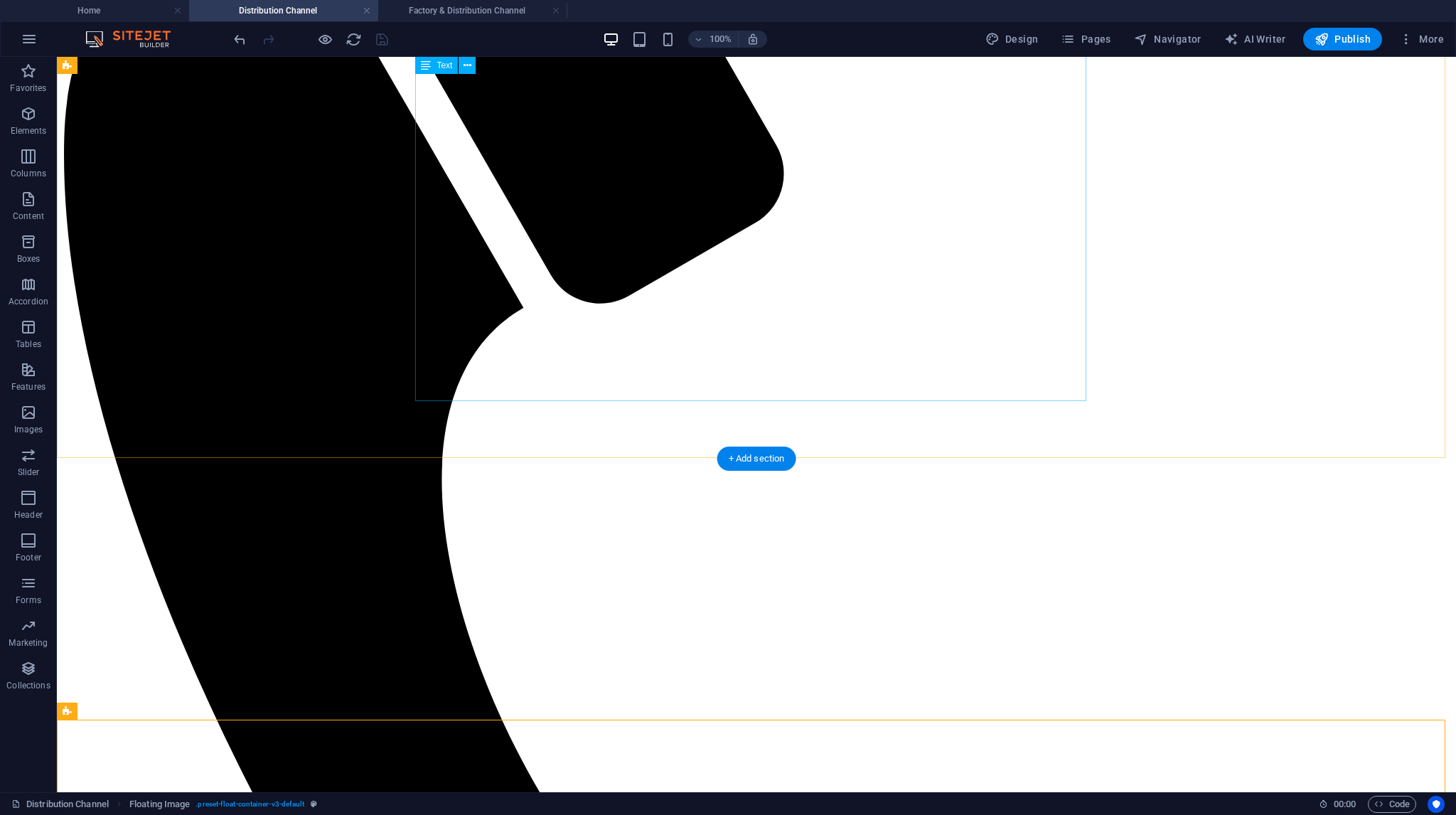
scroll to position [142, 0]
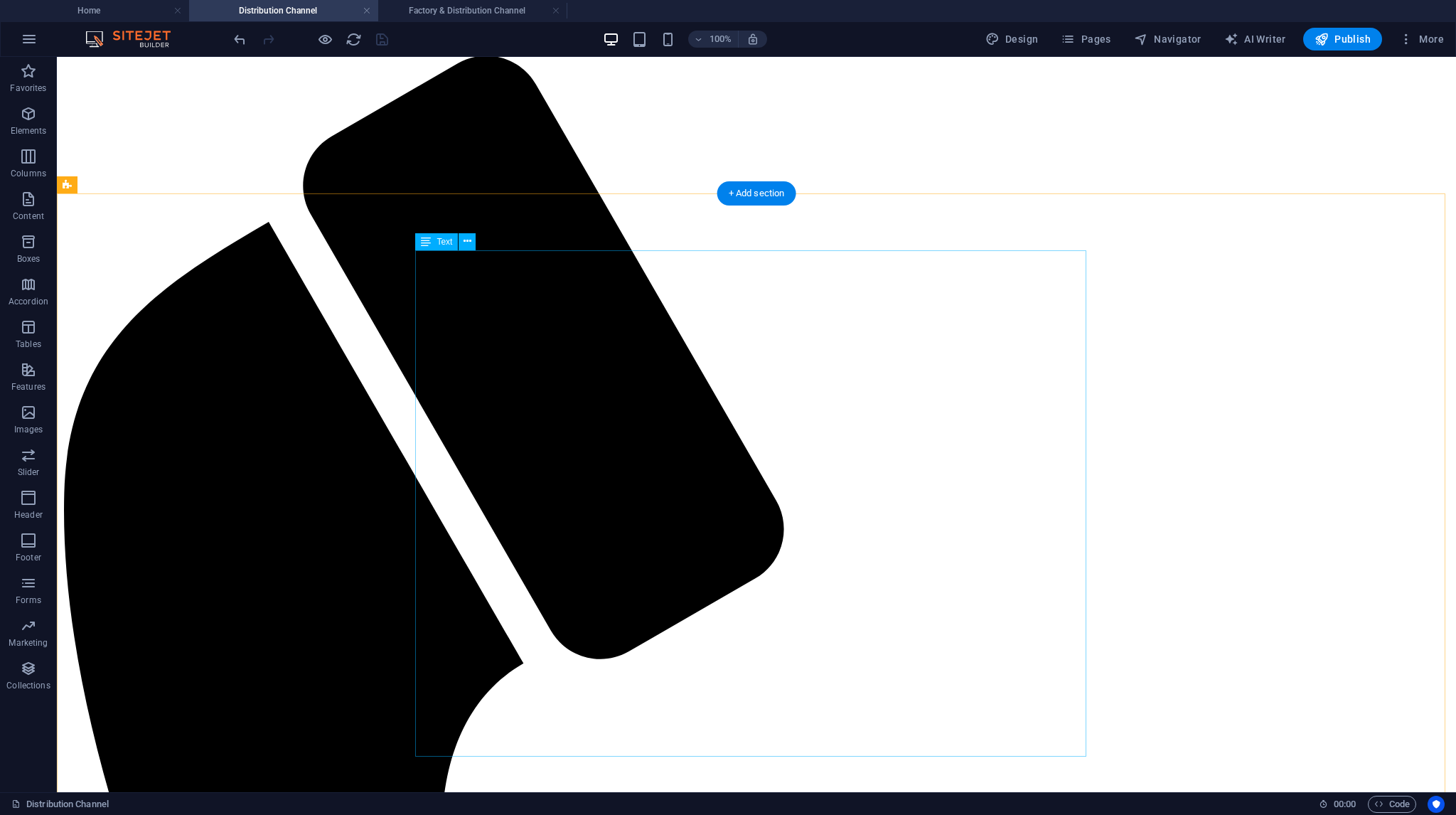
select select "%"
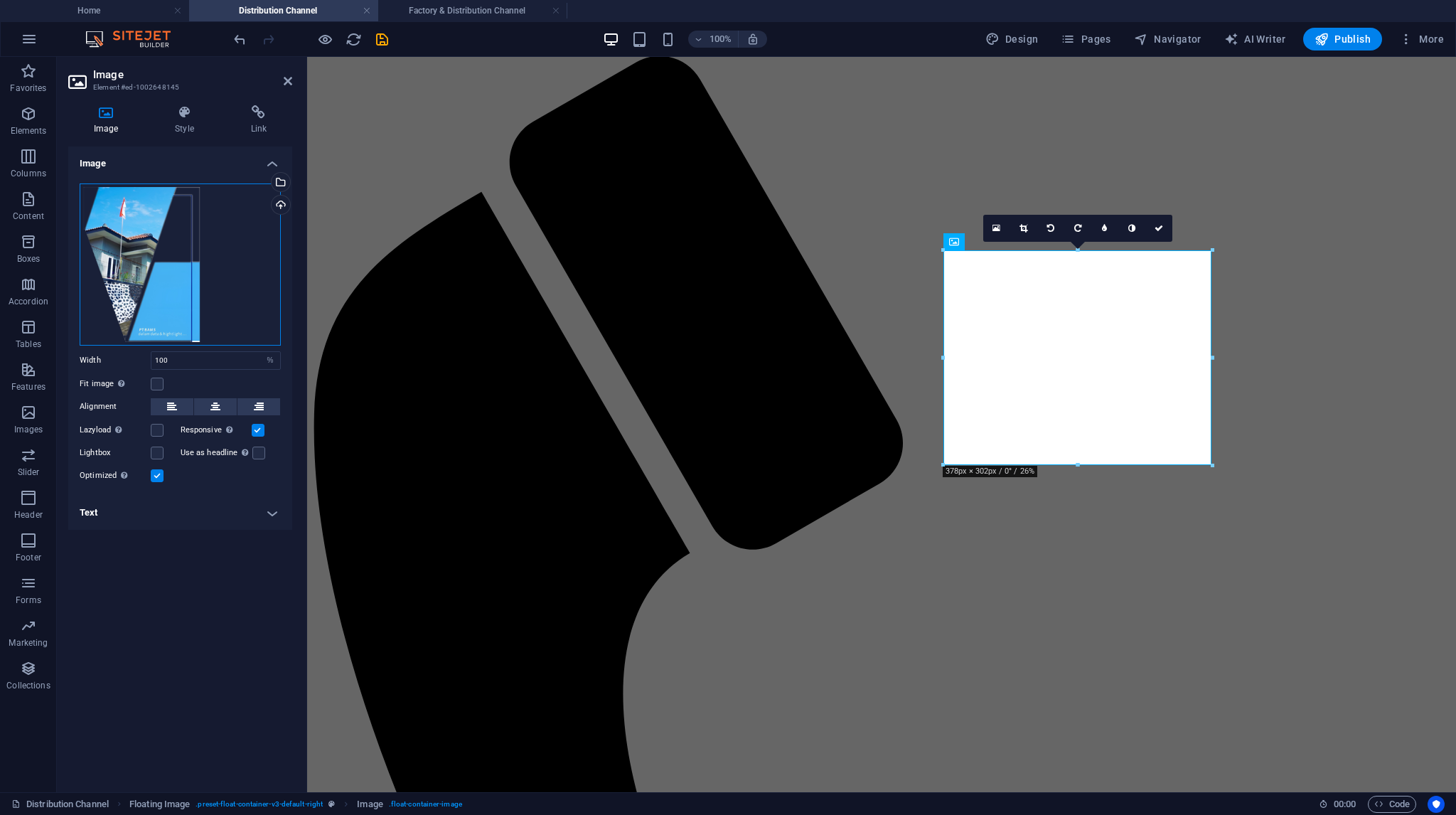
click at [230, 219] on div "Drag files here, click to choose files or select files from Files or our free s…" at bounding box center [179, 264] width 201 height 162
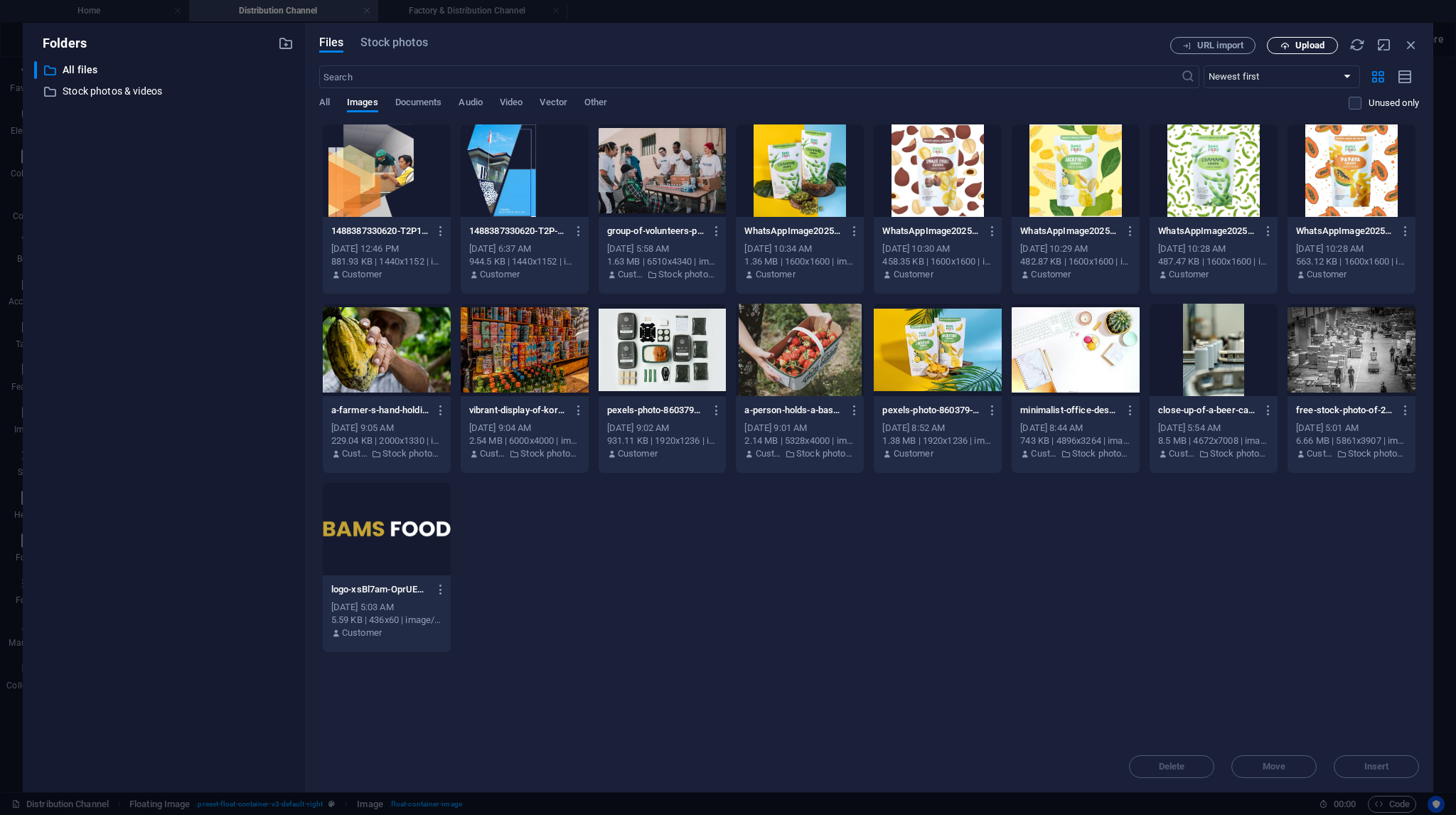
click at [1313, 51] on button "Upload" at bounding box center [1302, 45] width 71 height 17
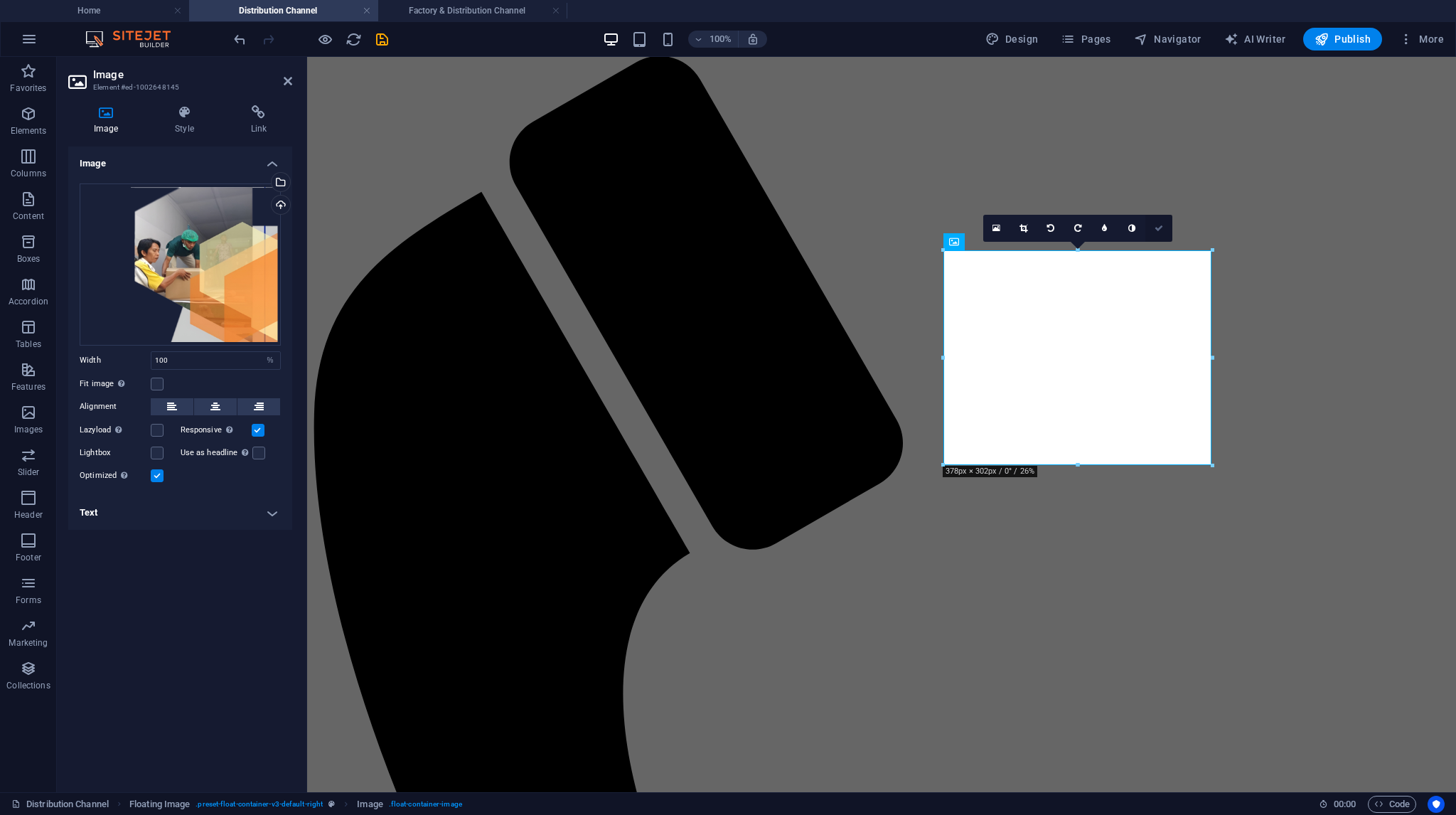
click at [1157, 229] on icon at bounding box center [1158, 228] width 9 height 9
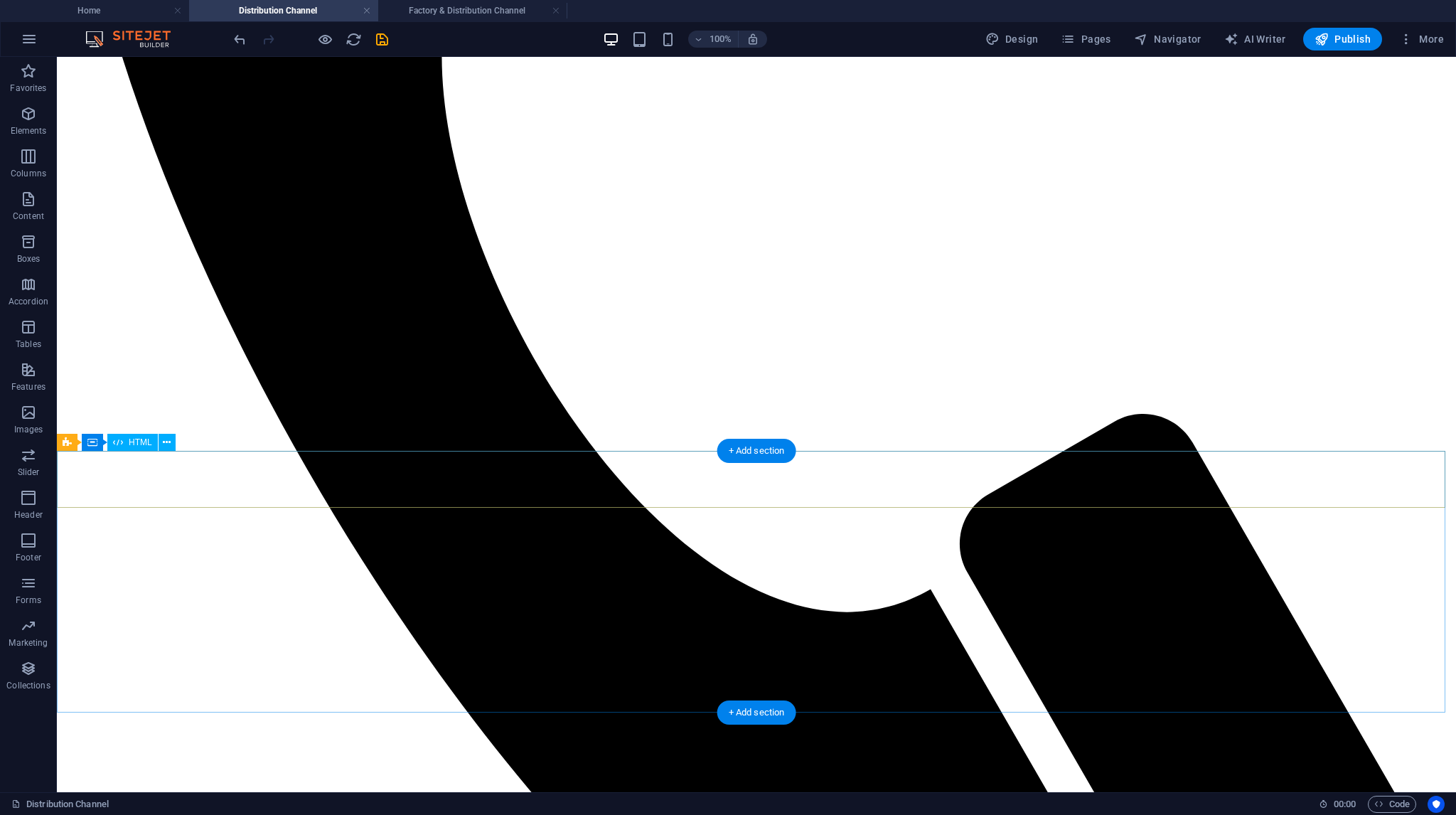
scroll to position [924, 0]
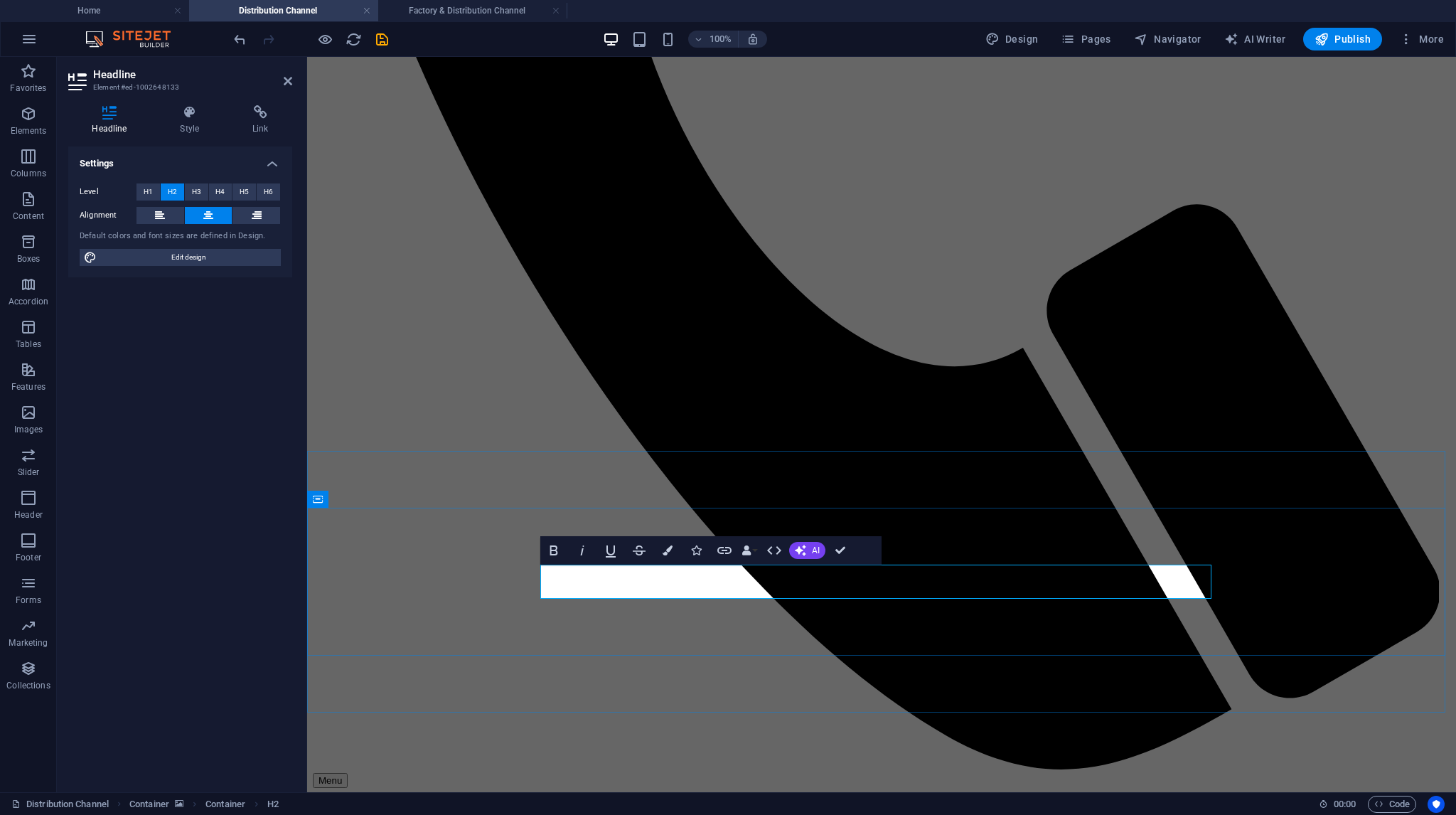
copy span "Distribusi"
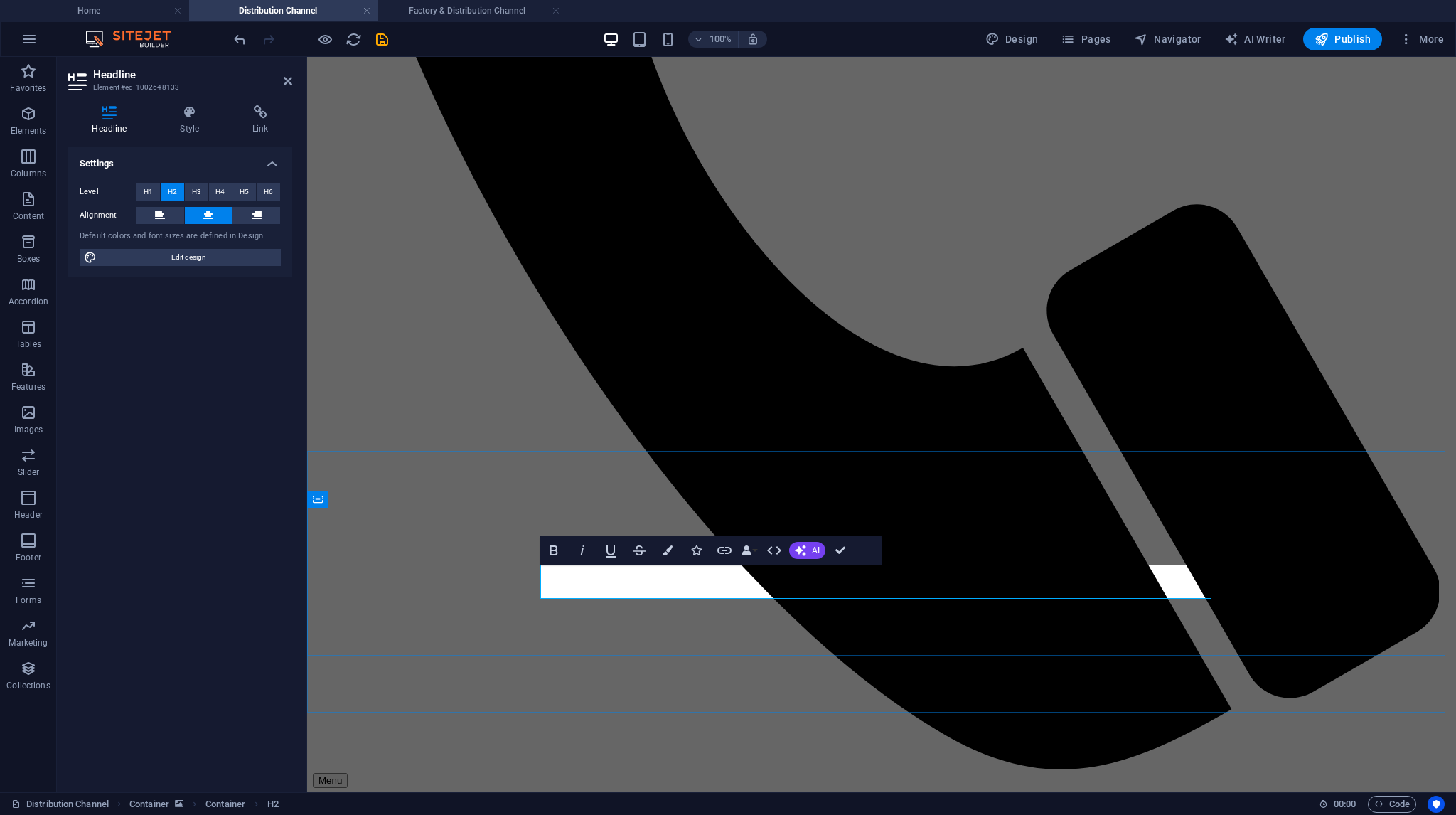
copy h2 "Kanal Distribusi"
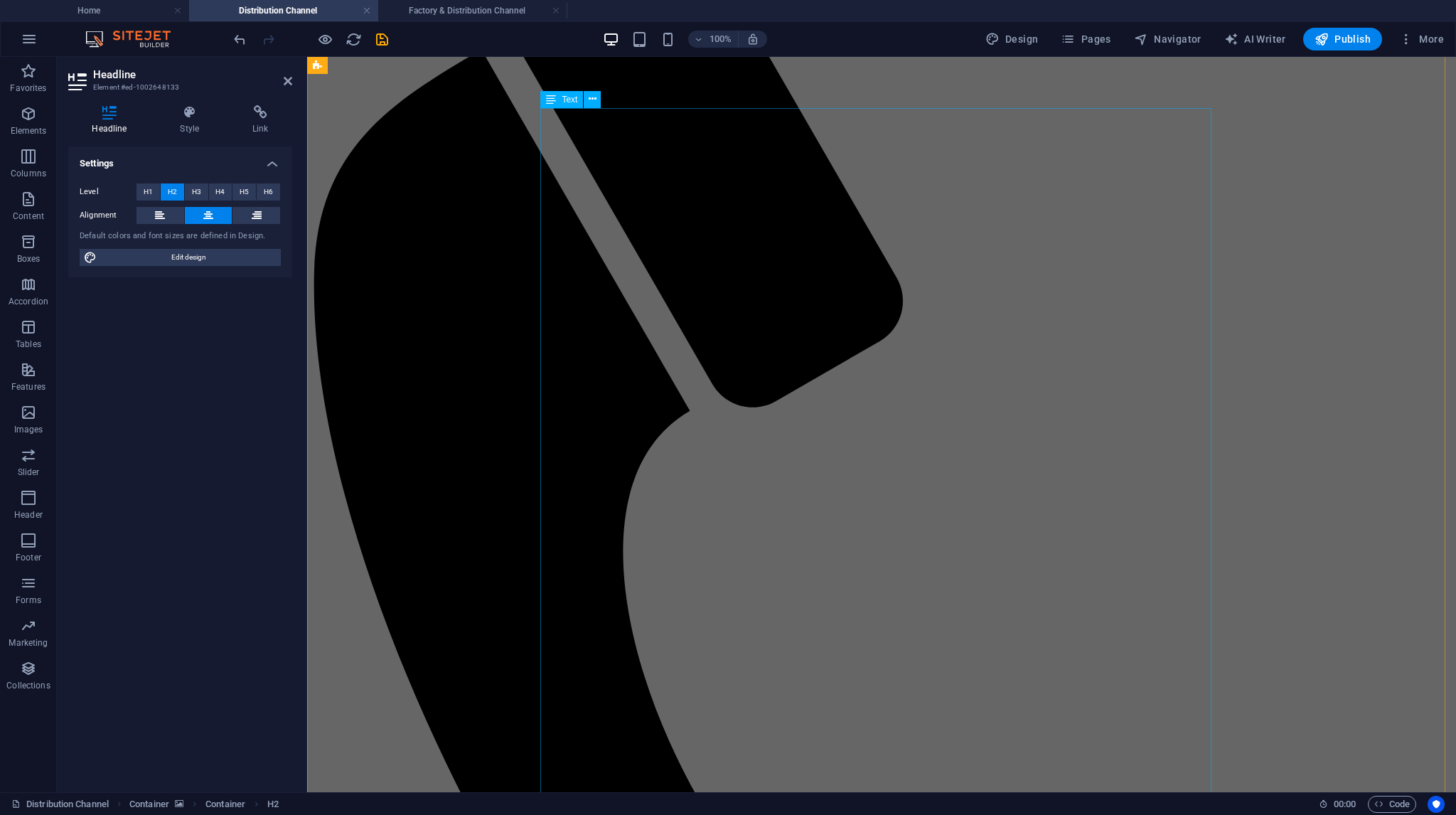
scroll to position [0, 0]
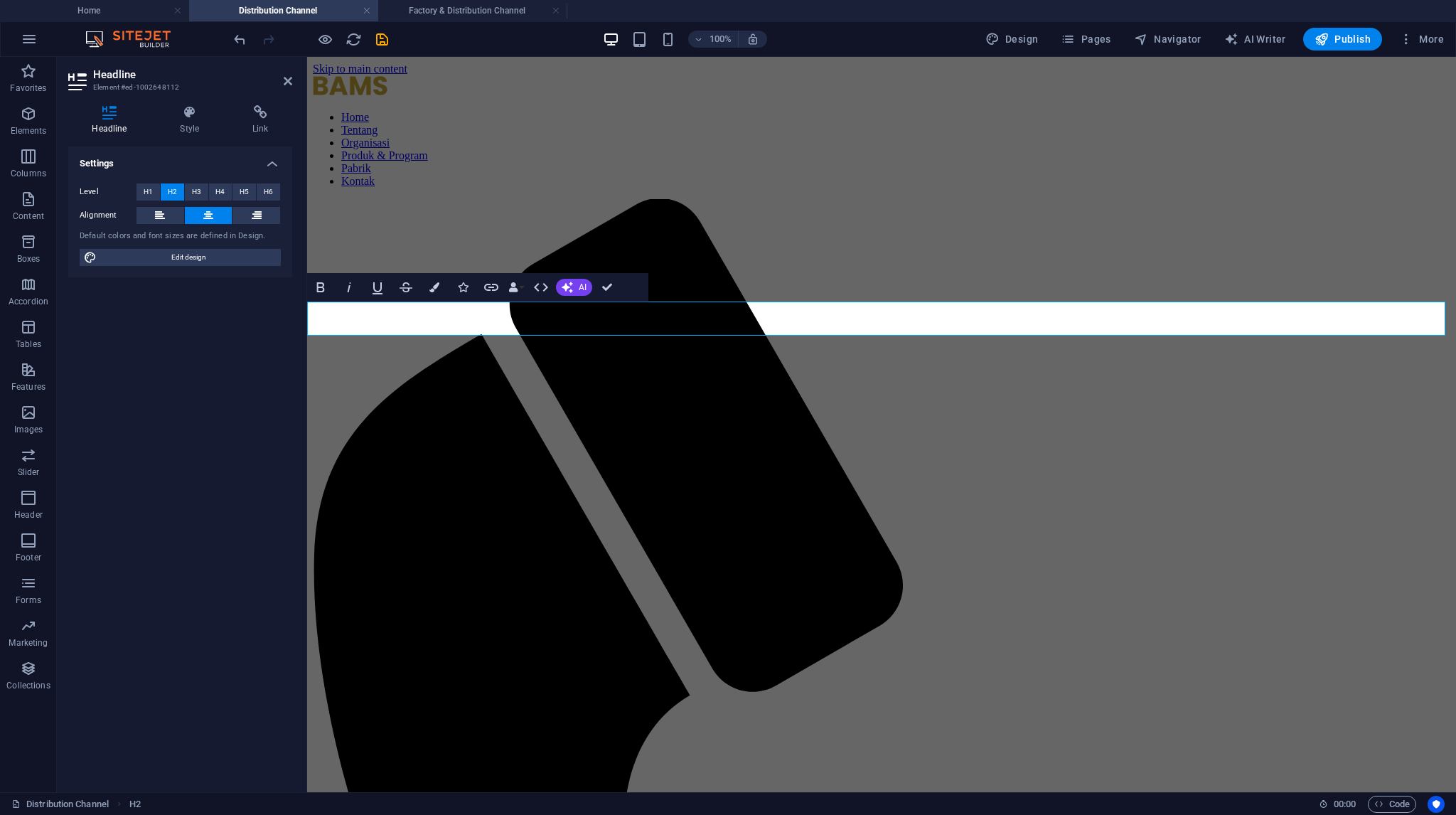
drag, startPoint x: 857, startPoint y: 316, endPoint x: 1016, endPoint y: 331, distance: 159.7
click at [437, 289] on icon "button" at bounding box center [434, 287] width 10 height 10
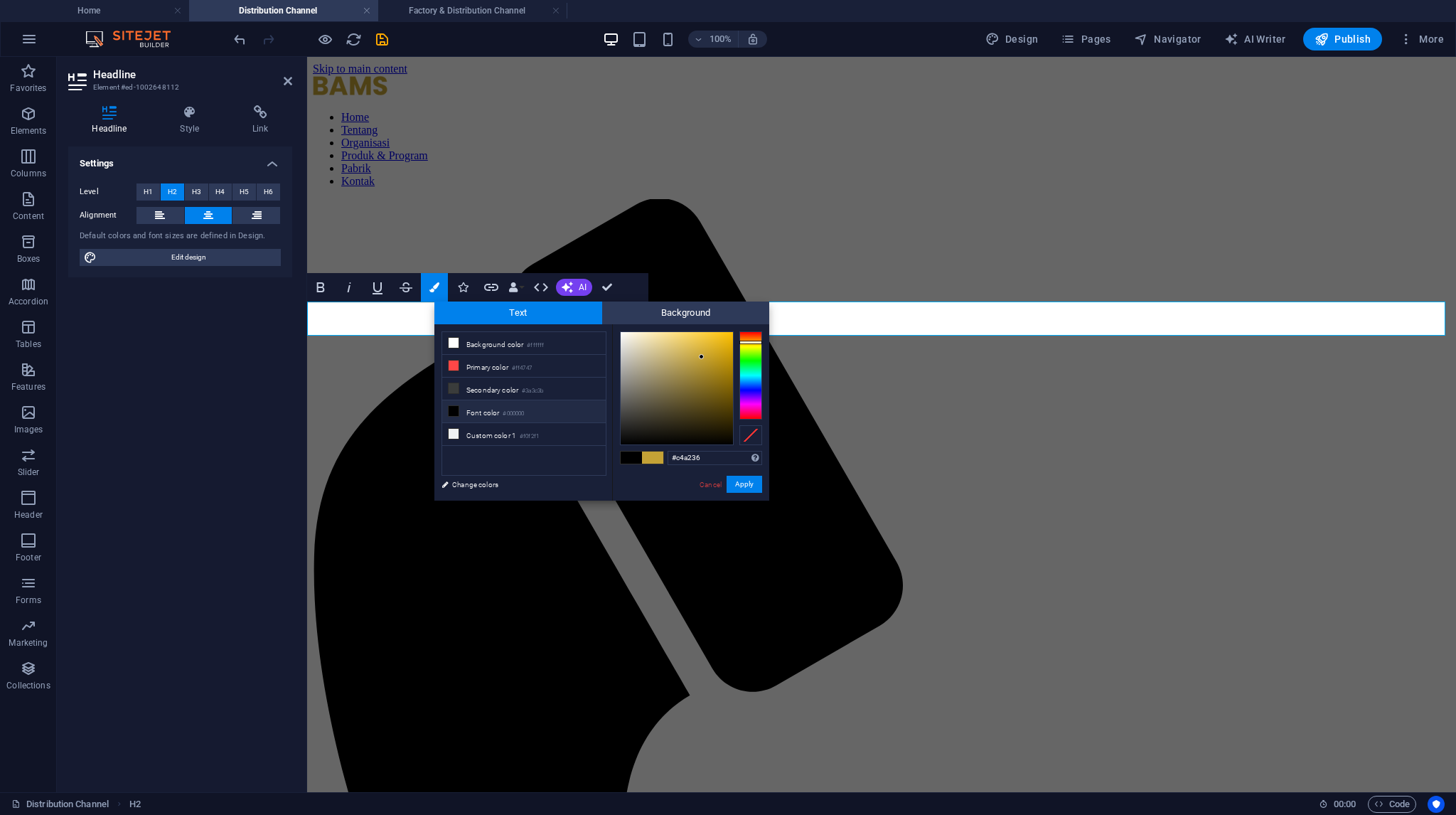
click at [499, 403] on li "Font color #000000" at bounding box center [524, 412] width 163 height 23
type input "#000000"
click at [742, 488] on button "Apply" at bounding box center [745, 484] width 36 height 17
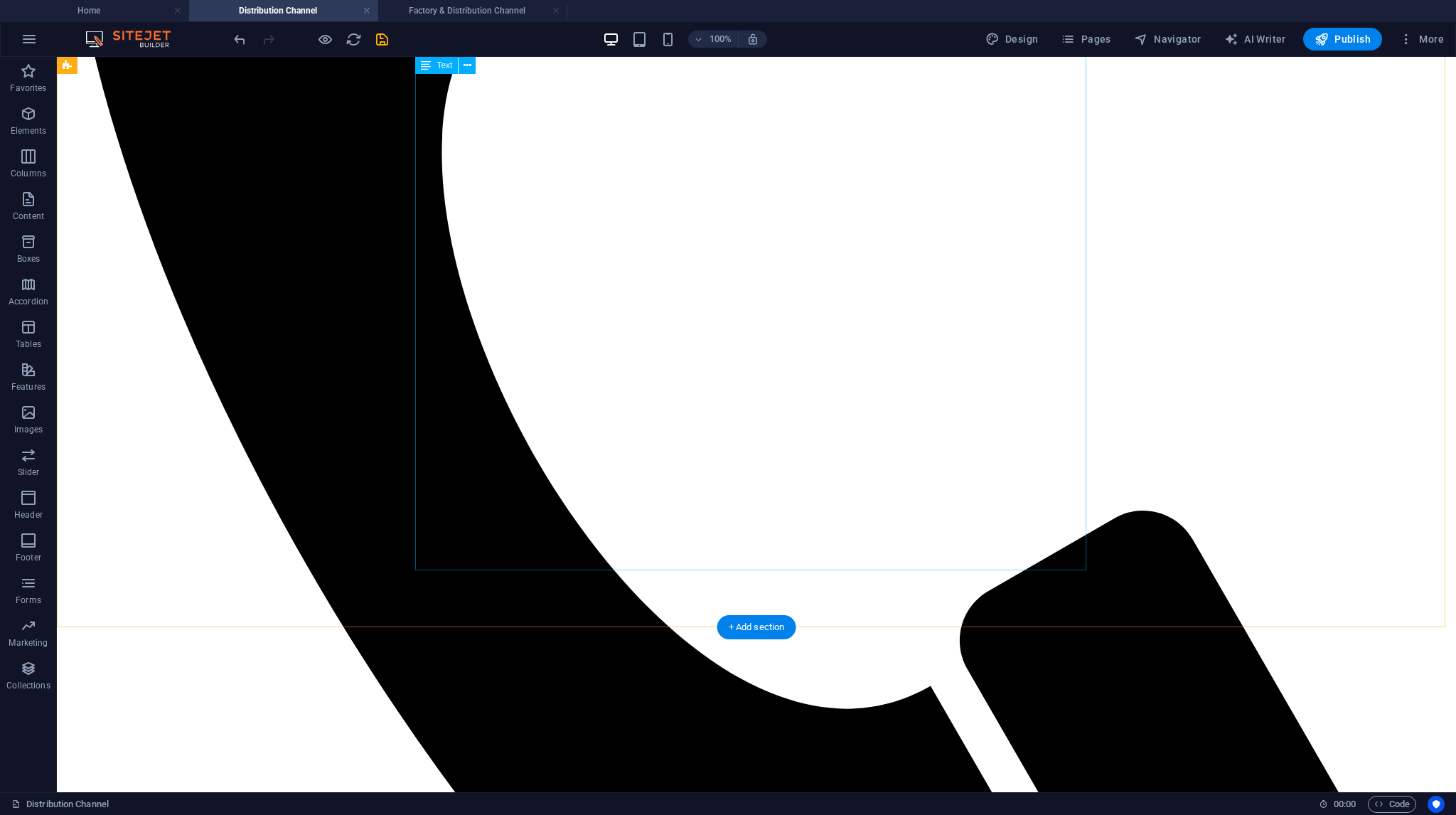
scroll to position [1138, 0]
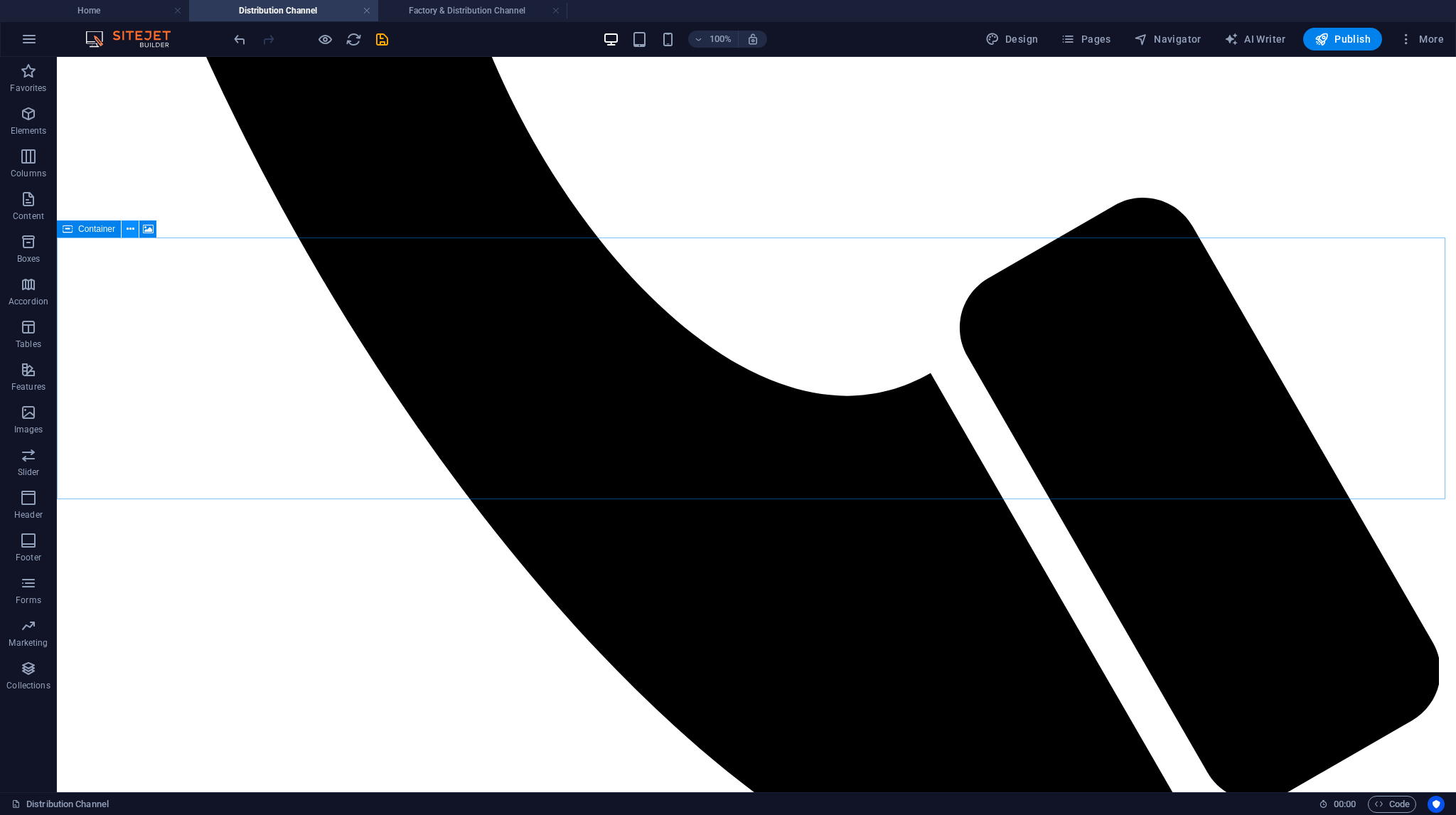
click at [133, 226] on icon at bounding box center [131, 229] width 8 height 15
click at [130, 230] on icon at bounding box center [131, 229] width 8 height 15
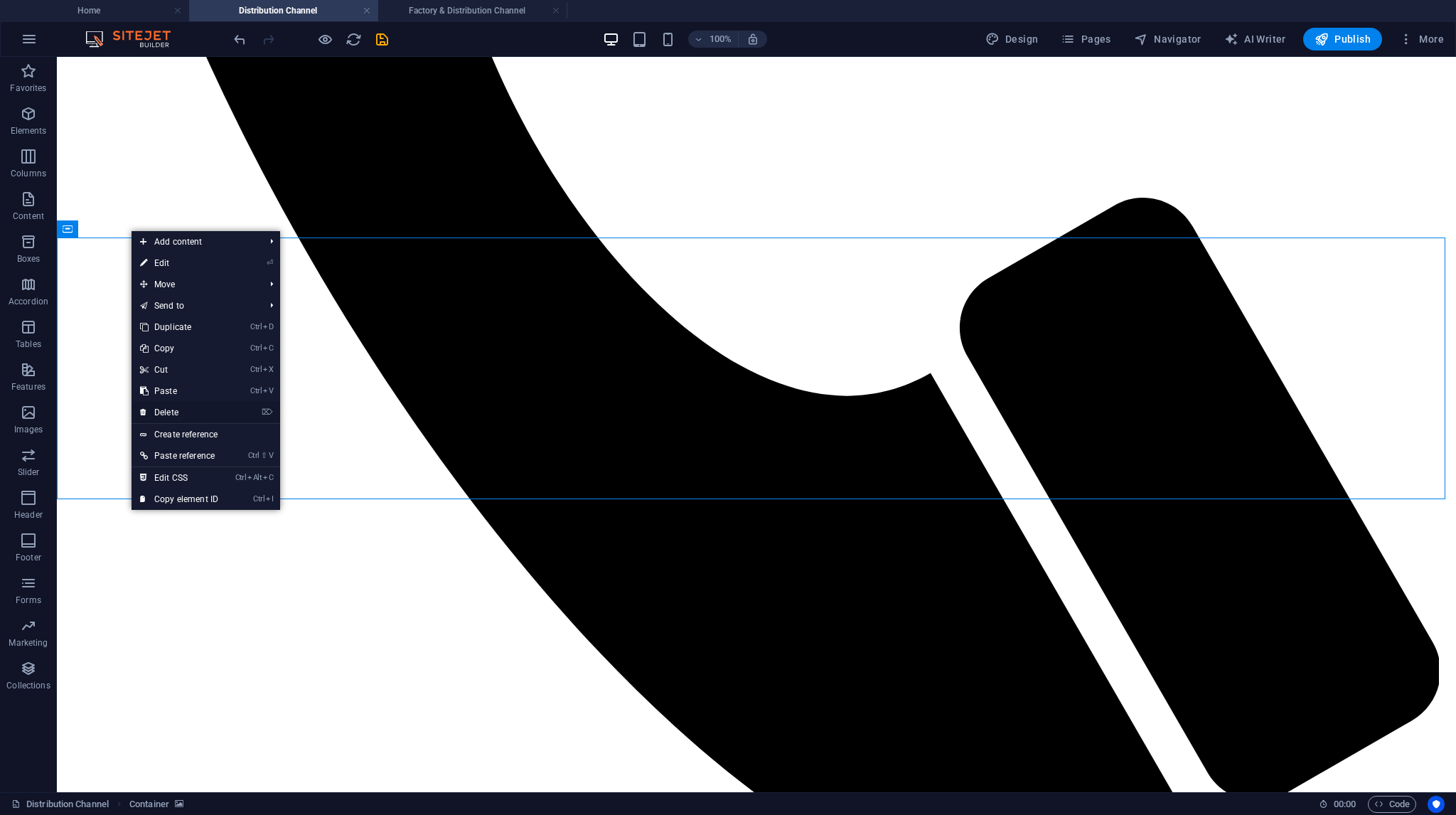
click at [164, 408] on link "⌦ Delete" at bounding box center [179, 412] width 95 height 21
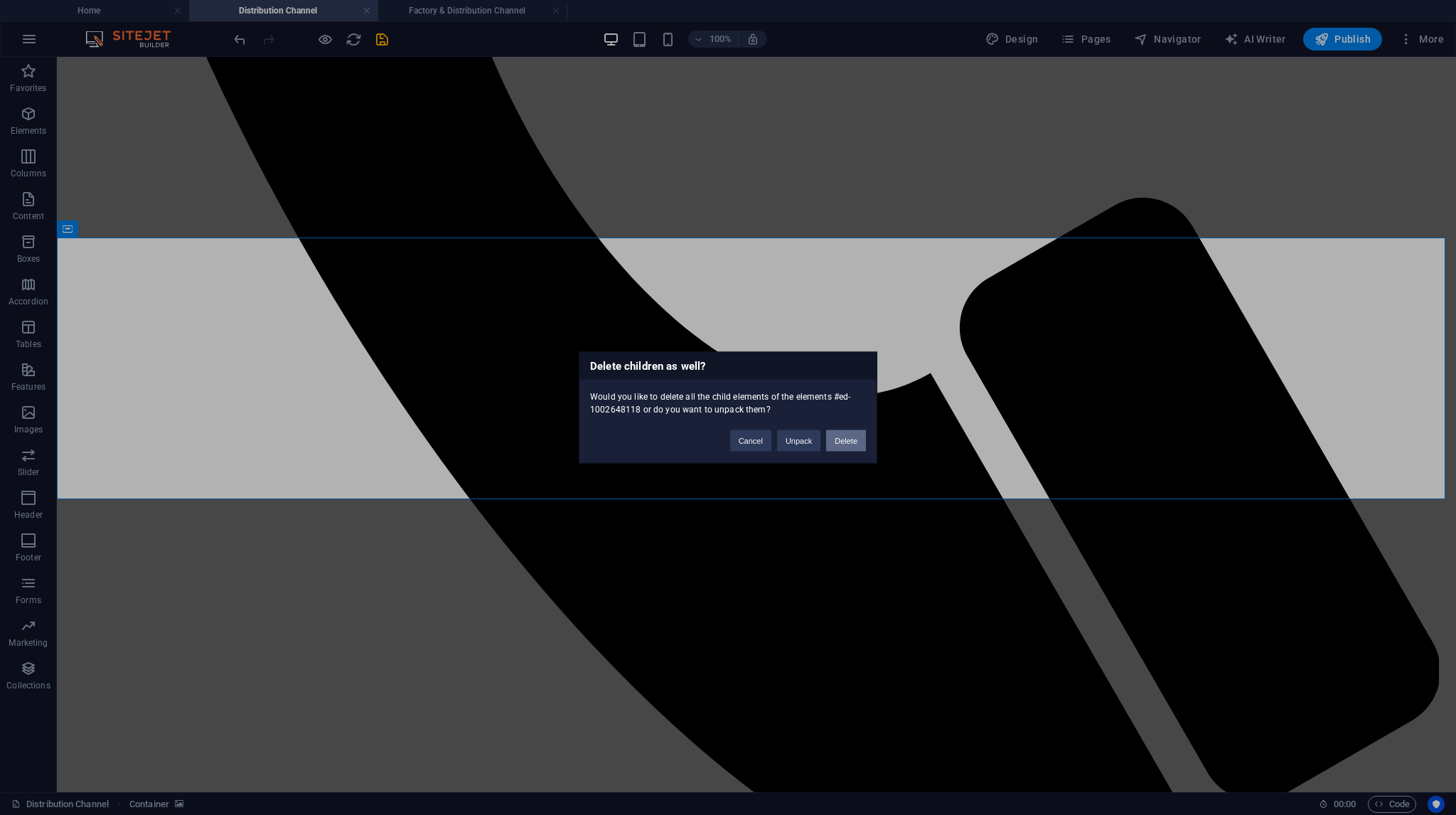
click at [845, 444] on button "Delete" at bounding box center [846, 441] width 40 height 21
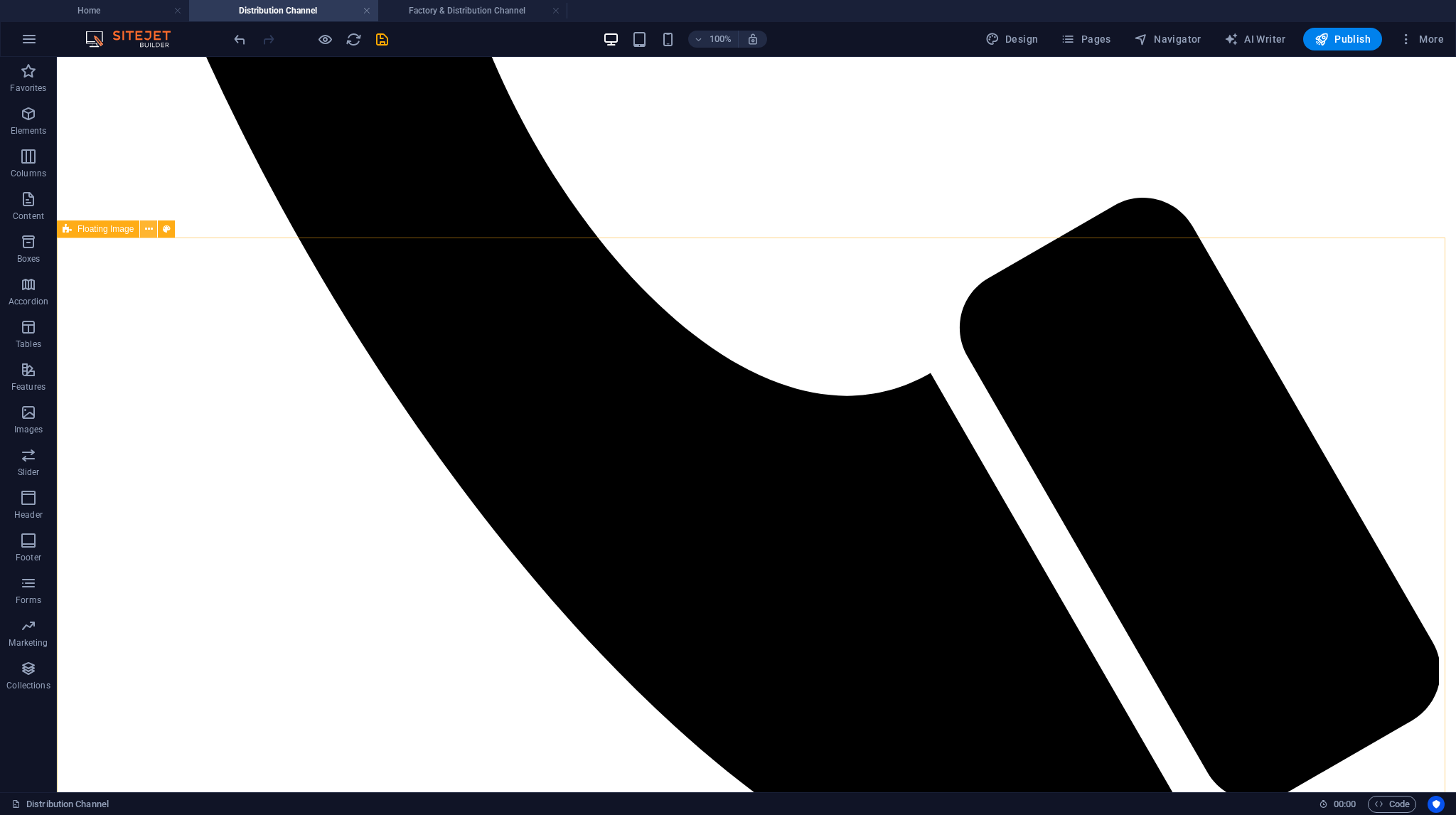
click at [151, 233] on icon at bounding box center [149, 229] width 8 height 15
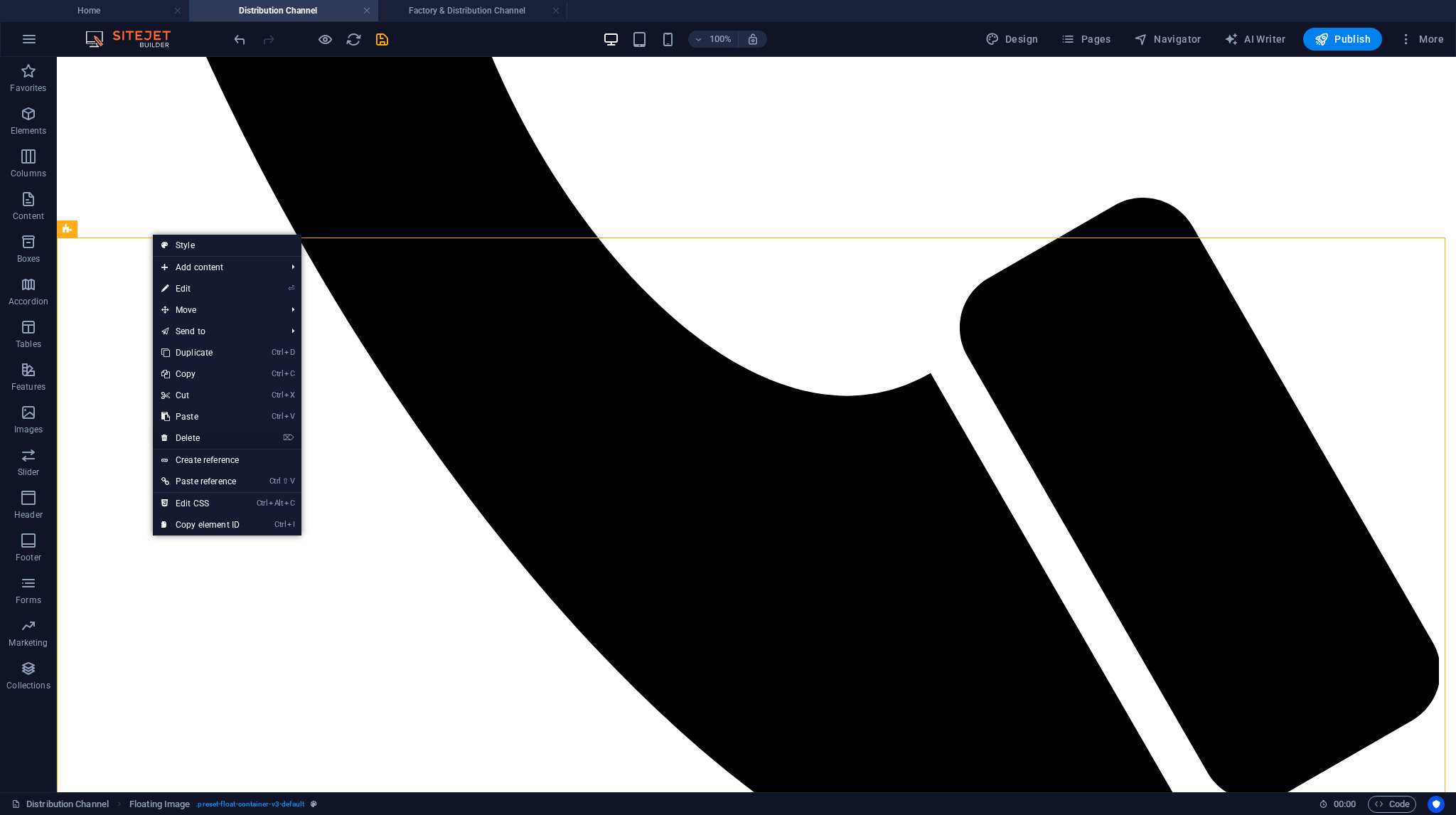
click at [195, 433] on link "⌦ Delete" at bounding box center [200, 437] width 95 height 21
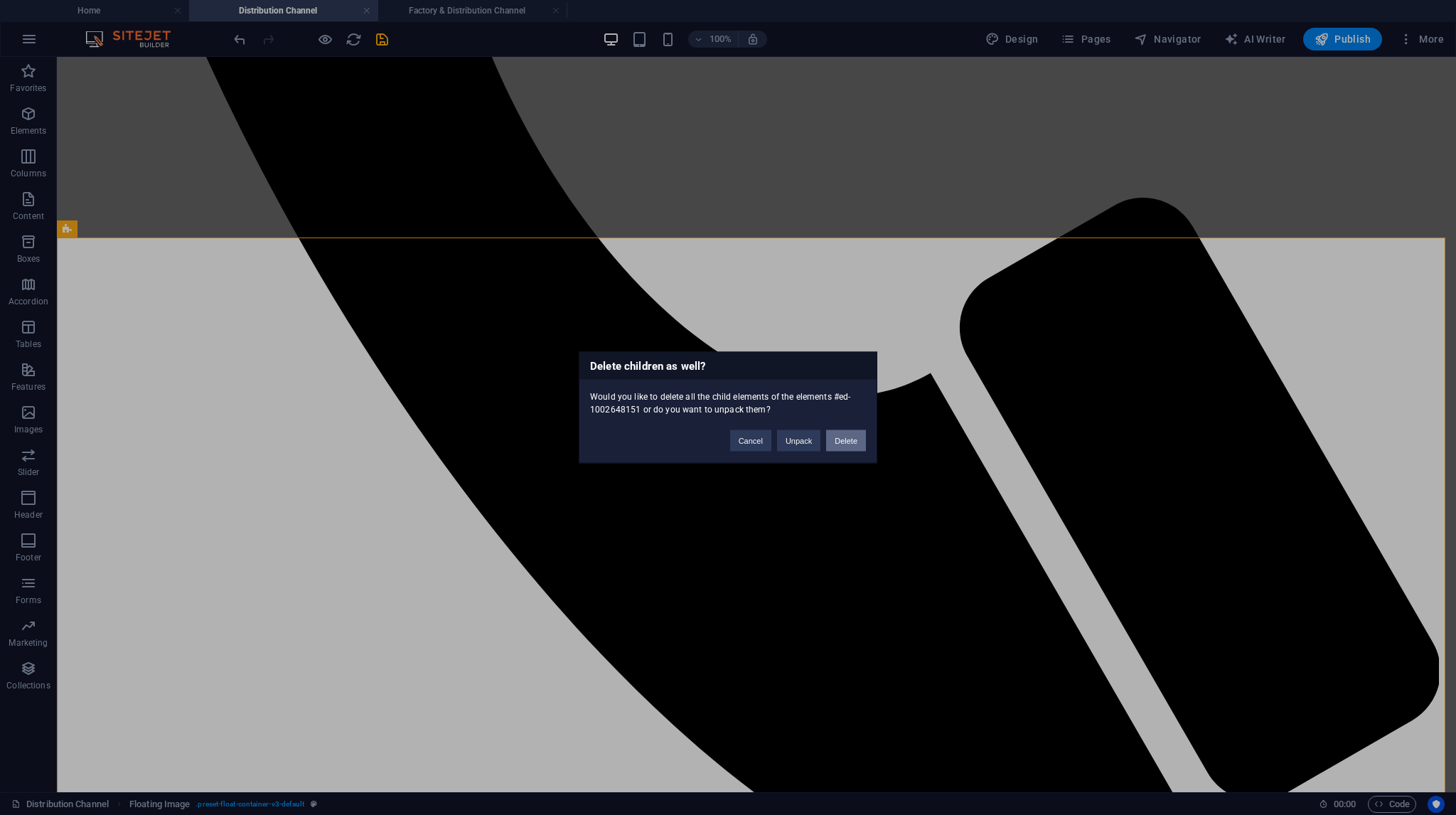
click at [846, 446] on button "Delete" at bounding box center [846, 441] width 40 height 21
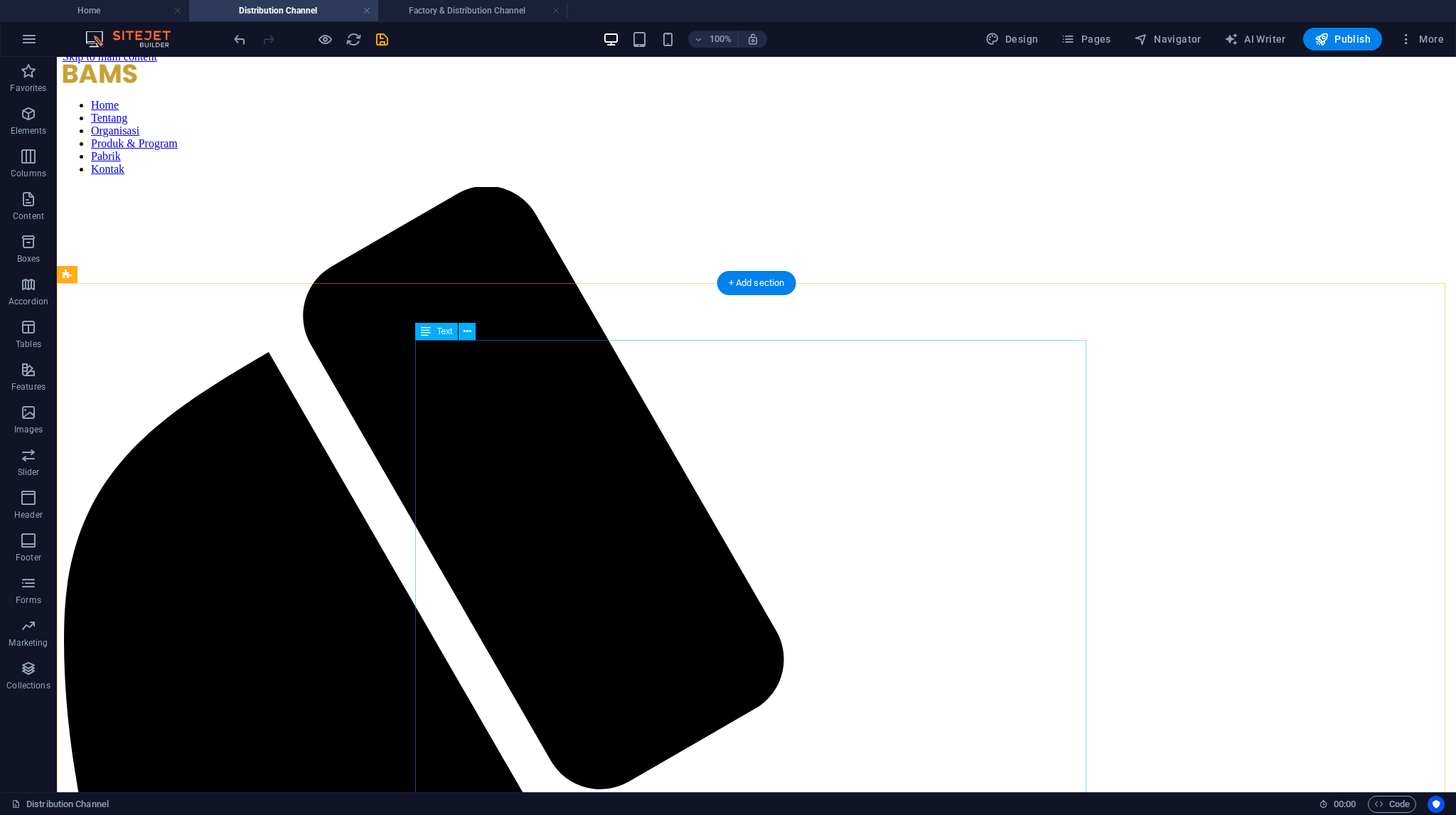
scroll to position [0, 0]
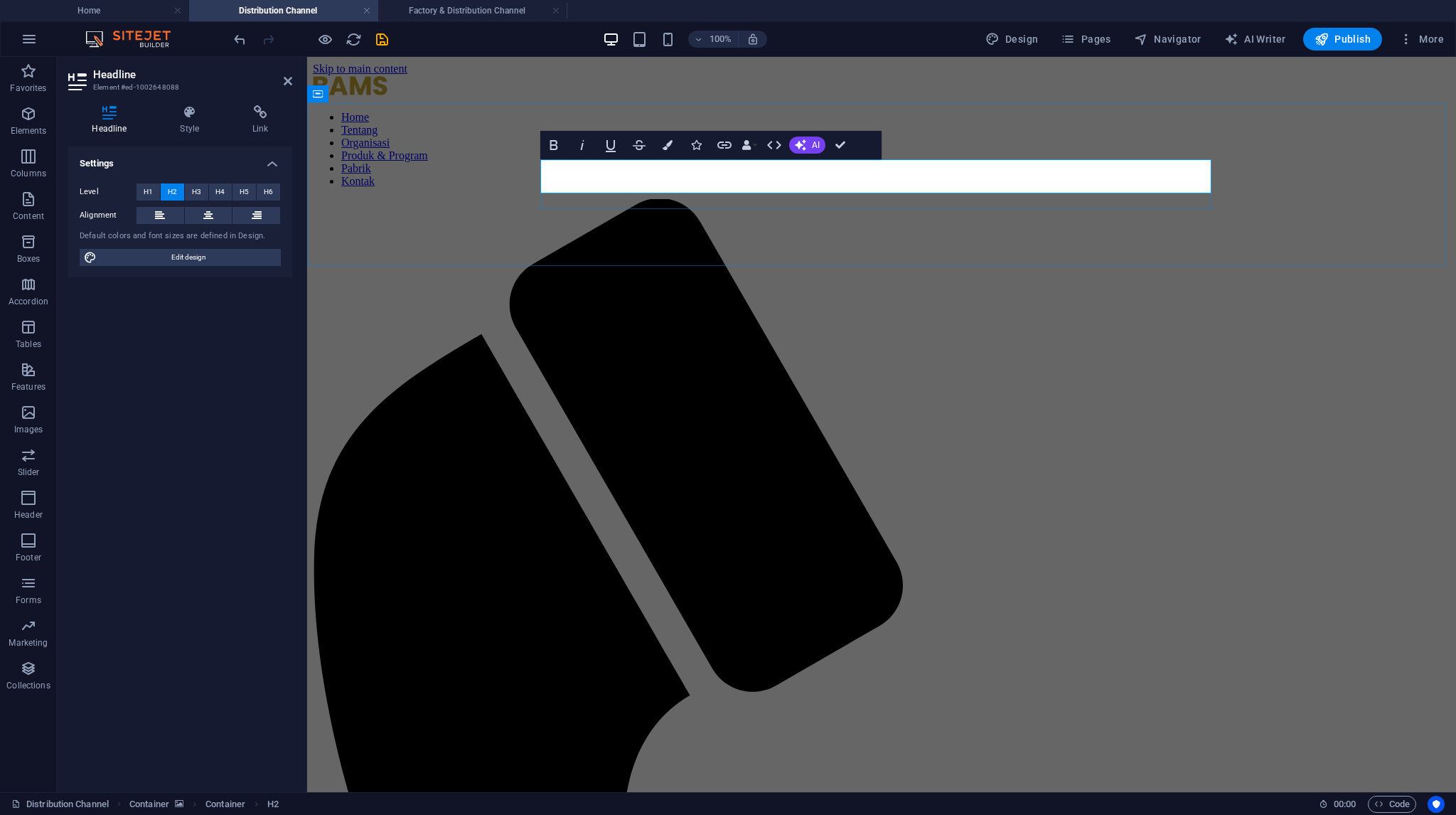
drag, startPoint x: 682, startPoint y: 175, endPoint x: 572, endPoint y: 183, distance: 110.3
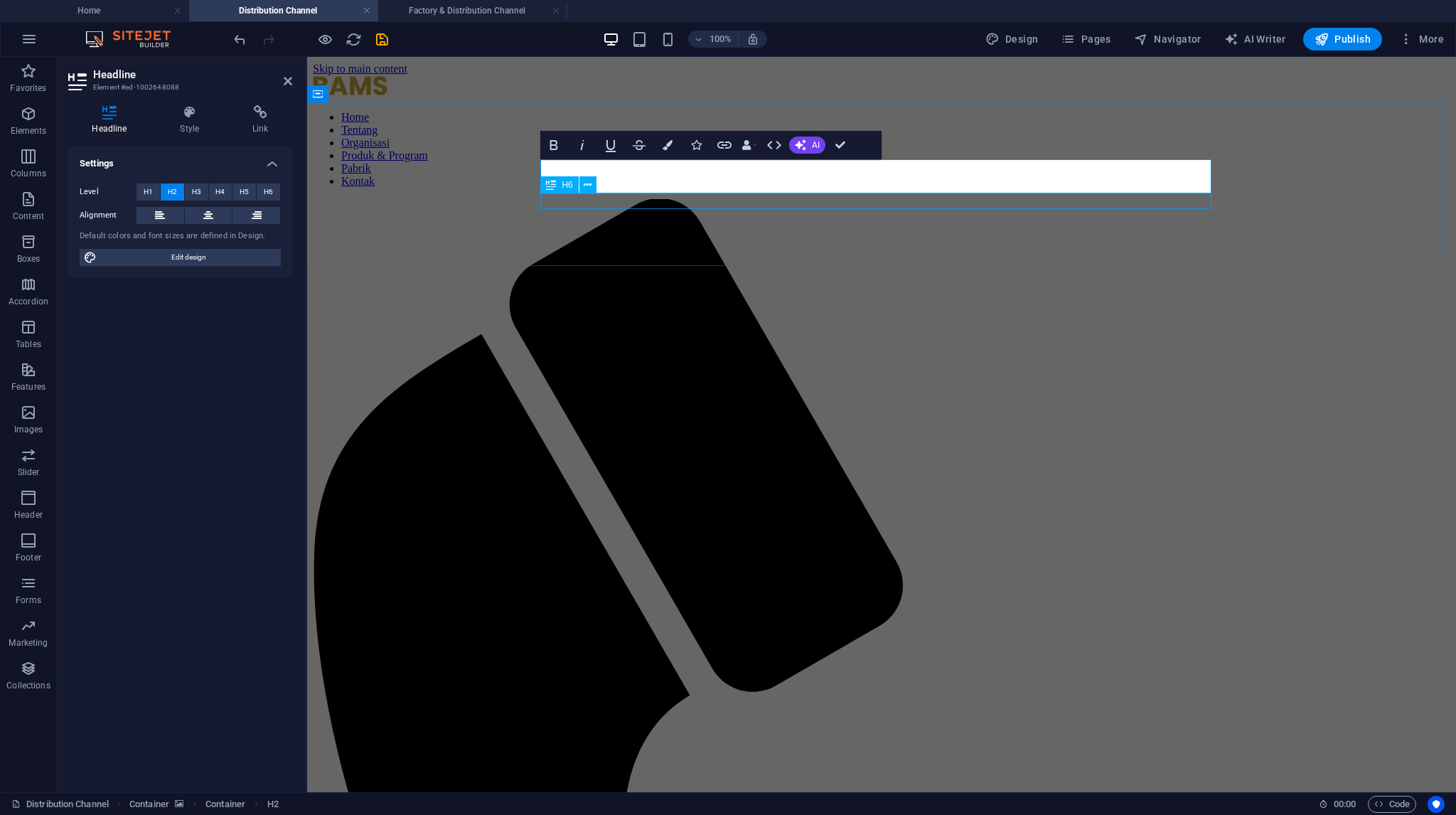
drag, startPoint x: 782, startPoint y: 180, endPoint x: 564, endPoint y: 193, distance: 218.4
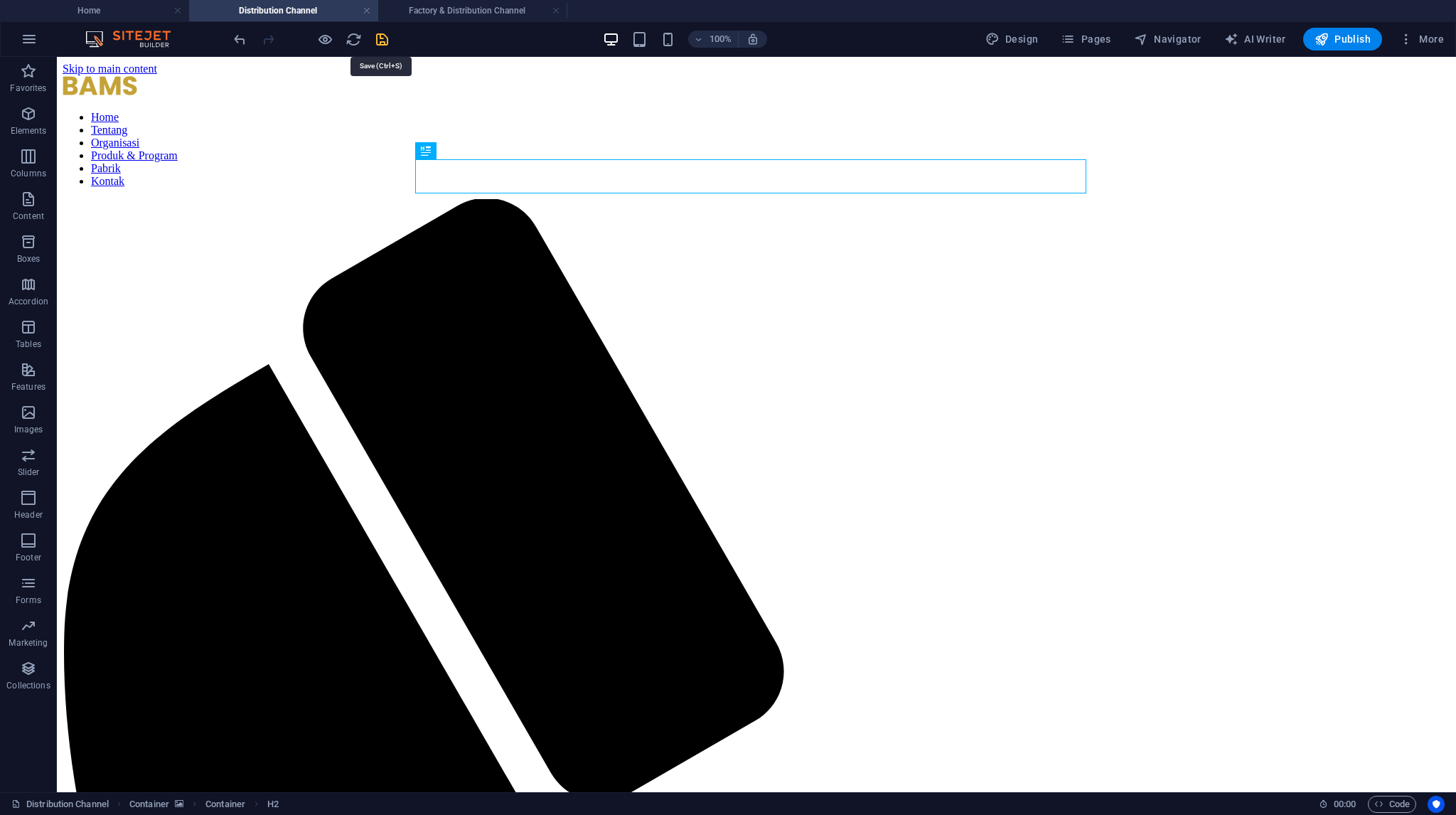
click at [385, 36] on icon "save" at bounding box center [382, 40] width 16 height 16
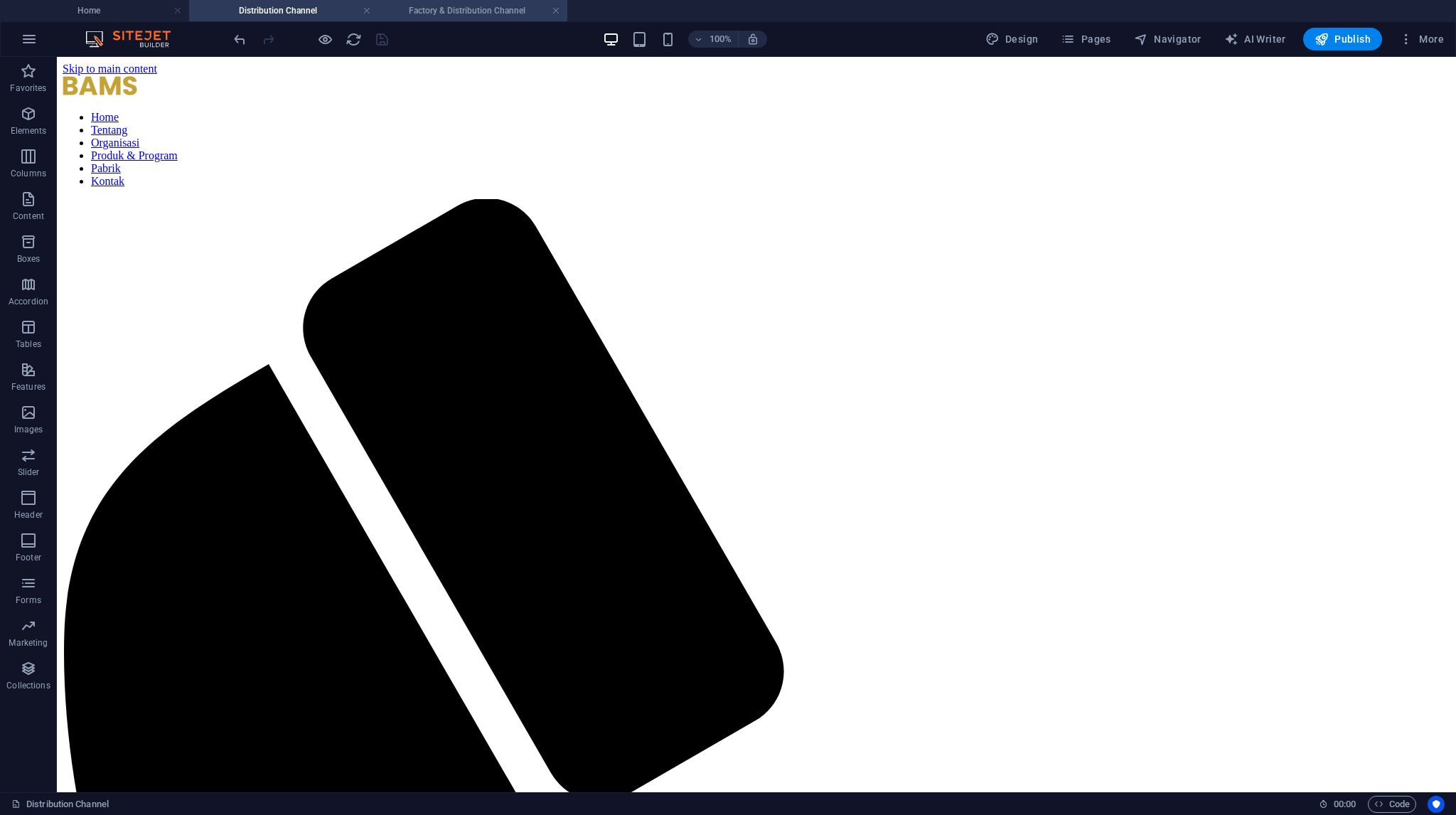
click at [486, 12] on h4 "Factory & Distribution Channel" at bounding box center [473, 11] width 189 height 15
click at [558, 9] on link at bounding box center [555, 11] width 9 height 14
click at [1115, 38] on button "Pages" at bounding box center [1086, 39] width 61 height 23
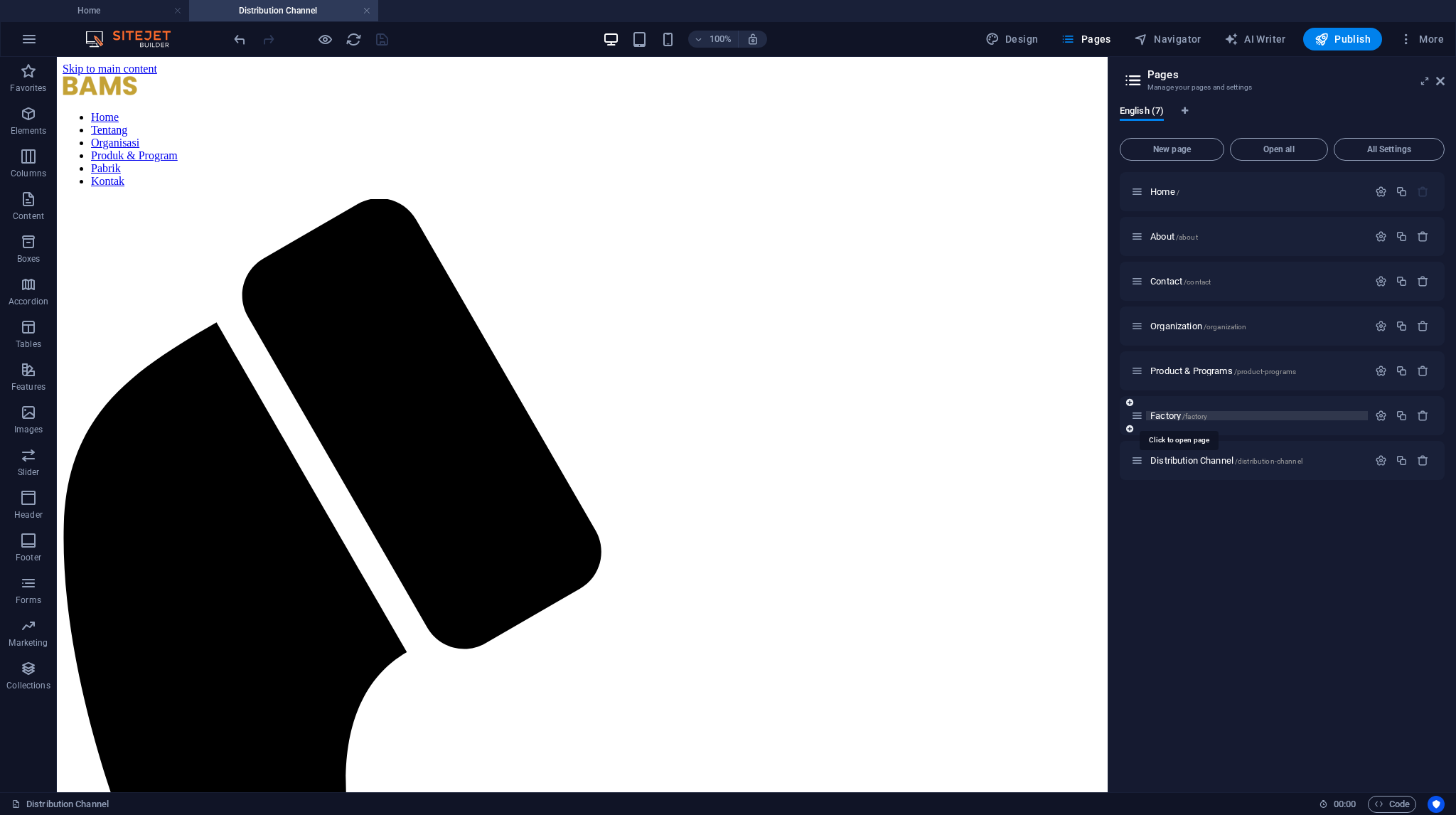
click at [1174, 418] on span "Factory /factory" at bounding box center [1179, 415] width 57 height 11
click at [1174, 452] on div "Distribution Channel /distribution-channel" at bounding box center [1249, 460] width 237 height 16
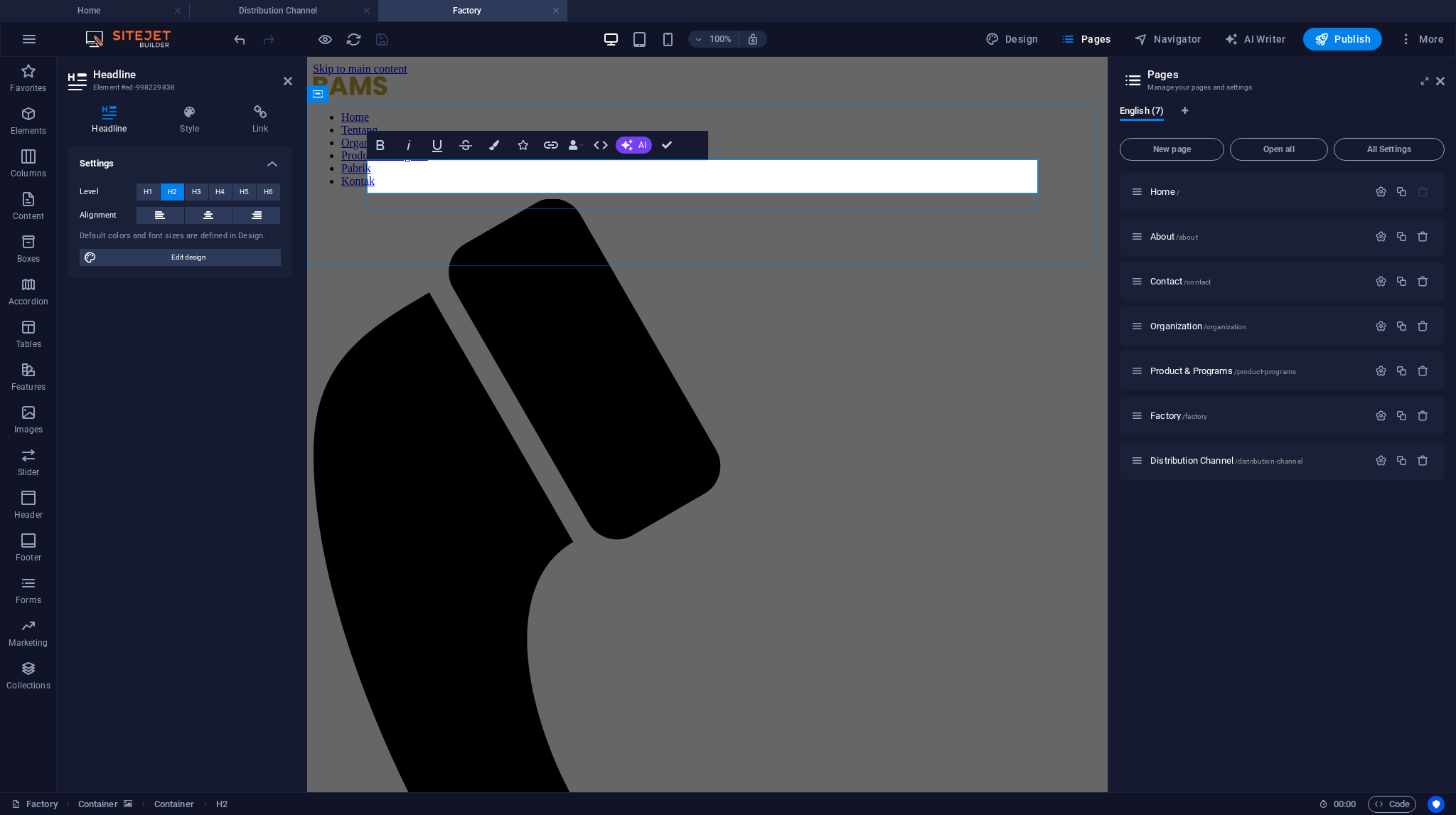
drag, startPoint x: 766, startPoint y: 179, endPoint x: 478, endPoint y: 186, distance: 288.1
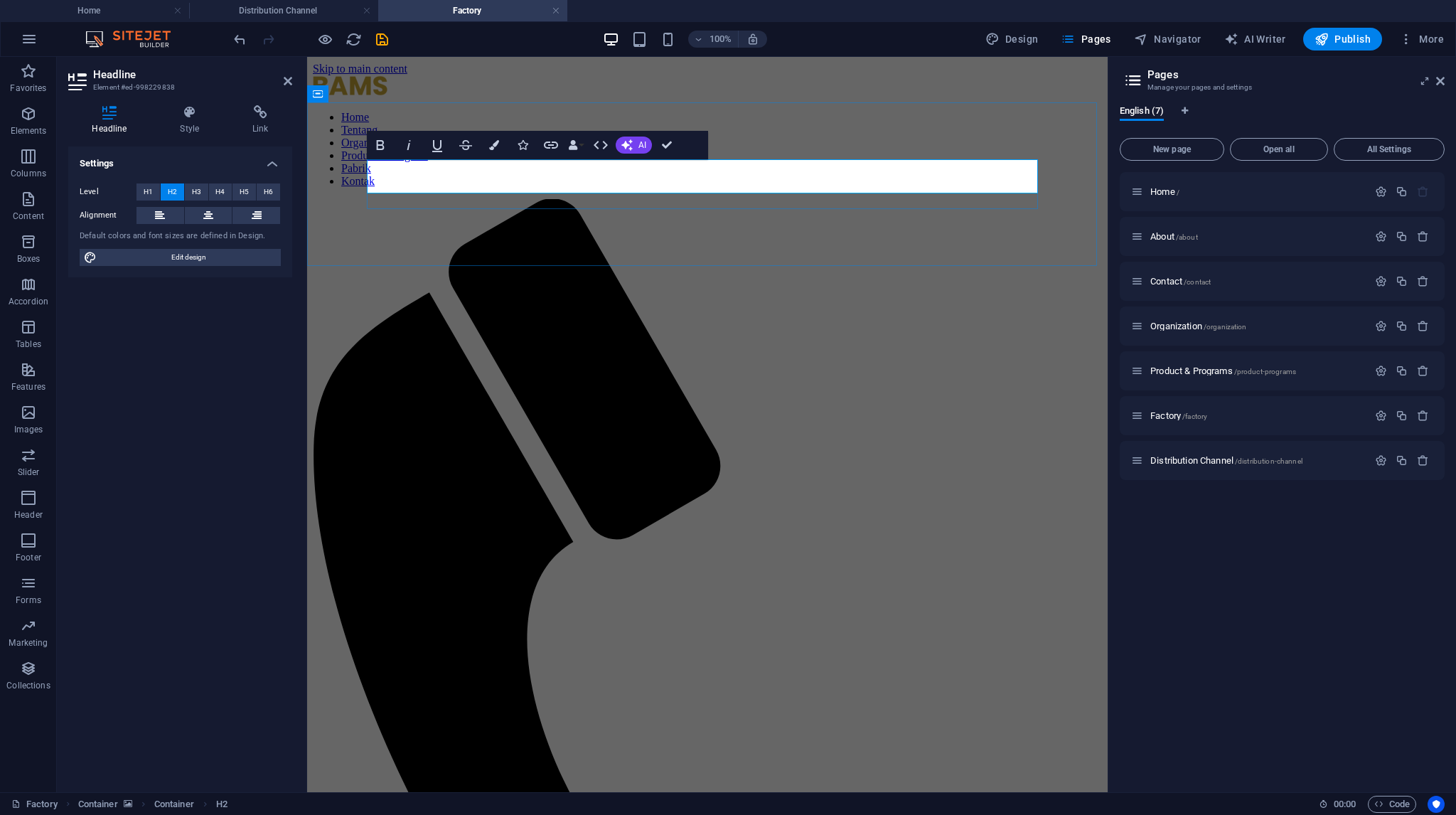
drag, startPoint x: 391, startPoint y: 174, endPoint x: 466, endPoint y: 177, distance: 75.1
click at [496, 144] on icon "button" at bounding box center [494, 145] width 10 height 10
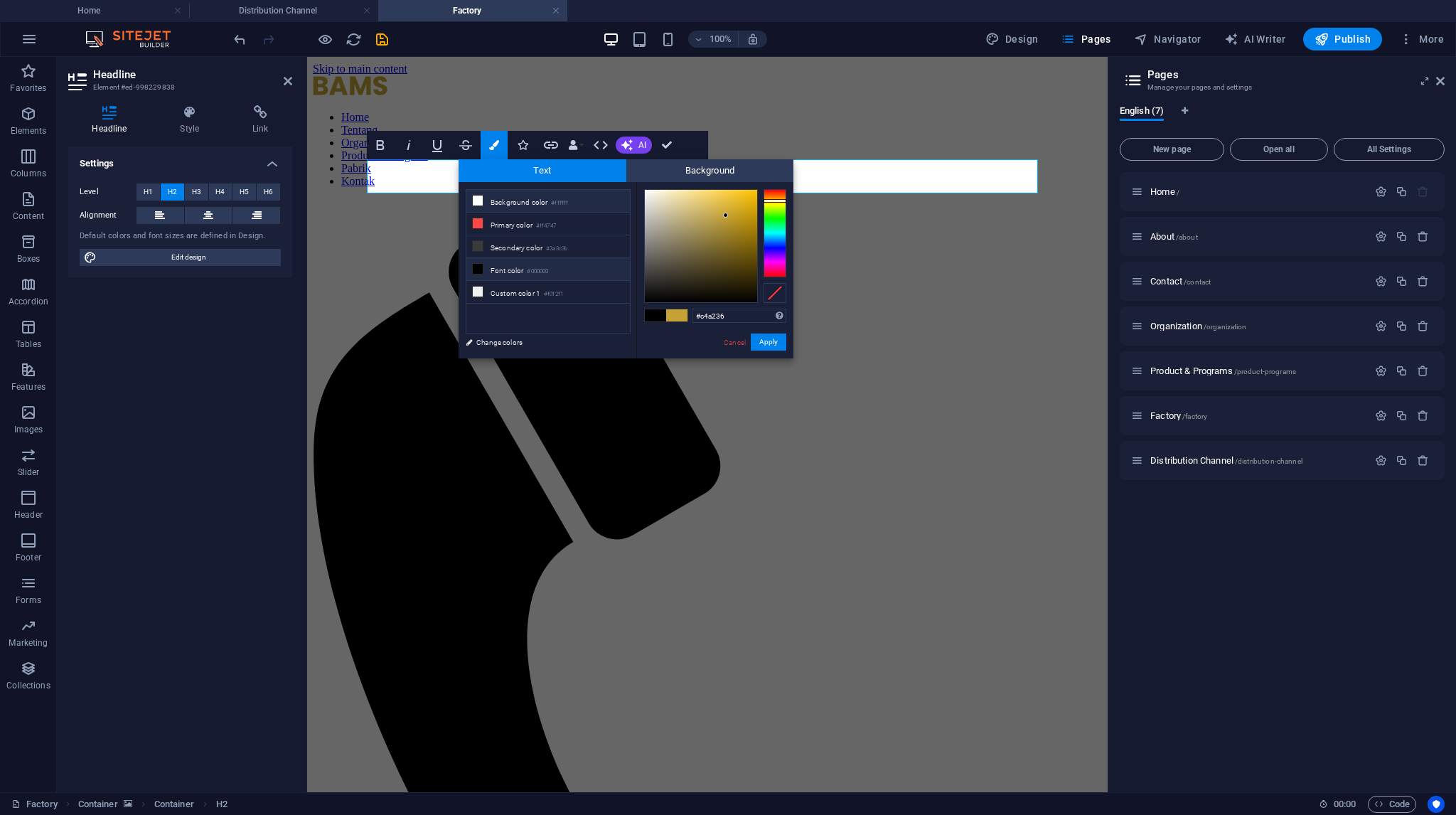
click at [517, 198] on li "Background color #ffffff" at bounding box center [548, 201] width 163 height 23
type input "#ffffff"
click at [757, 343] on button "Apply" at bounding box center [769, 341] width 36 height 17
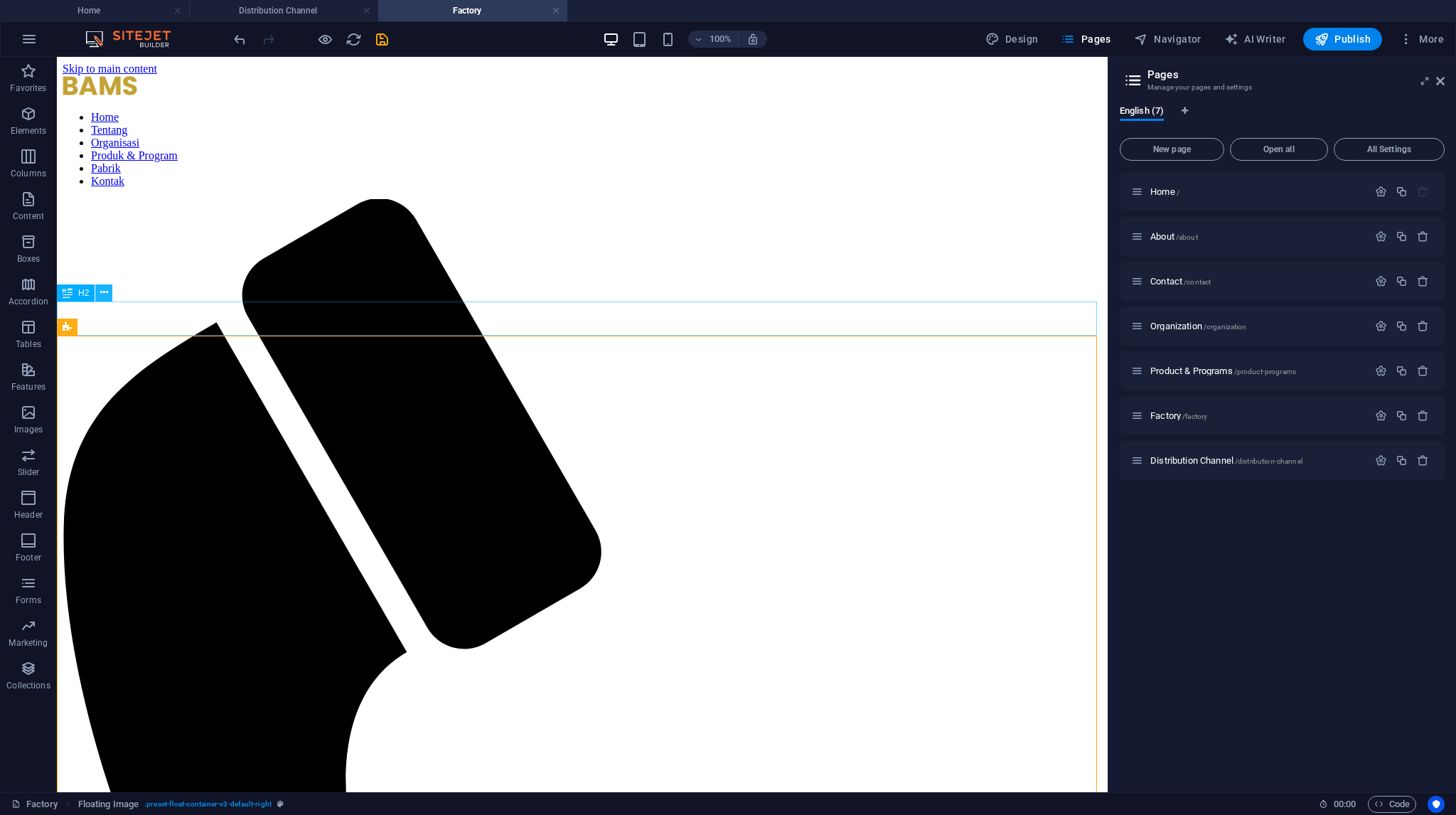
click at [108, 291] on button at bounding box center [103, 293] width 17 height 17
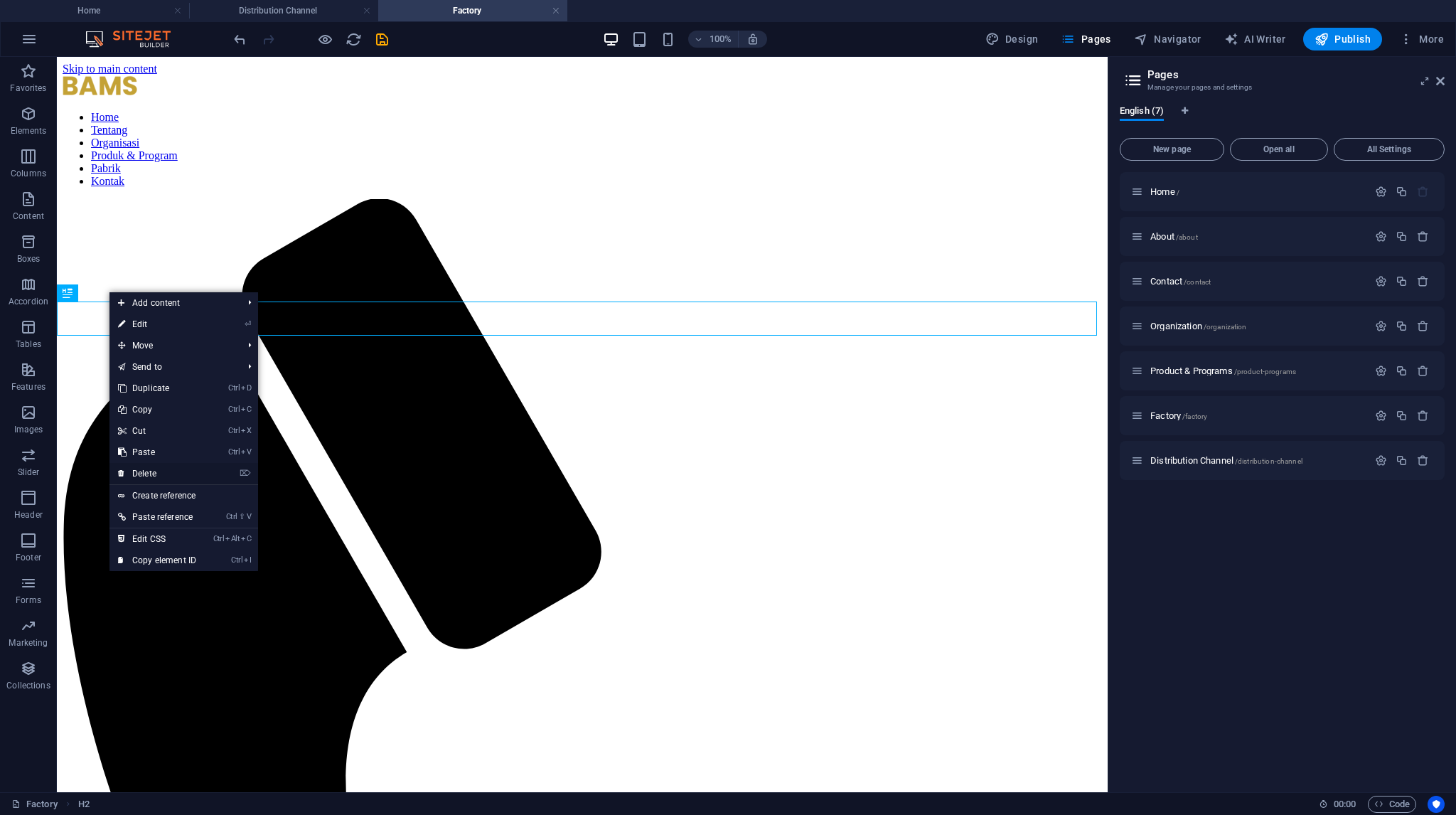
click at [151, 475] on link "⌦ Delete" at bounding box center [157, 473] width 95 height 21
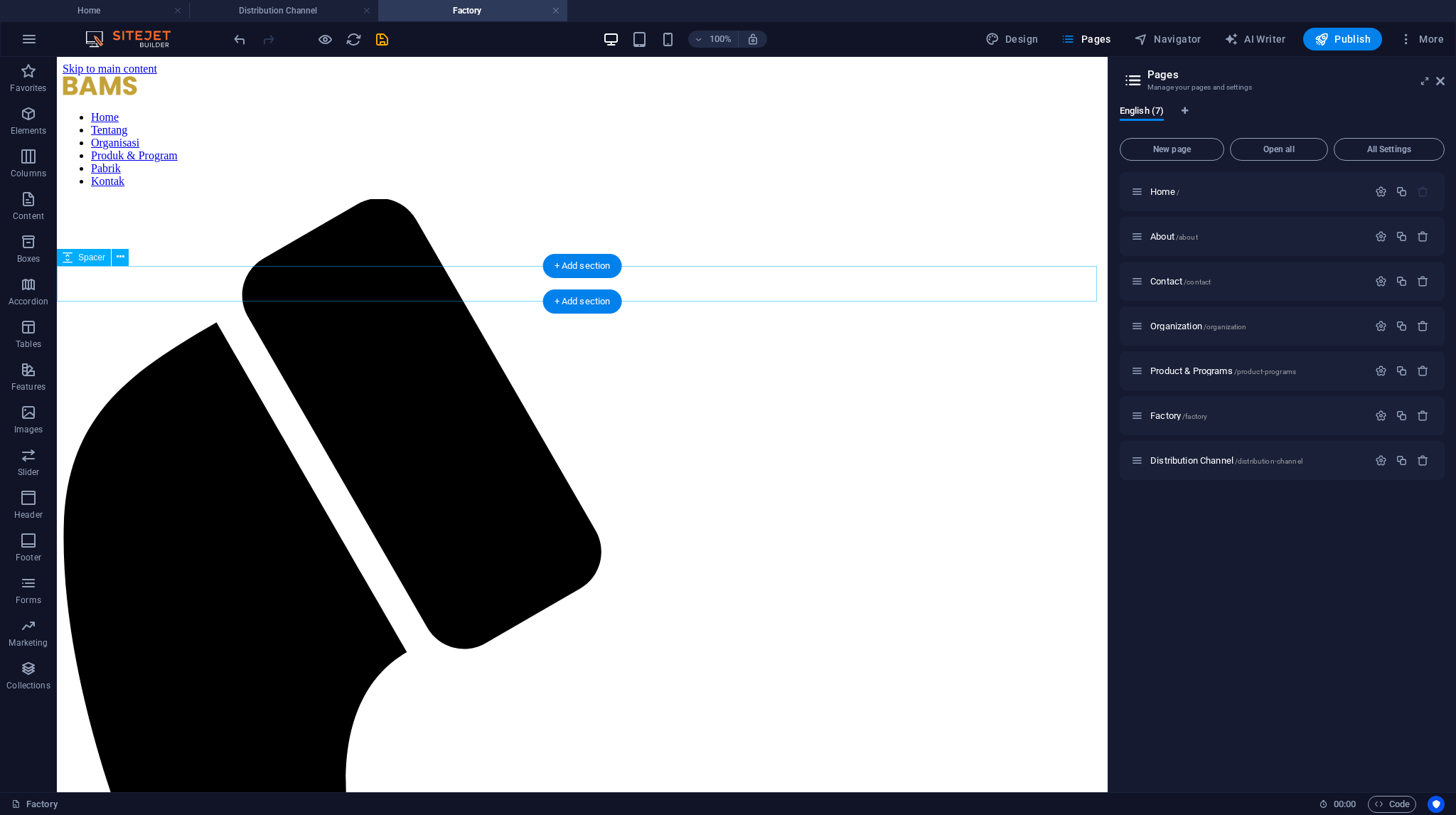
click at [121, 260] on icon at bounding box center [120, 257] width 8 height 15
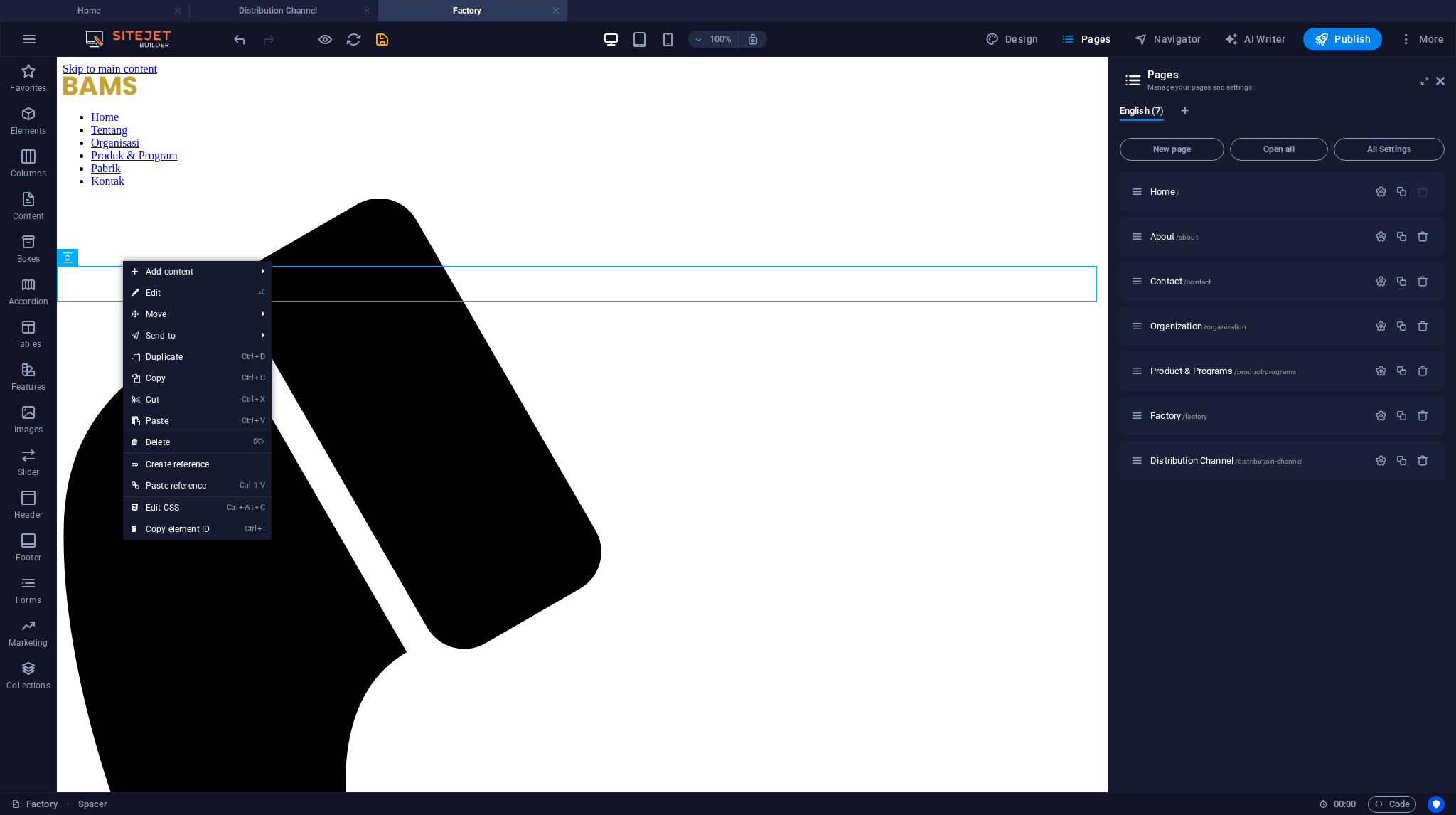
click at [170, 441] on link "⌦ Delete" at bounding box center [171, 442] width 95 height 21
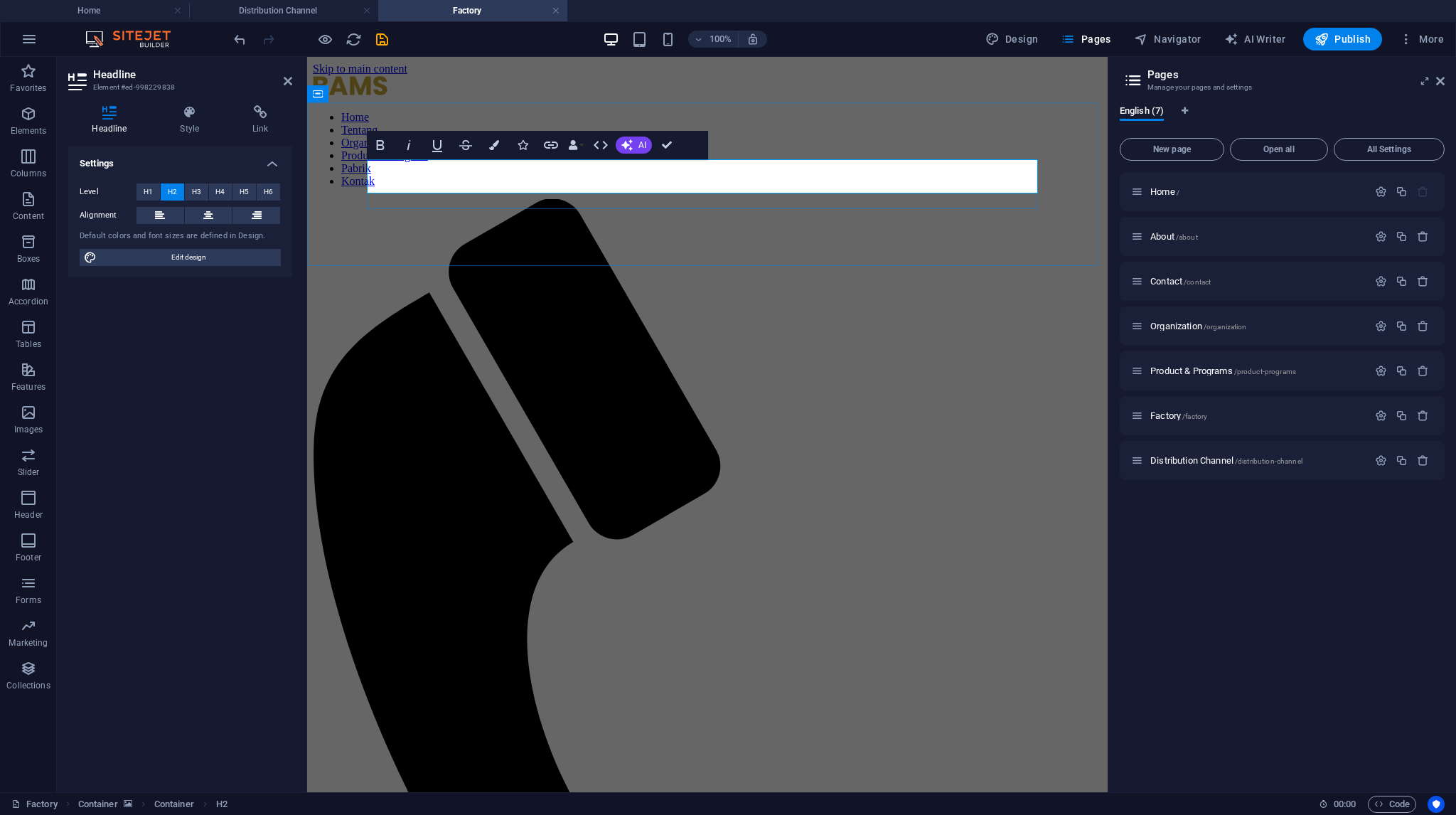
drag, startPoint x: 428, startPoint y: 180, endPoint x: 388, endPoint y: 180, distance: 40.0
drag, startPoint x: 377, startPoint y: 179, endPoint x: 369, endPoint y: 180, distance: 8.1
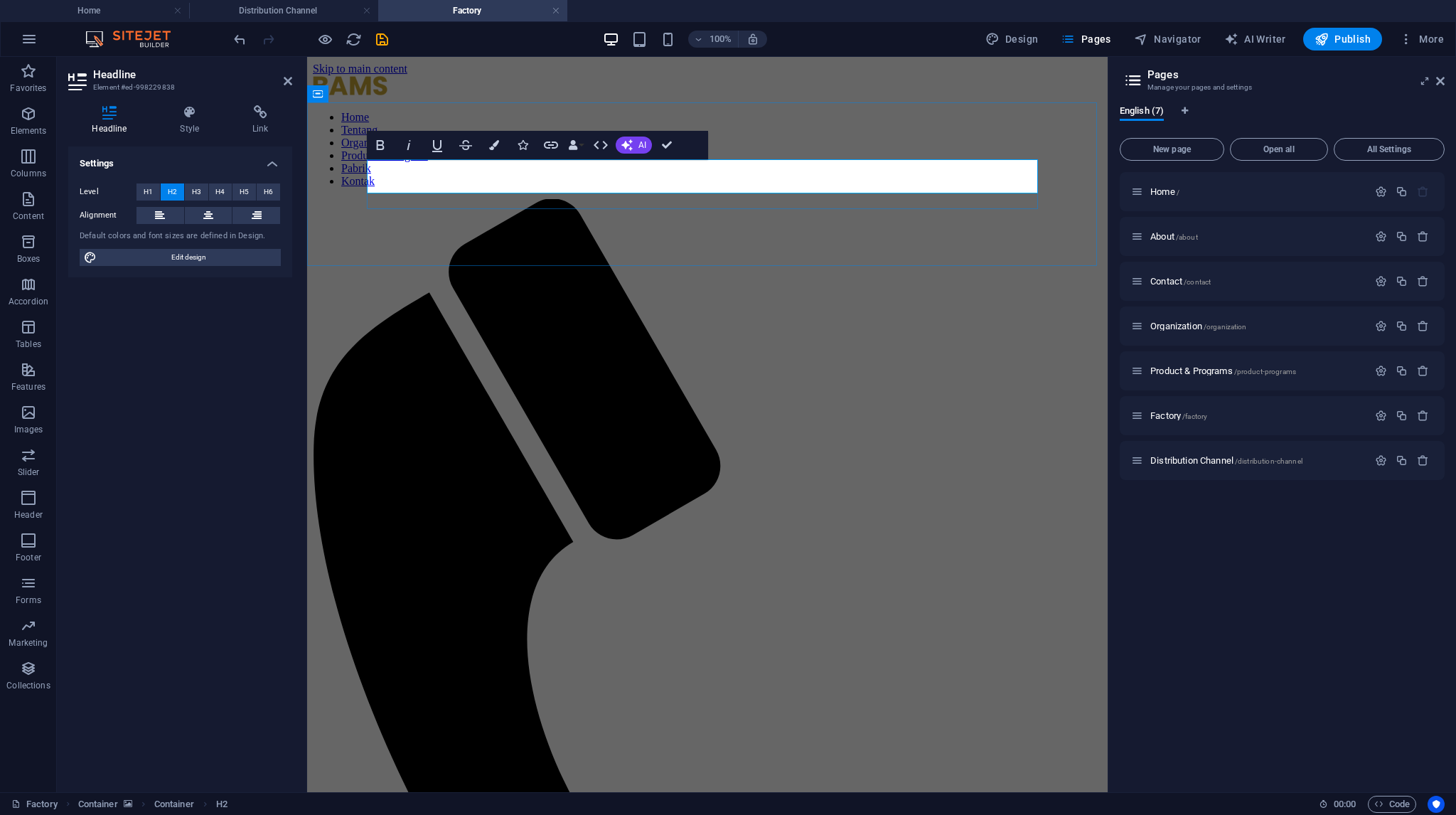
drag, startPoint x: 382, startPoint y: 179, endPoint x: 361, endPoint y: 179, distance: 21.0
click at [496, 153] on button "Colors" at bounding box center [493, 145] width 27 height 28
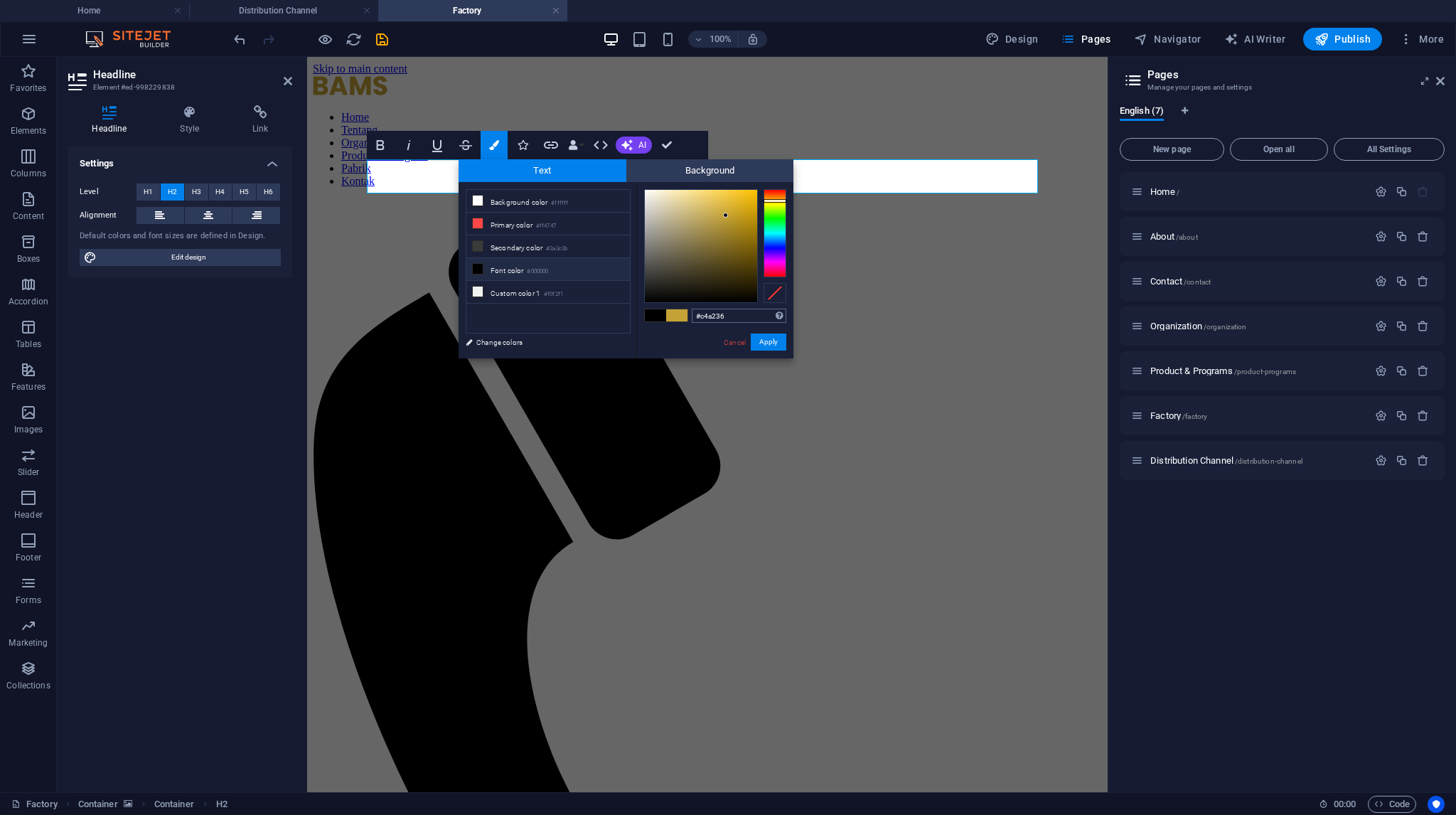
click at [710, 319] on input "#c4a236" at bounding box center [739, 316] width 95 height 15
click at [742, 341] on link "Cancel" at bounding box center [734, 342] width 25 height 11
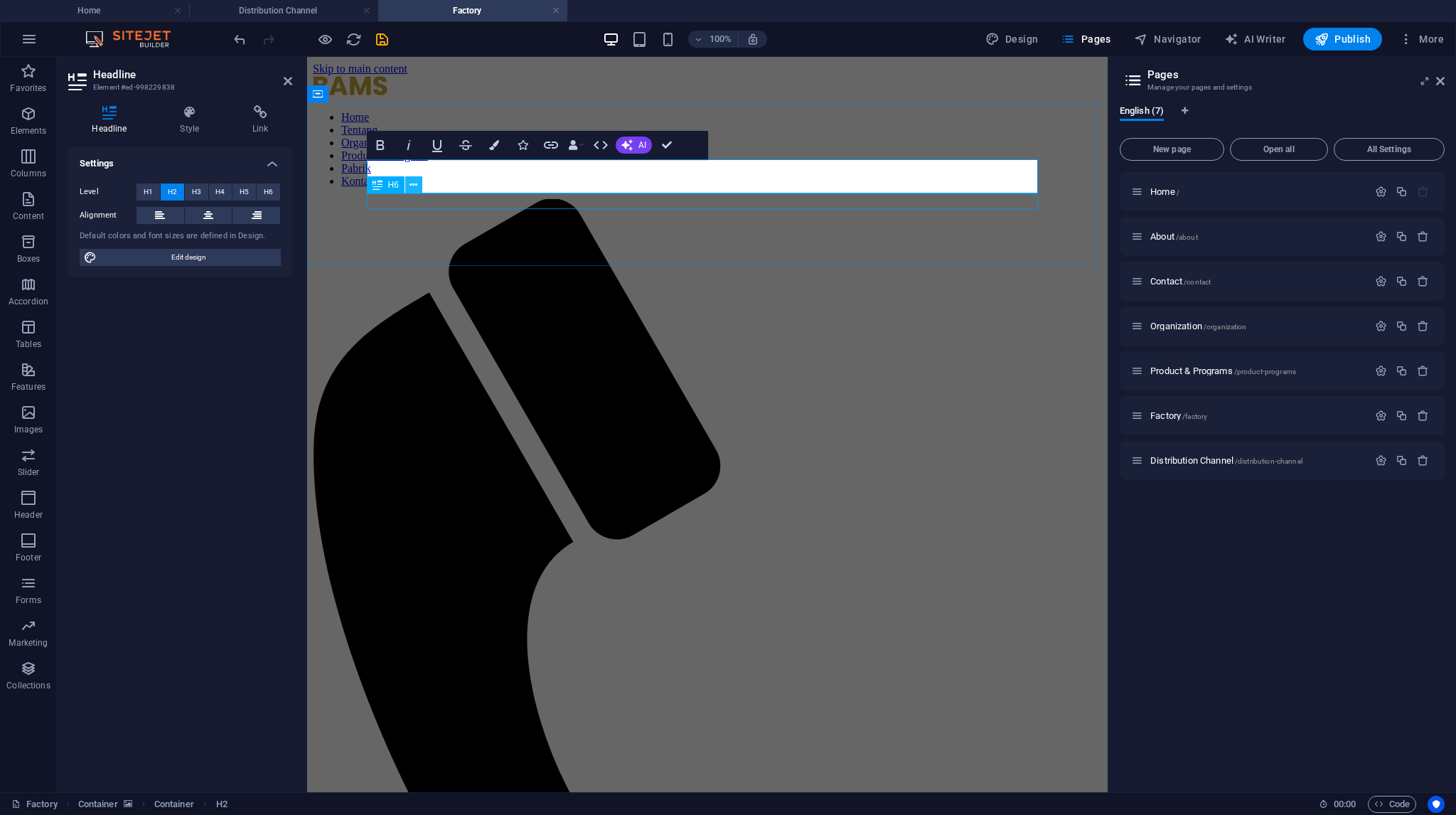
click at [412, 182] on icon at bounding box center [414, 185] width 8 height 15
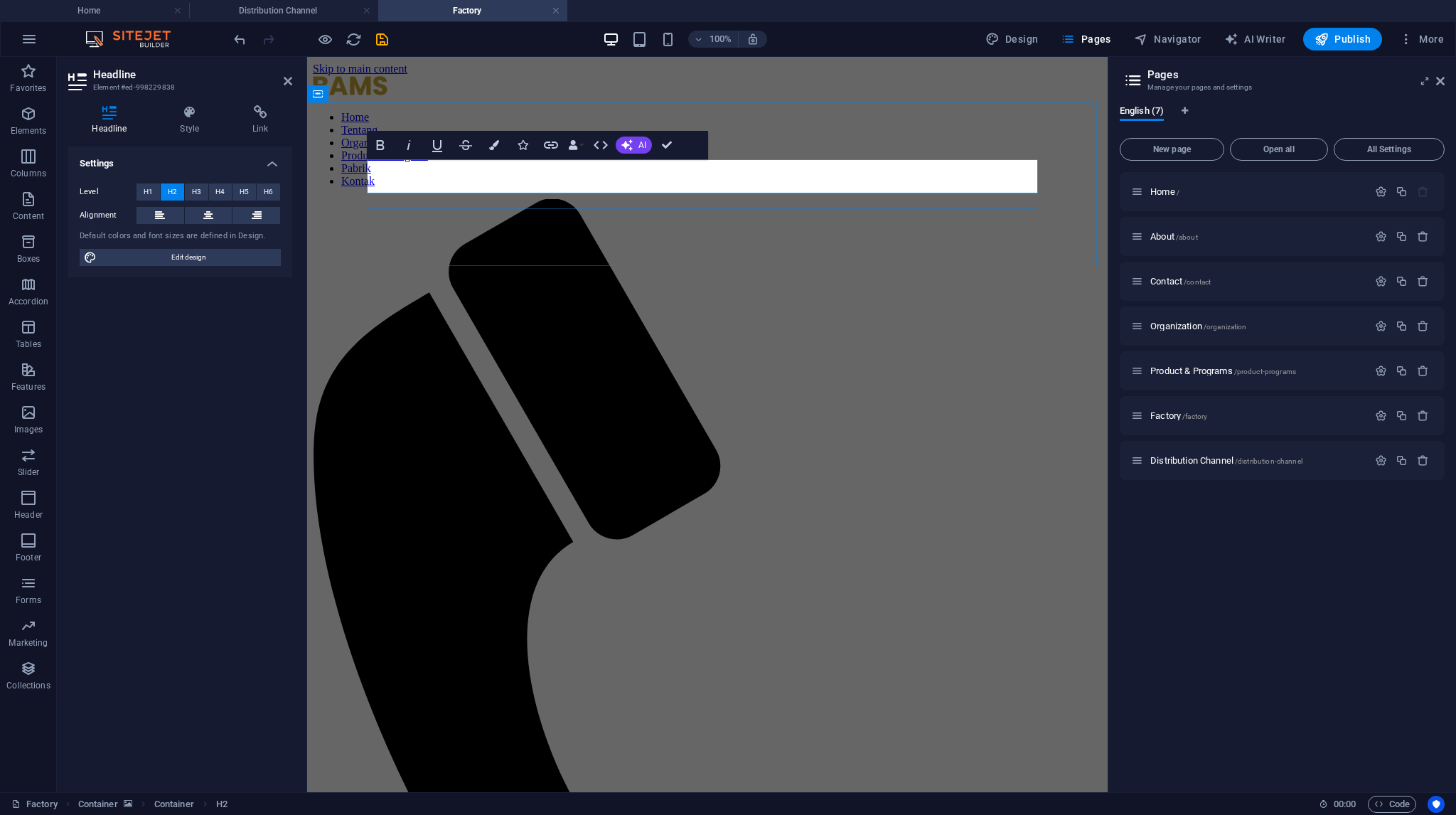
drag, startPoint x: 387, startPoint y: 180, endPoint x: 420, endPoint y: 183, distance: 33.1
click at [504, 153] on button "Colors" at bounding box center [493, 145] width 27 height 28
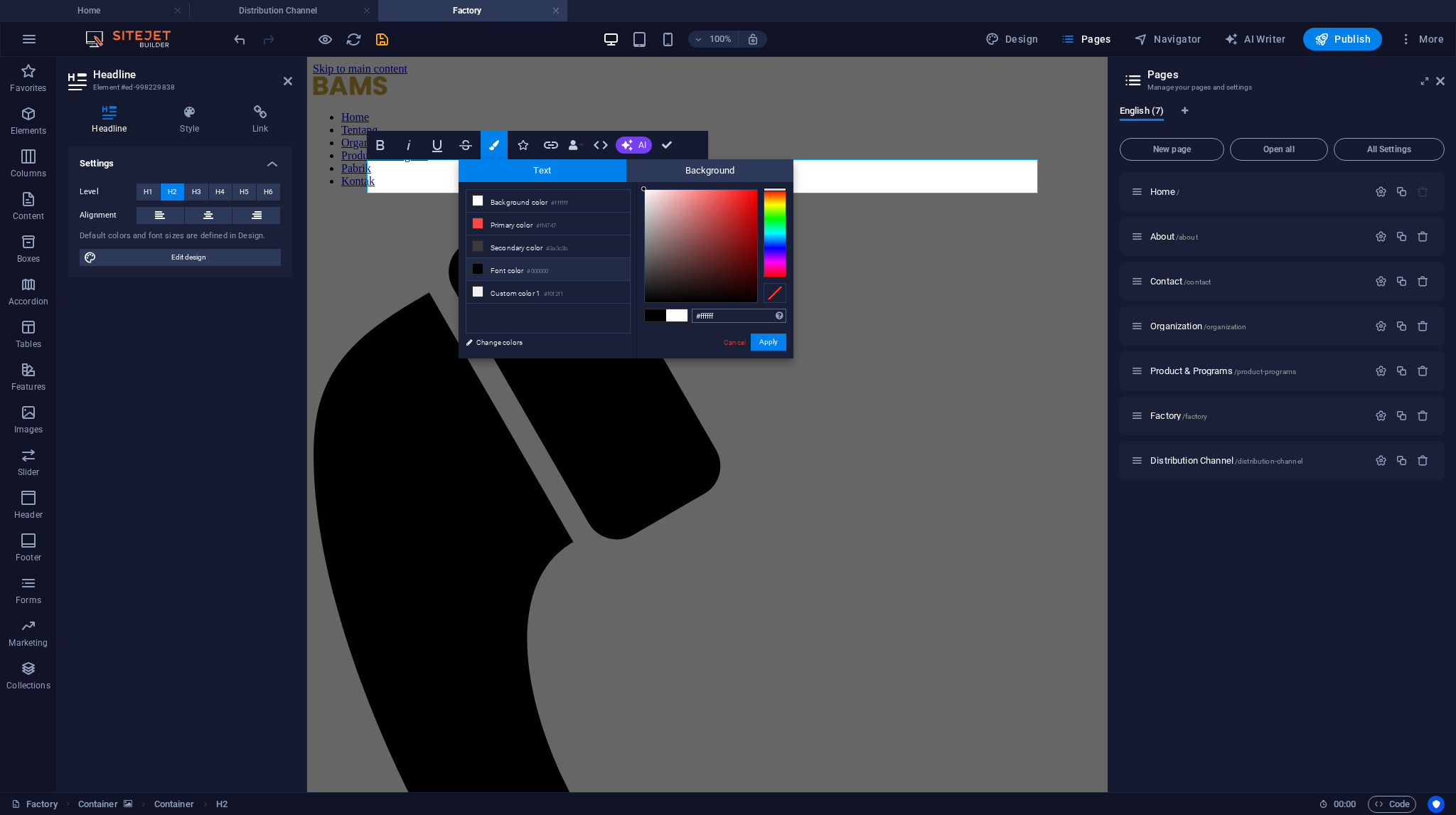
click at [707, 319] on input "#ffffff" at bounding box center [739, 316] width 95 height 15
click at [708, 317] on input "#ffffff" at bounding box center [739, 316] width 95 height 15
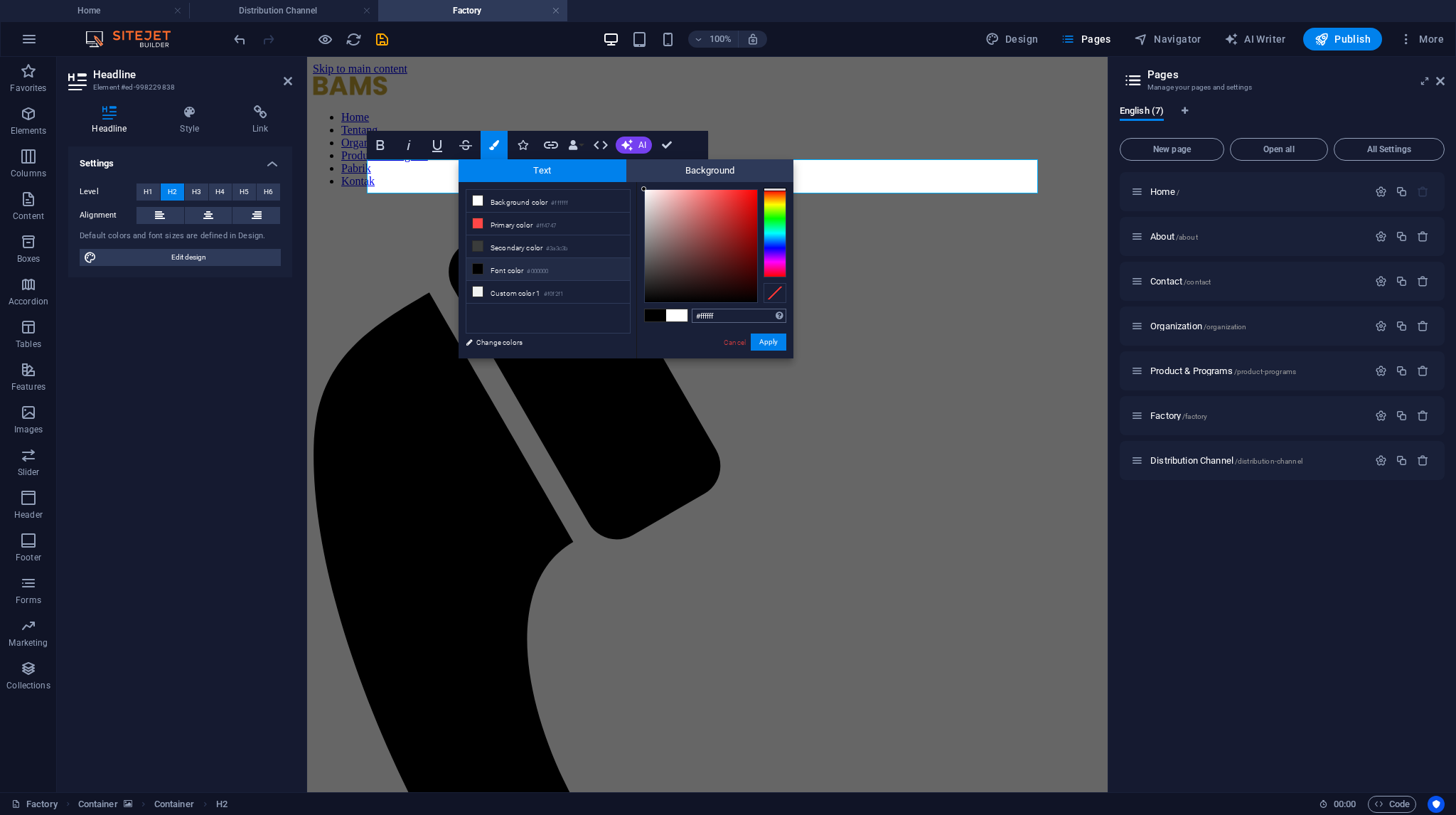
click at [708, 317] on input "#ffffff" at bounding box center [739, 316] width 95 height 15
type input "#c4a236"
click at [768, 341] on button "Apply" at bounding box center [769, 341] width 36 height 17
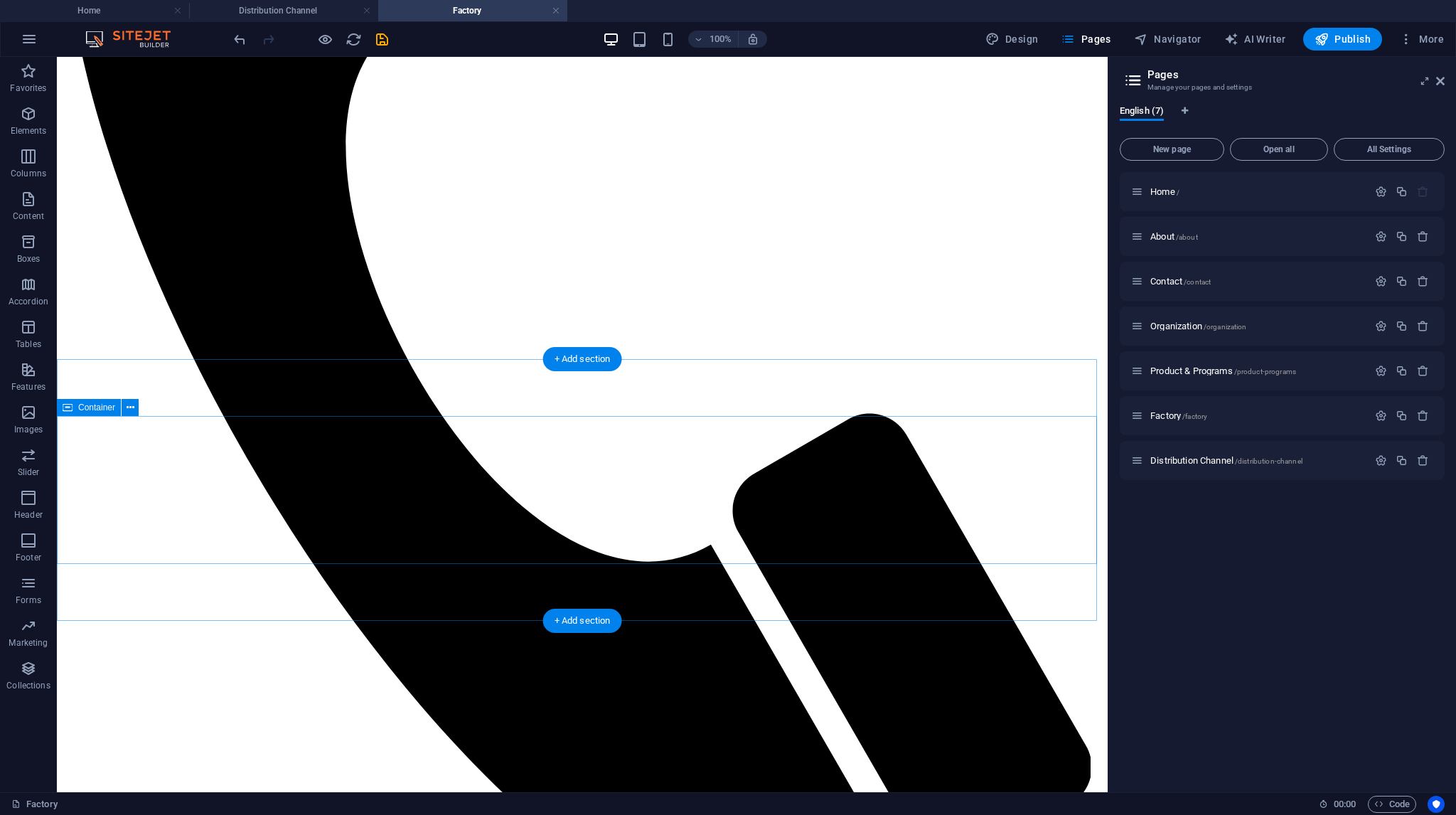
scroll to position [640, 0]
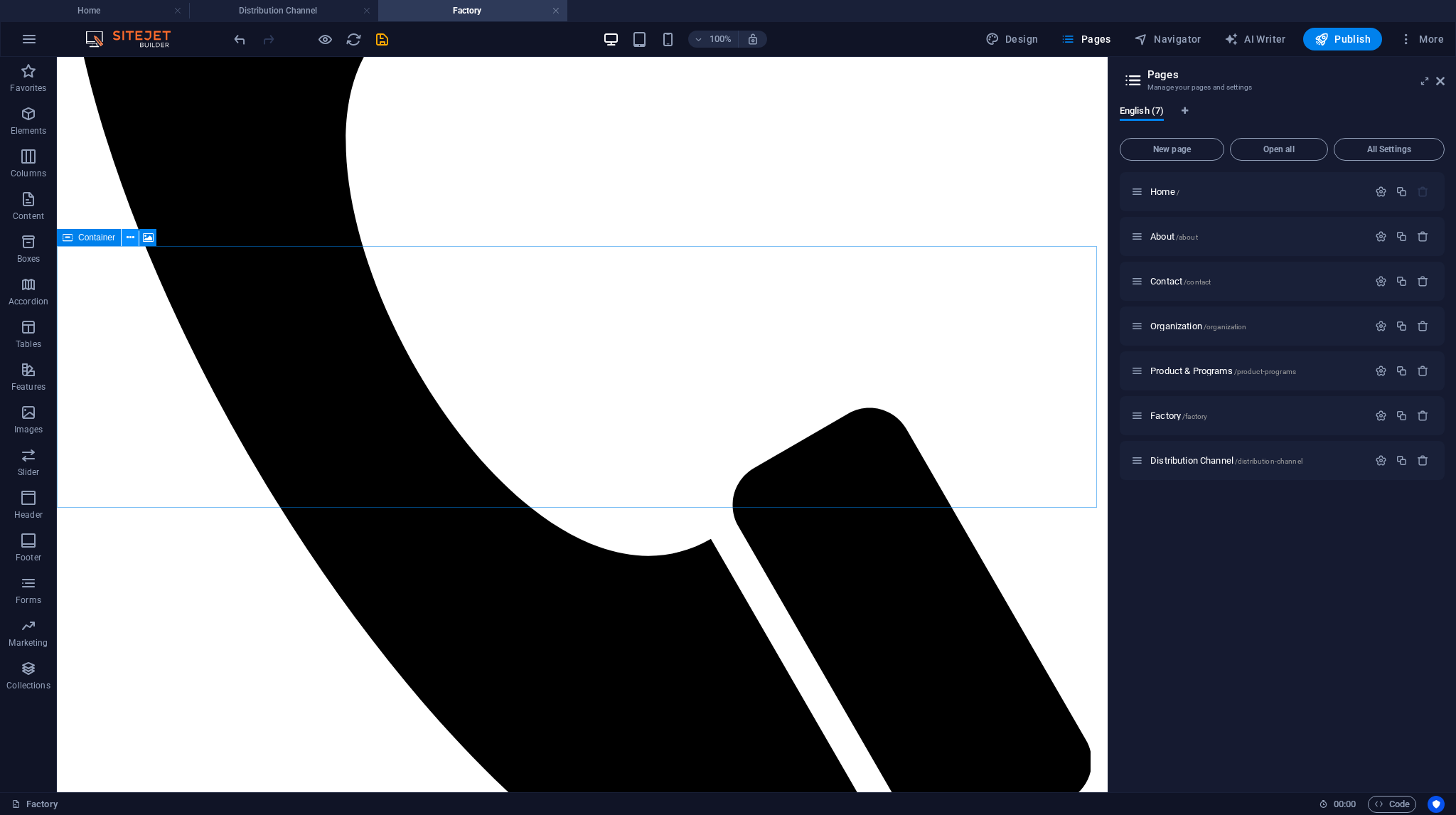
click at [129, 239] on icon at bounding box center [131, 238] width 8 height 15
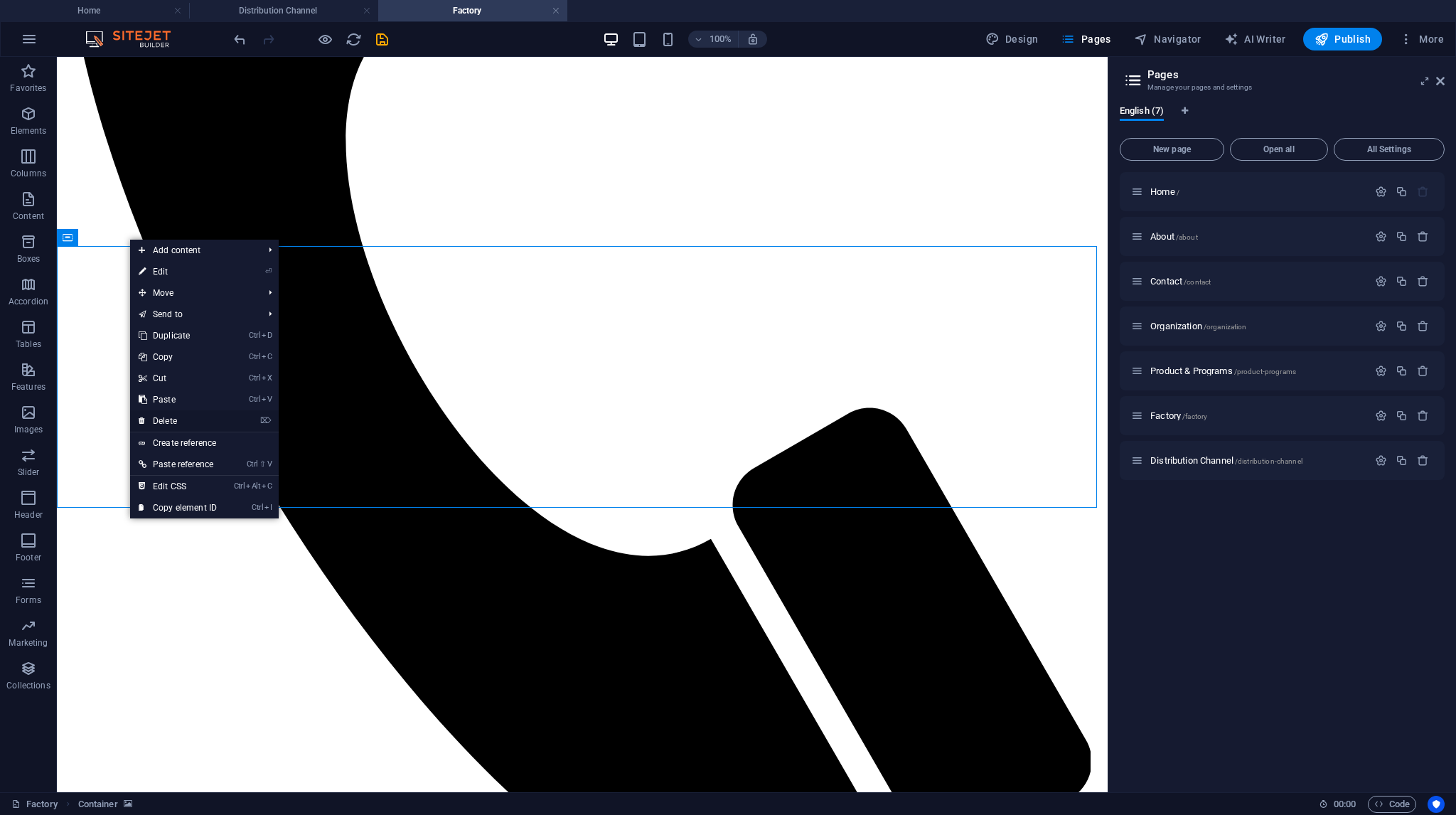
click at [163, 419] on link "⌦ Delete" at bounding box center [178, 420] width 95 height 21
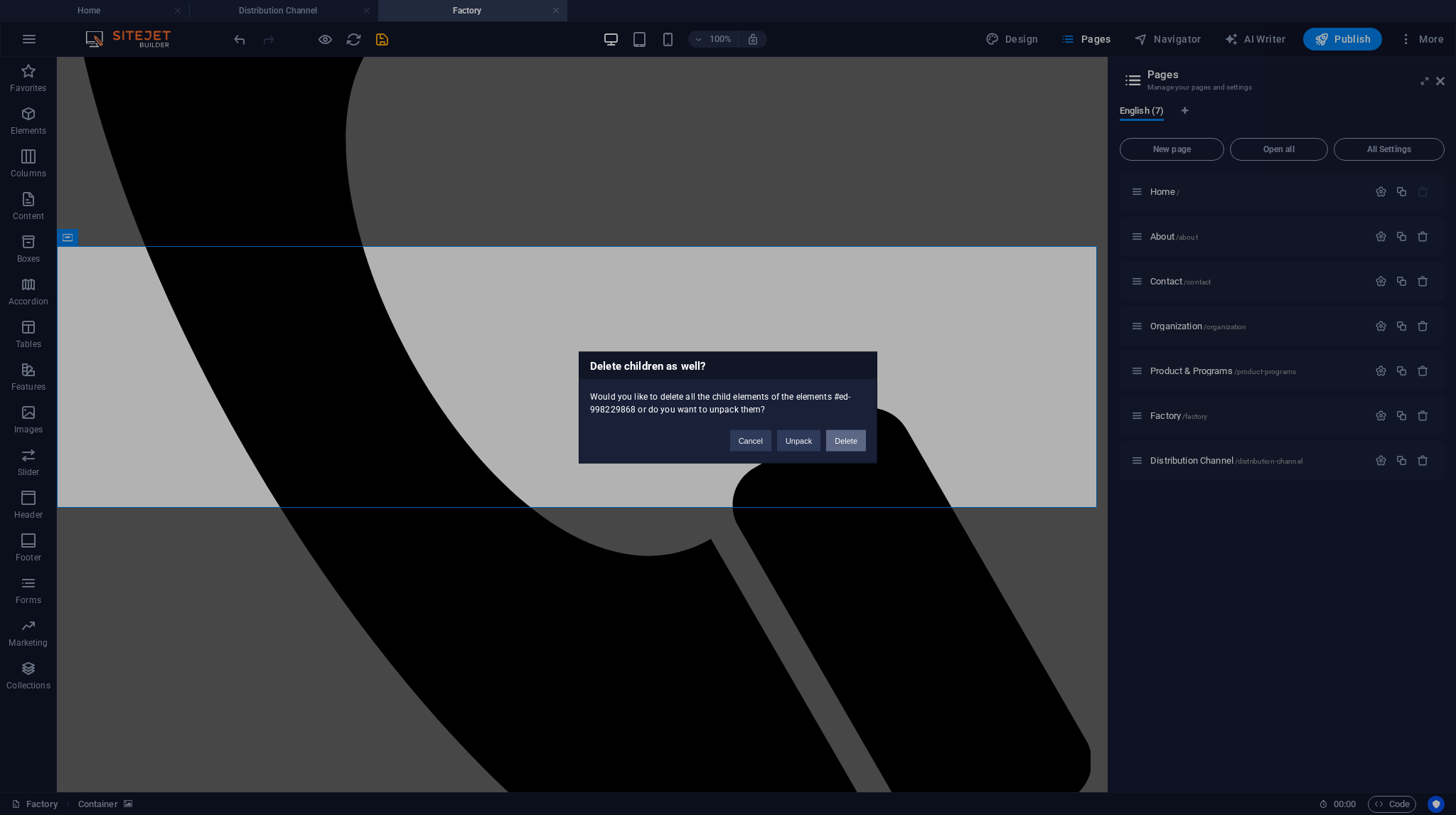
click at [850, 440] on button "Delete" at bounding box center [846, 441] width 40 height 21
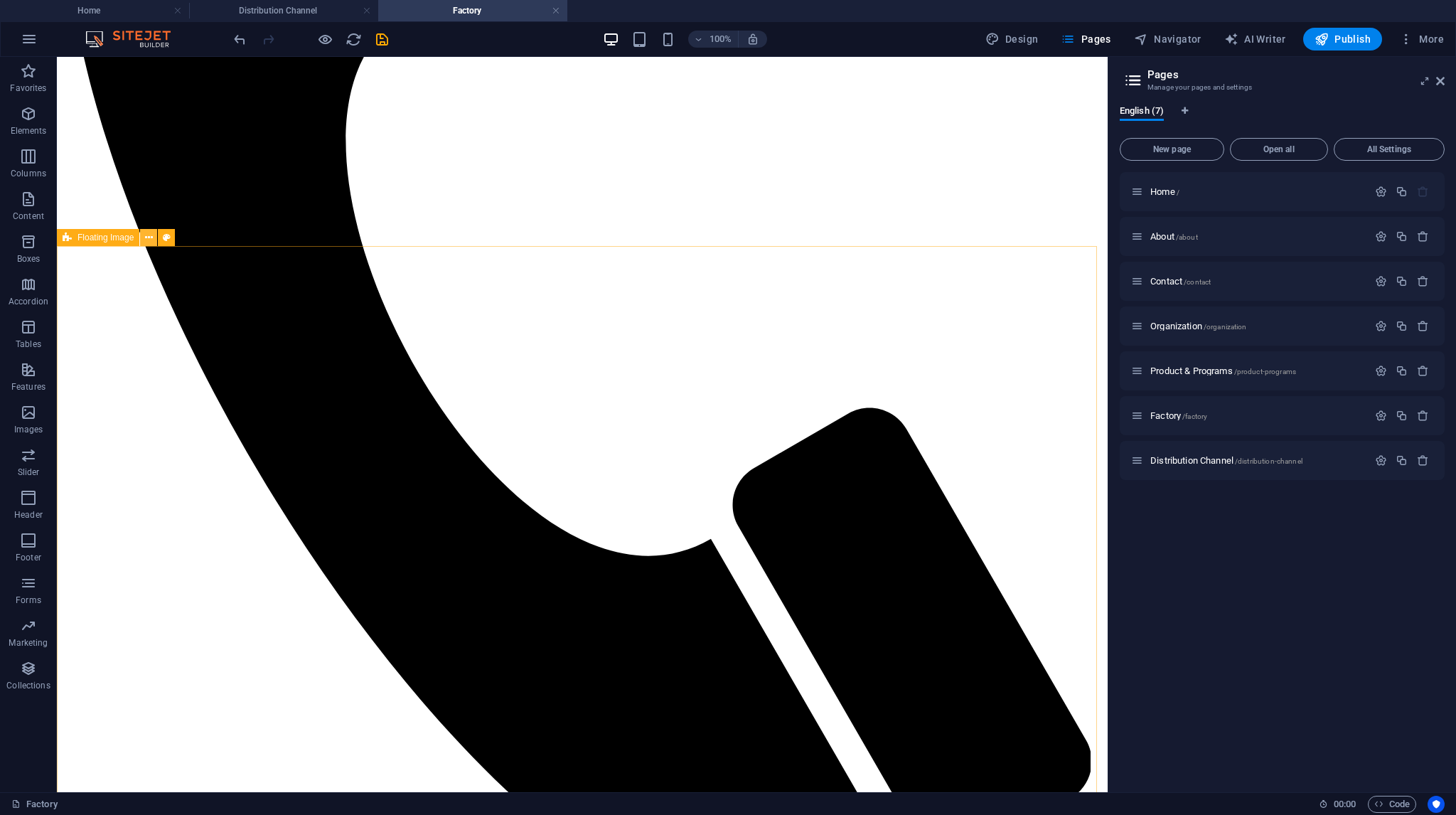
click at [152, 237] on icon at bounding box center [149, 238] width 8 height 15
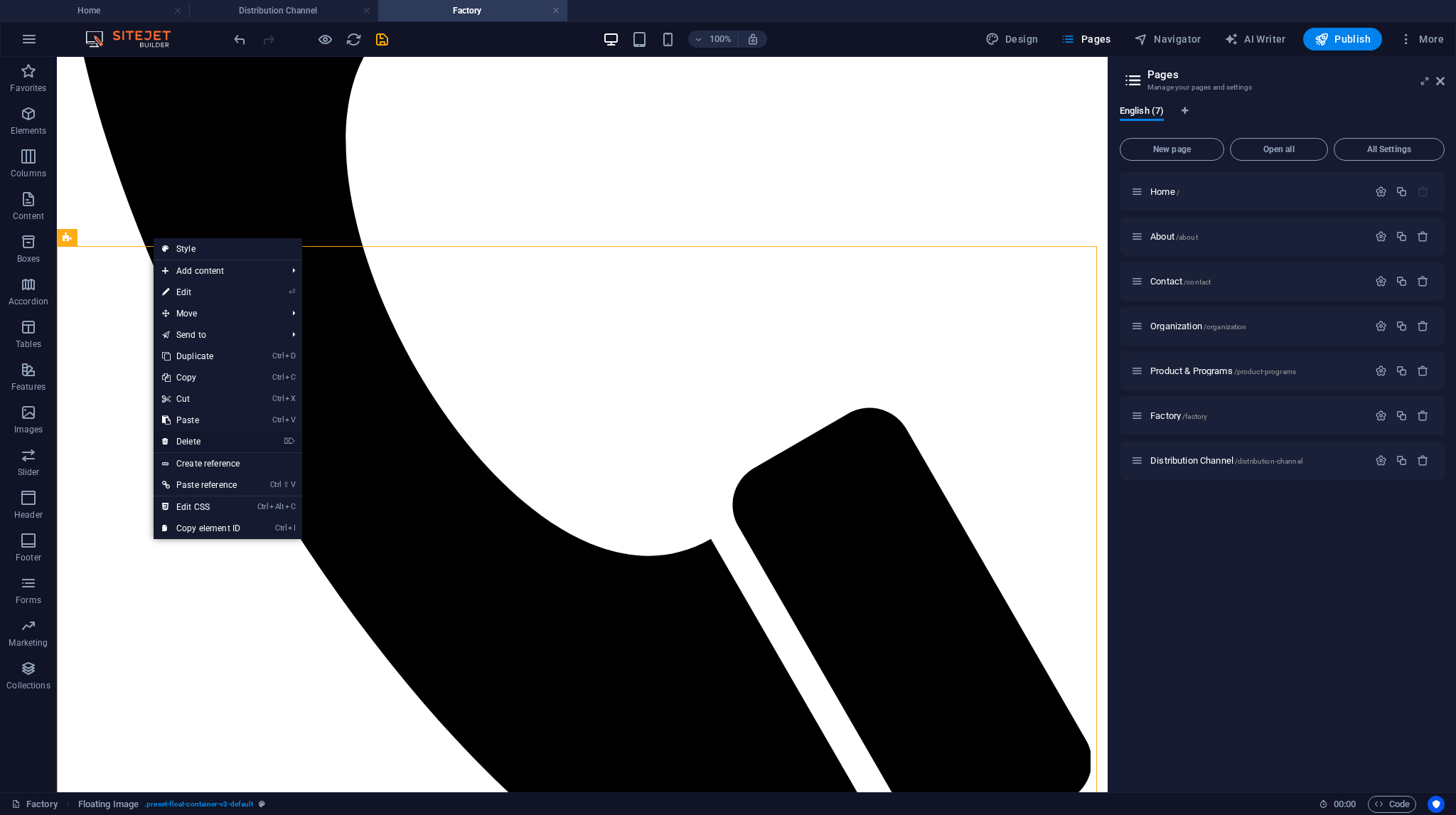
click at [191, 442] on link "⌦ Delete" at bounding box center [201, 441] width 95 height 21
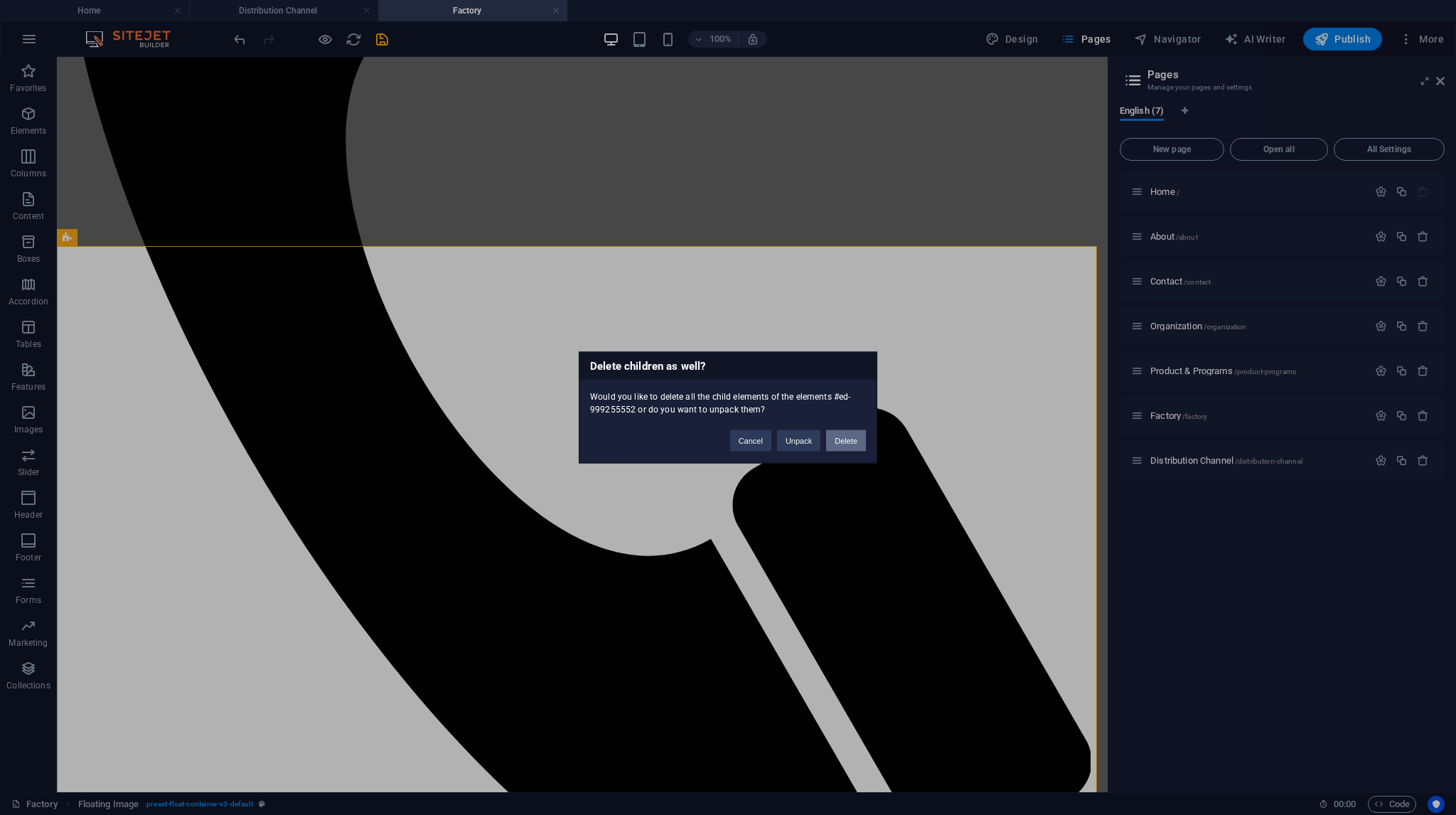
click at [845, 437] on button "Delete" at bounding box center [846, 441] width 40 height 21
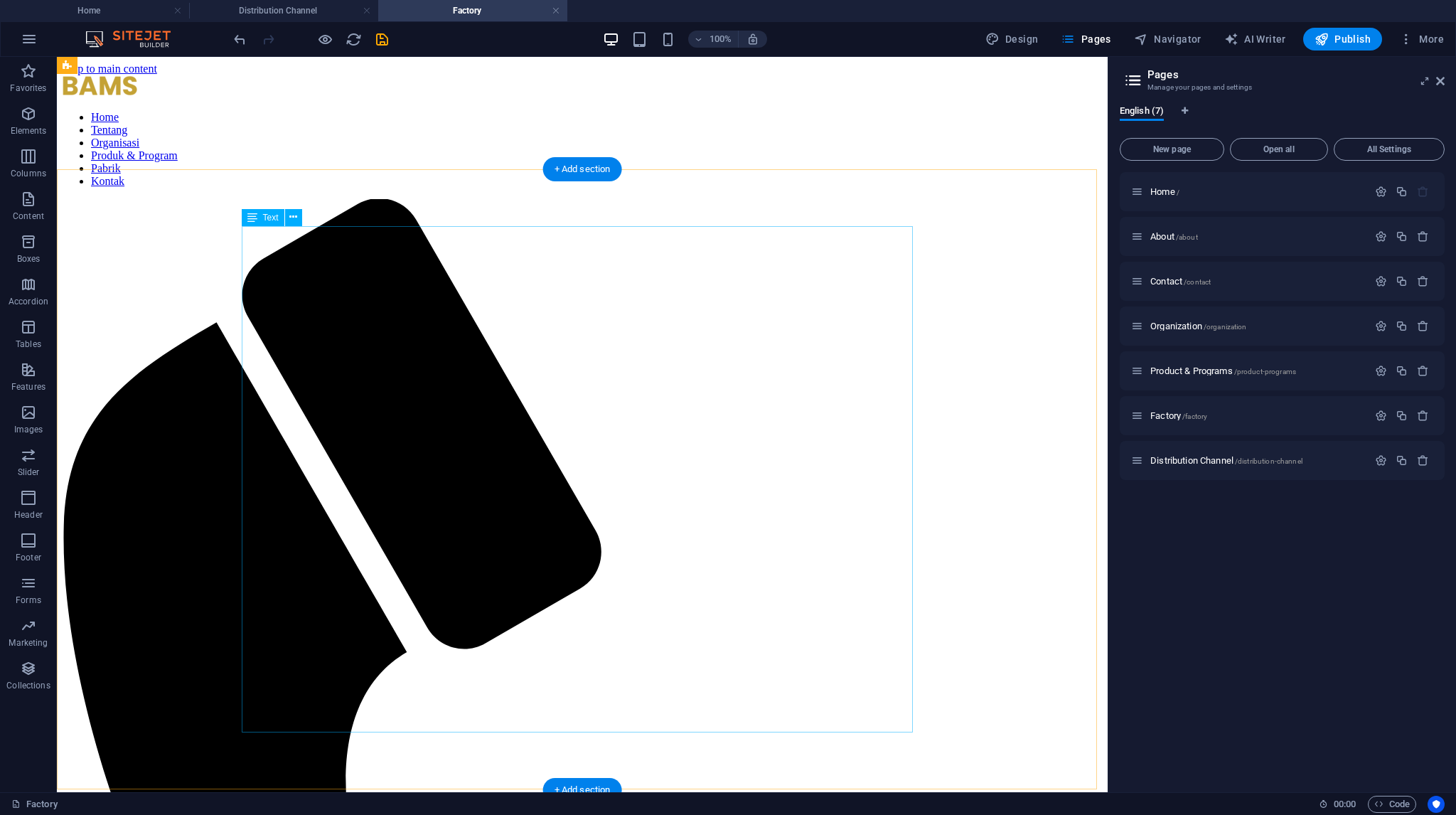
scroll to position [0, 0]
click at [383, 38] on icon "save" at bounding box center [382, 40] width 16 height 16
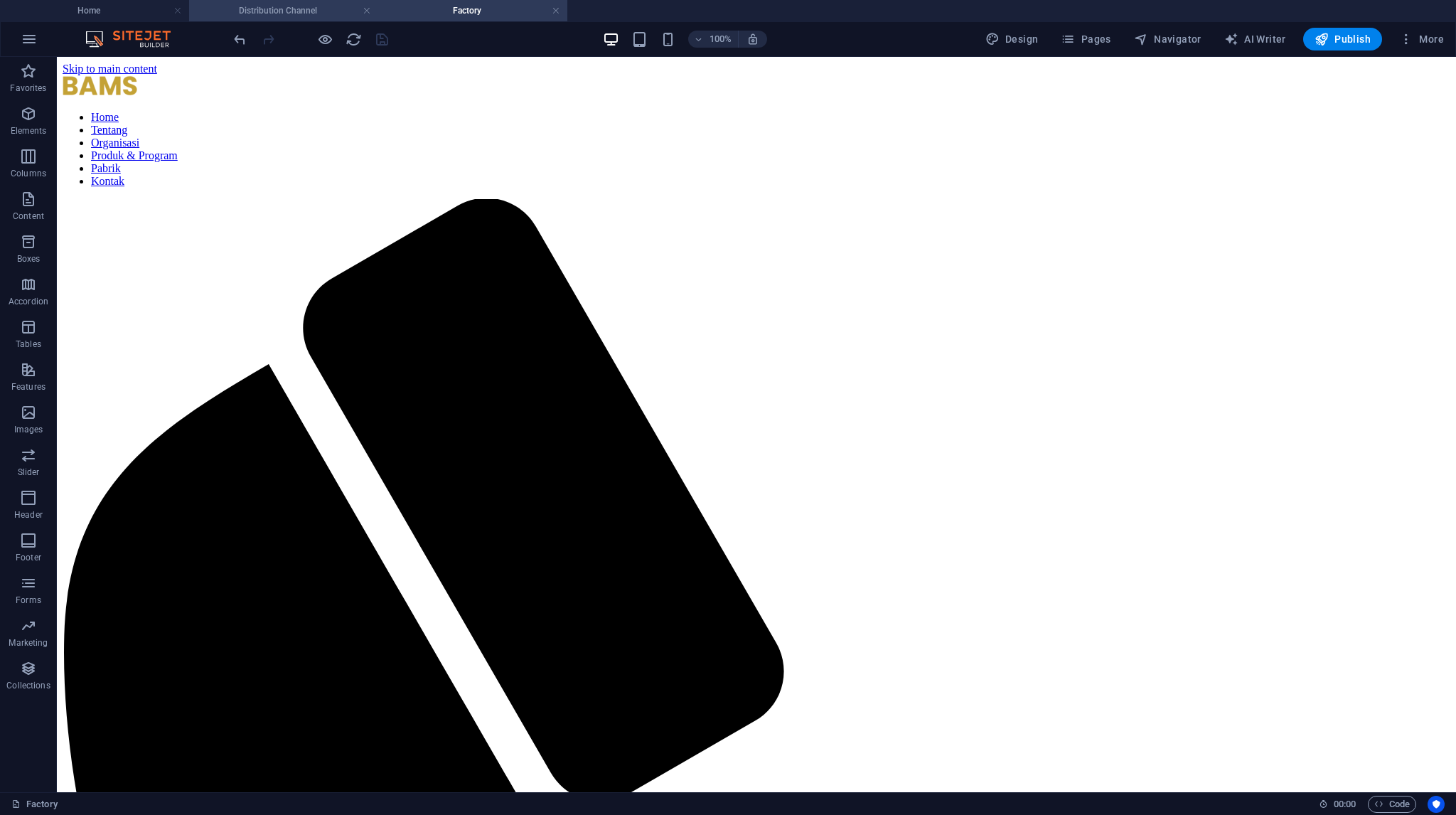
click at [268, 11] on h4 "Distribution Channel" at bounding box center [284, 11] width 189 height 15
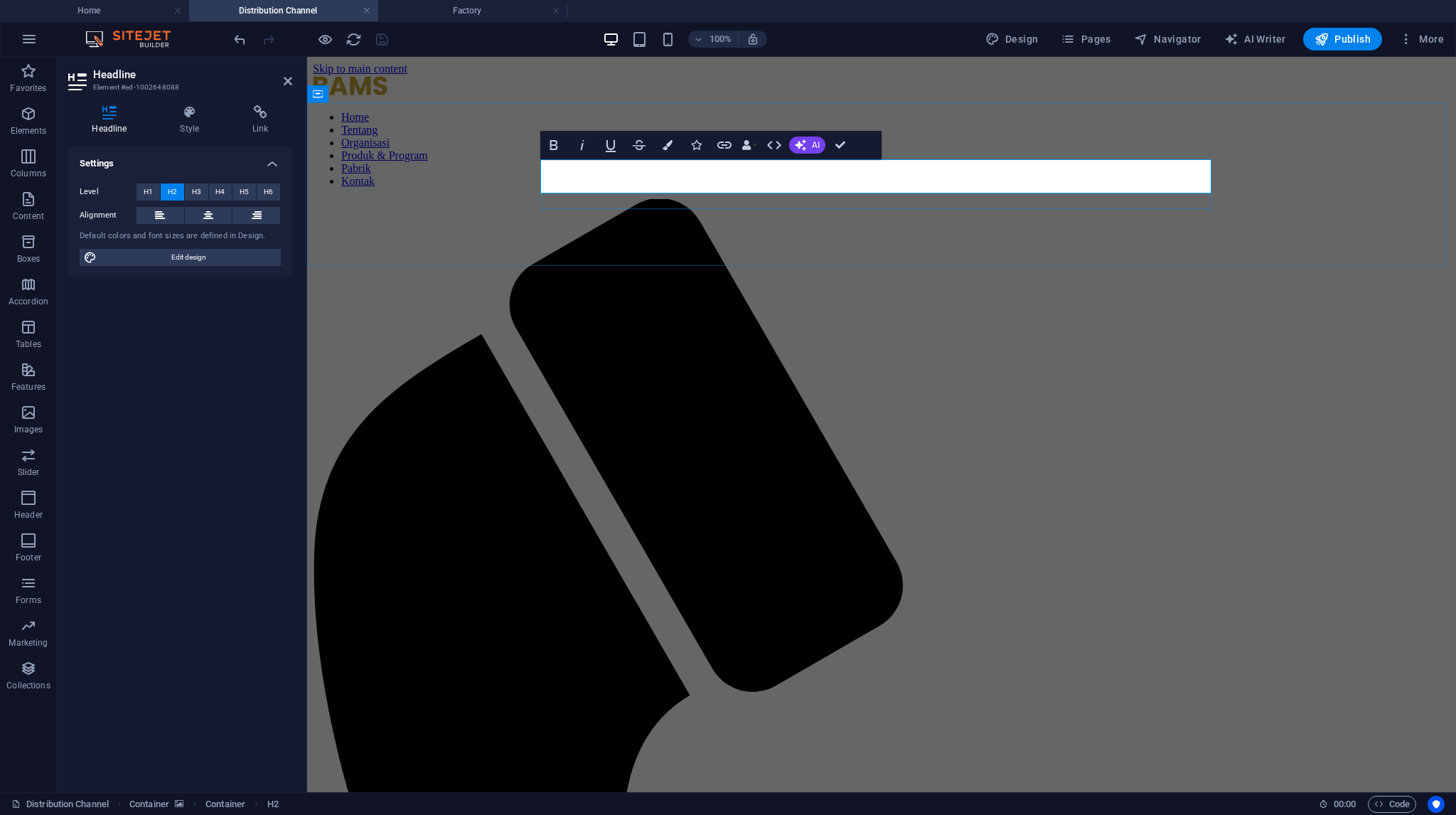
drag, startPoint x: 658, startPoint y: 184, endPoint x: 647, endPoint y: 186, distance: 11.2
click at [663, 150] on button "Colors" at bounding box center [667, 145] width 27 height 28
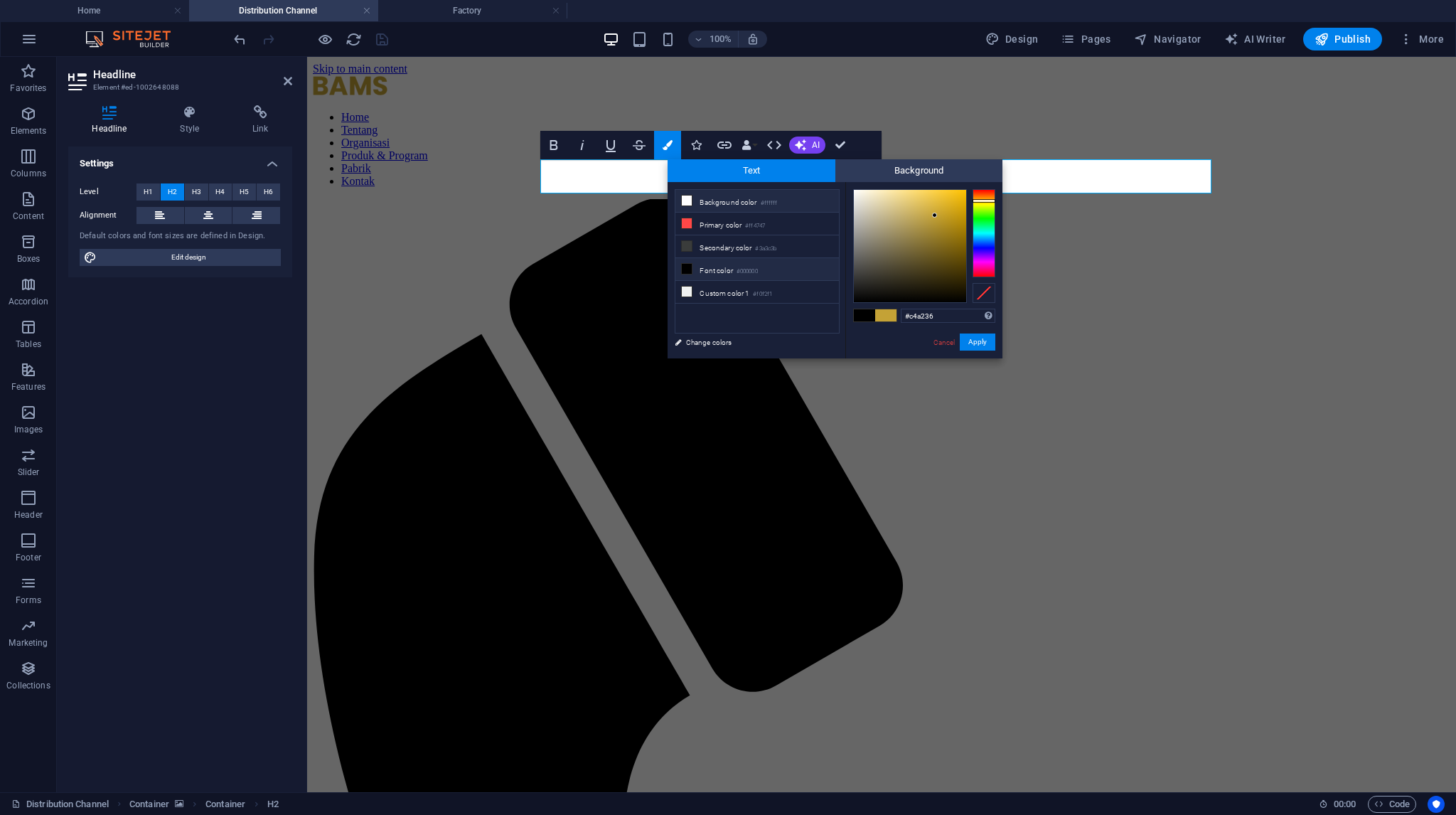
click at [730, 209] on li "Background color #ffffff" at bounding box center [757, 201] width 163 height 23
type input "#ffffff"
click at [979, 348] on button "Apply" at bounding box center [977, 341] width 36 height 17
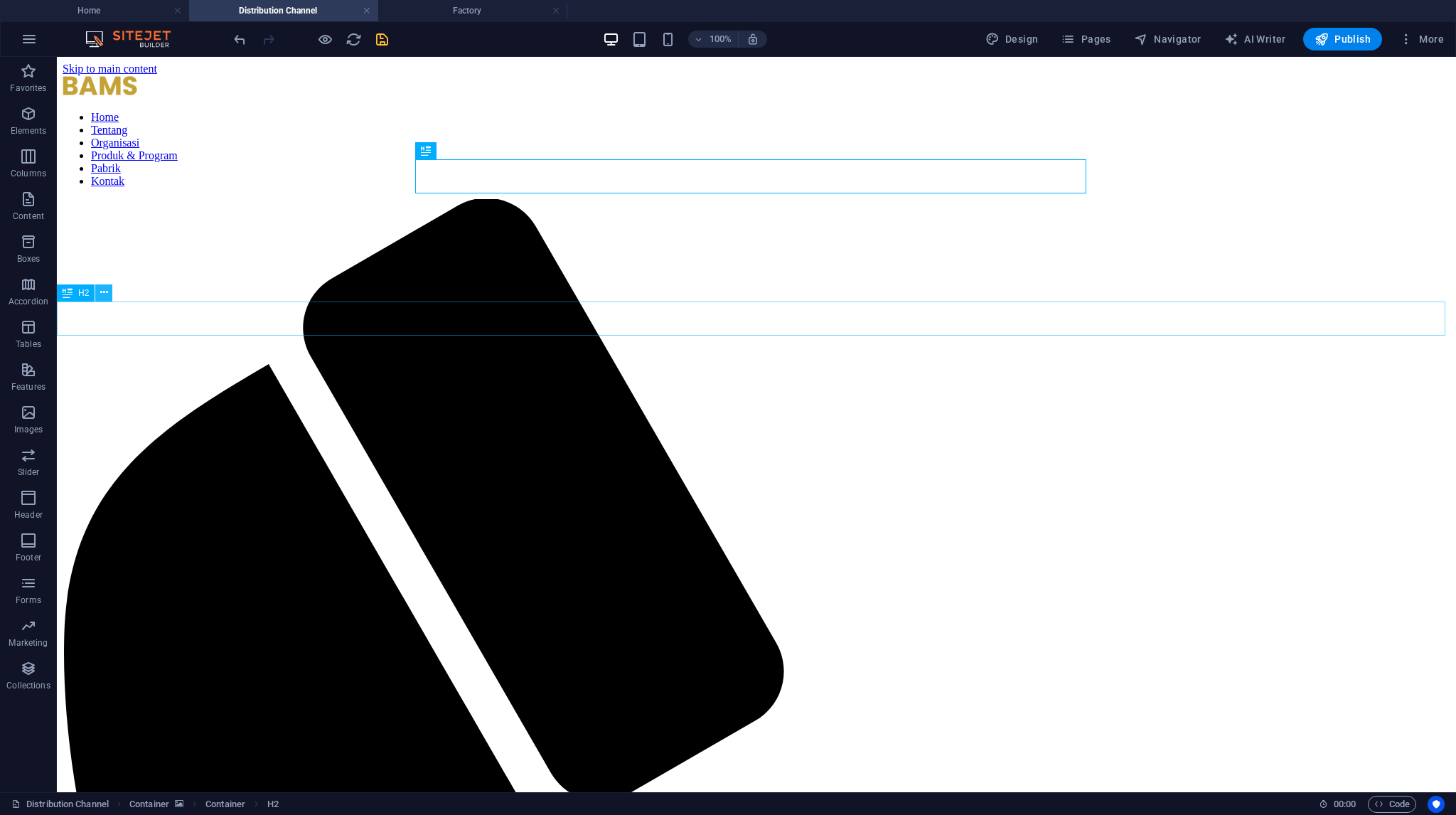
click at [106, 293] on icon at bounding box center [104, 293] width 8 height 15
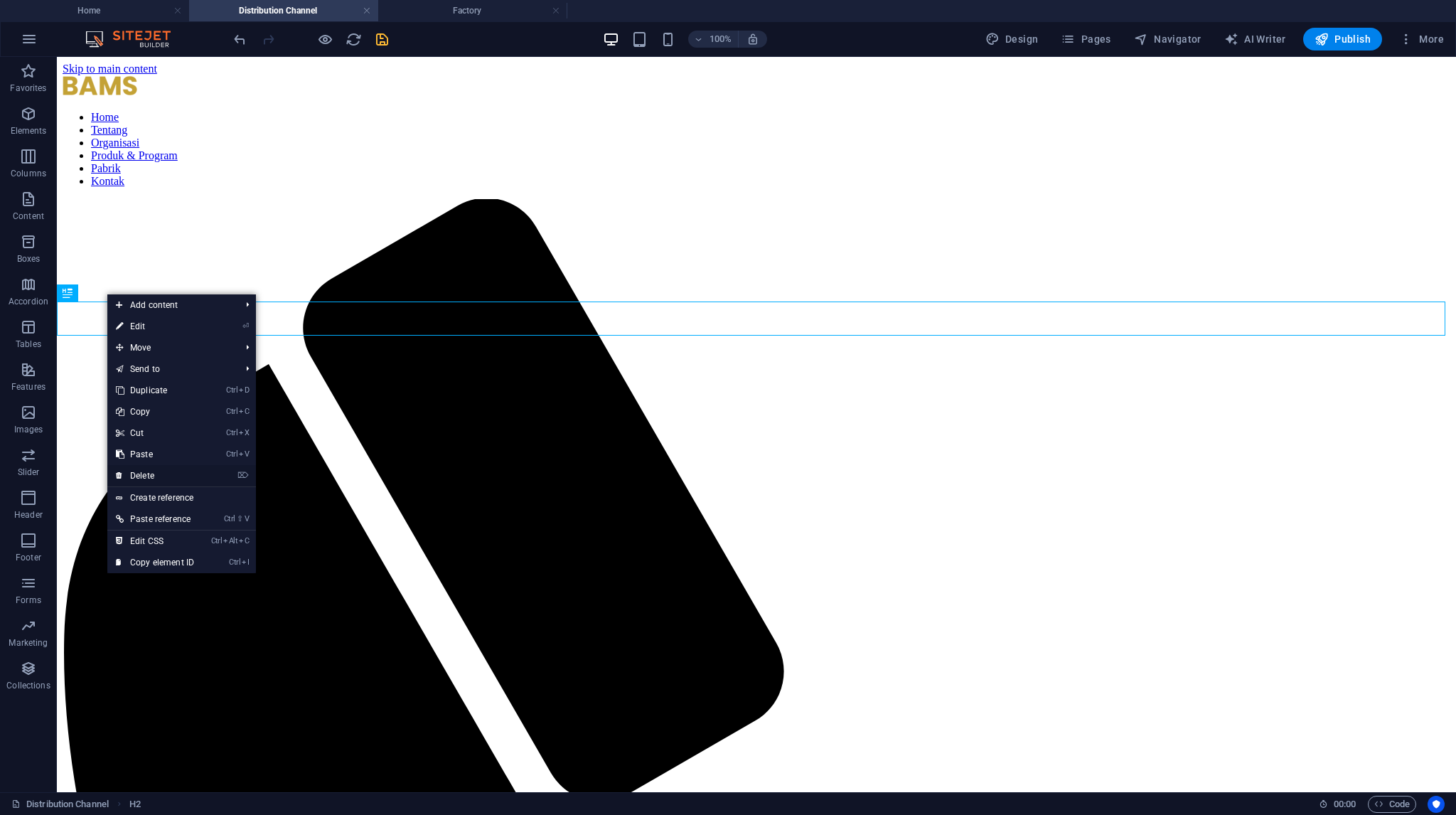
click at [145, 471] on link "⌦ Delete" at bounding box center [155, 475] width 95 height 21
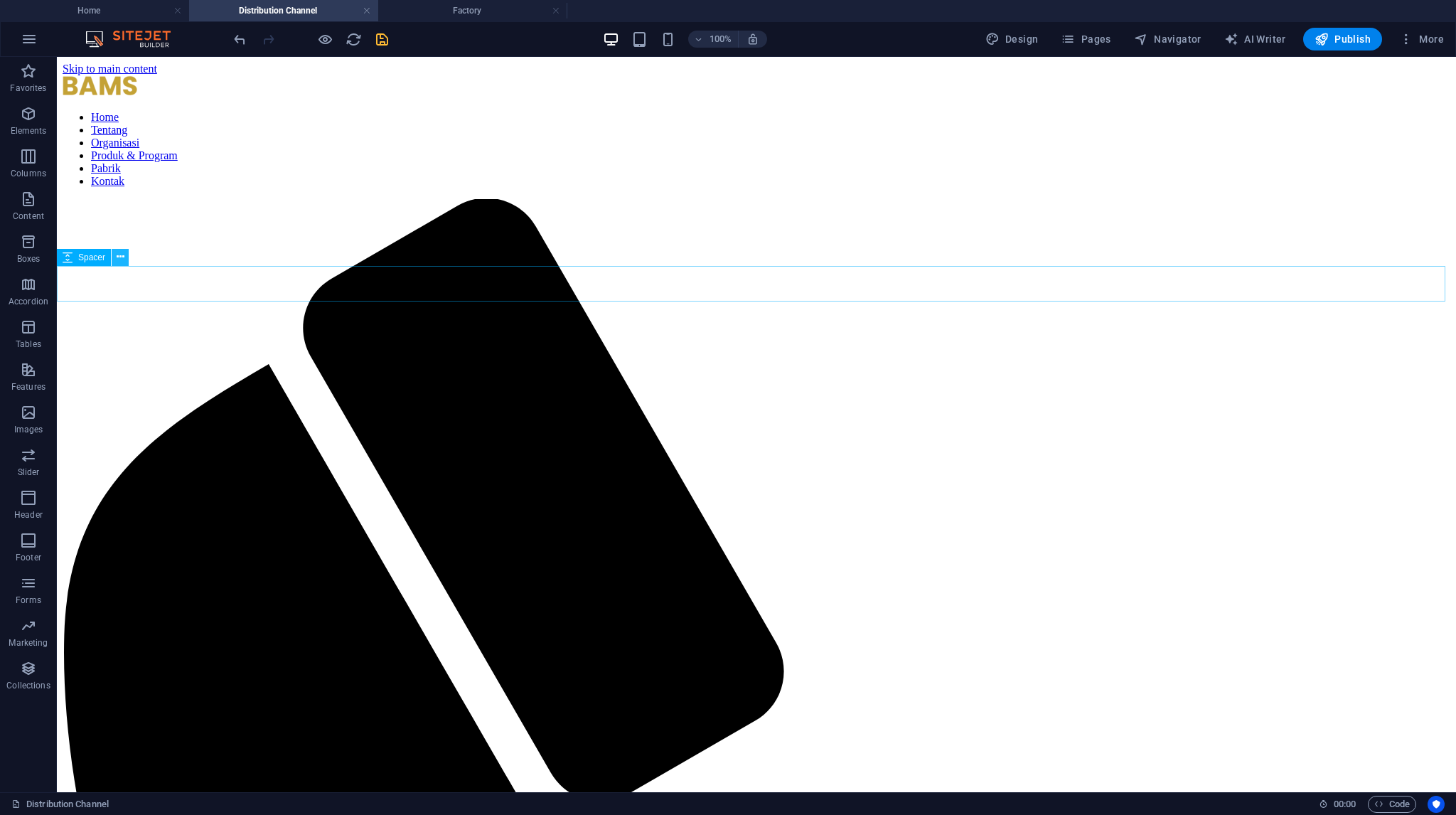
click at [120, 258] on icon at bounding box center [120, 257] width 8 height 15
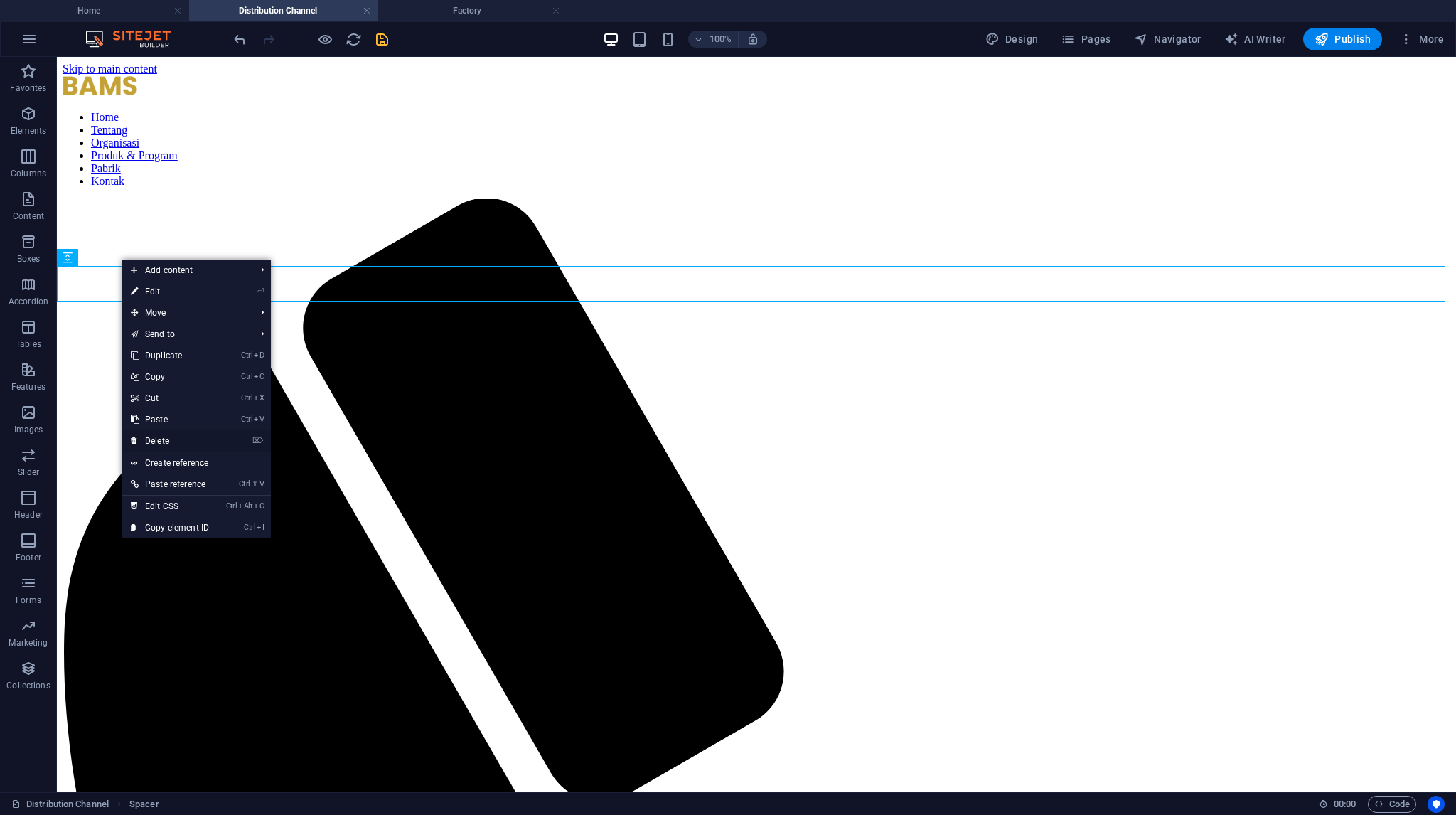
click at [162, 444] on link "⌦ Delete" at bounding box center [170, 441] width 95 height 21
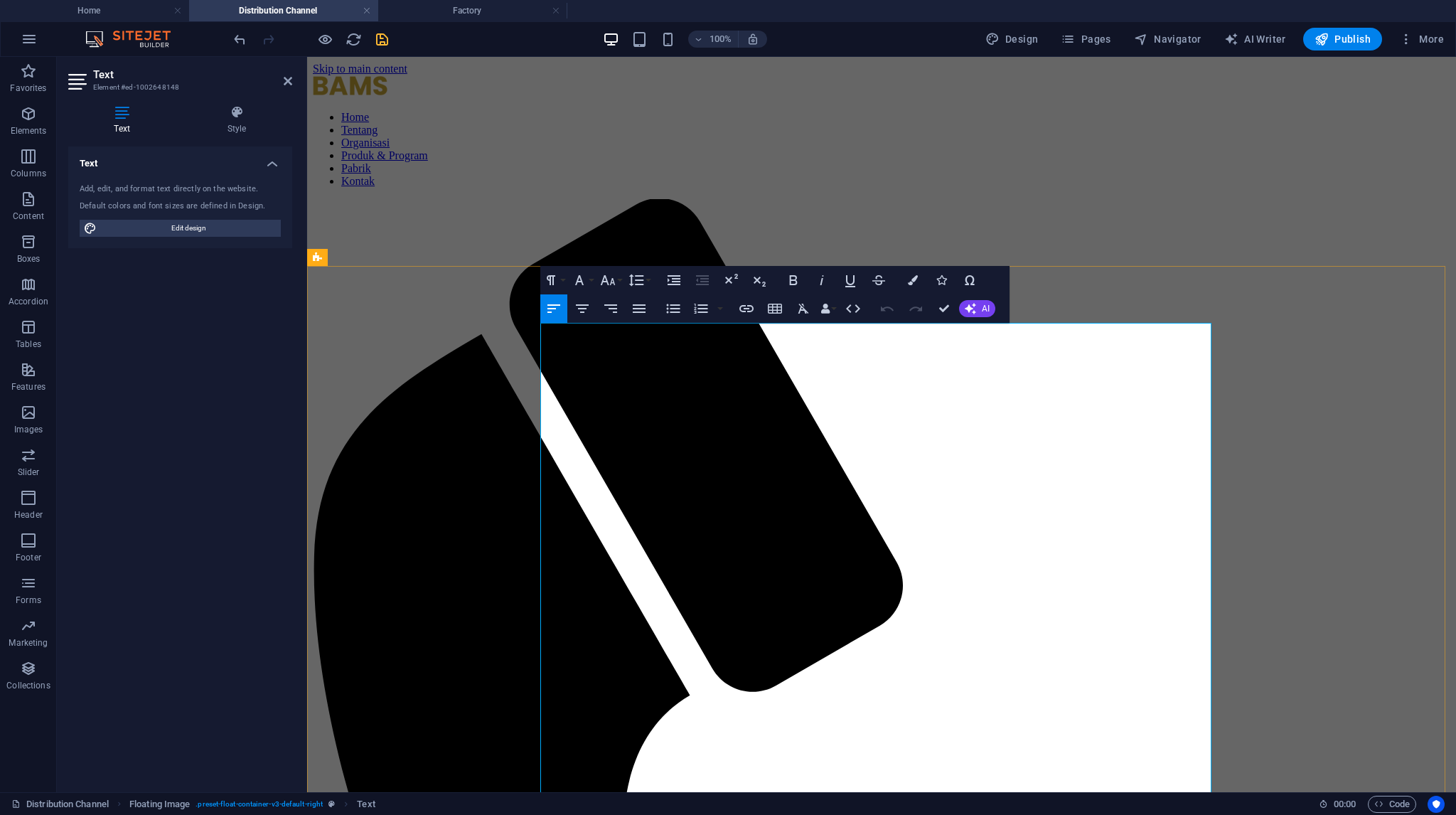
drag, startPoint x: 635, startPoint y: 332, endPoint x: 575, endPoint y: 357, distance: 65.0
copy p "jaring raksasa yang ujungnya menyentuh pasar-pasar"
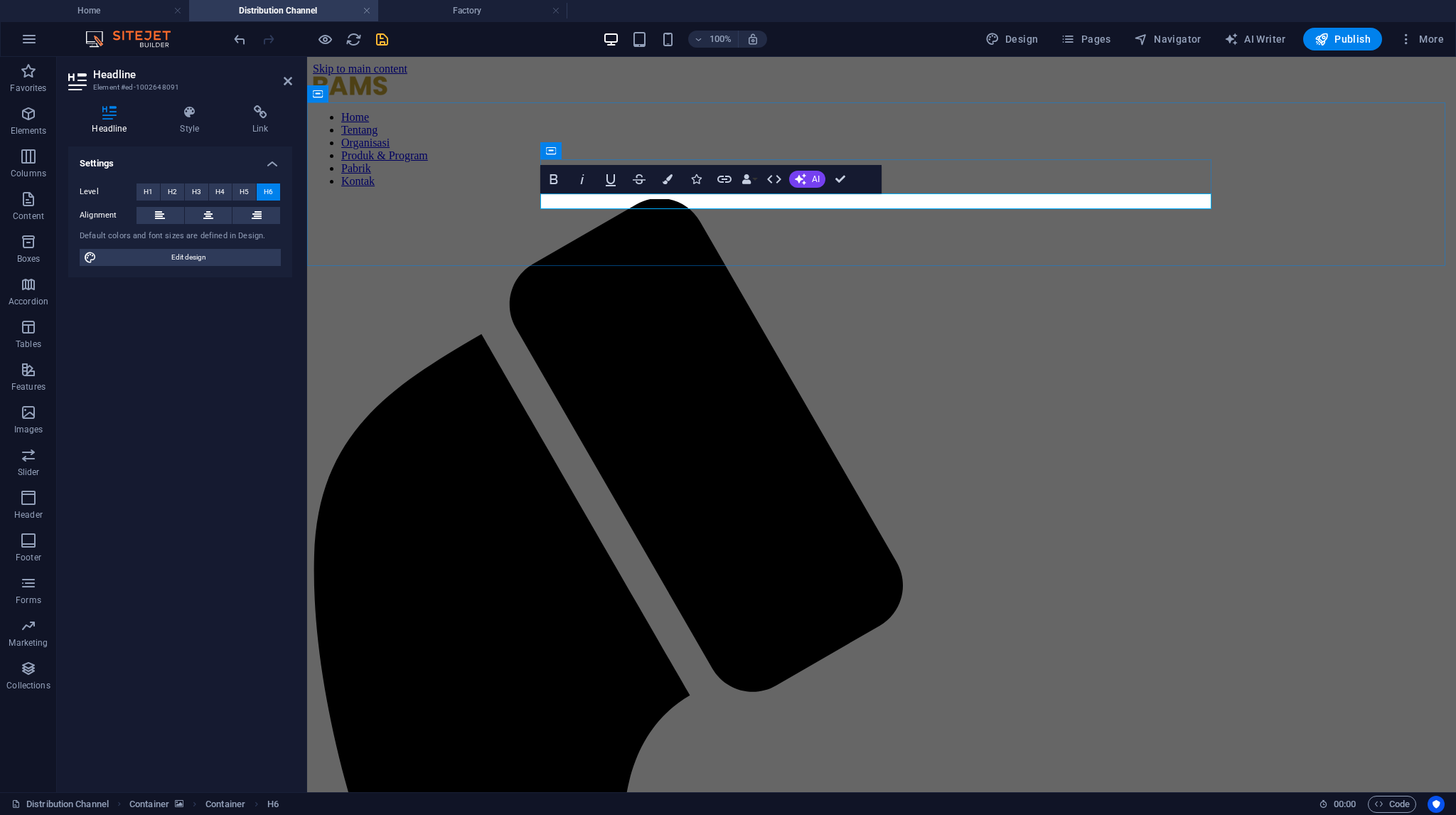
drag, startPoint x: 698, startPoint y: 205, endPoint x: 765, endPoint y: 204, distance: 67.0
drag, startPoint x: 880, startPoint y: 200, endPoint x: 825, endPoint y: 214, distance: 56.8
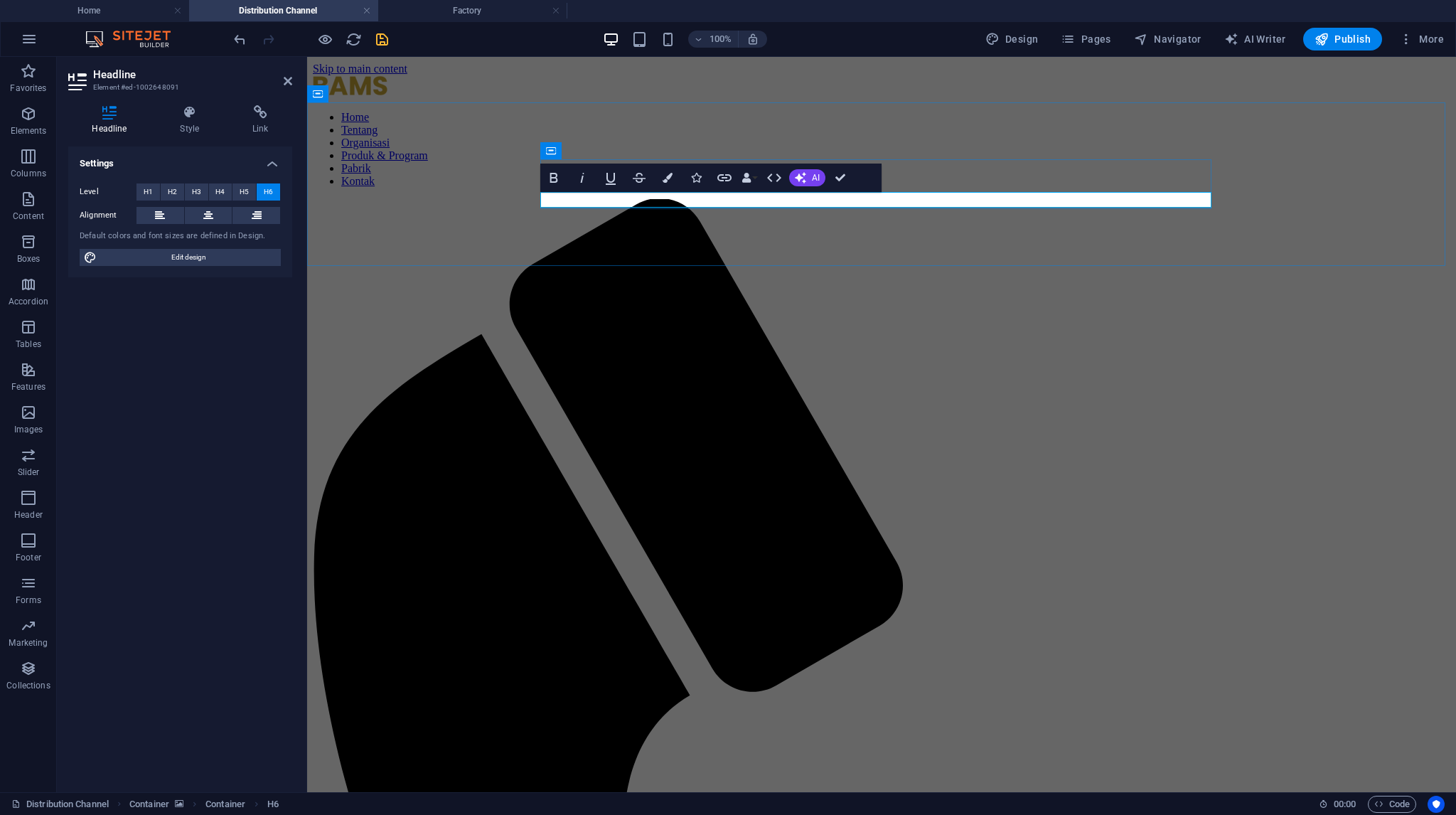
drag, startPoint x: 657, startPoint y: 202, endPoint x: 860, endPoint y: 198, distance: 203.0
click at [675, 186] on button "Colors" at bounding box center [667, 177] width 27 height 28
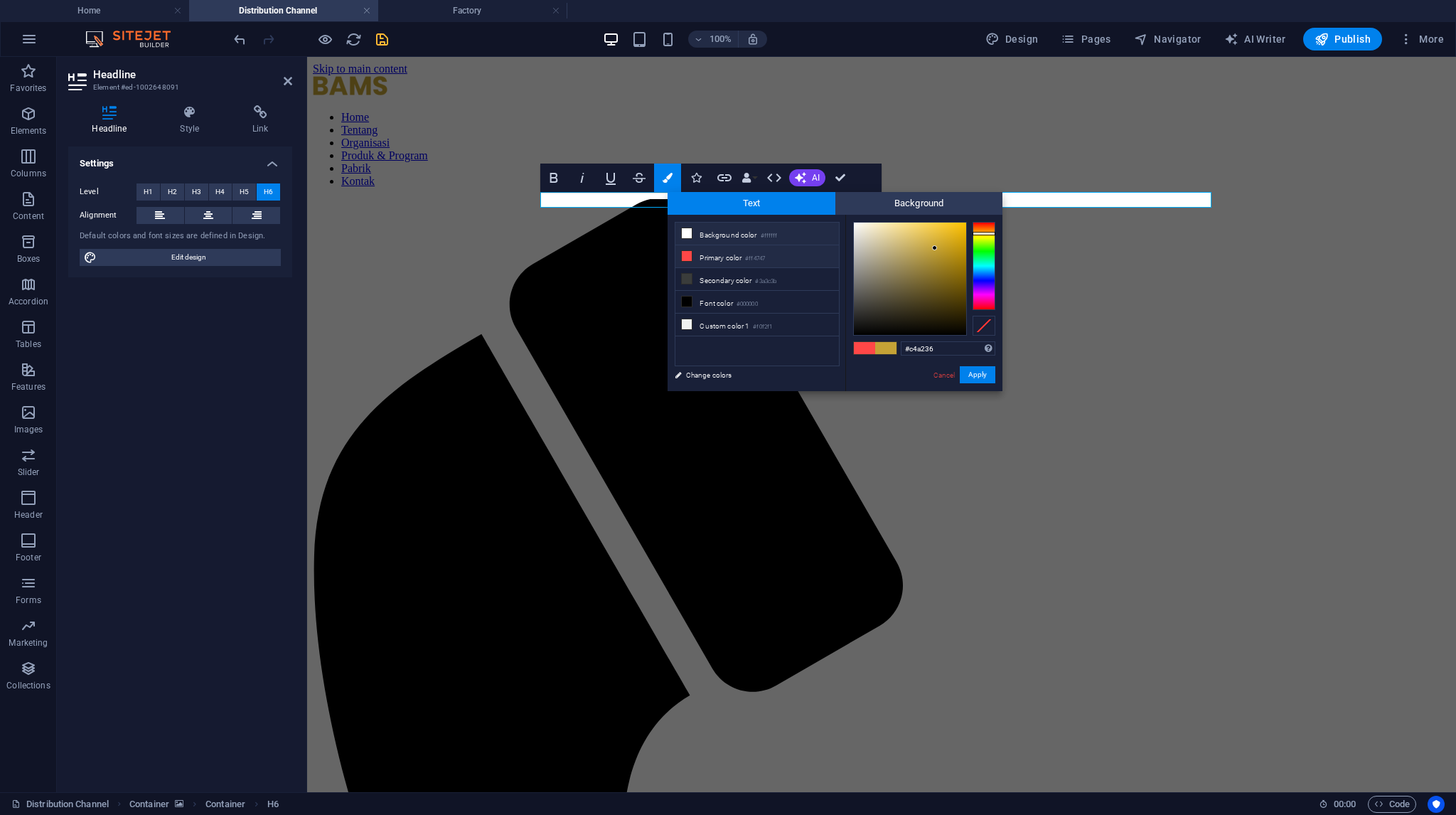
click at [711, 226] on li "Background color #ffffff" at bounding box center [757, 234] width 163 height 23
type input "#ffffff"
click at [981, 386] on div "#ffffff Supported formats #0852ed rgb(8, 82, 237) rgba(8, 82, 237, 90%) hsv(221…" at bounding box center [924, 406] width 157 height 382
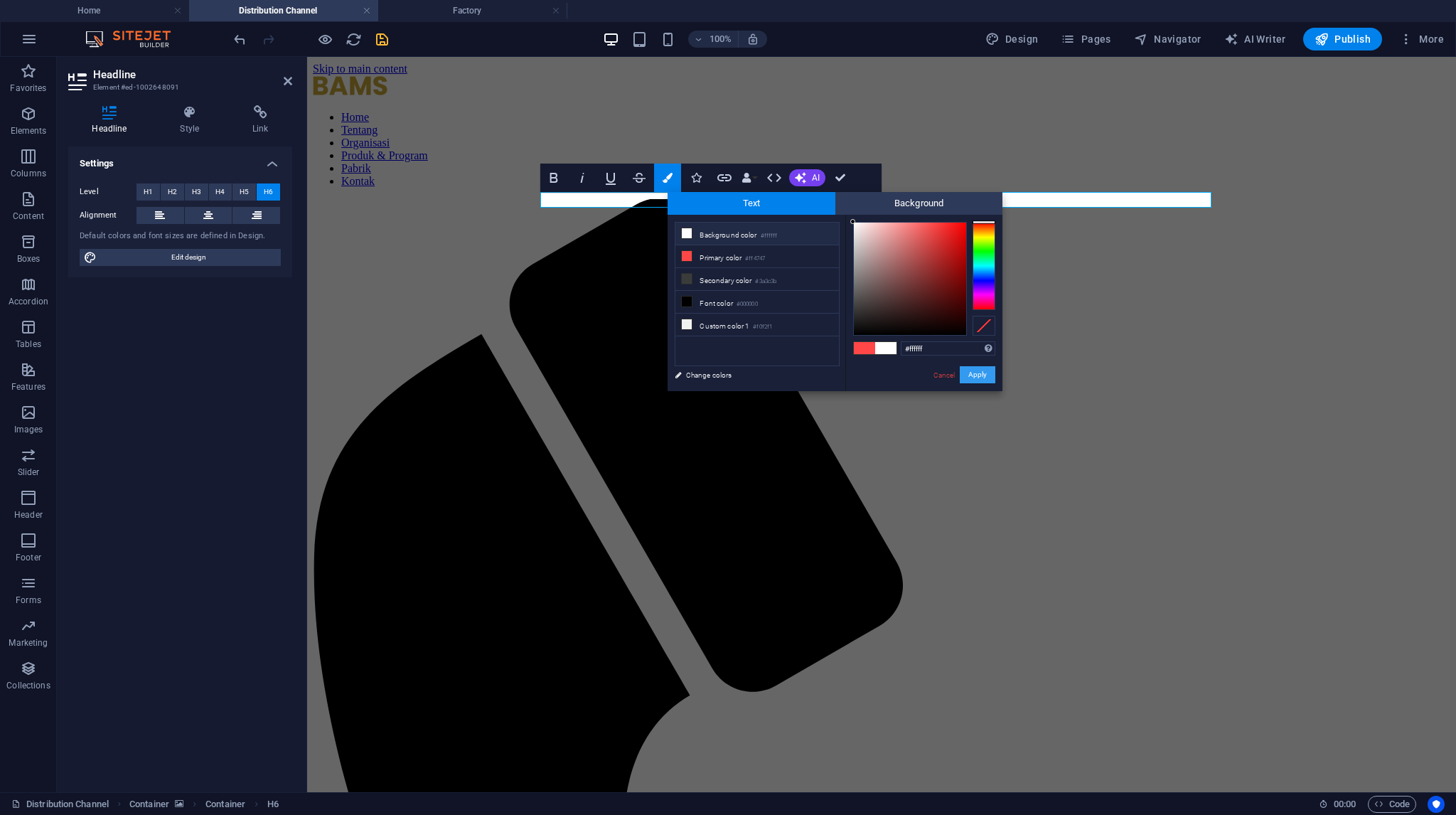
click at [984, 377] on button "Apply" at bounding box center [977, 374] width 36 height 17
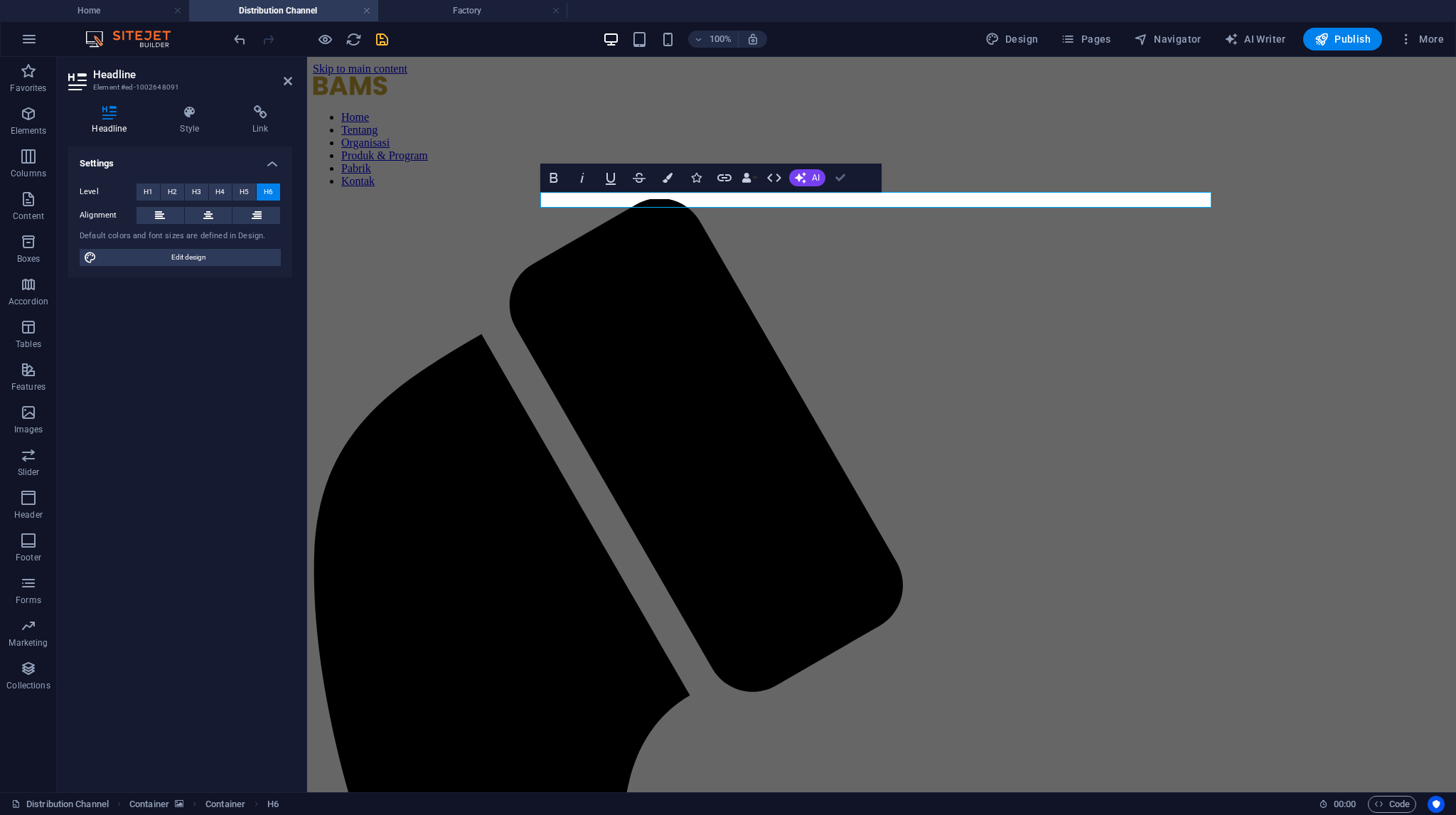
drag, startPoint x: 841, startPoint y: 176, endPoint x: 781, endPoint y: 124, distance: 79.4
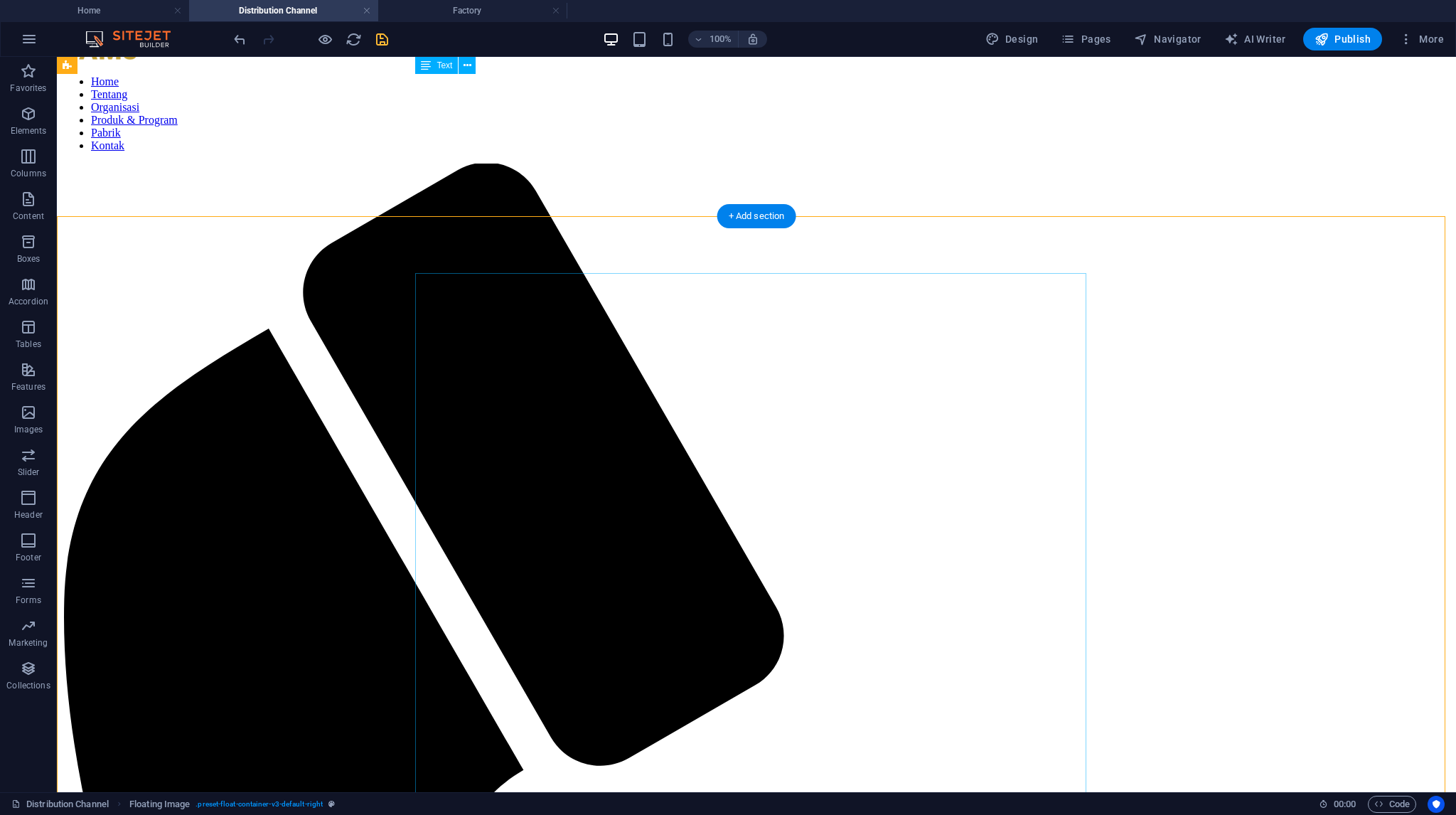
scroll to position [0, 0]
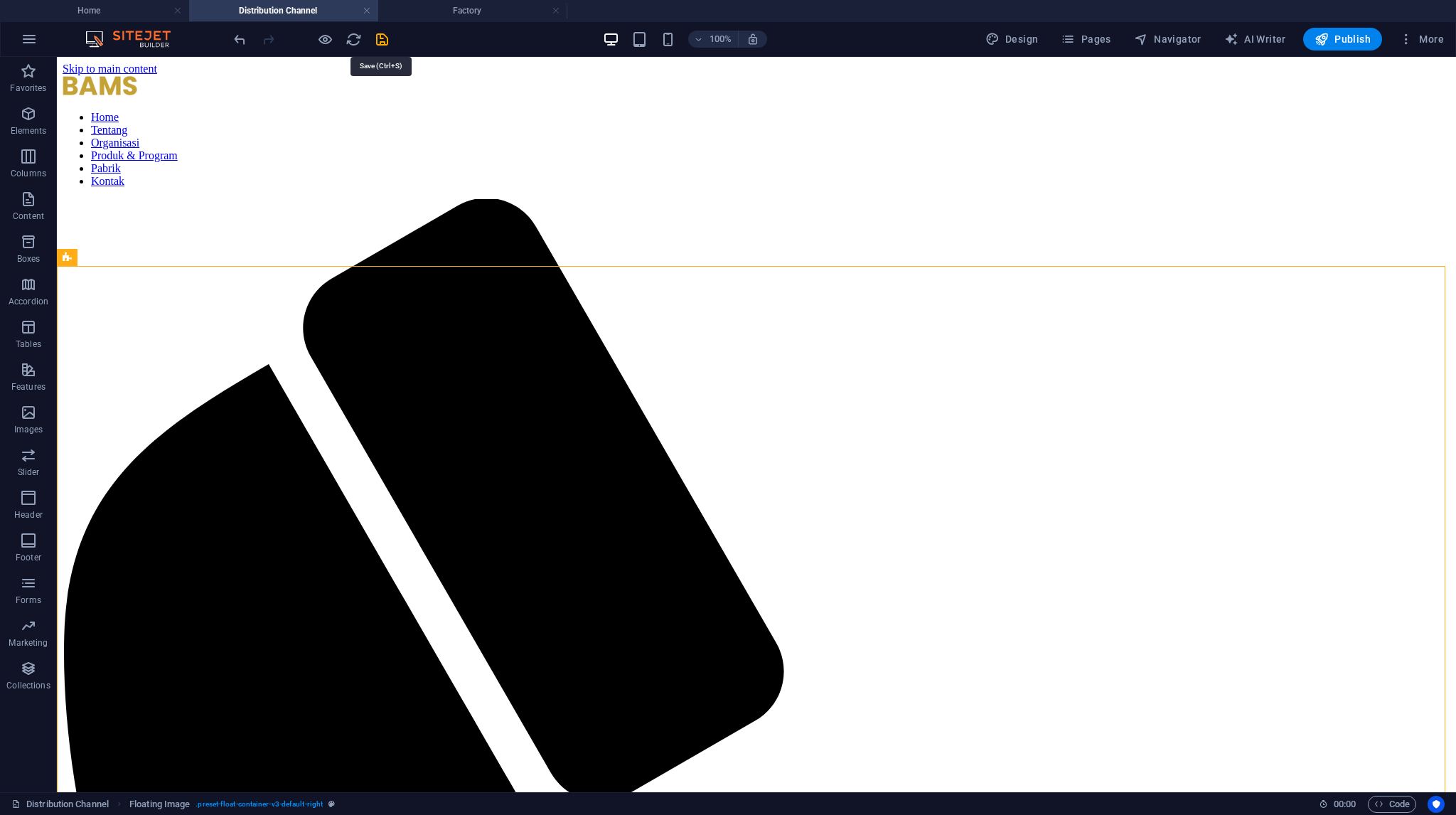
click at [384, 44] on icon "save" at bounding box center [382, 40] width 16 height 16
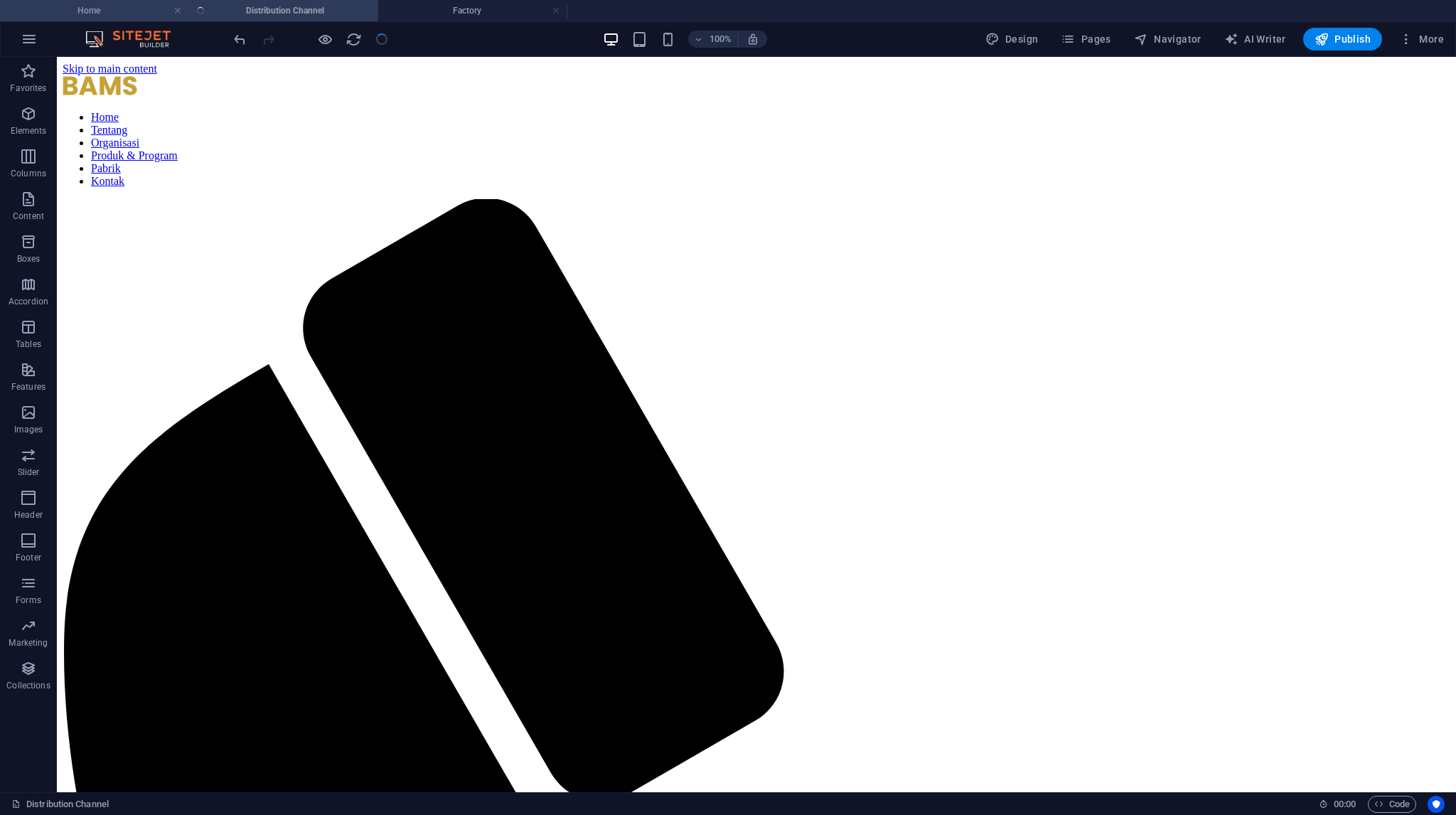
click at [103, 9] on h4 "Home" at bounding box center [95, 11] width 189 height 15
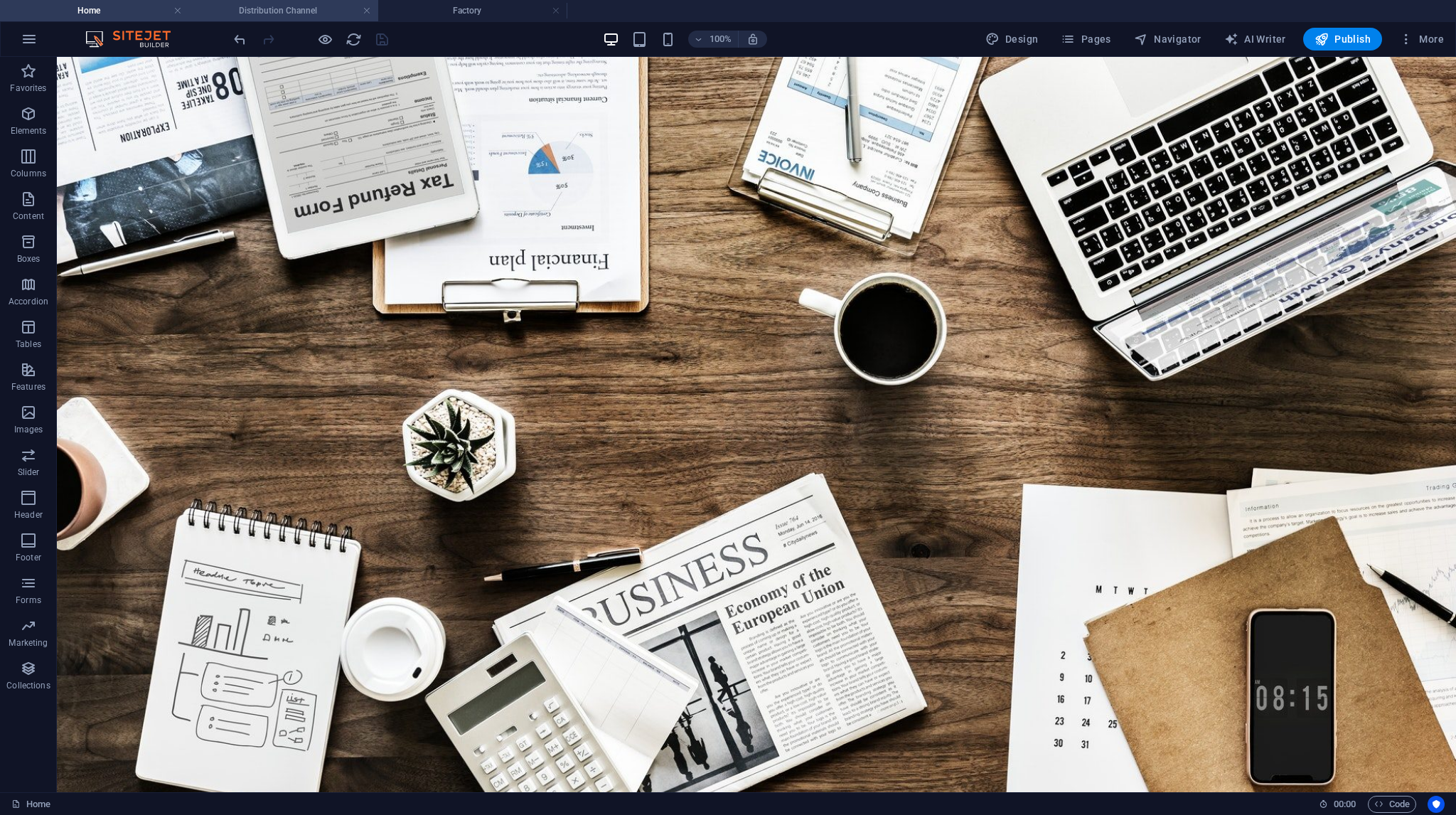
click at [271, 12] on h4 "Distribution Channel" at bounding box center [284, 11] width 189 height 15
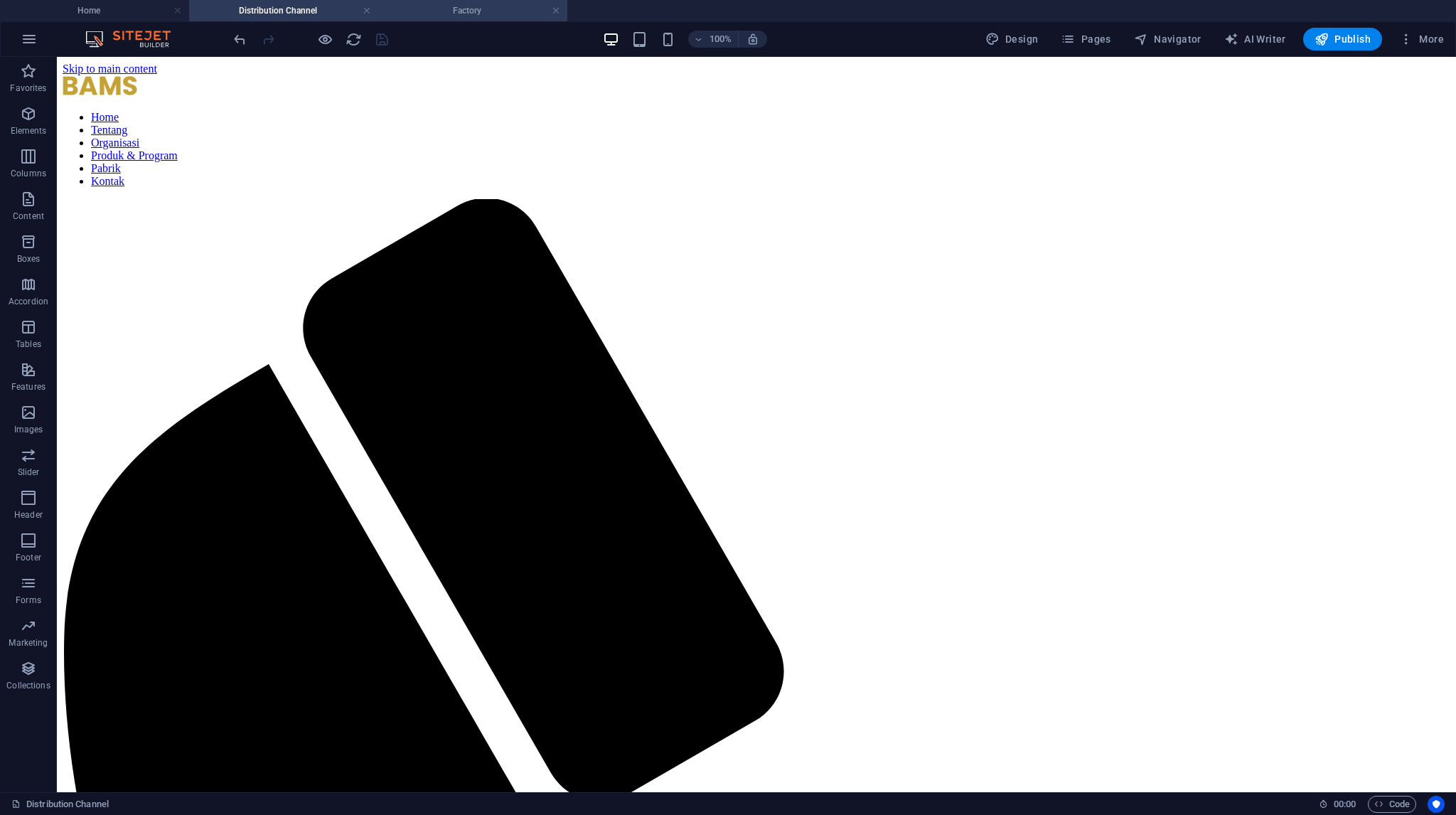
click at [455, 10] on h4 "Factory" at bounding box center [473, 11] width 189 height 15
click at [320, 17] on h4 "Distribution Channel" at bounding box center [284, 11] width 189 height 15
click at [141, 14] on h4 "Home" at bounding box center [95, 11] width 189 height 15
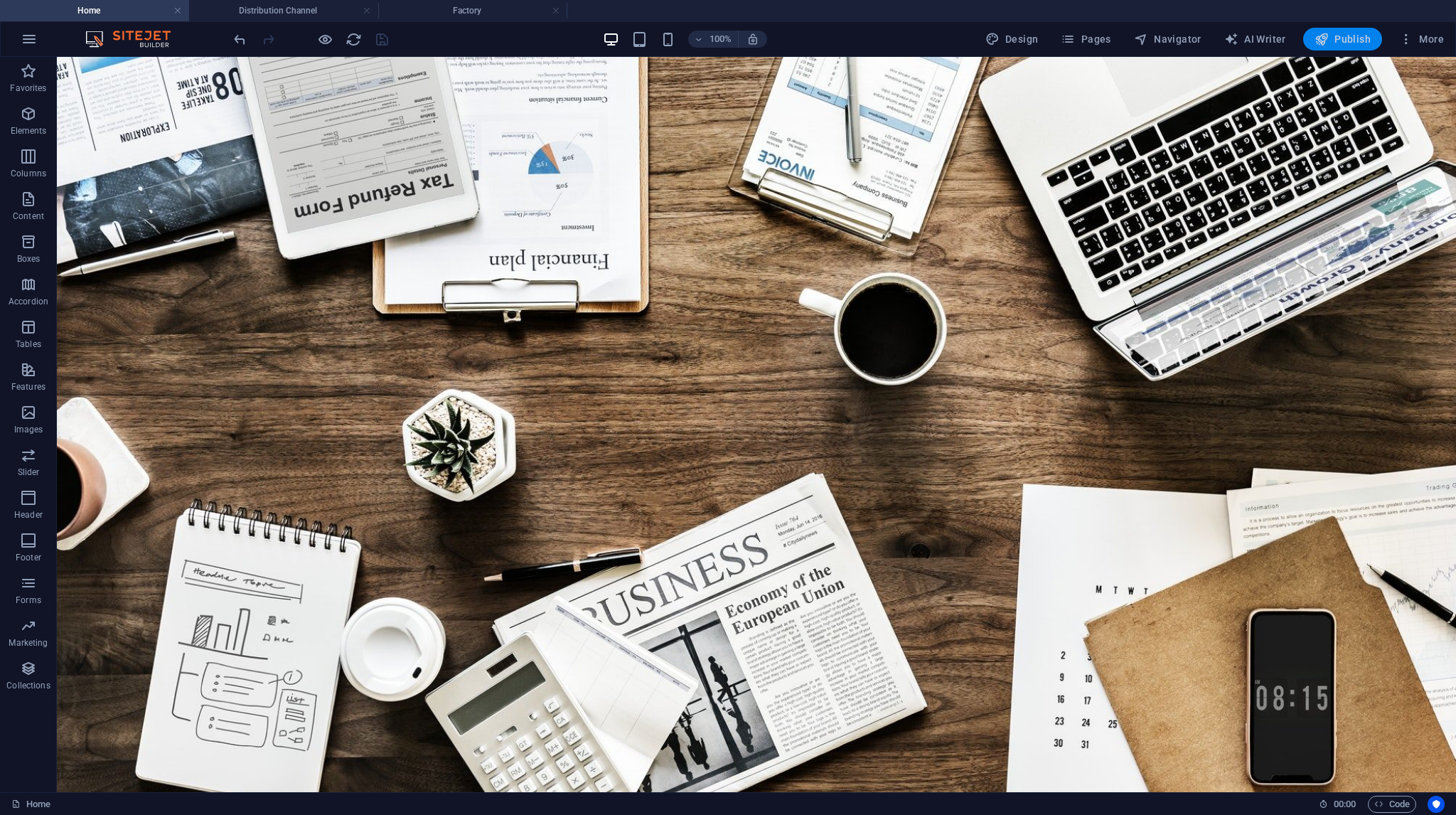
click at [1353, 36] on span "Publish" at bounding box center [1342, 40] width 56 height 15
click at [1107, 40] on span "Pages" at bounding box center [1086, 40] width 50 height 15
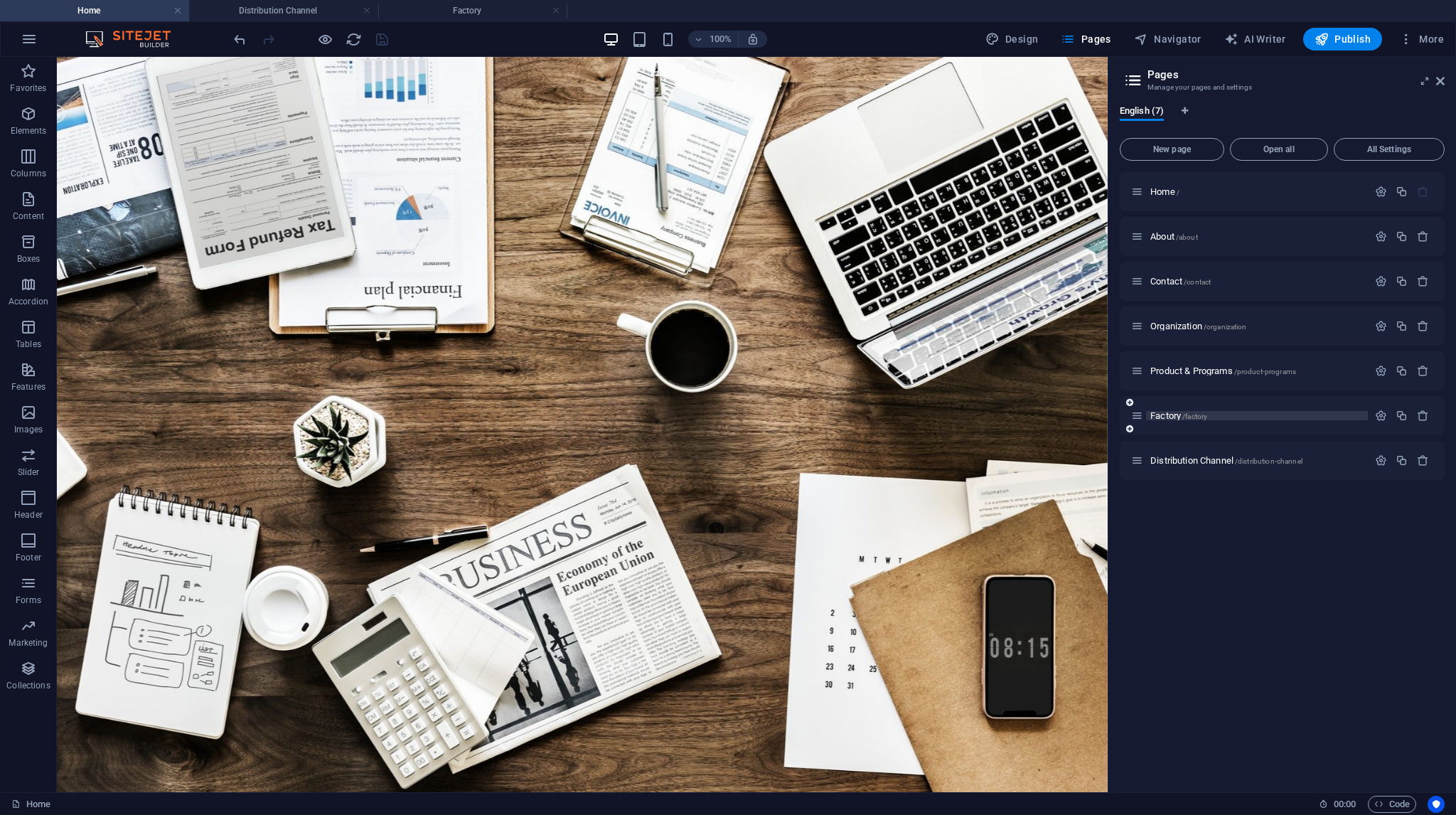
click at [1225, 416] on p "Factory /factory" at bounding box center [1257, 415] width 213 height 9
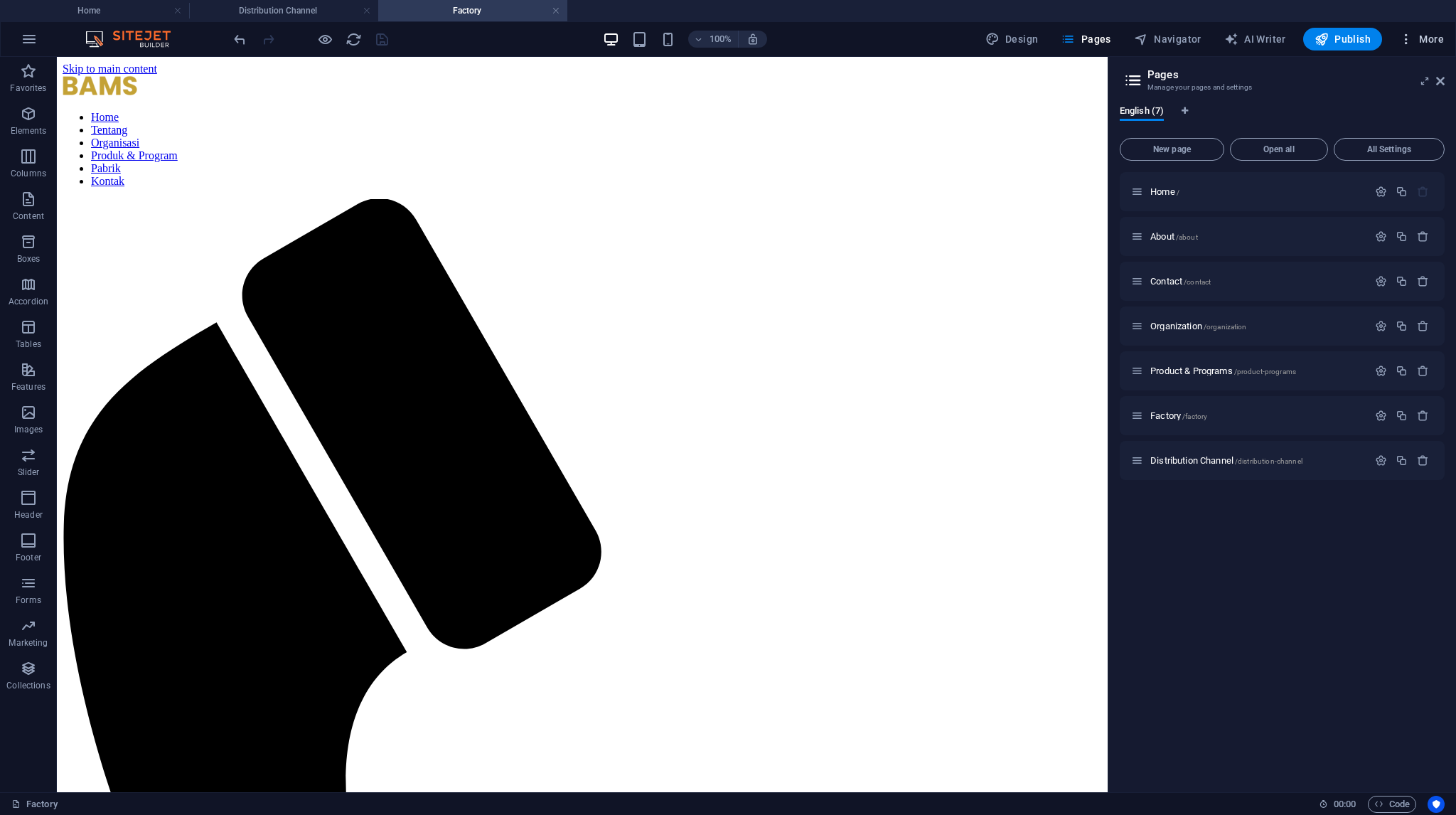
click at [1411, 40] on icon "button" at bounding box center [1407, 40] width 15 height 15
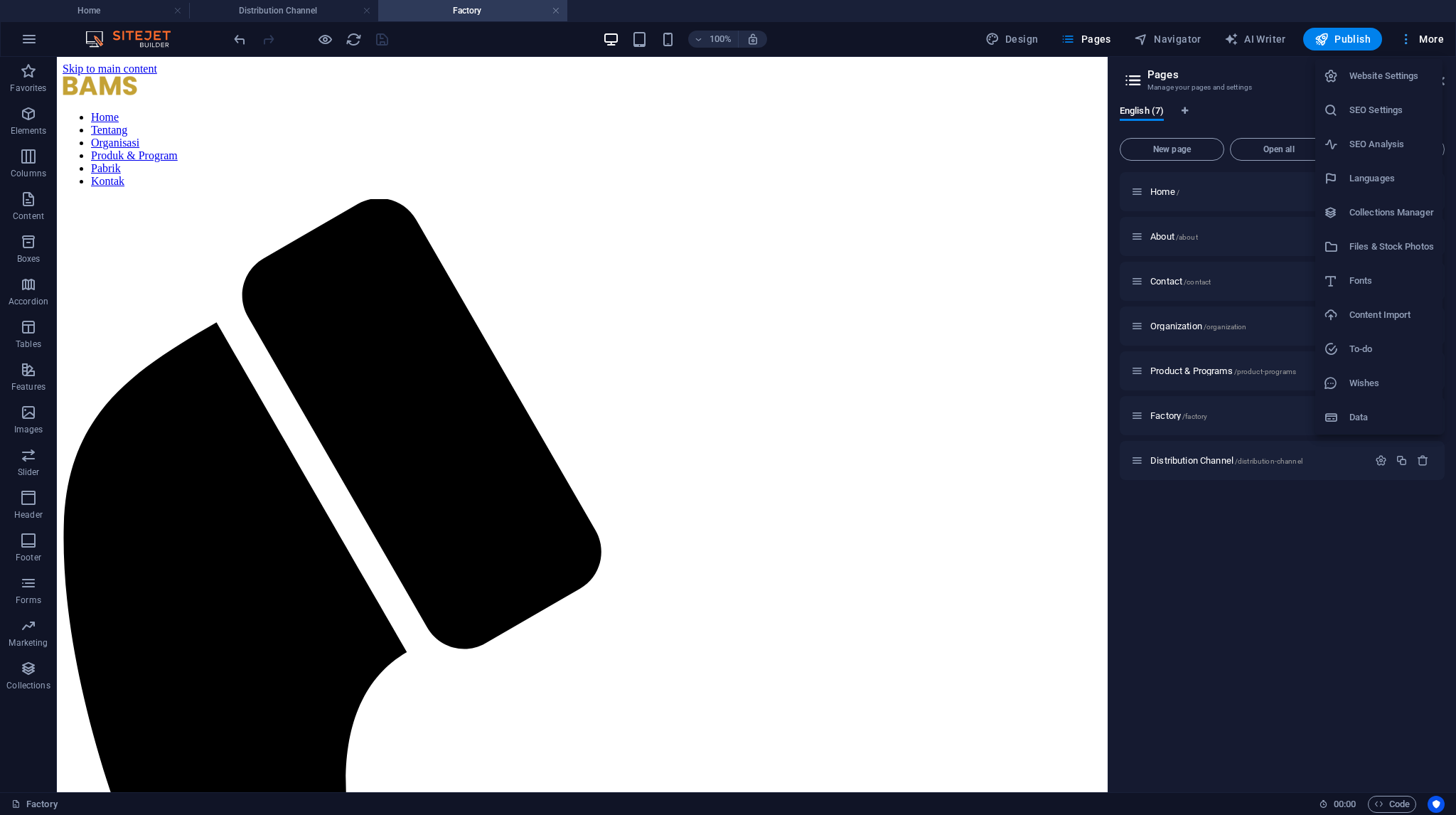
click at [1411, 40] on div at bounding box center [728, 408] width 1456 height 815
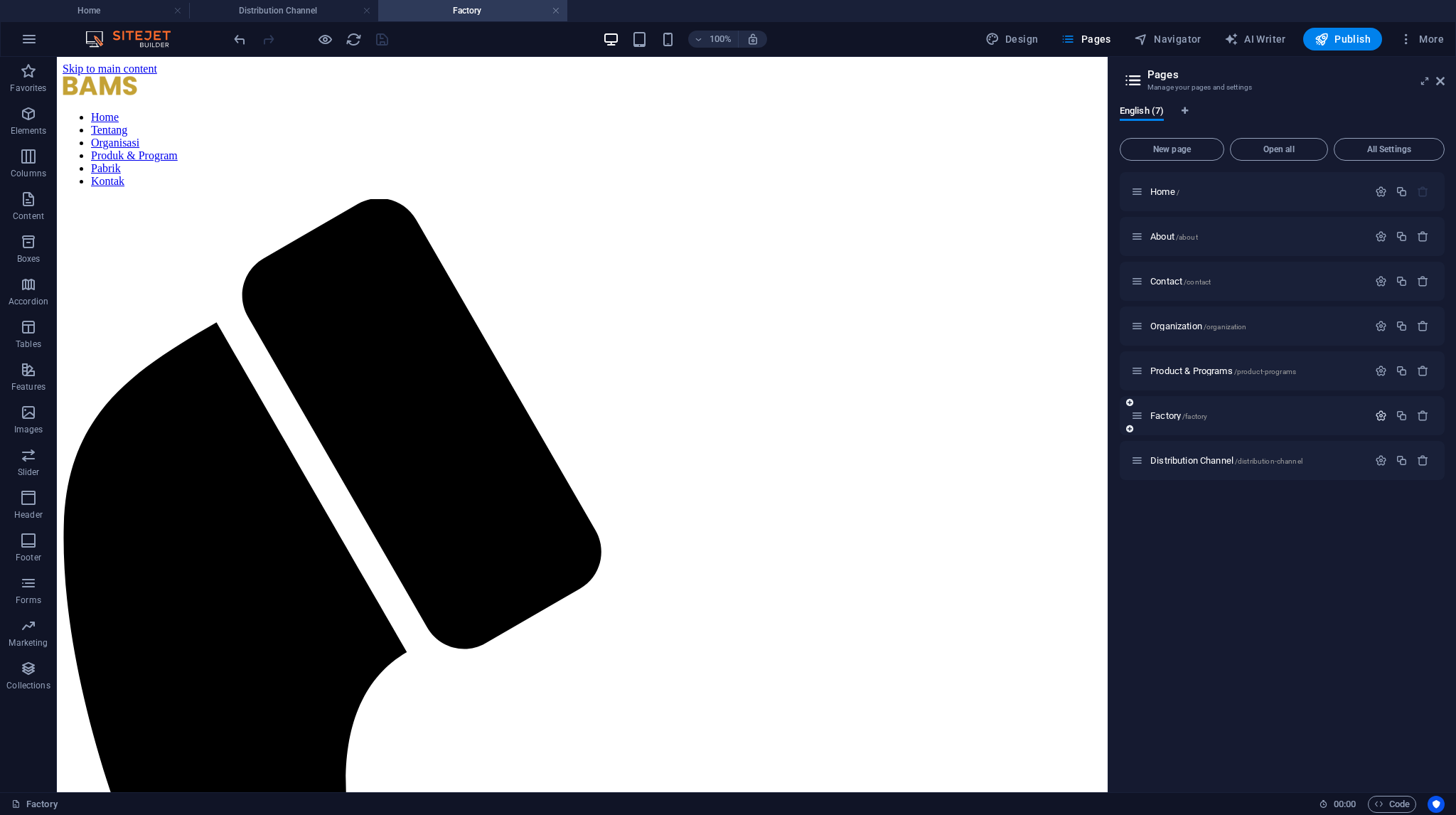
click at [1381, 411] on icon "button" at bounding box center [1381, 416] width 12 height 12
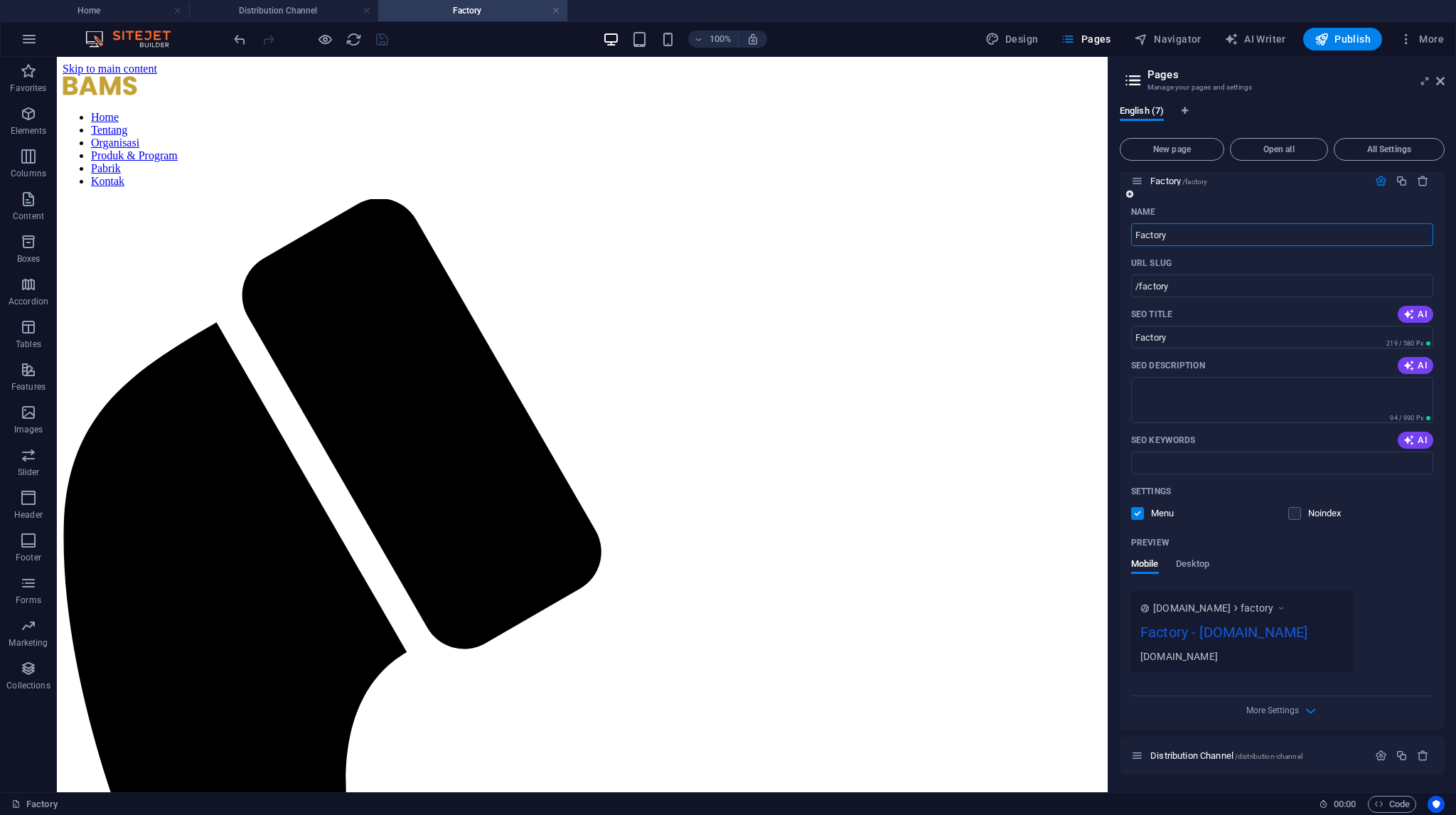
scroll to position [21, 0]
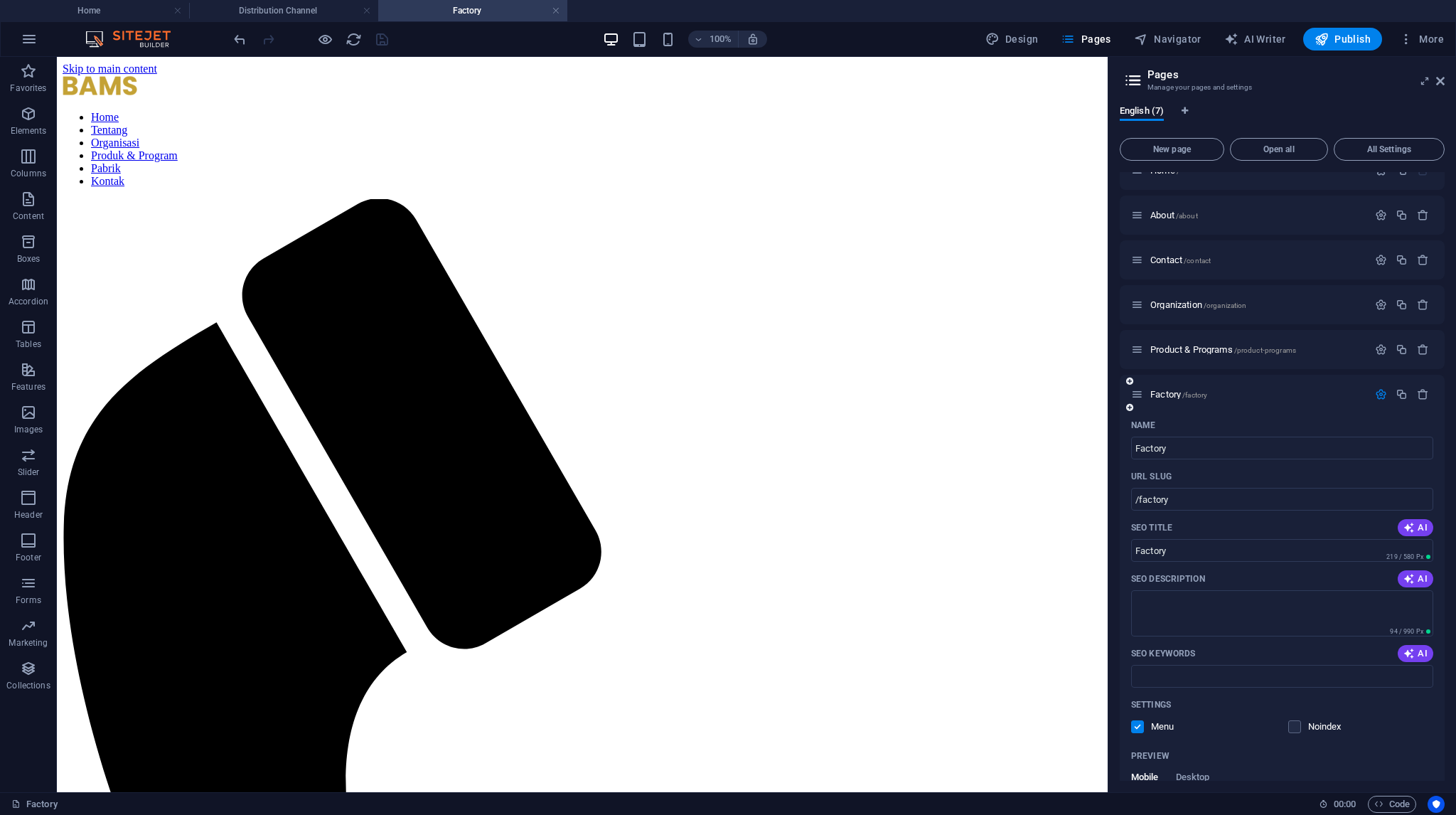
click at [1381, 398] on icon "button" at bounding box center [1381, 394] width 12 height 12
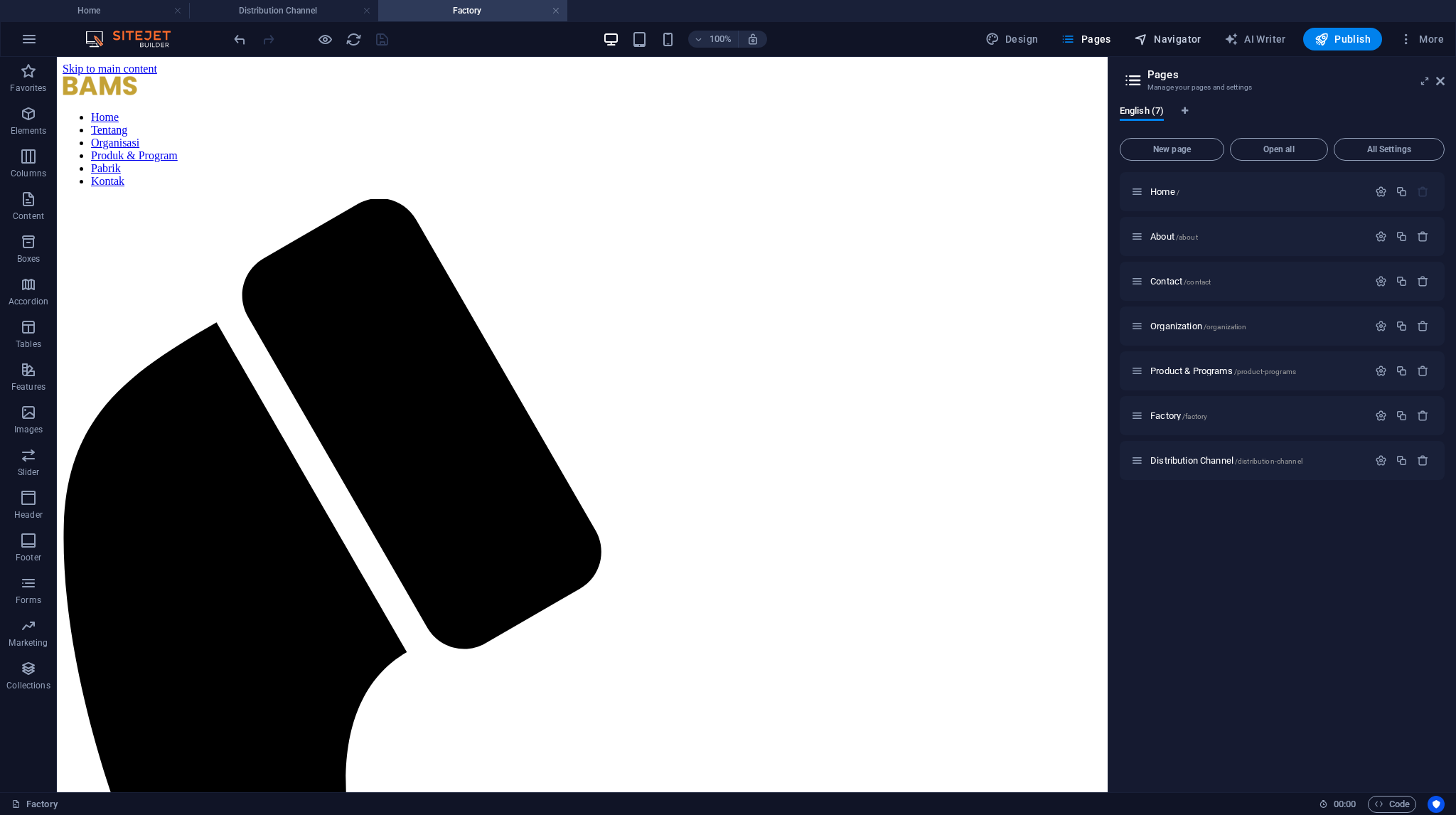
click at [1170, 44] on span "Navigator" at bounding box center [1168, 40] width 68 height 15
select select "18053968-en"
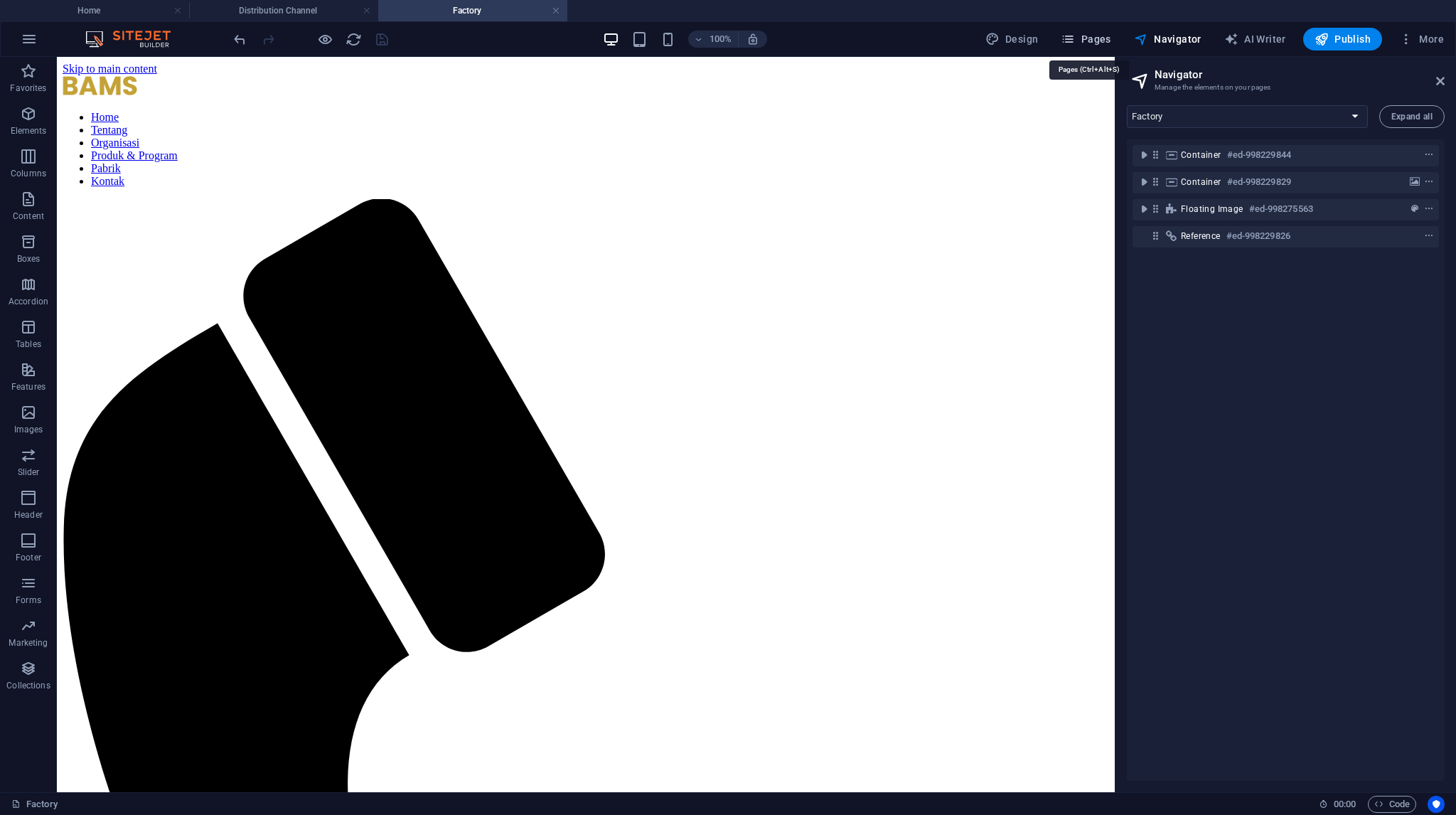
click at [1088, 45] on span "Pages" at bounding box center [1086, 40] width 50 height 15
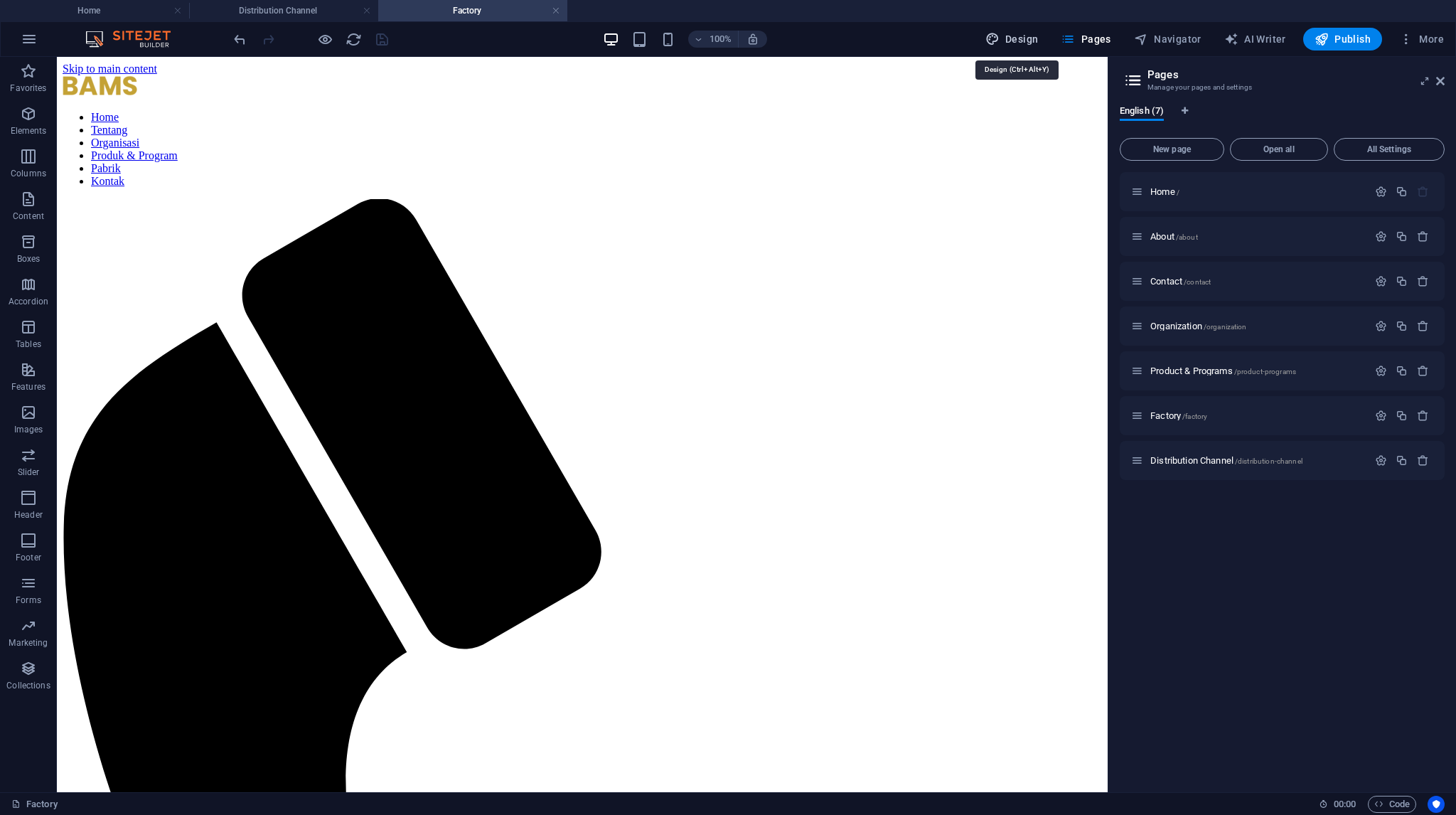
click at [1019, 35] on span "Design" at bounding box center [1012, 40] width 53 height 15
select select "700"
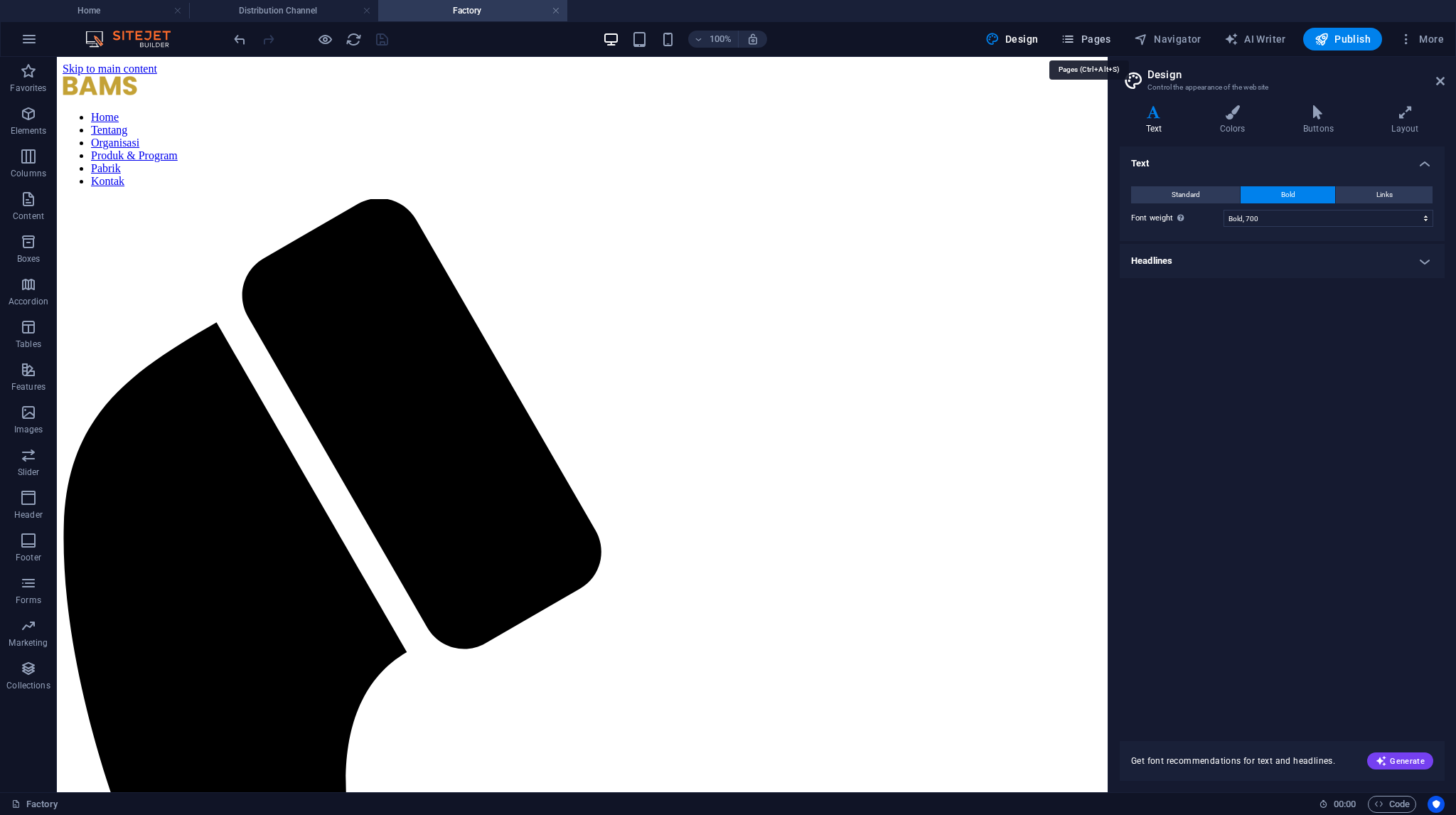
click at [1103, 34] on span "Pages" at bounding box center [1086, 40] width 50 height 15
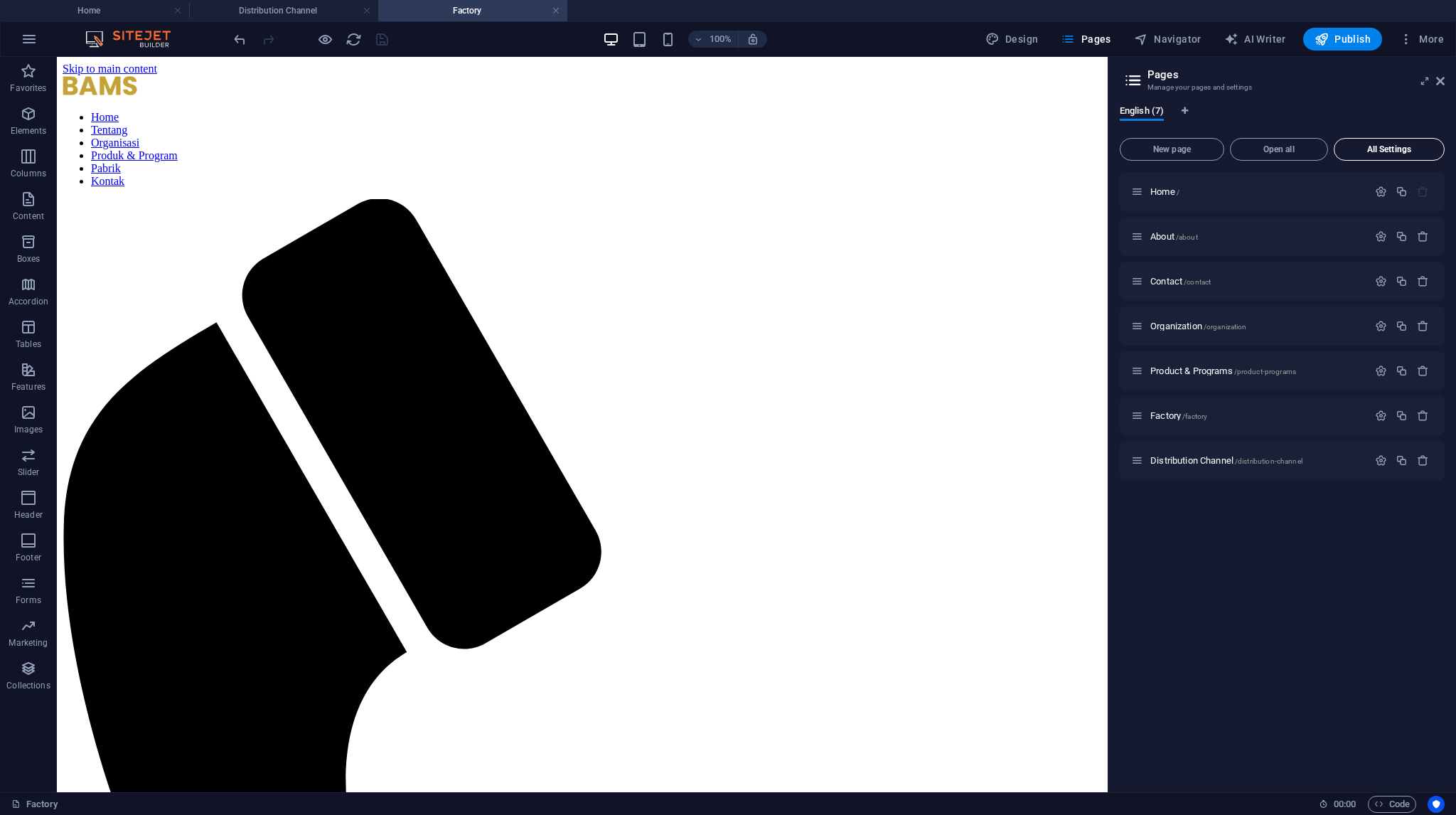
click at [1382, 151] on span "All Settings" at bounding box center [1389, 149] width 98 height 9
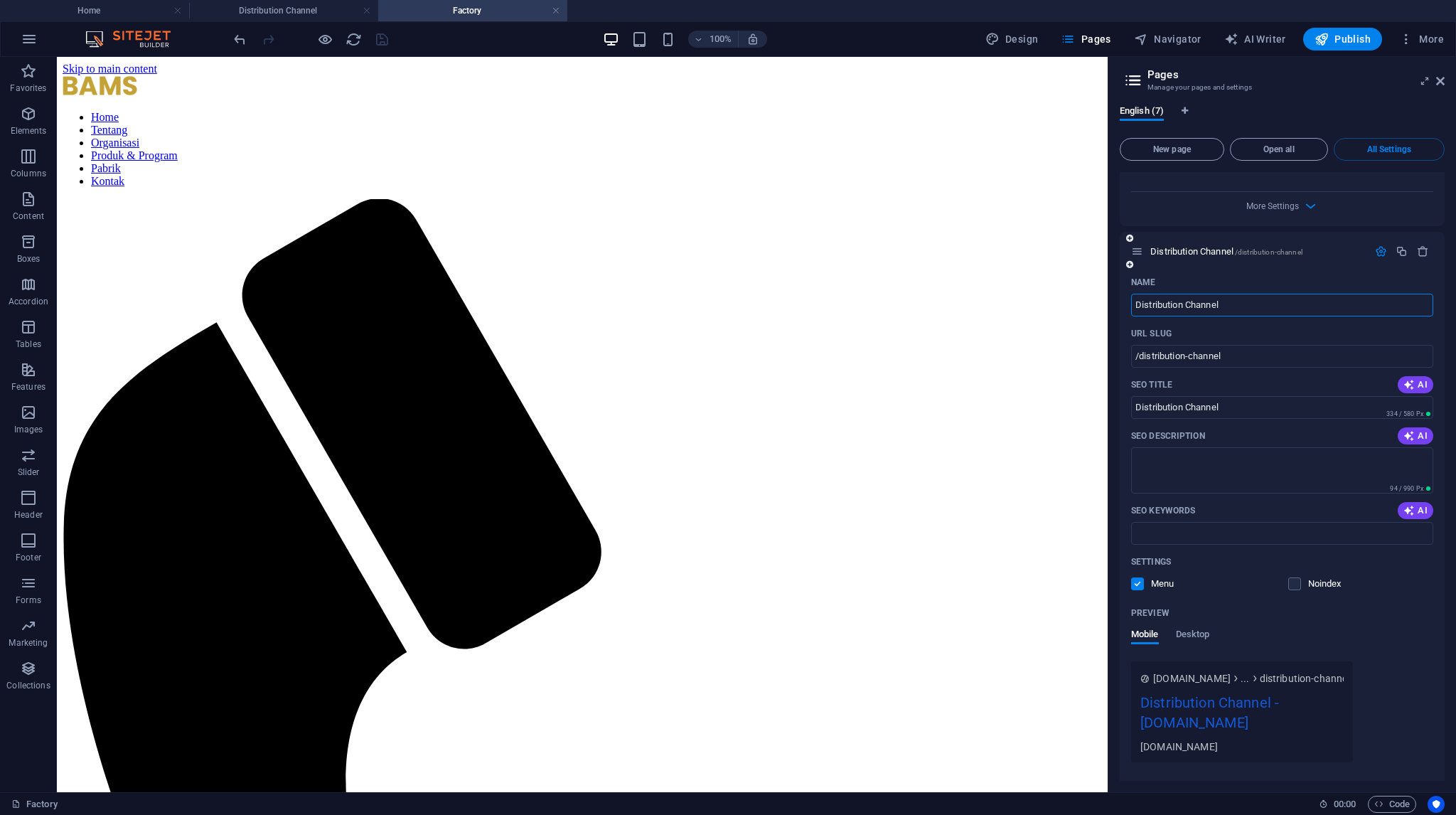
scroll to position [3452, 0]
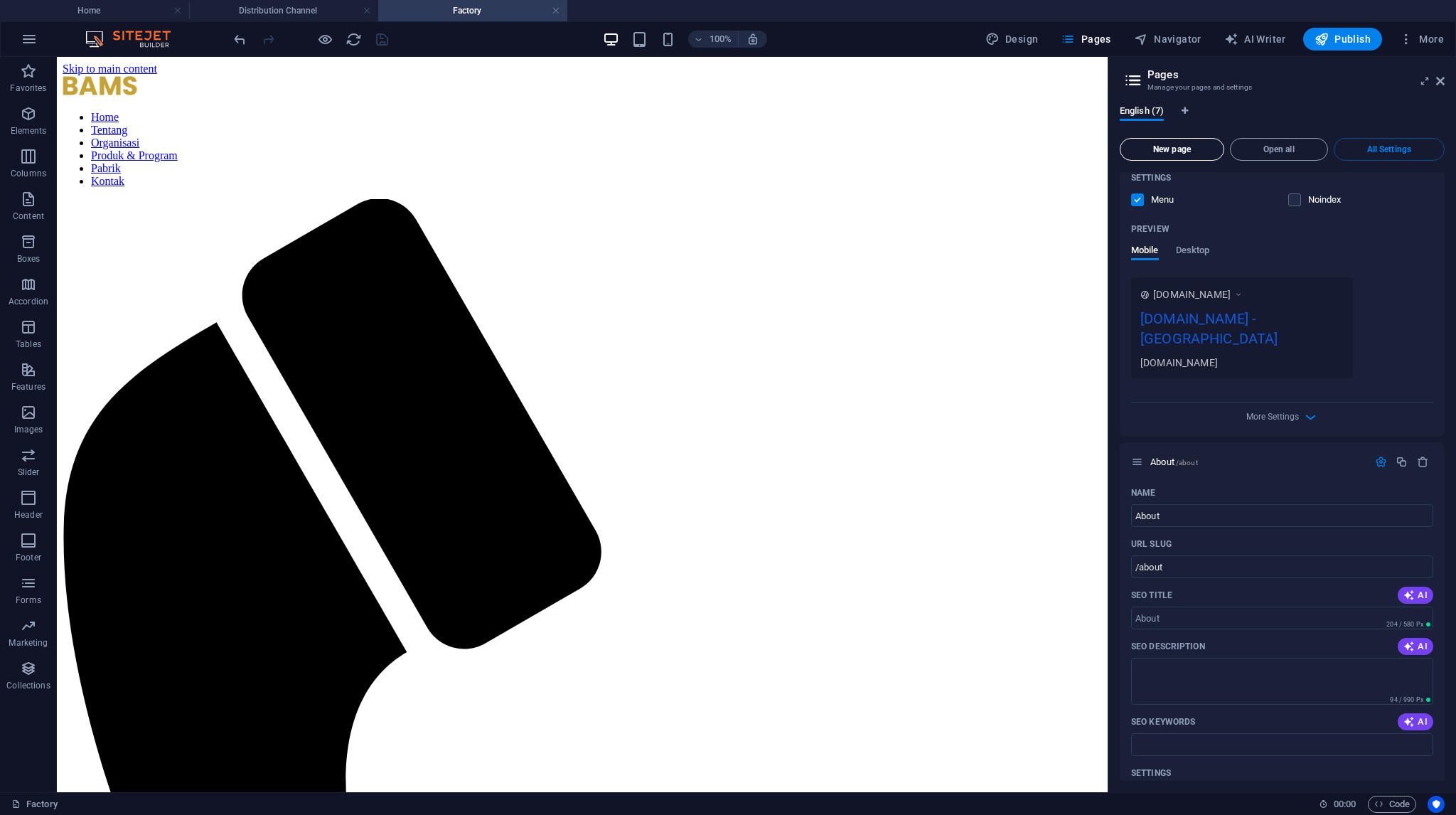
click at [1194, 156] on button "New page" at bounding box center [1171, 150] width 104 height 23
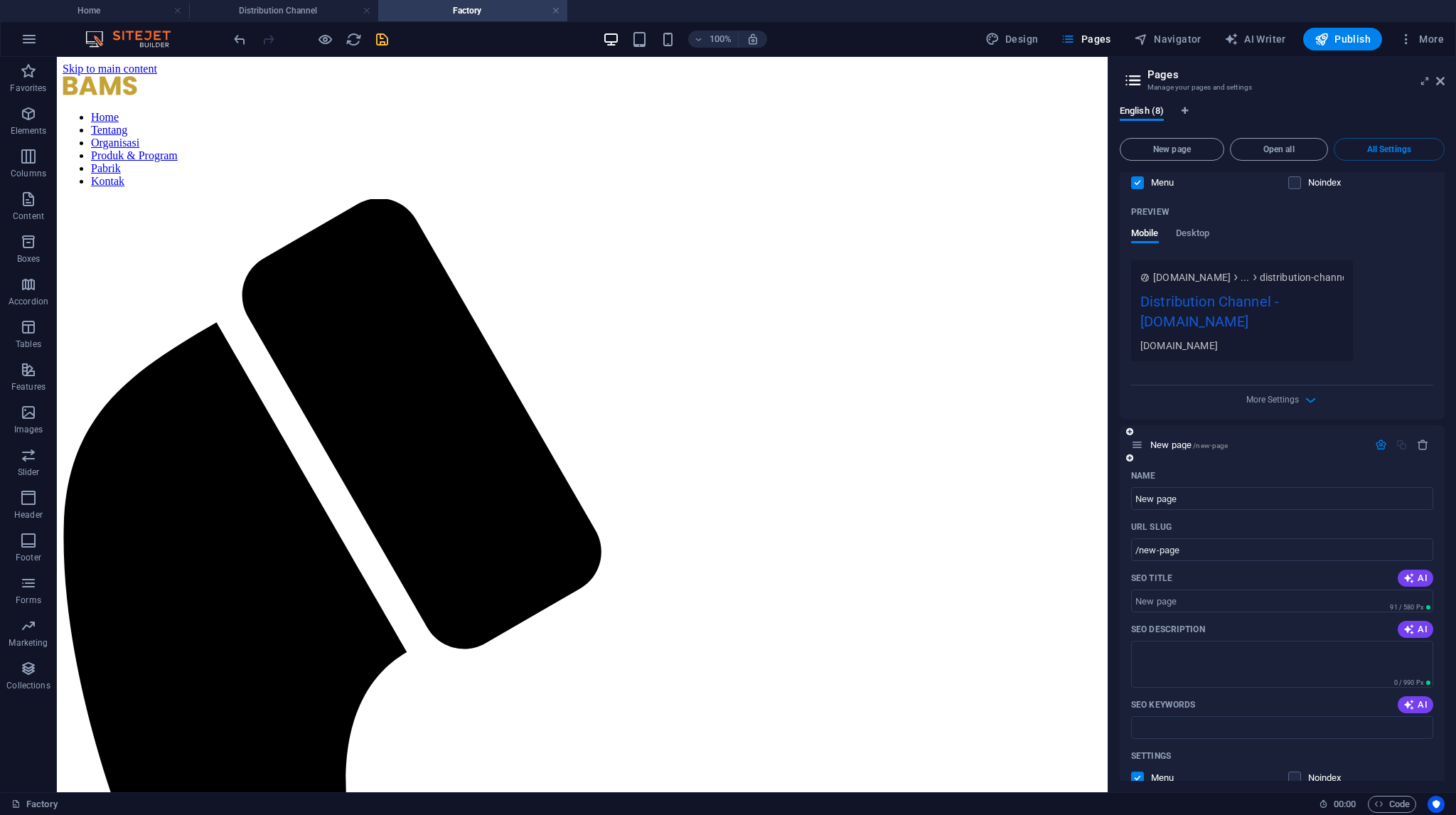
click at [1422, 437] on div at bounding box center [1401, 445] width 62 height 15
click at [1422, 439] on icon "button" at bounding box center [1423, 445] width 12 height 12
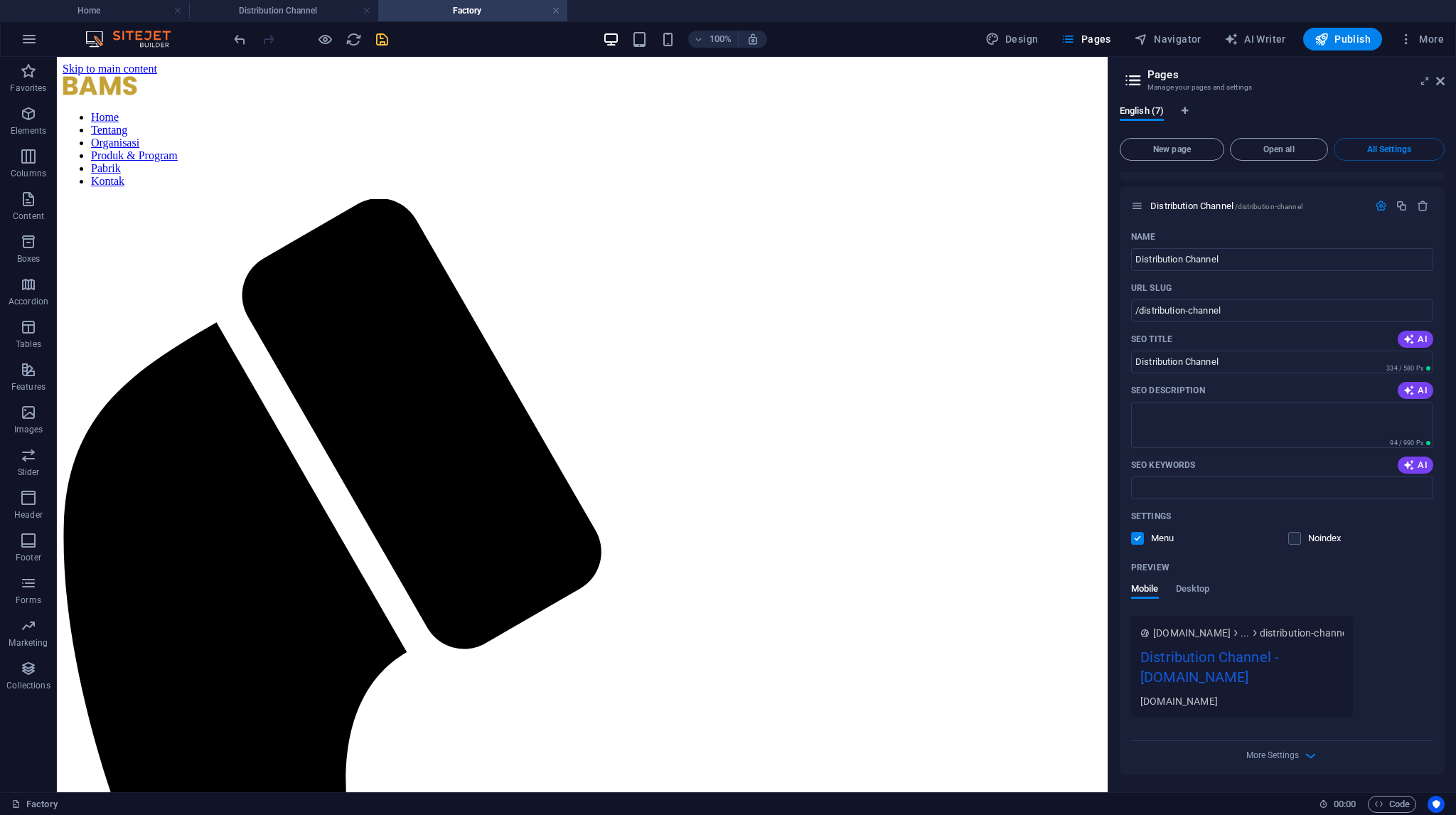
scroll to position [3452, 0]
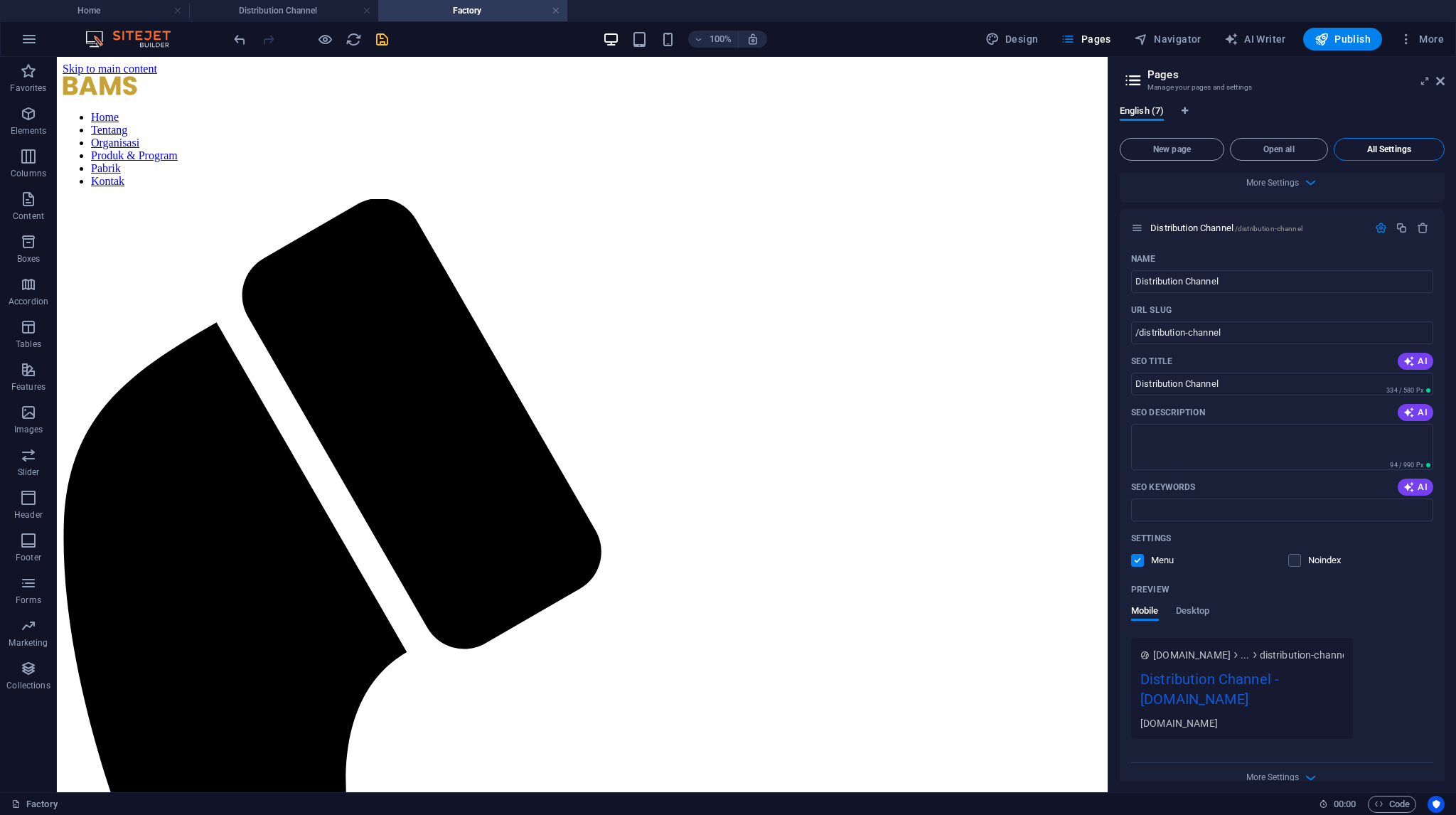
click at [1365, 155] on button "All Settings" at bounding box center [1389, 150] width 111 height 23
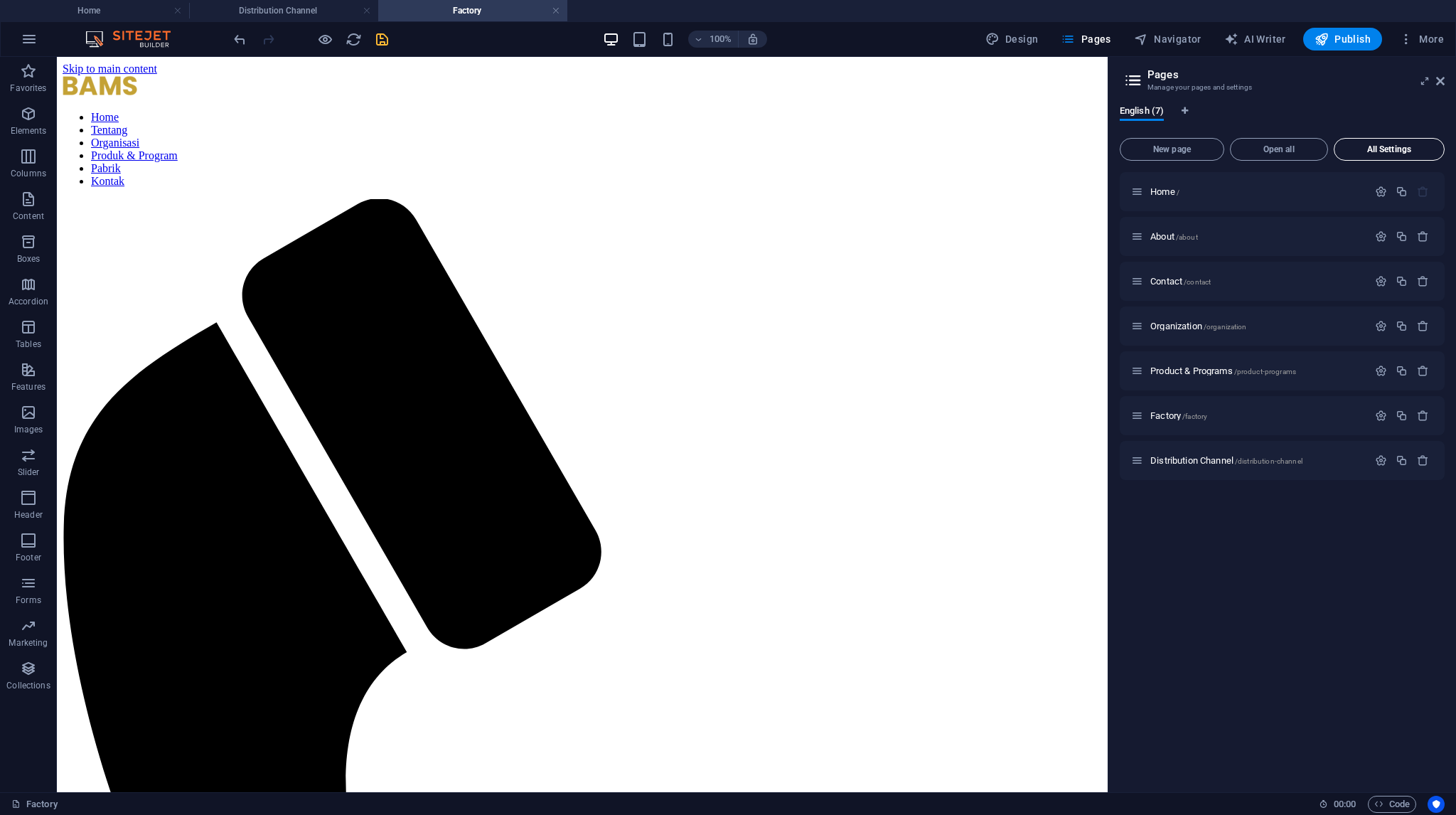
scroll to position [0, 0]
click at [1378, 188] on icon "button" at bounding box center [1381, 192] width 12 height 12
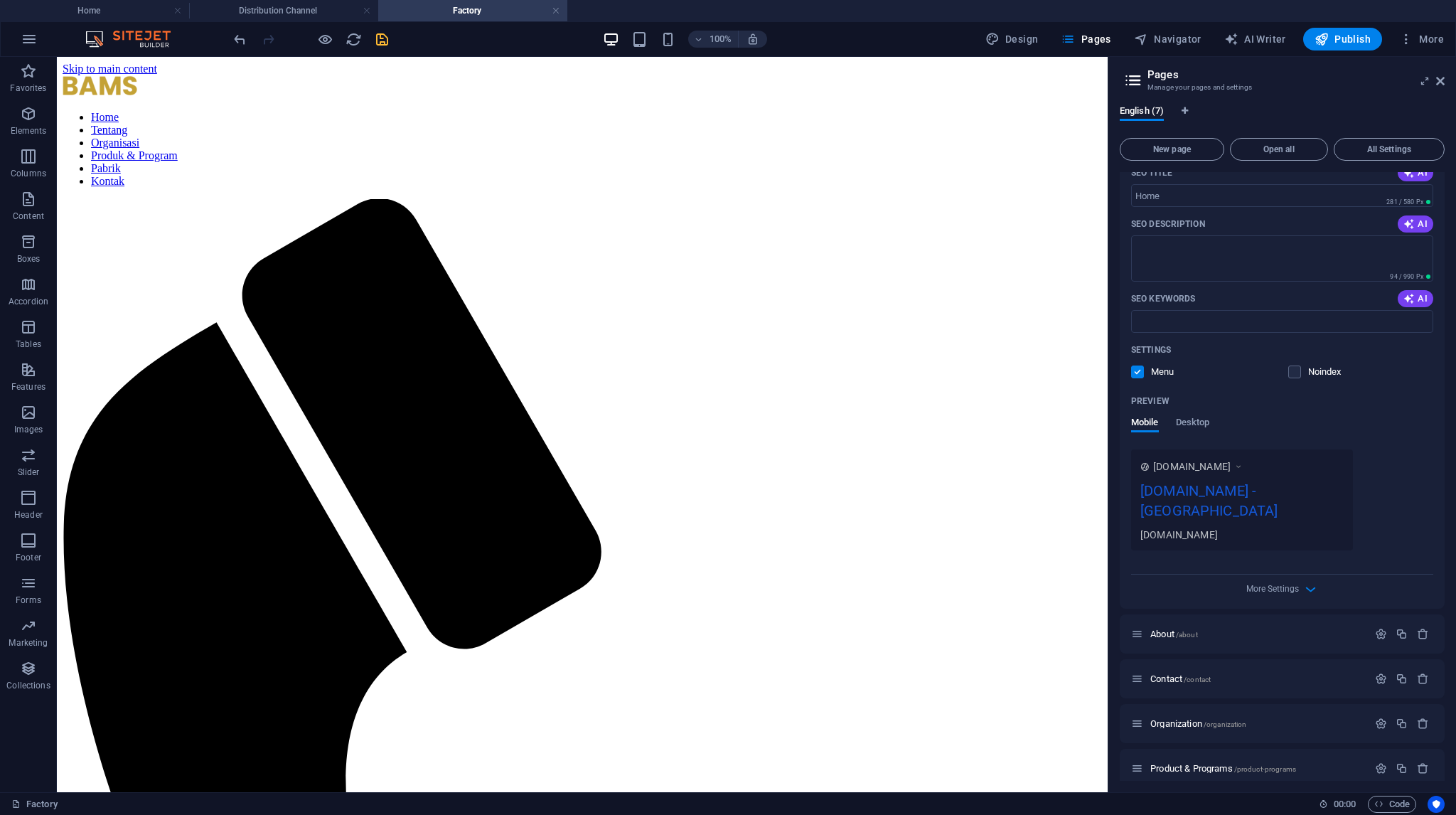
scroll to position [213, 0]
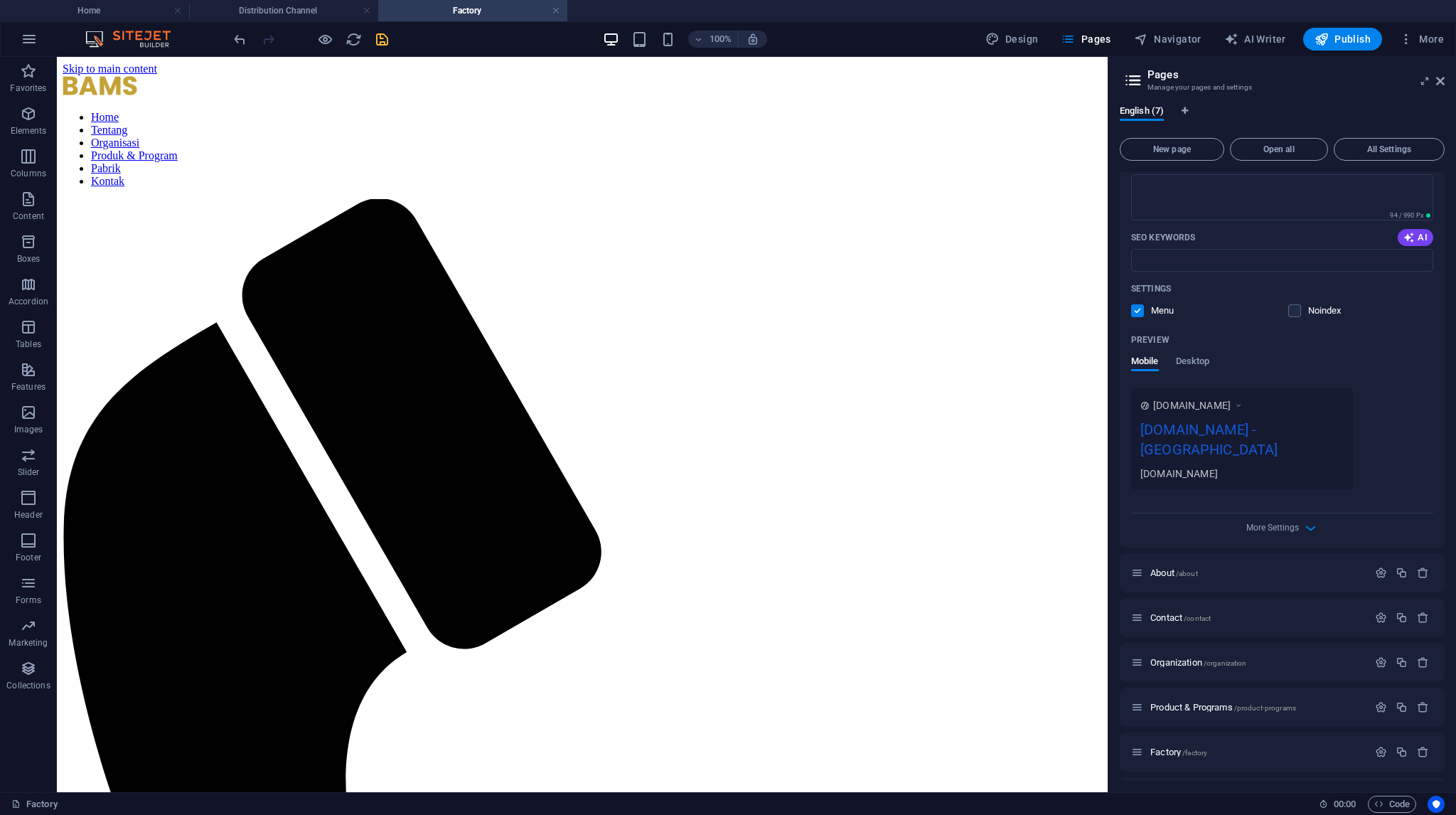
click at [1243, 404] on icon at bounding box center [1239, 405] width 10 height 15
click at [1194, 361] on span "Desktop" at bounding box center [1192, 362] width 34 height 20
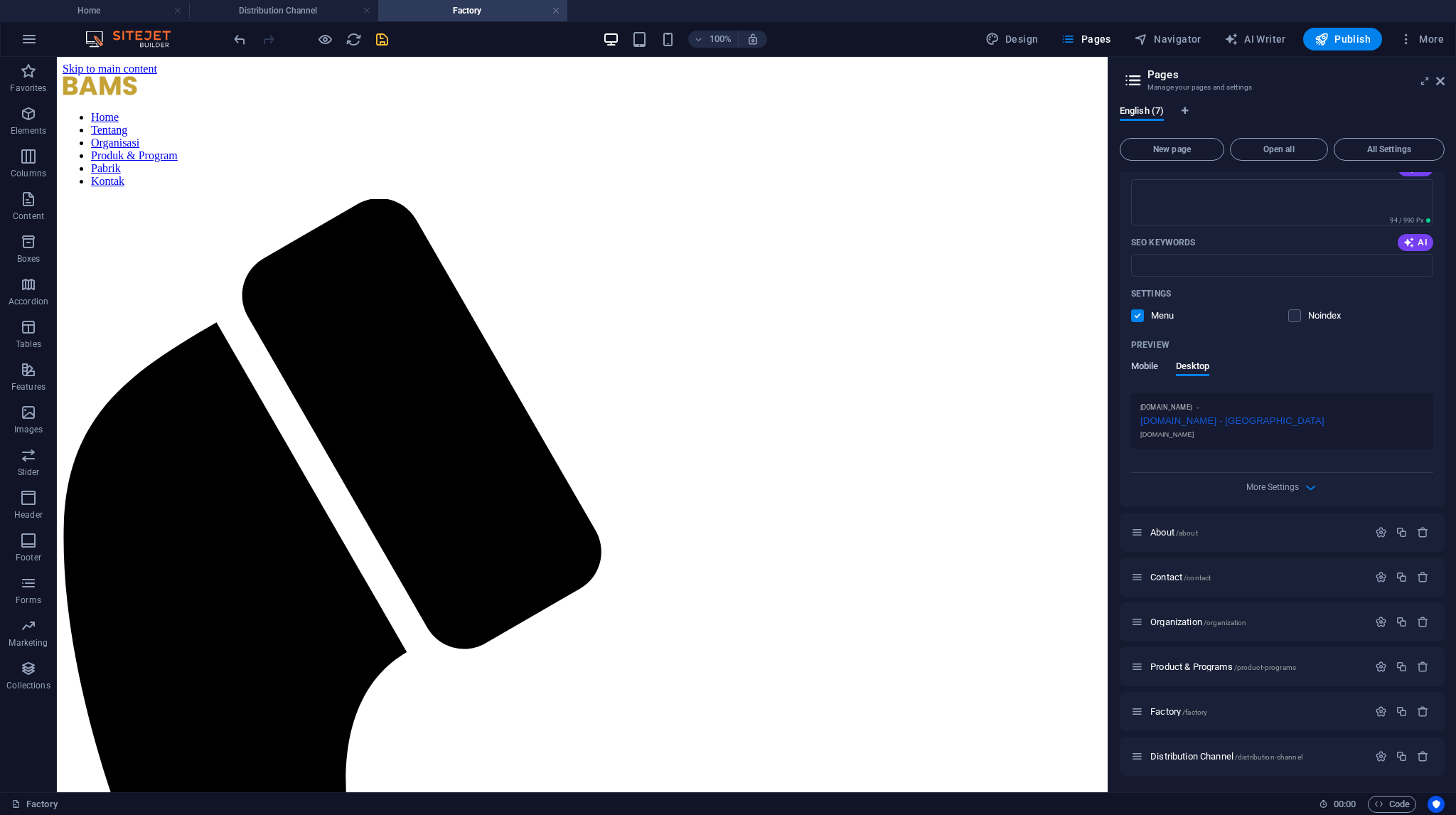
click at [1146, 372] on span "Mobile" at bounding box center [1145, 367] width 27 height 20
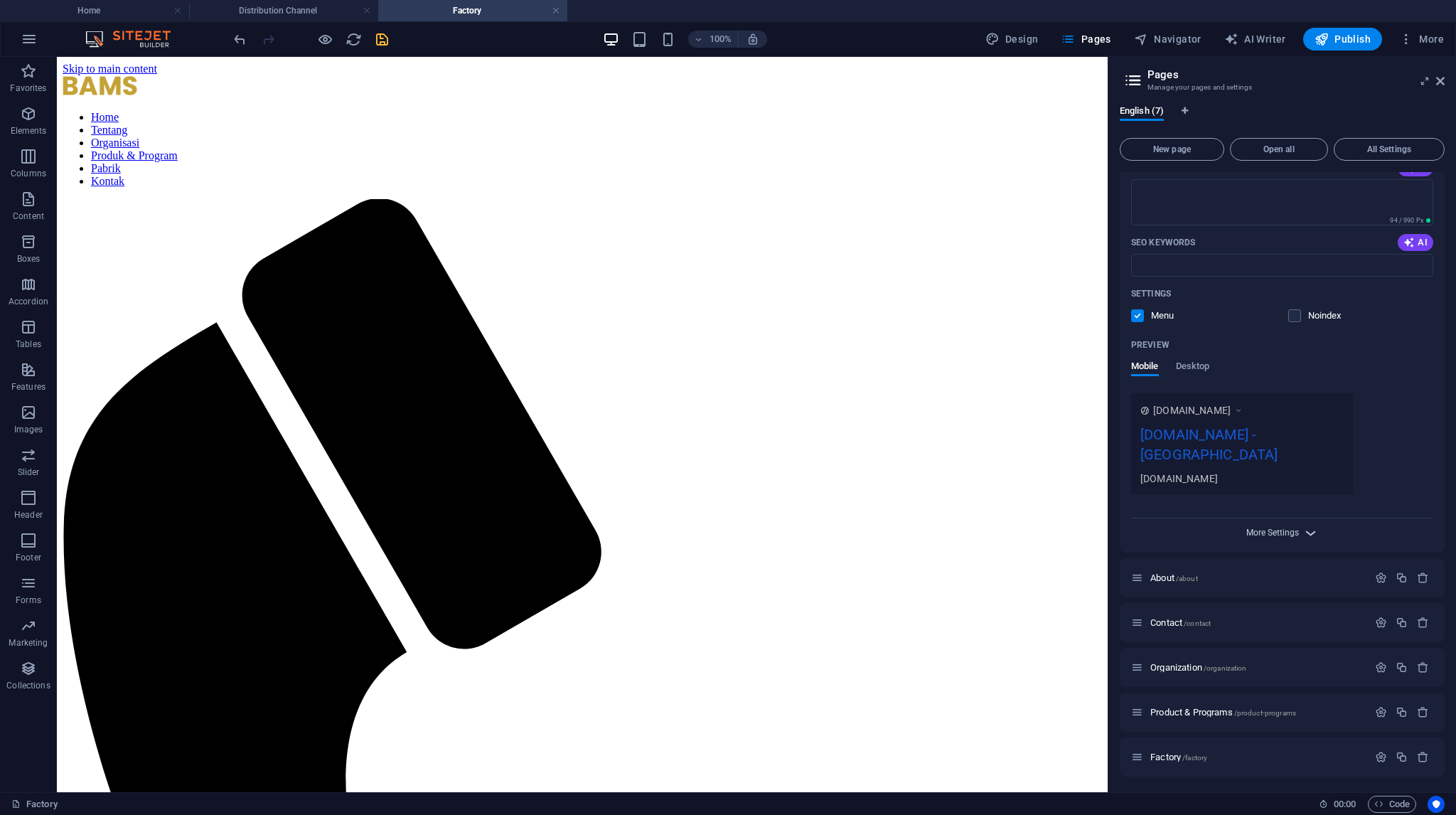
click at [1284, 527] on span "More Settings" at bounding box center [1272, 532] width 53 height 10
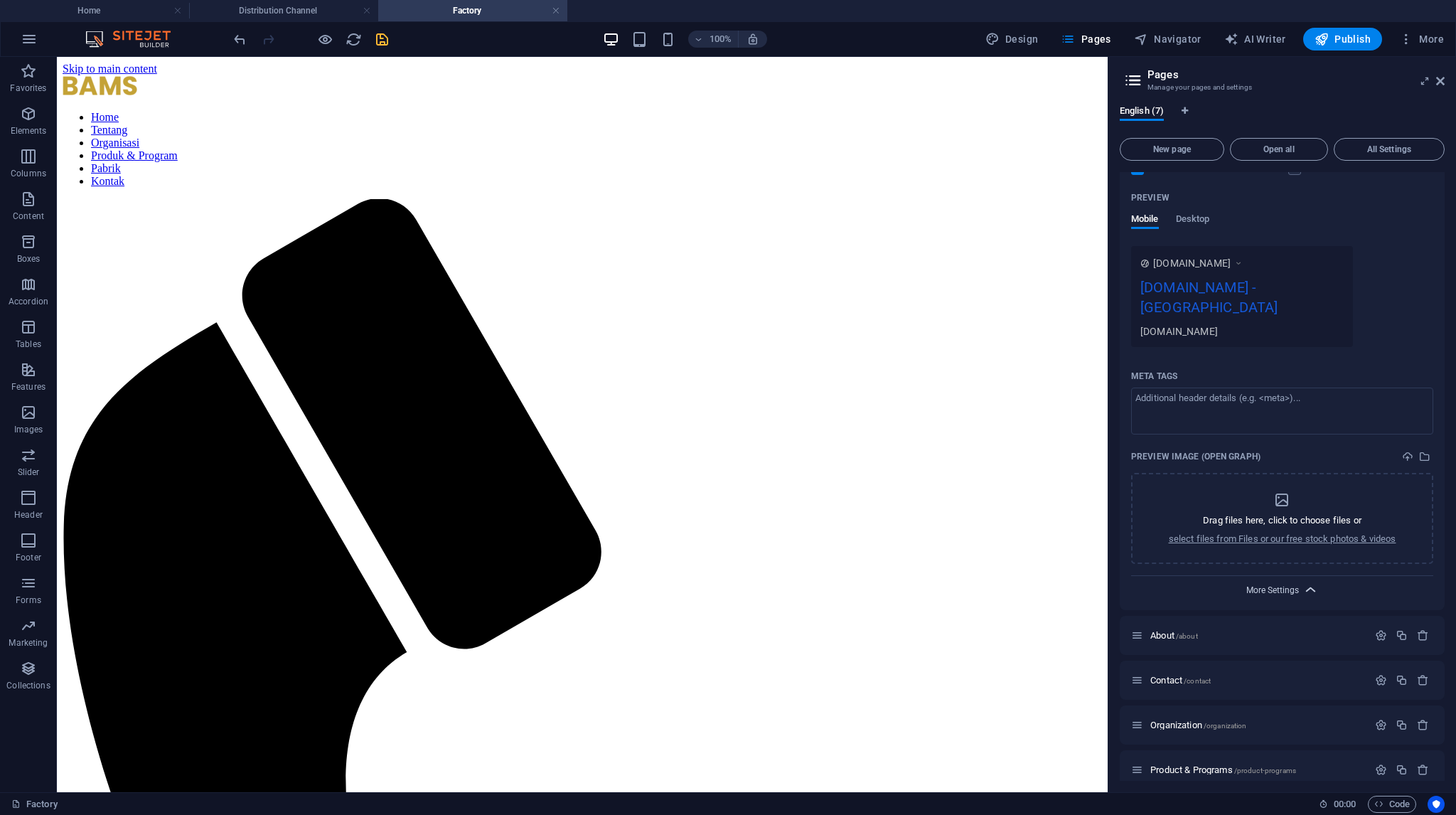
scroll to position [421, 0]
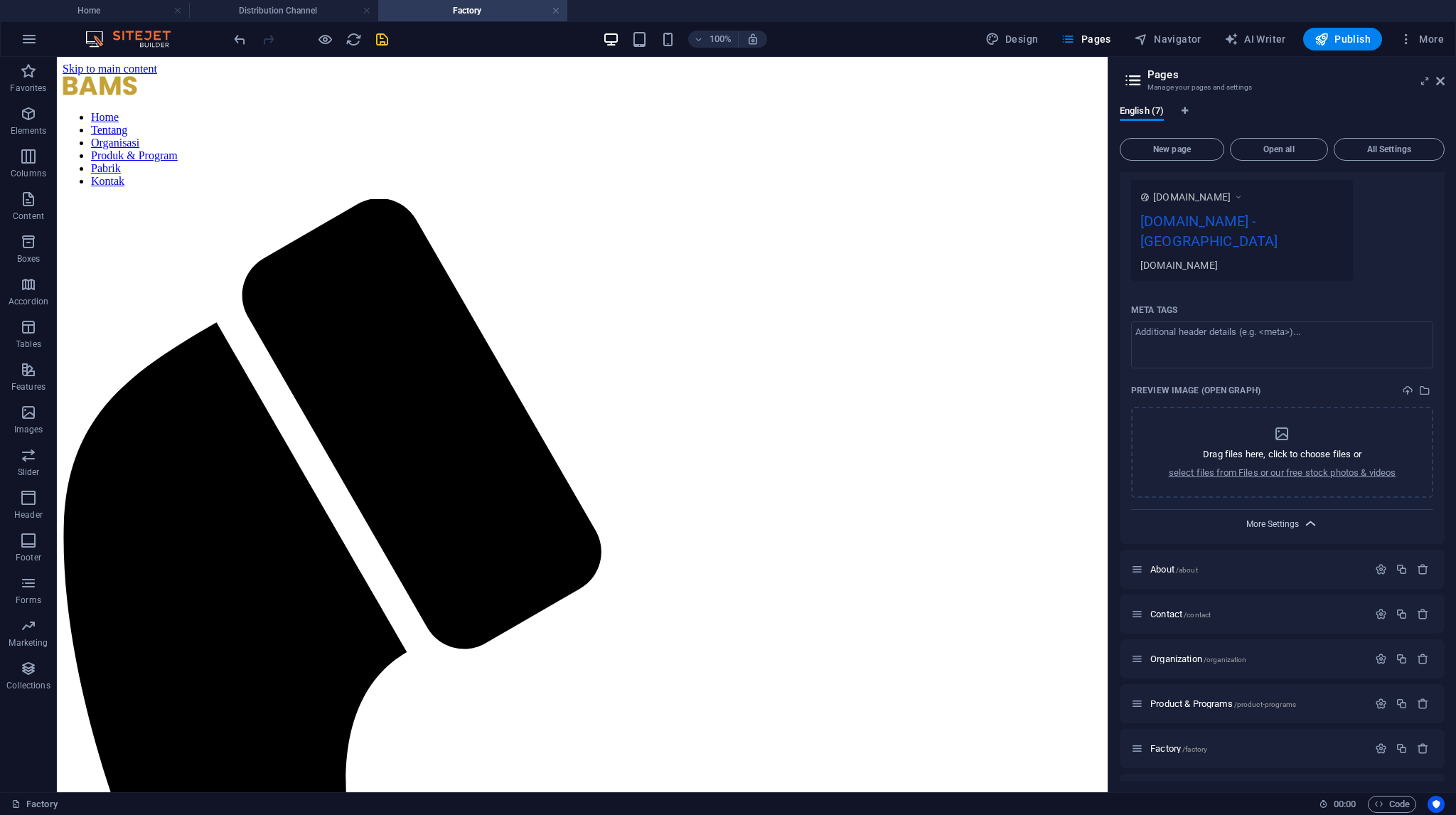
click at [1280, 519] on span "More Settings" at bounding box center [1272, 524] width 53 height 10
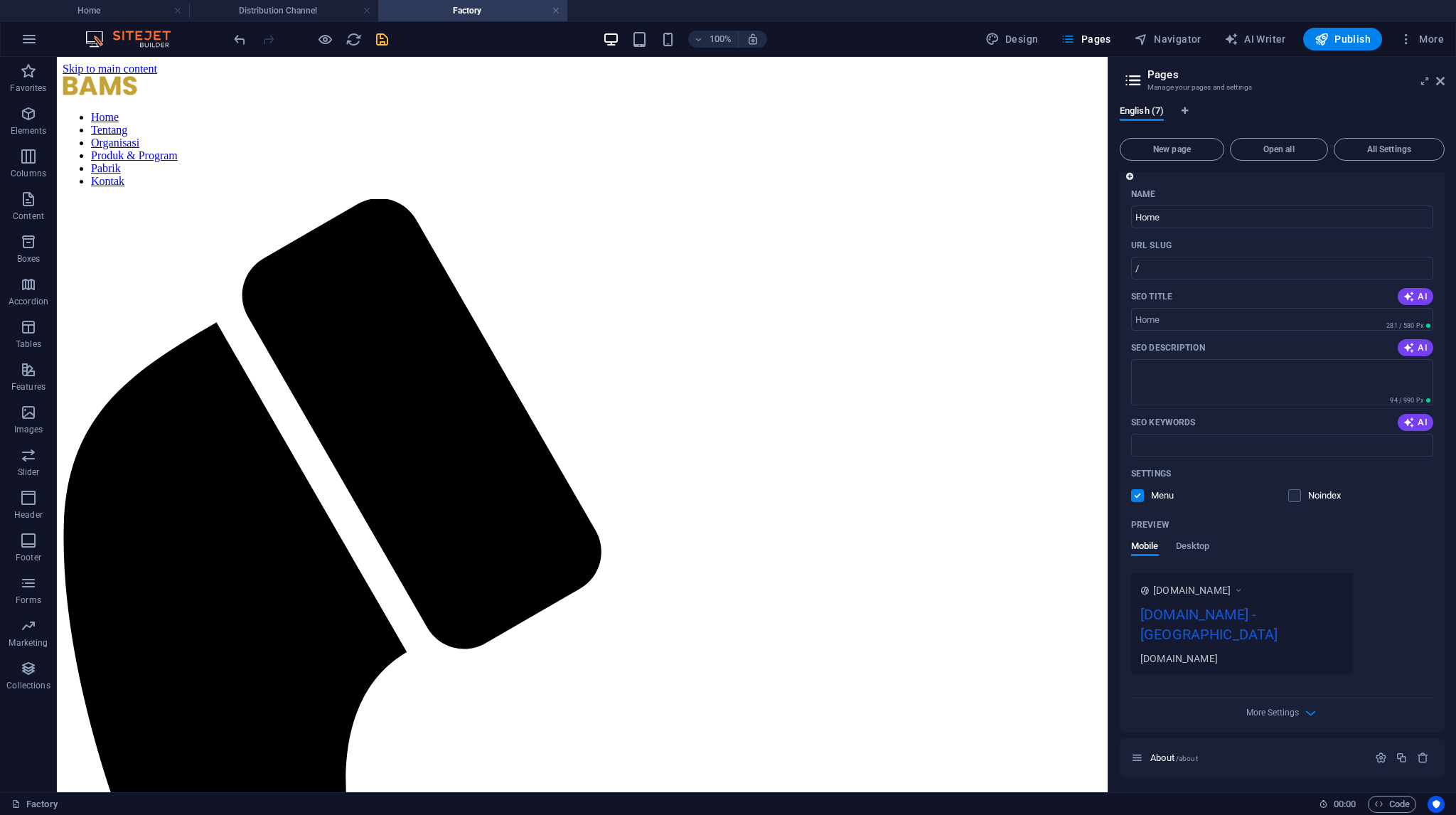
scroll to position [0, 0]
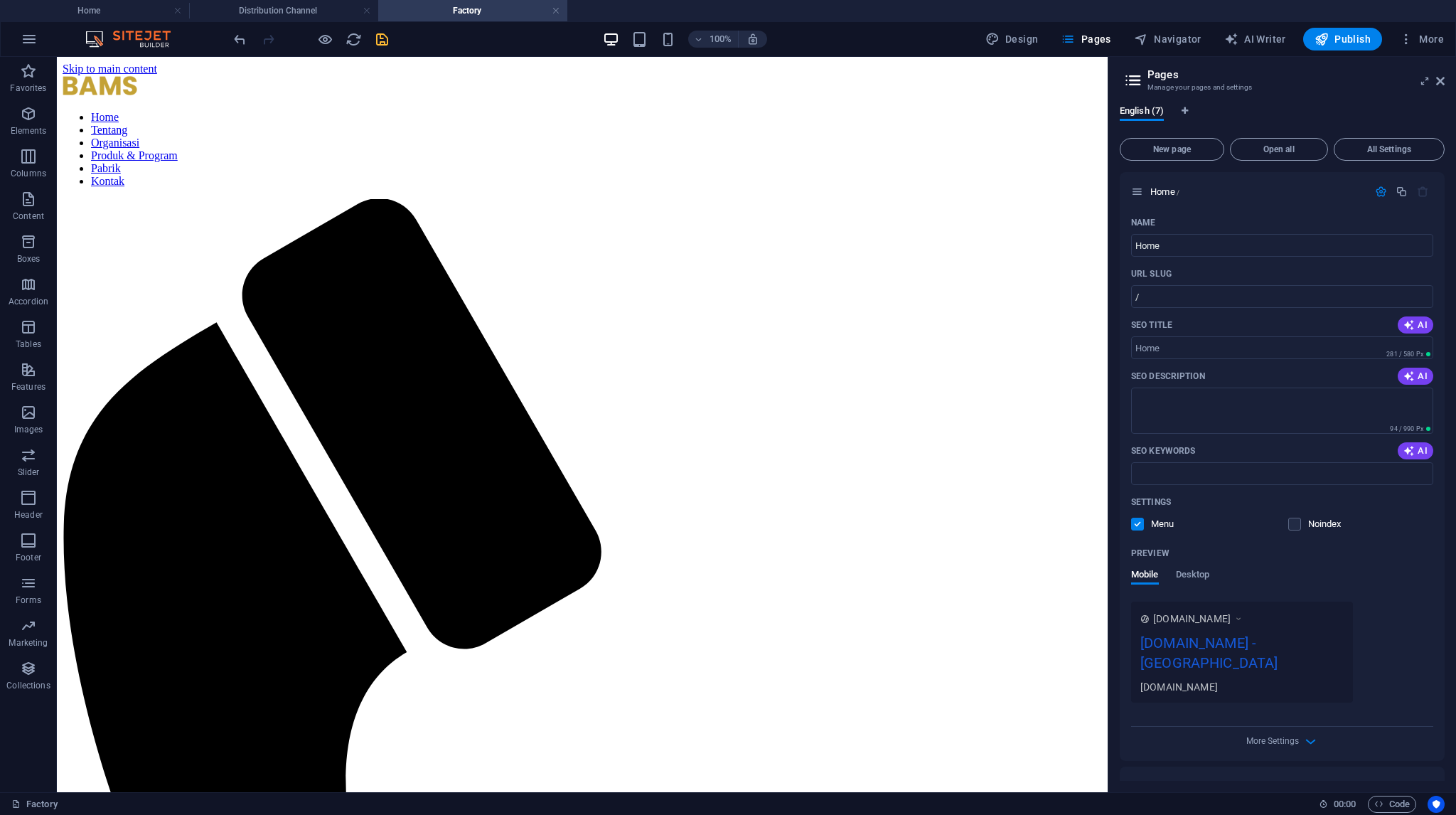
click at [1205, 76] on h2 "Pages" at bounding box center [1296, 74] width 298 height 13
click at [1378, 190] on icon "button" at bounding box center [1381, 192] width 12 height 12
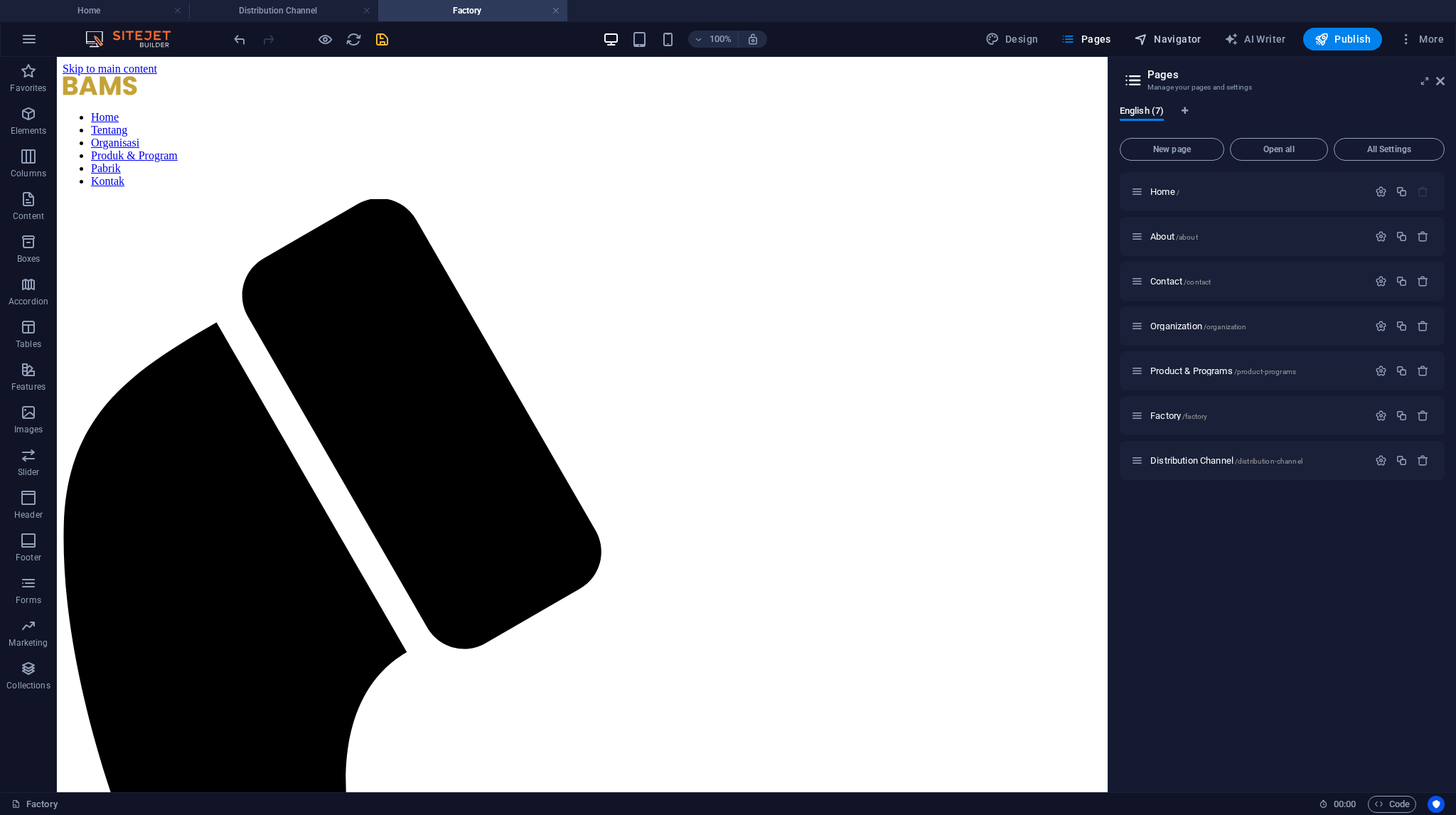
click at [1182, 44] on span "Navigator" at bounding box center [1168, 40] width 68 height 15
select select "18053968-en"
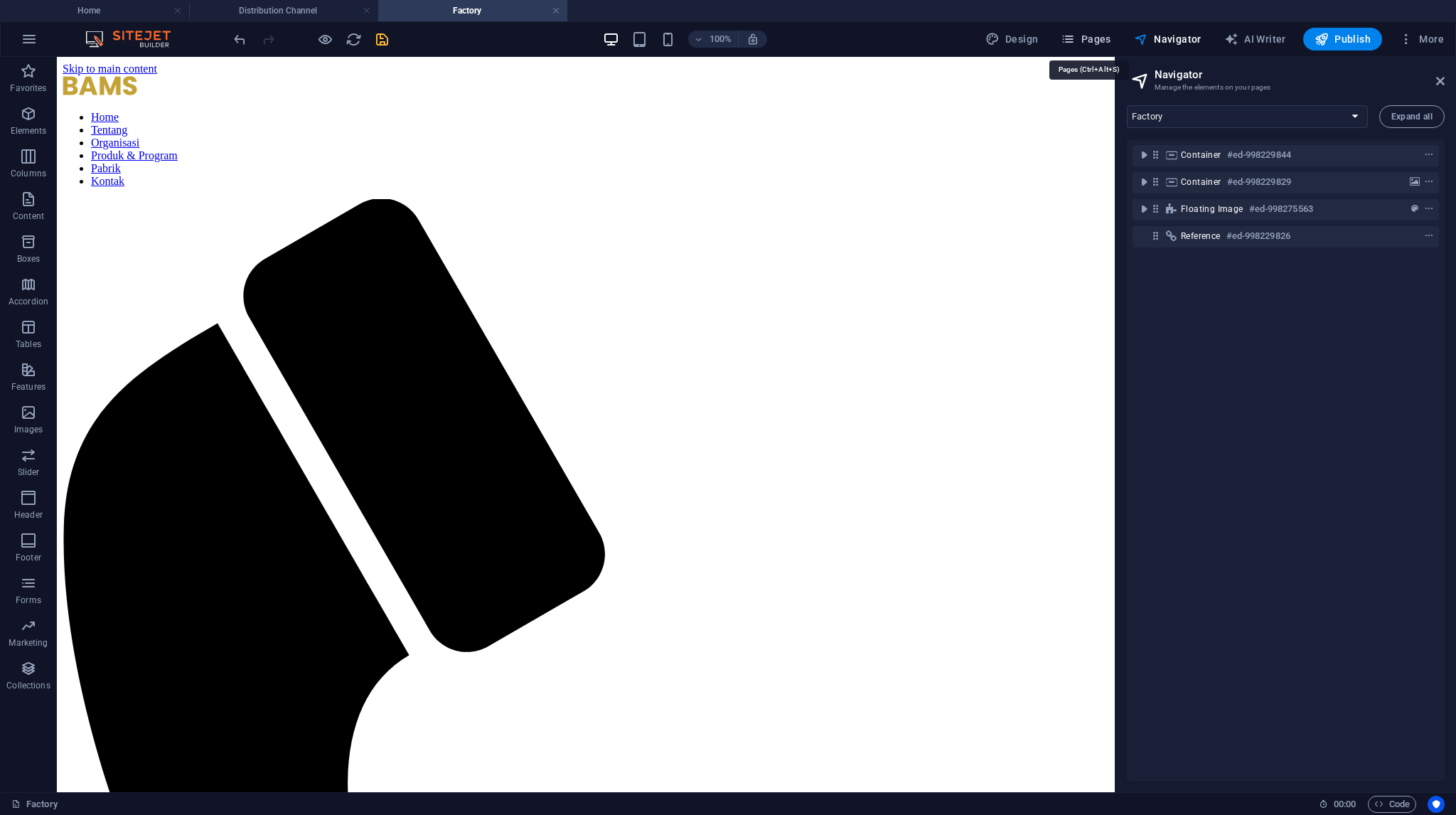
click at [1090, 43] on span "Pages" at bounding box center [1086, 40] width 50 height 15
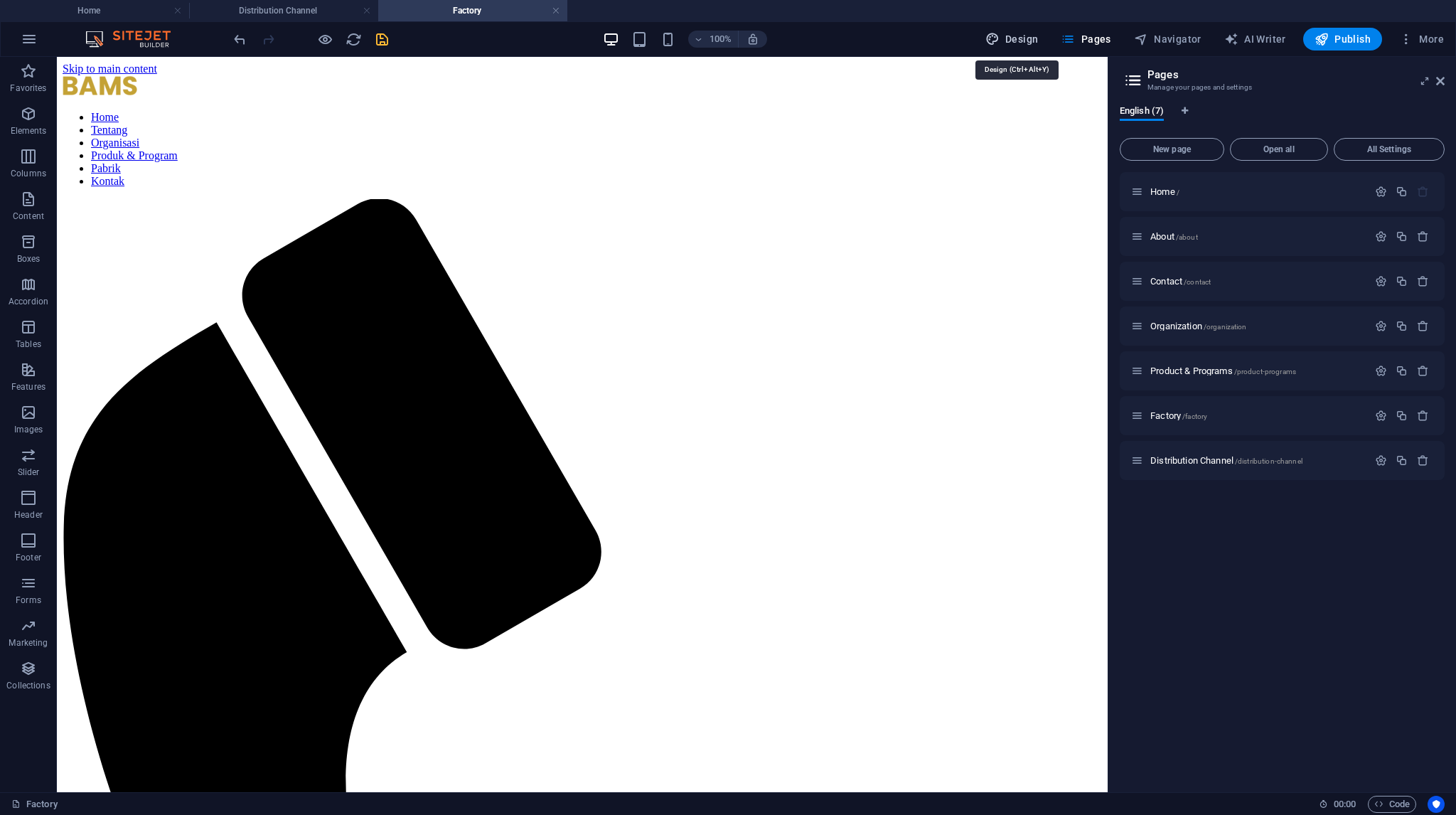
click at [1036, 38] on span "Design" at bounding box center [1012, 40] width 53 height 15
select select "700"
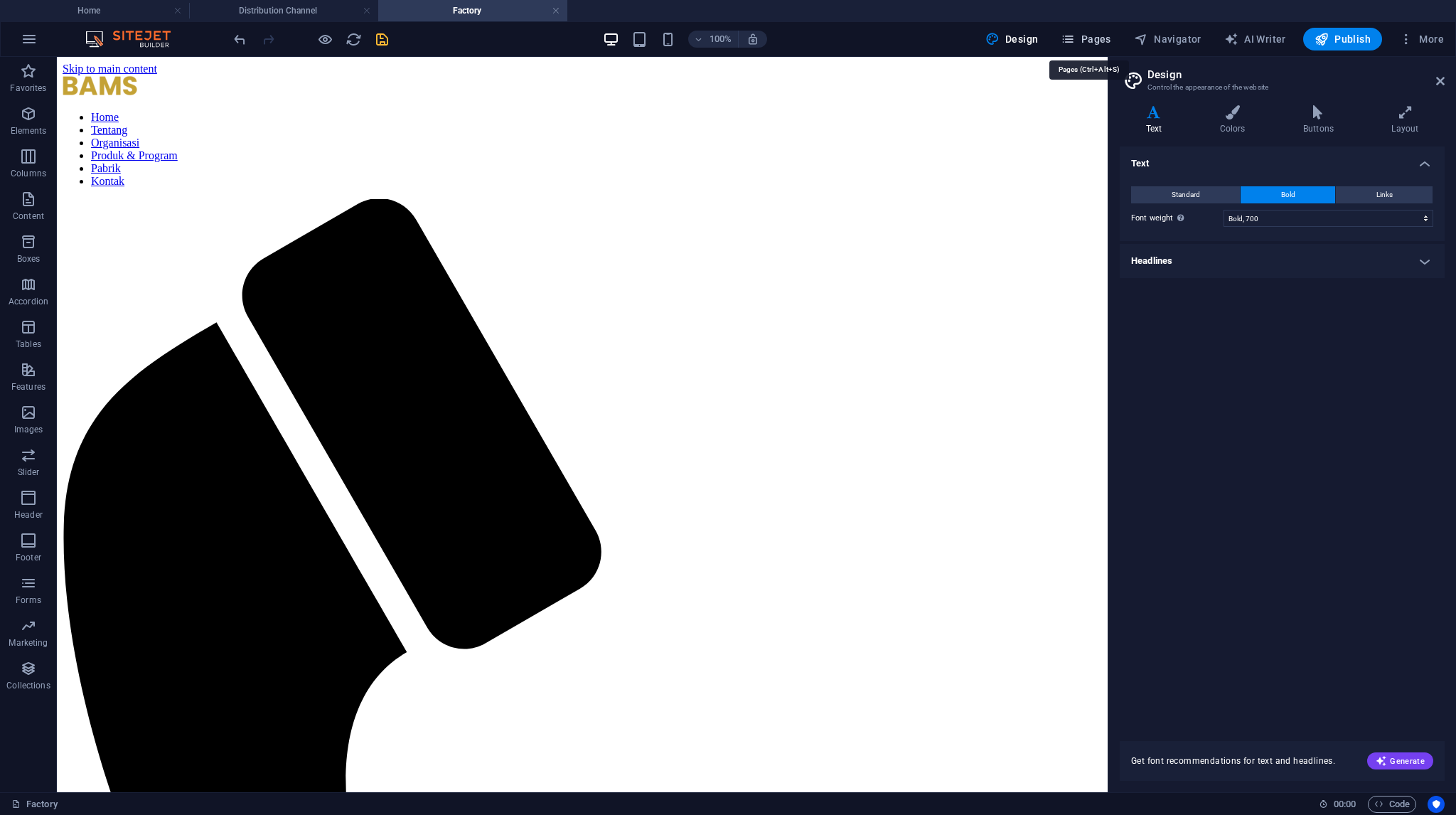
click at [1082, 38] on span "Pages" at bounding box center [1086, 40] width 50 height 15
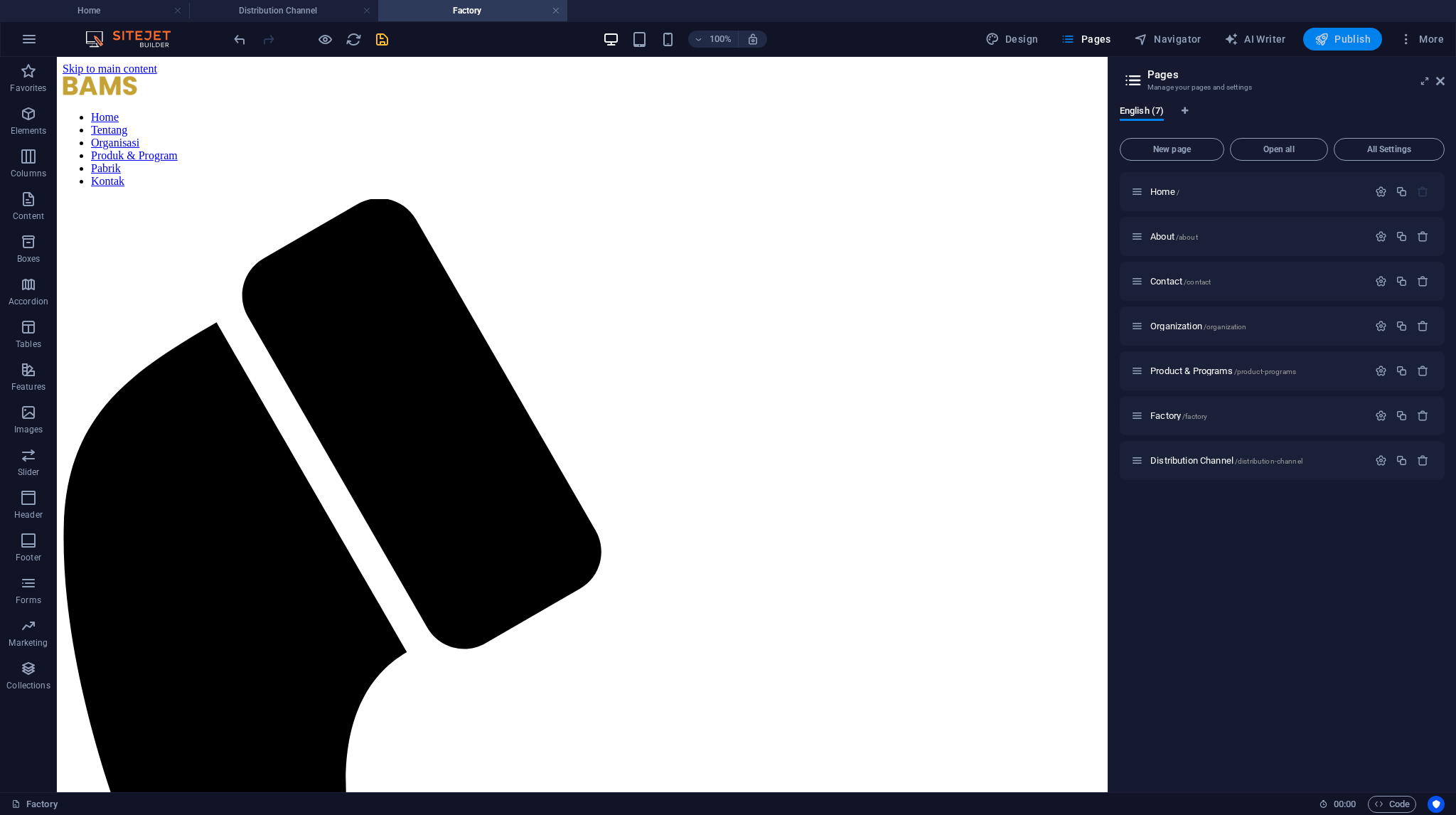
click at [1353, 44] on span "Publish" at bounding box center [1342, 40] width 56 height 15
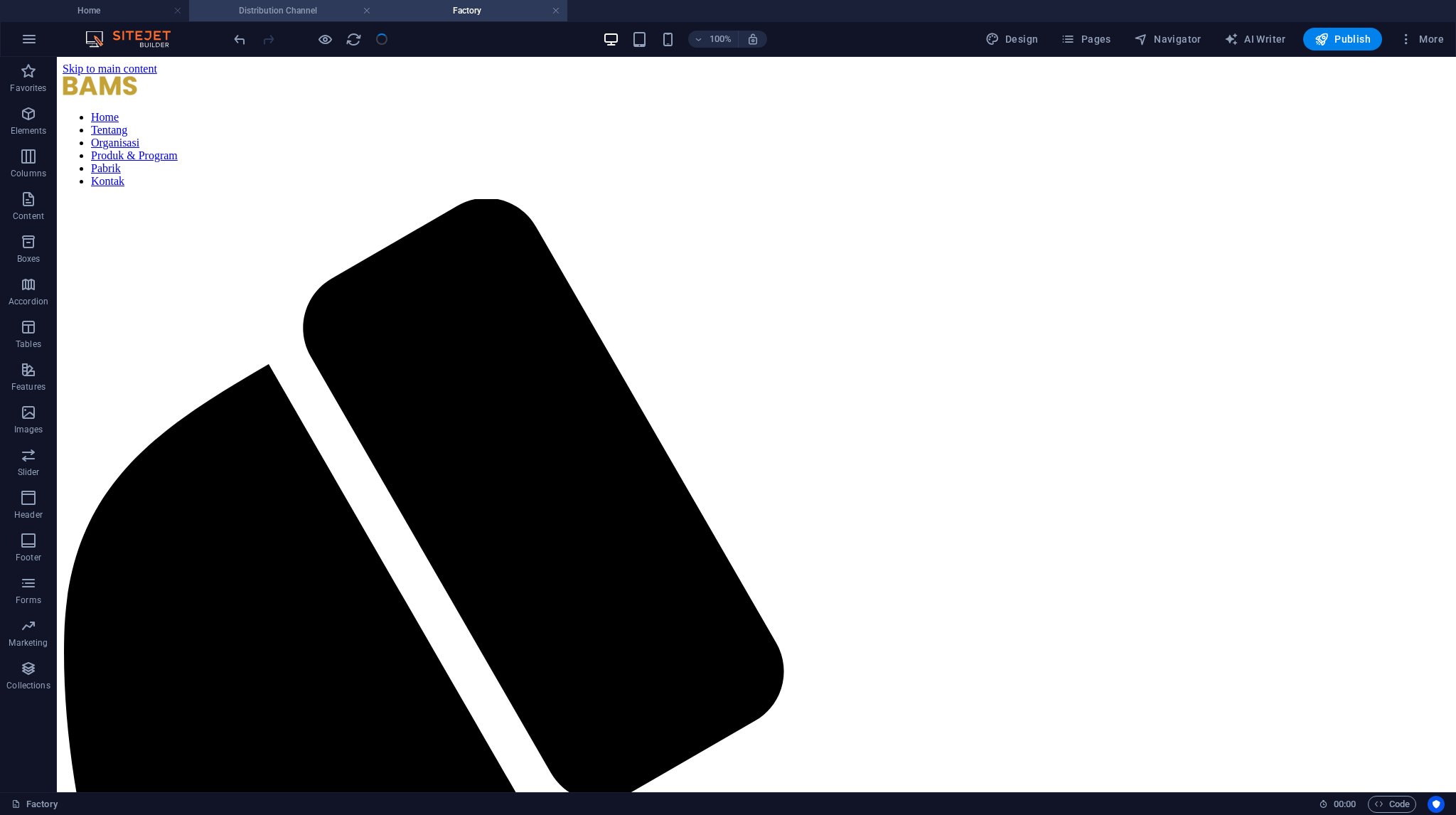
click at [279, 12] on h4 "Distribution Channel" at bounding box center [284, 11] width 189 height 15
click at [131, 12] on h4 "Home" at bounding box center [95, 11] width 189 height 15
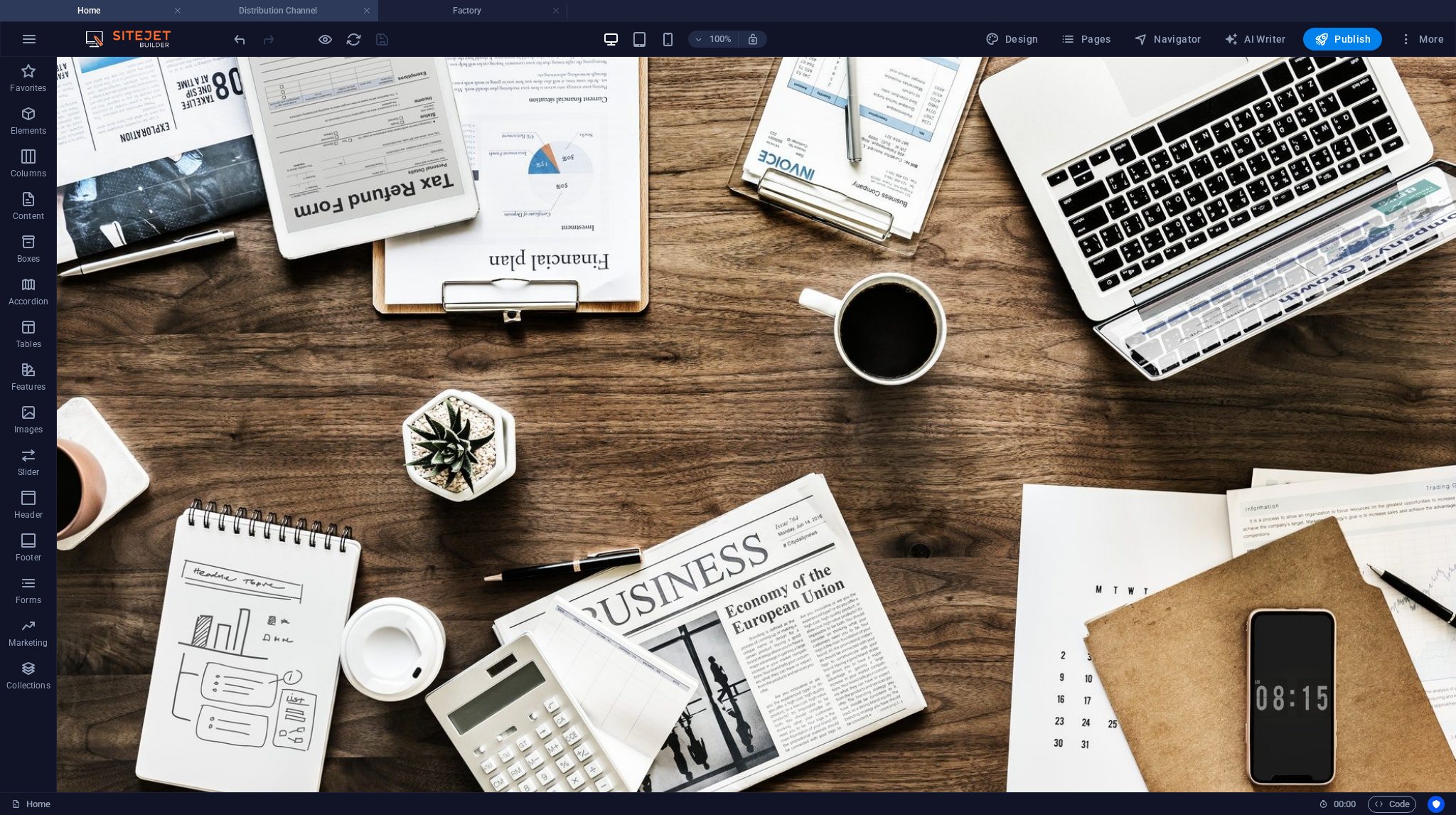
click at [371, 10] on h4 "Distribution Channel" at bounding box center [284, 11] width 189 height 15
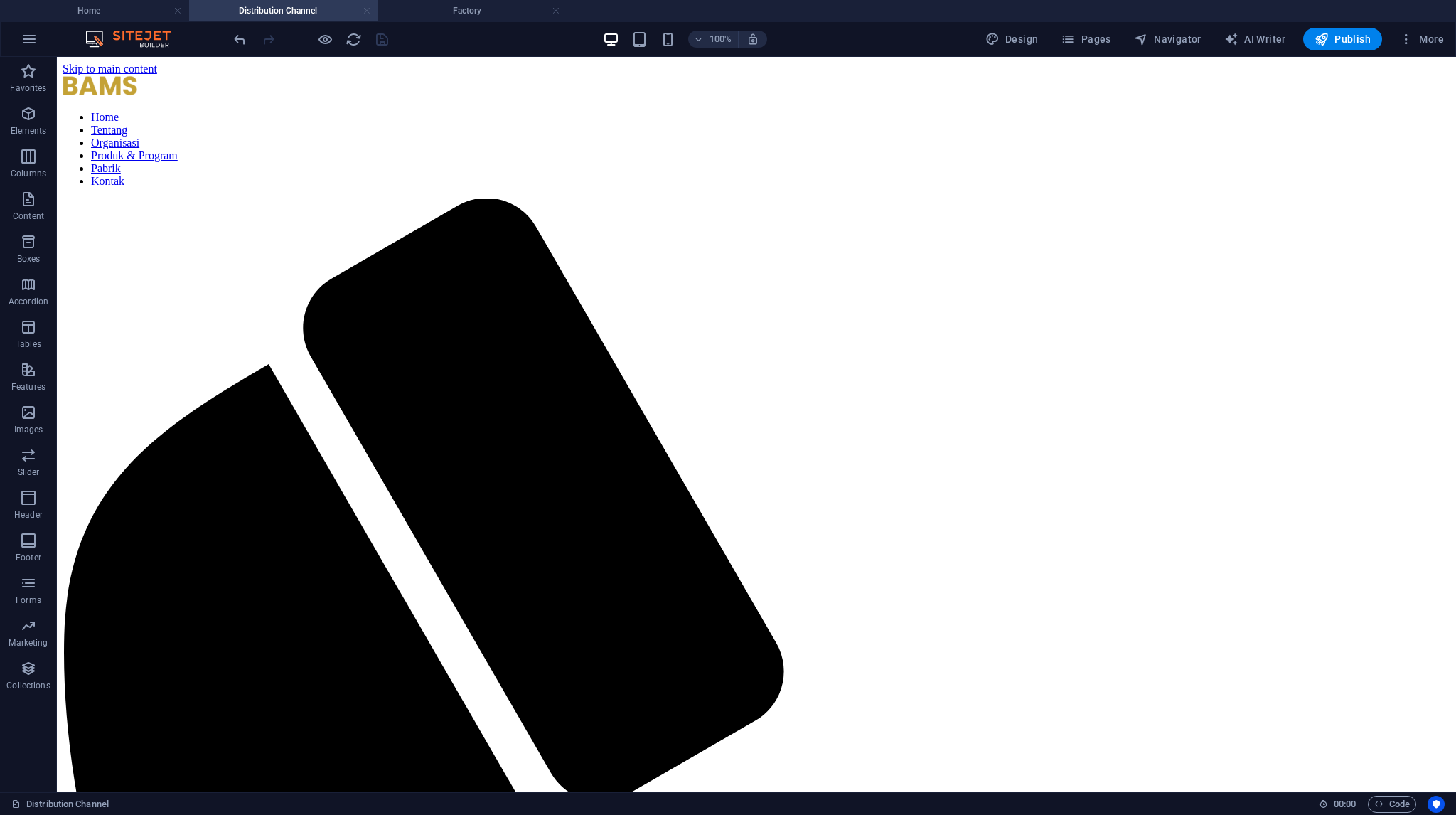
click at [369, 11] on link at bounding box center [366, 11] width 9 height 14
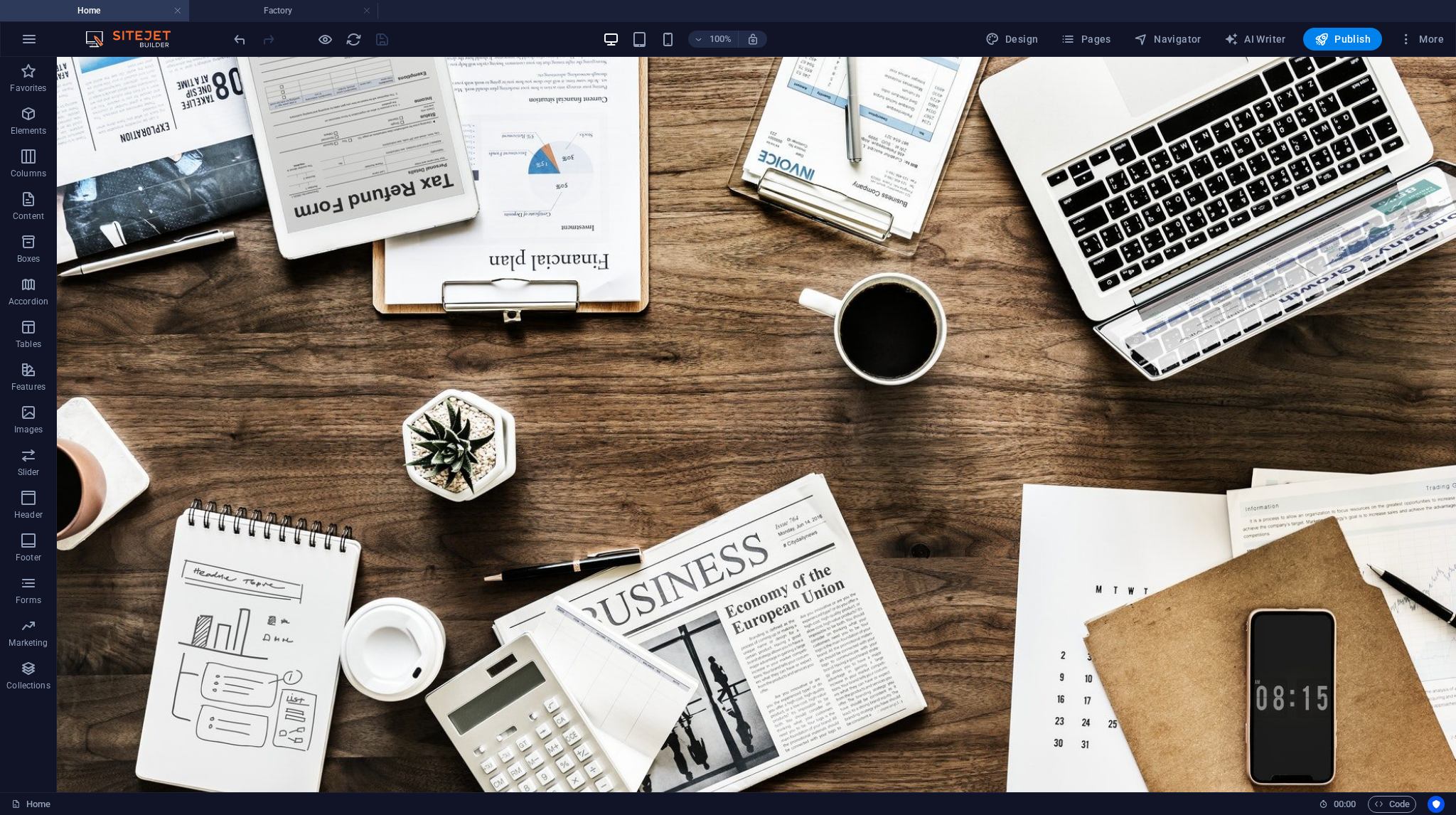
click at [369, 11] on link at bounding box center [366, 11] width 9 height 14
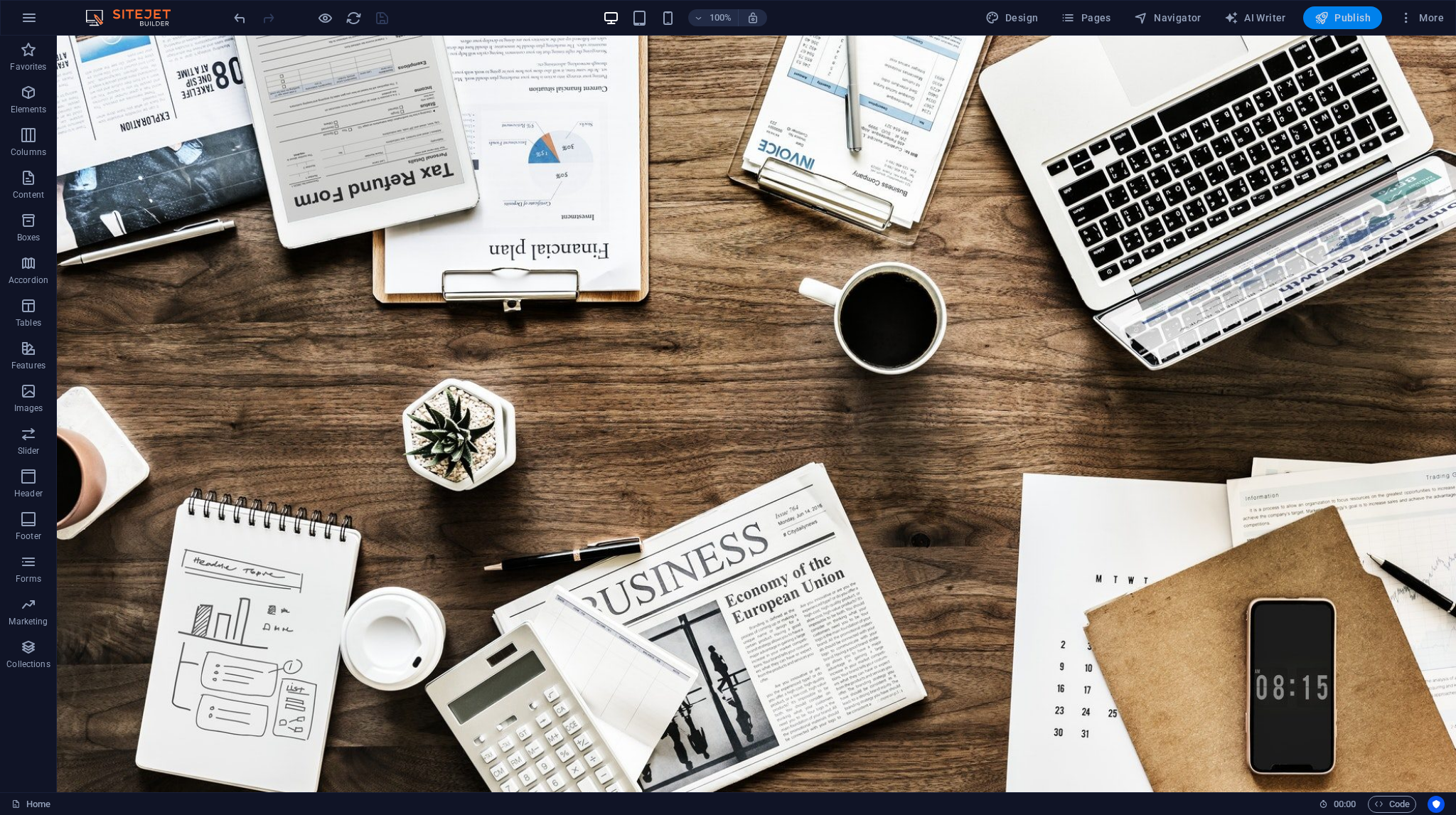
click at [1329, 19] on icon "button" at bounding box center [1322, 18] width 15 height 15
